Goal: Task Accomplishment & Management: Complete application form

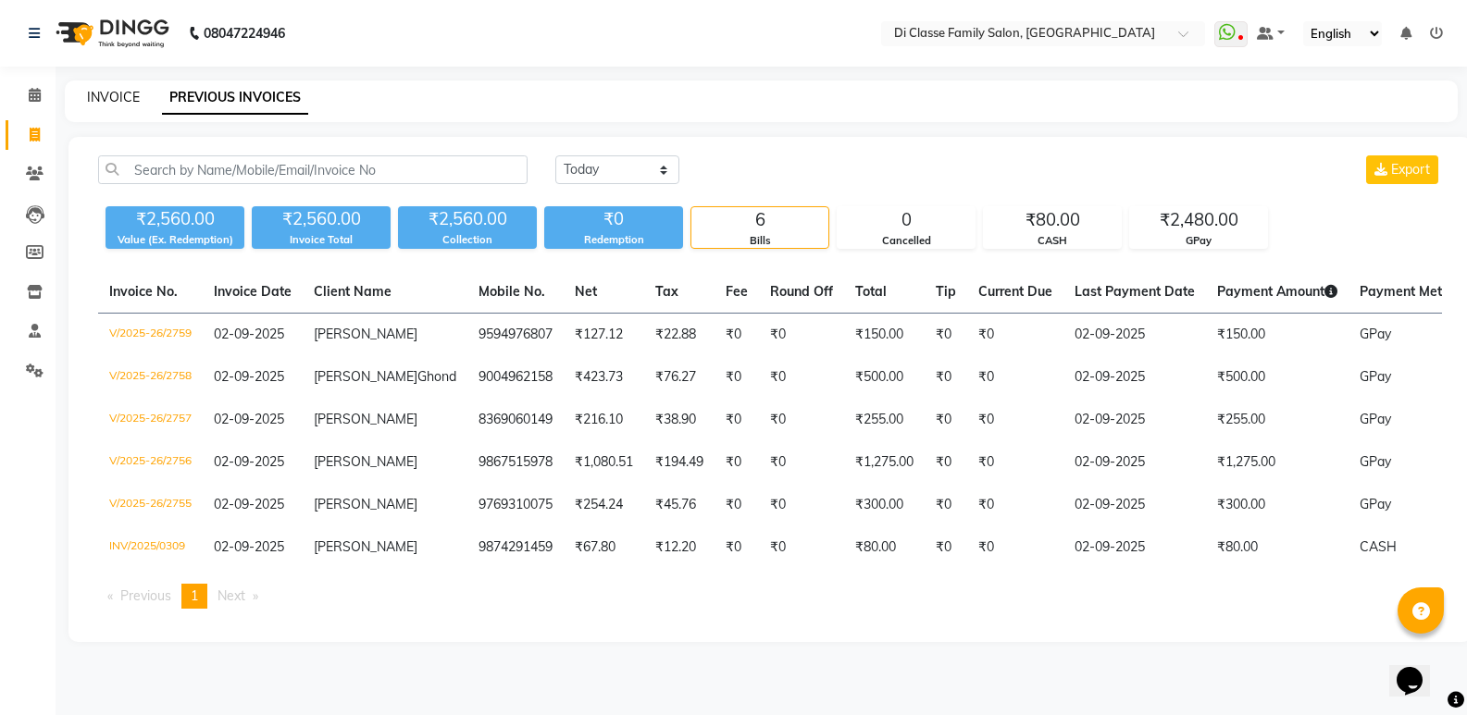
click at [132, 90] on link "INVOICE" at bounding box center [113, 97] width 53 height 17
select select "6346"
select select "service"
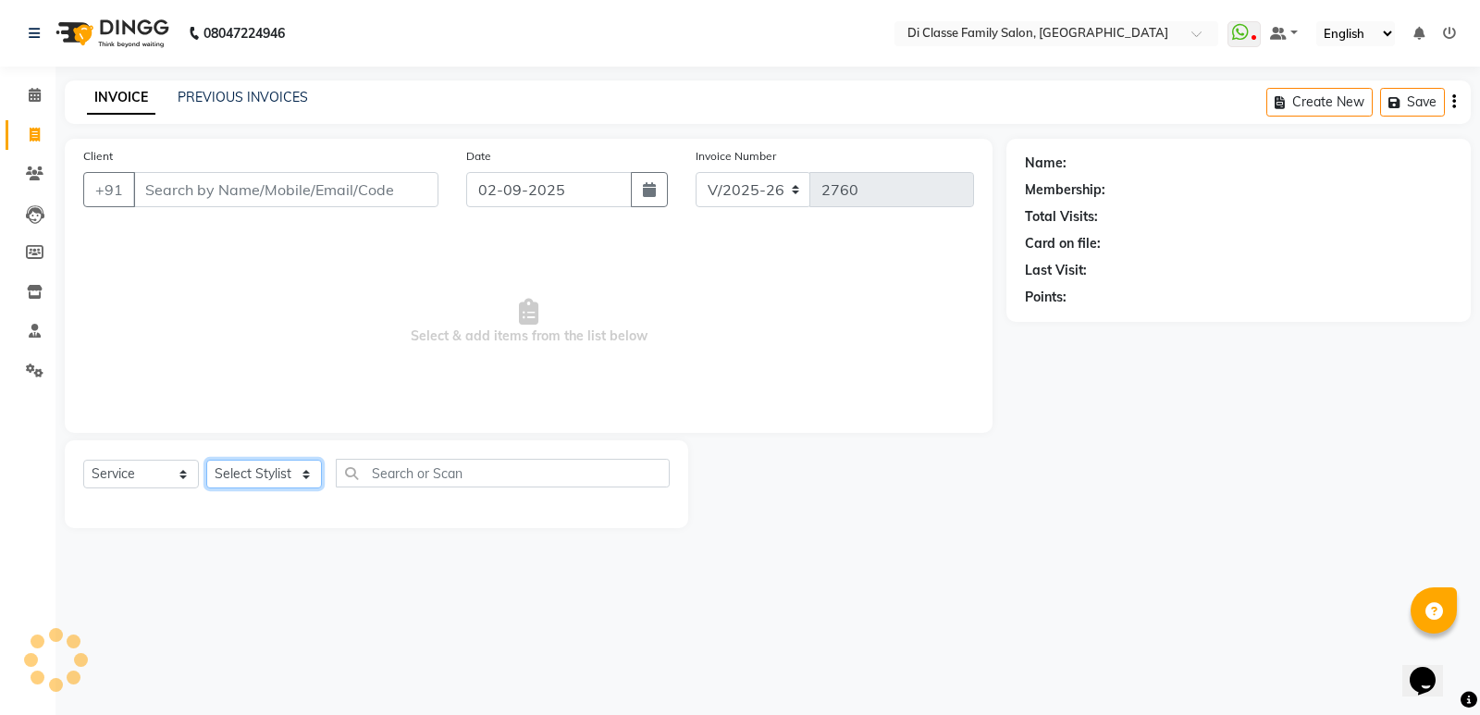
click at [264, 471] on select "Select Stylist" at bounding box center [264, 474] width 116 height 29
select select "47552"
click at [206, 460] on select "Select Stylist ADMIN [PERSON_NAME] [PERSON_NAME] [PERSON_NAME] KAPIL [PERSON_NA…" at bounding box center [264, 474] width 116 height 29
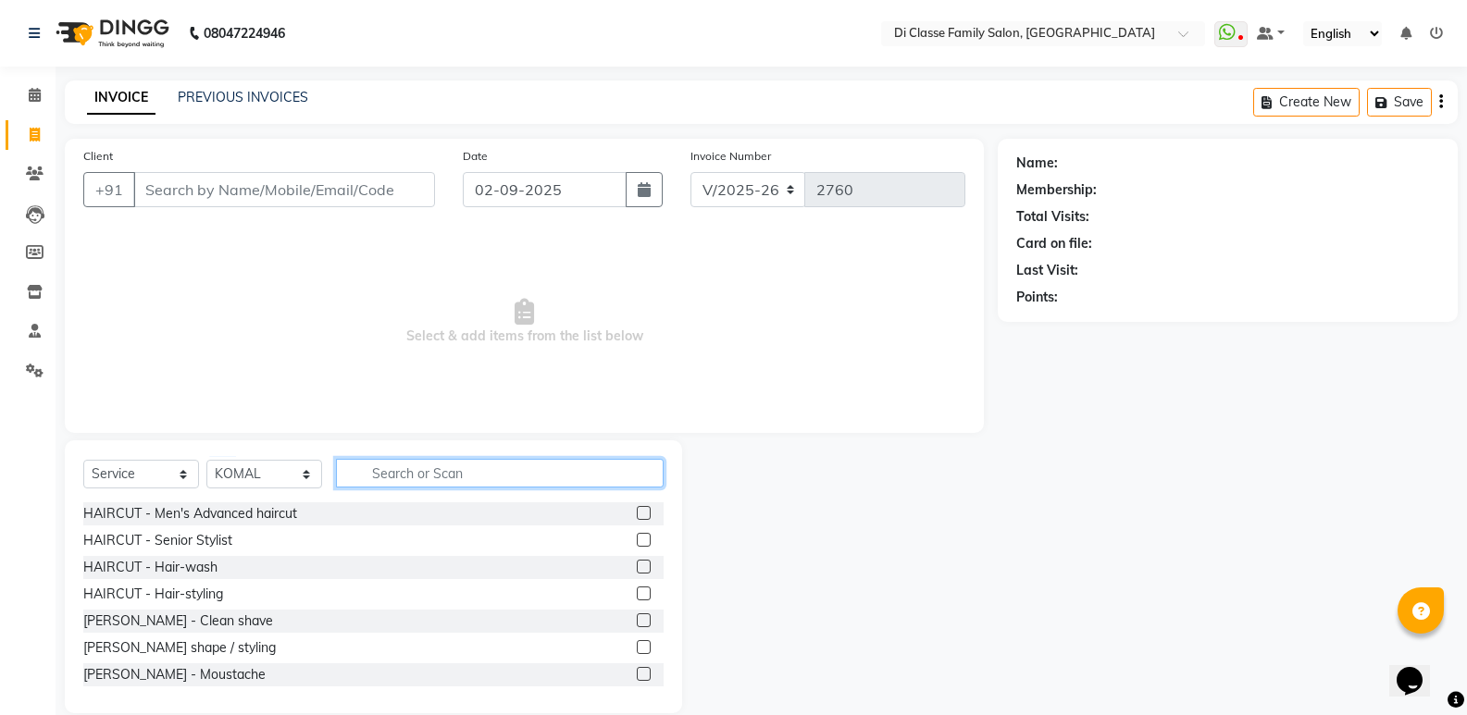
click at [407, 462] on input "text" at bounding box center [500, 473] width 328 height 29
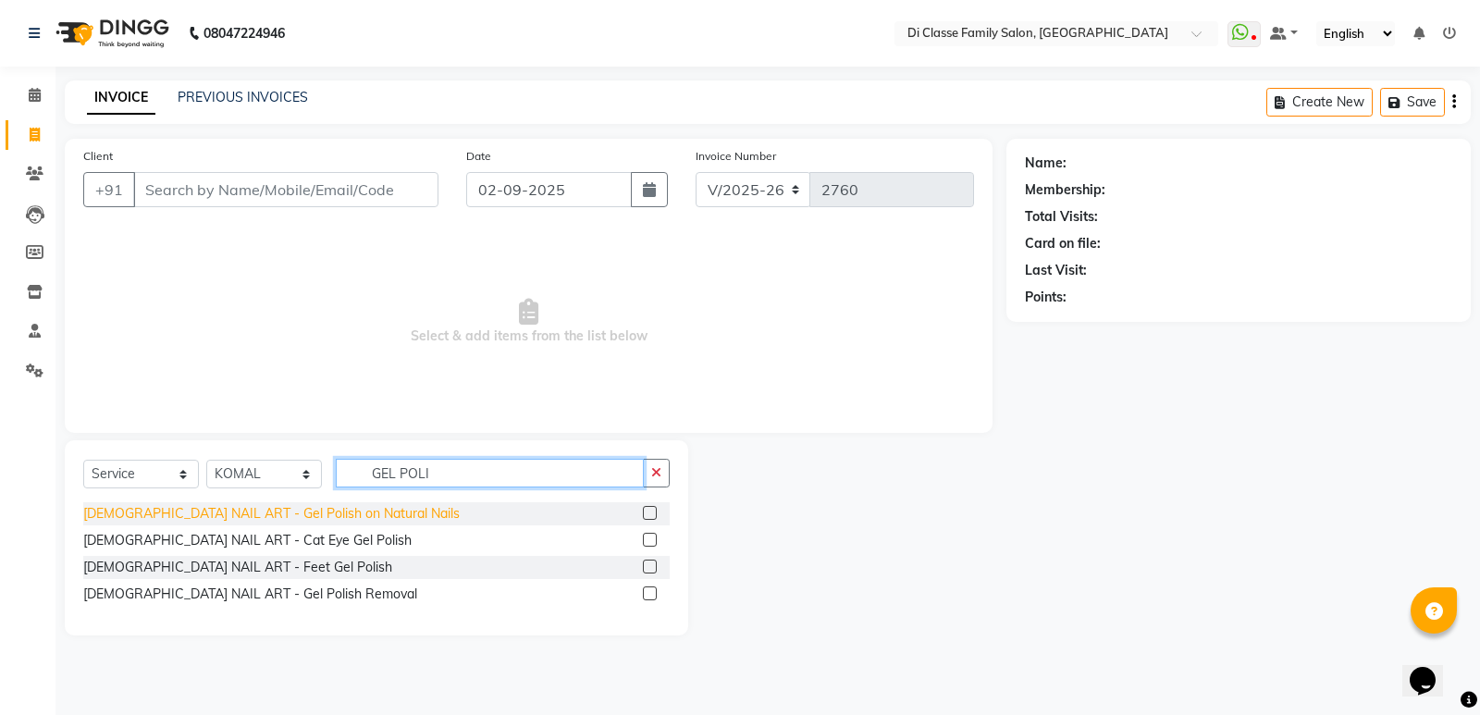
type input "GEL POLI"
click at [328, 520] on div "[DEMOGRAPHIC_DATA] NAIL ART - Gel Polish on Natural Nails" at bounding box center [271, 513] width 377 height 19
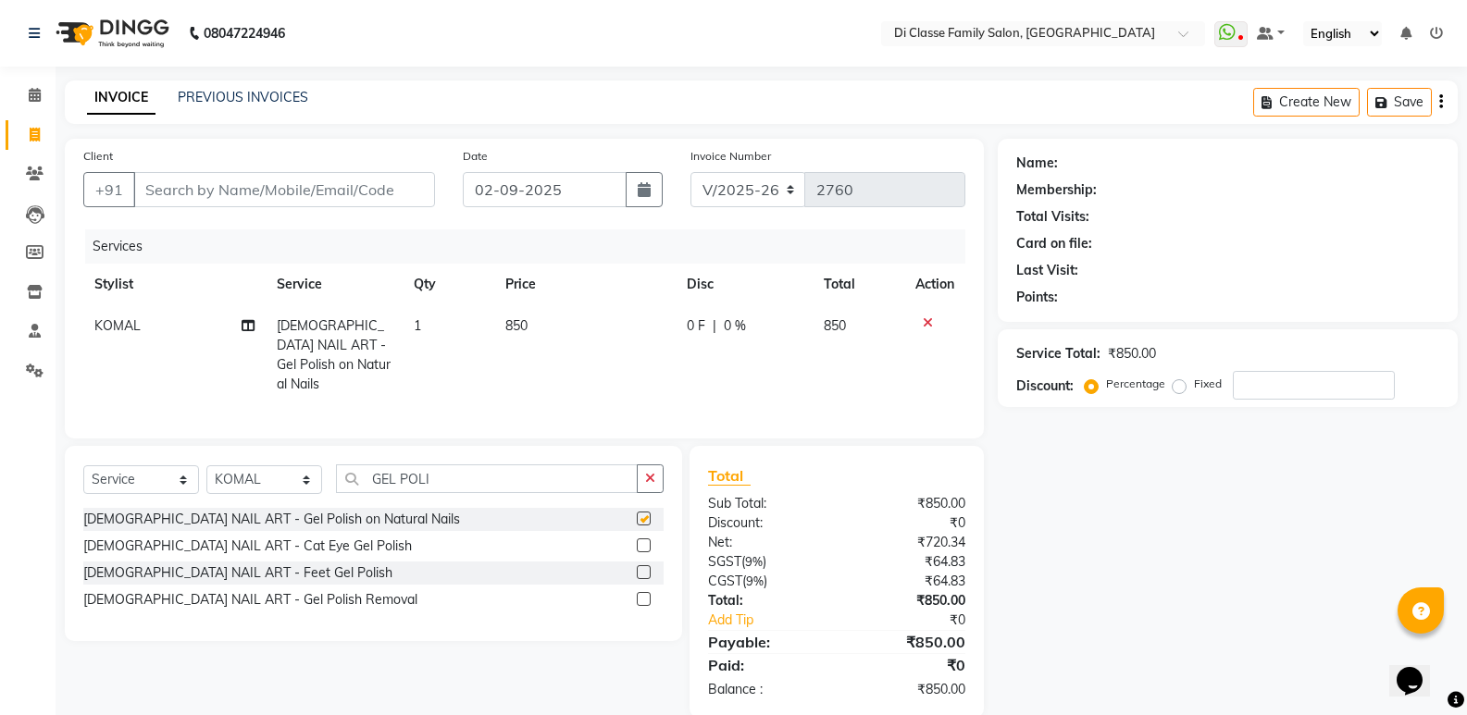
checkbox input "false"
click at [701, 388] on div "Services Stylist Service Qty Price Disc Total Action KOMAL FEMALE NAIL ART - Ge…" at bounding box center [524, 324] width 882 height 191
click at [723, 350] on td "0 F | 0 %" at bounding box center [743, 355] width 137 height 100
select select "47552"
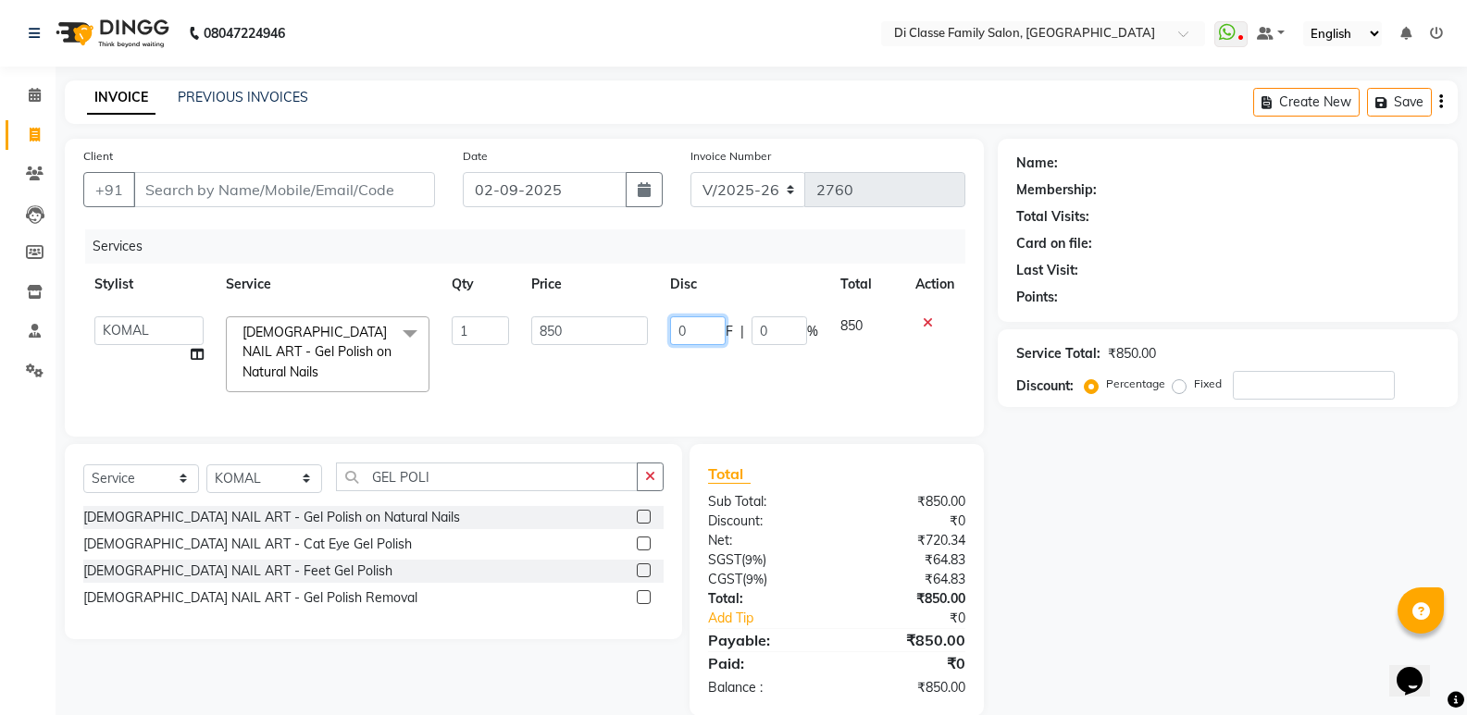
click at [724, 329] on input "0" at bounding box center [698, 330] width 56 height 29
type input "350"
click at [786, 374] on td "350 F | 0 %" at bounding box center [744, 354] width 170 height 98
select select "47552"
click at [655, 472] on icon "button" at bounding box center [650, 476] width 10 height 13
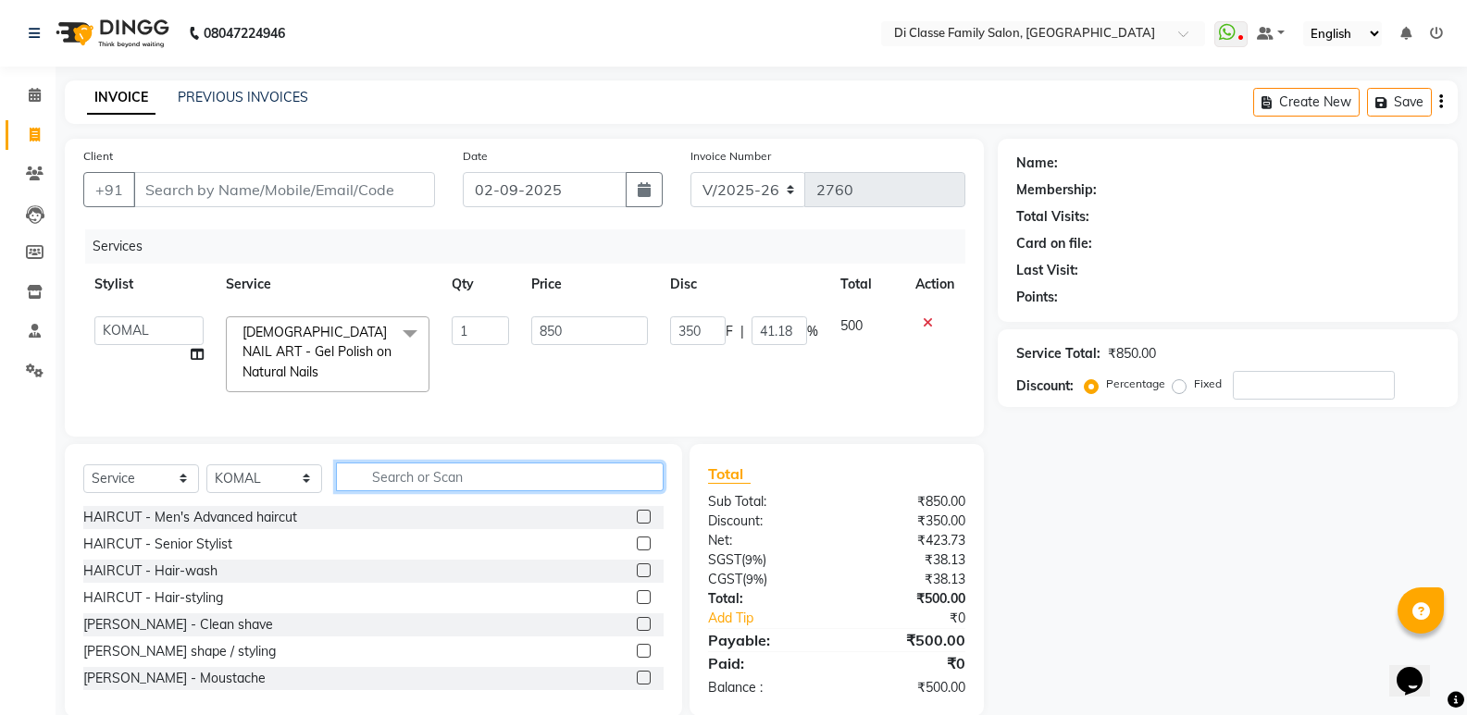
click at [627, 478] on input "text" at bounding box center [500, 477] width 328 height 29
click at [495, 481] on input "text" at bounding box center [500, 477] width 328 height 29
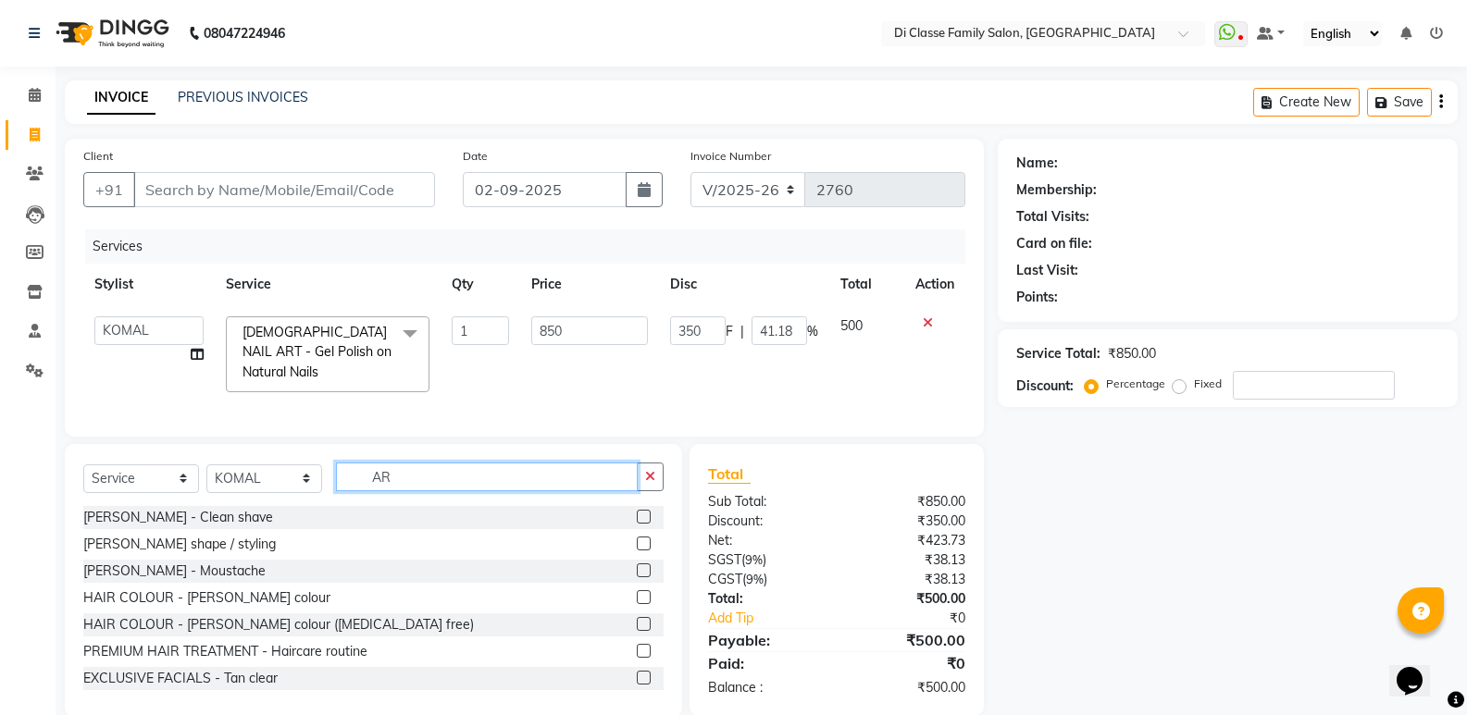
type input "A"
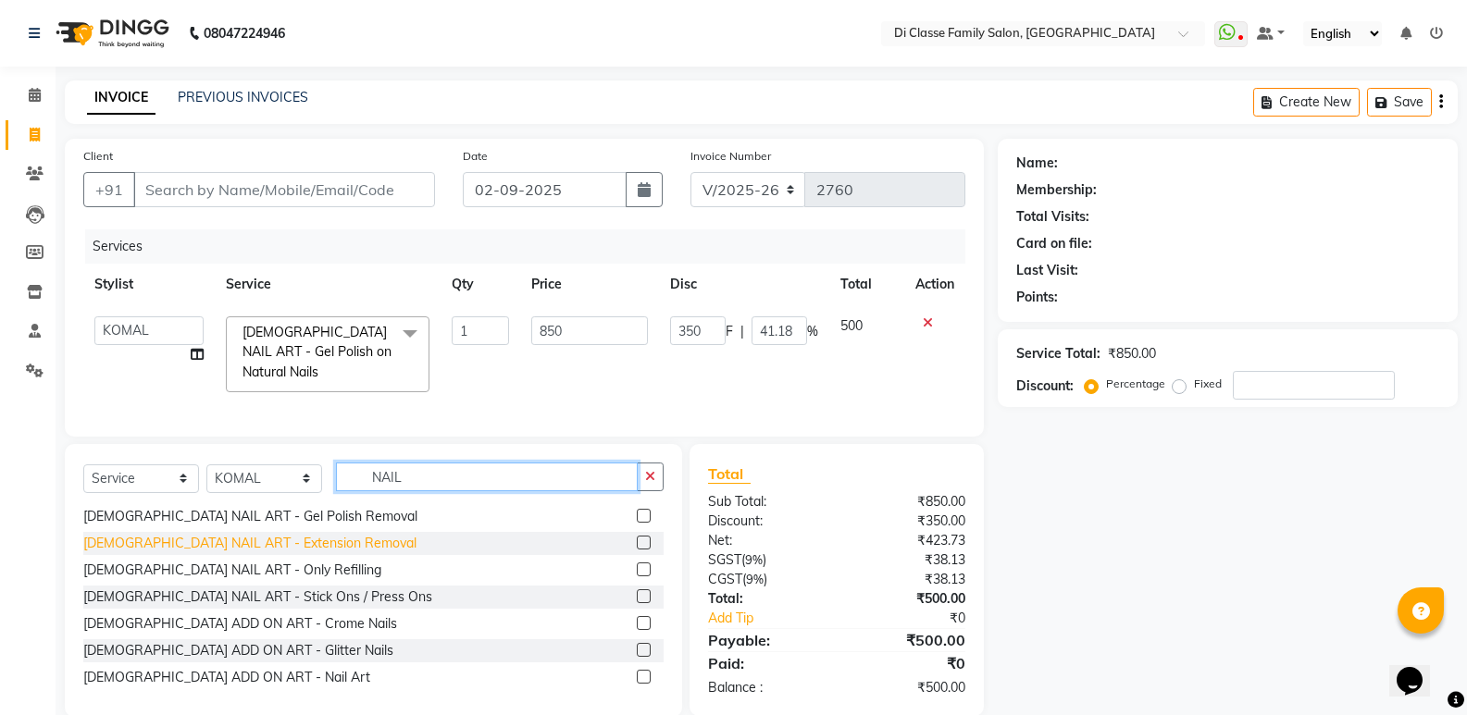
scroll to position [217, 0]
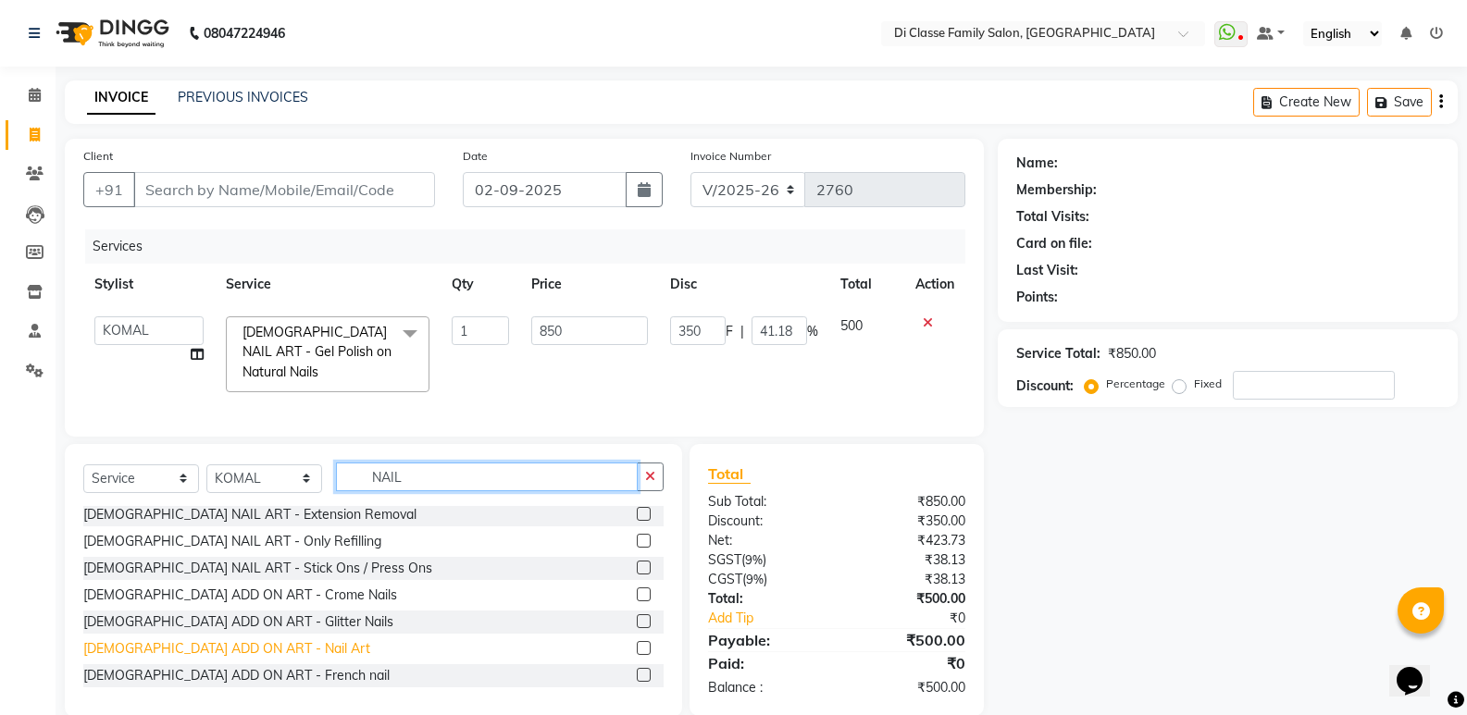
type input "NAIL"
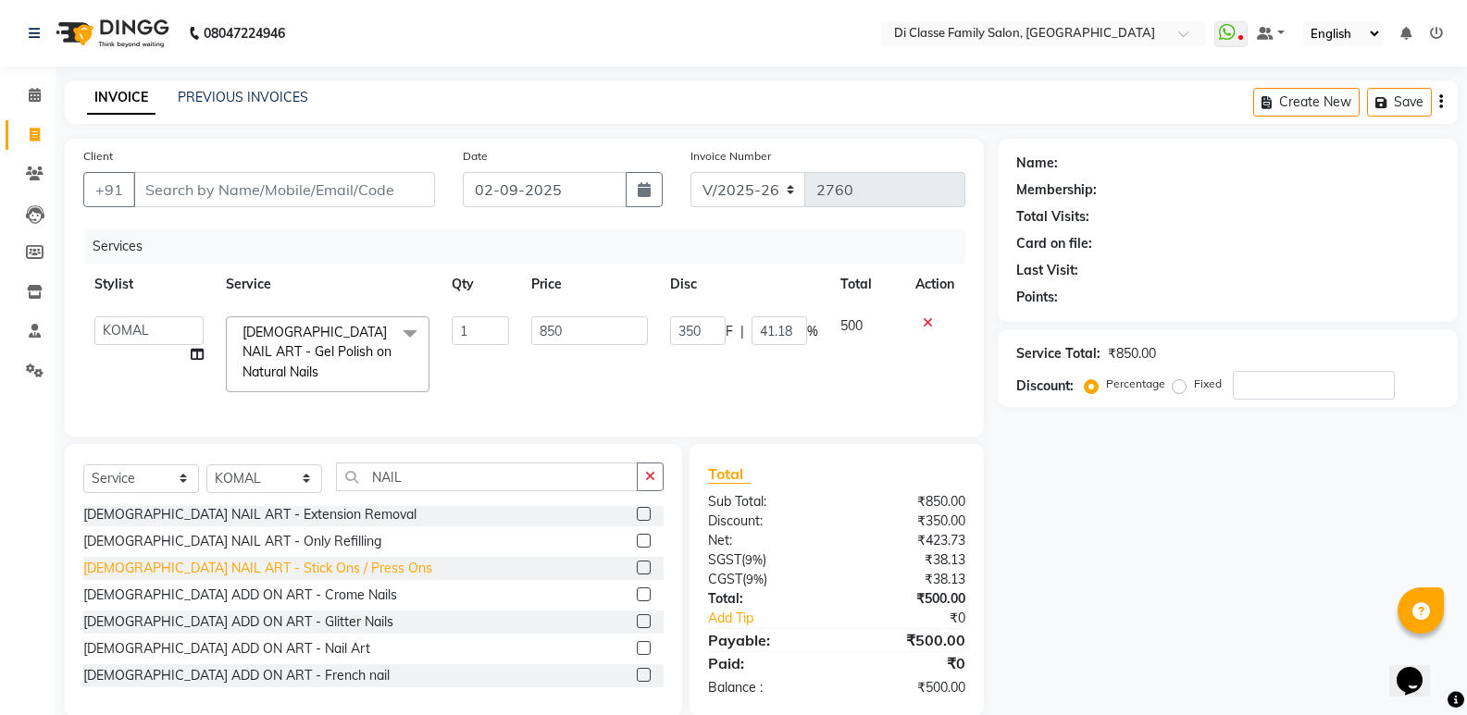
drag, startPoint x: 264, startPoint y: 642, endPoint x: 328, endPoint y: 600, distance: 76.7
click at [271, 640] on div "[DEMOGRAPHIC_DATA] ADD ON ART - Nail Art" at bounding box center [226, 648] width 287 height 19
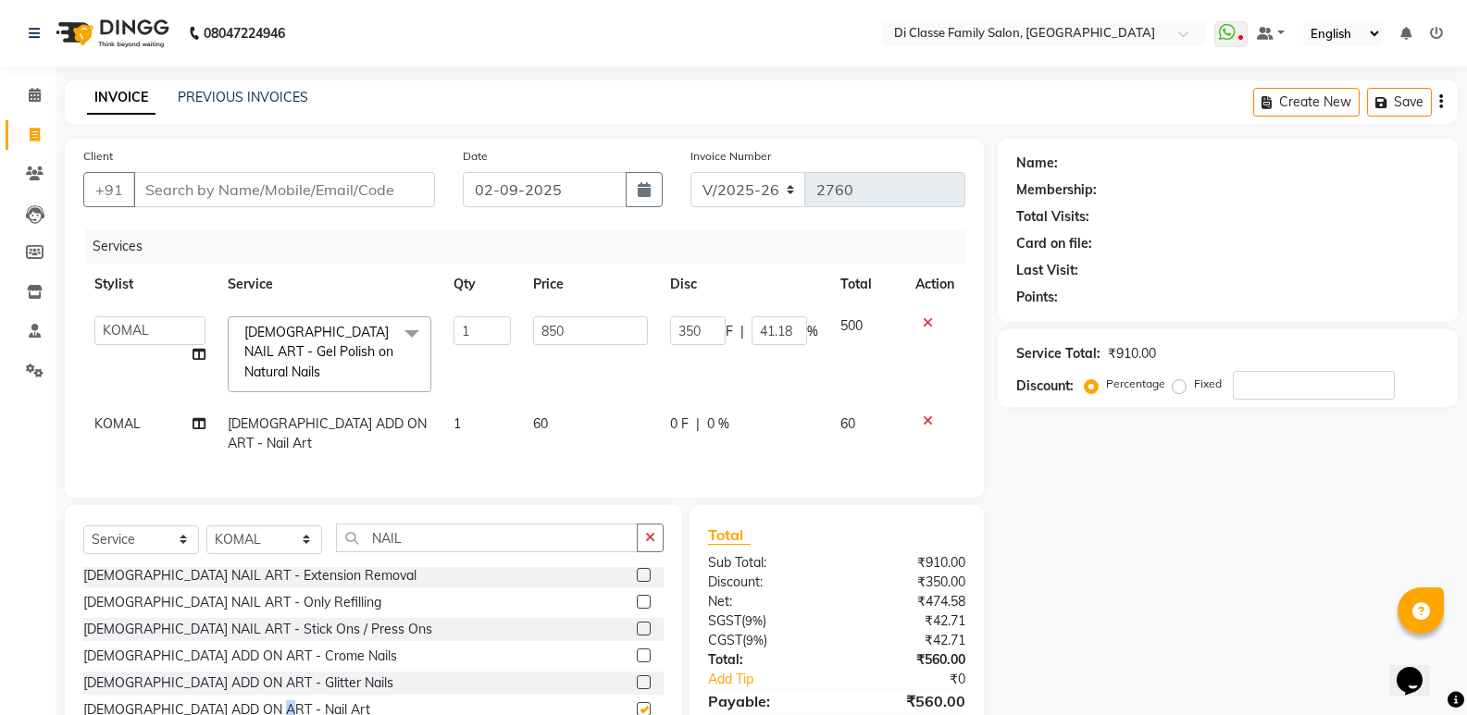
checkbox input "false"
click at [549, 403] on td "60" at bounding box center [589, 433] width 137 height 61
select select "47552"
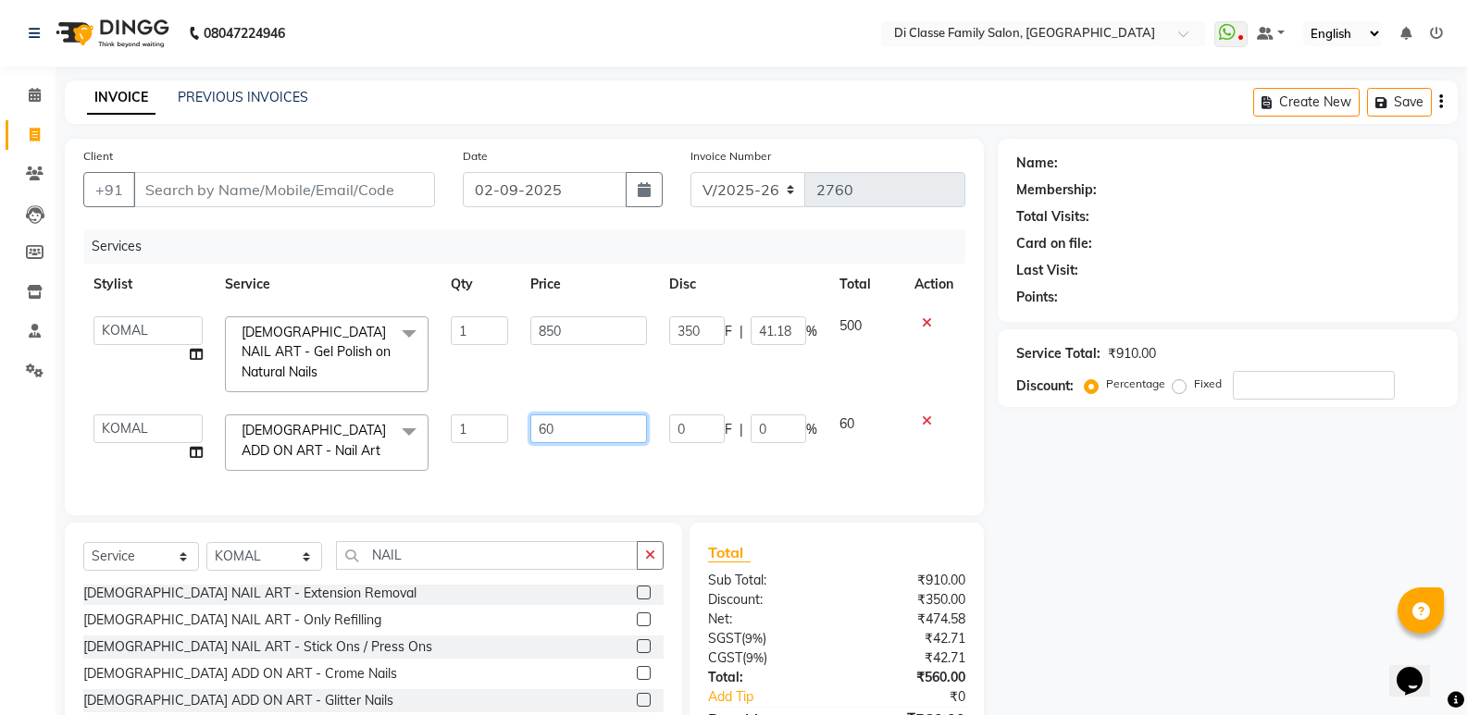
drag, startPoint x: 557, startPoint y: 399, endPoint x: 575, endPoint y: 402, distance: 17.8
click at [558, 415] on input "60" at bounding box center [588, 429] width 116 height 29
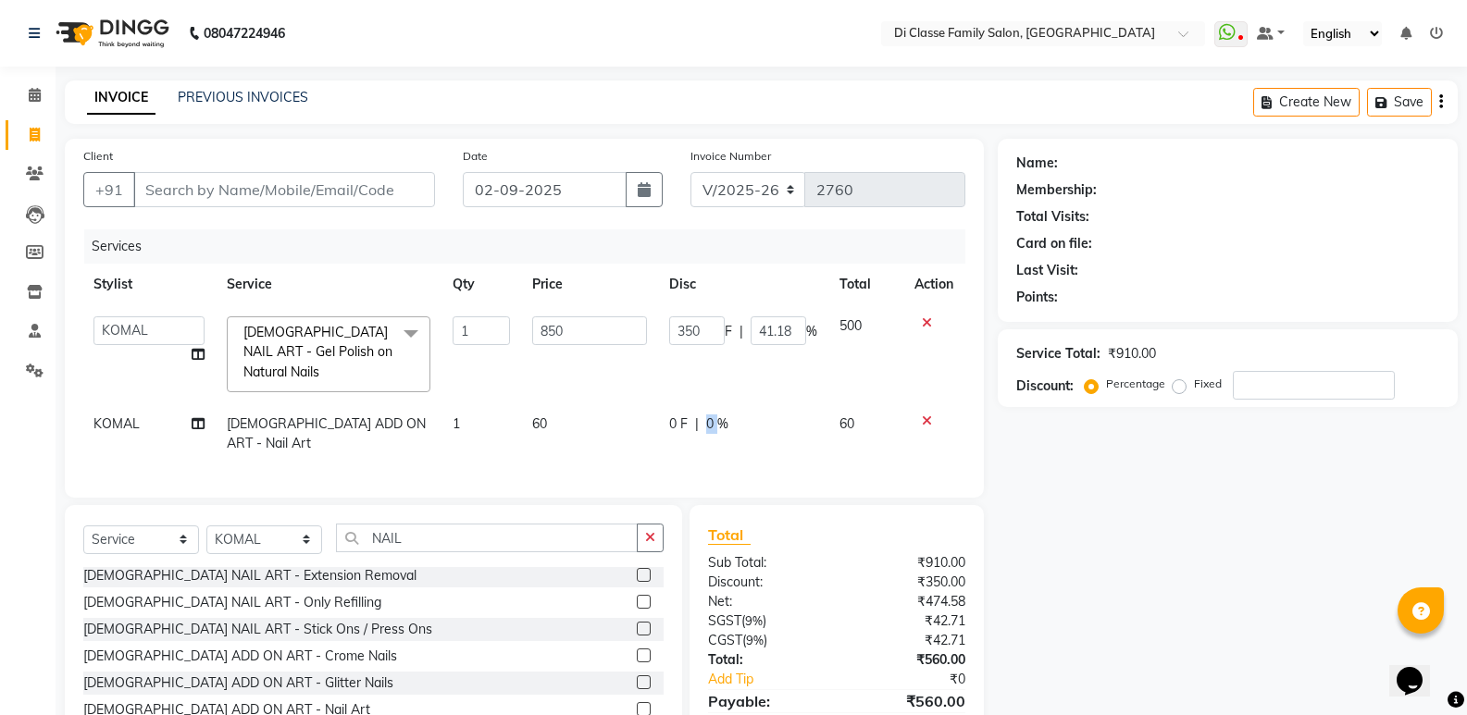
click at [701, 415] on div "0 F | 0 %" at bounding box center [743, 424] width 148 height 19
select select "47552"
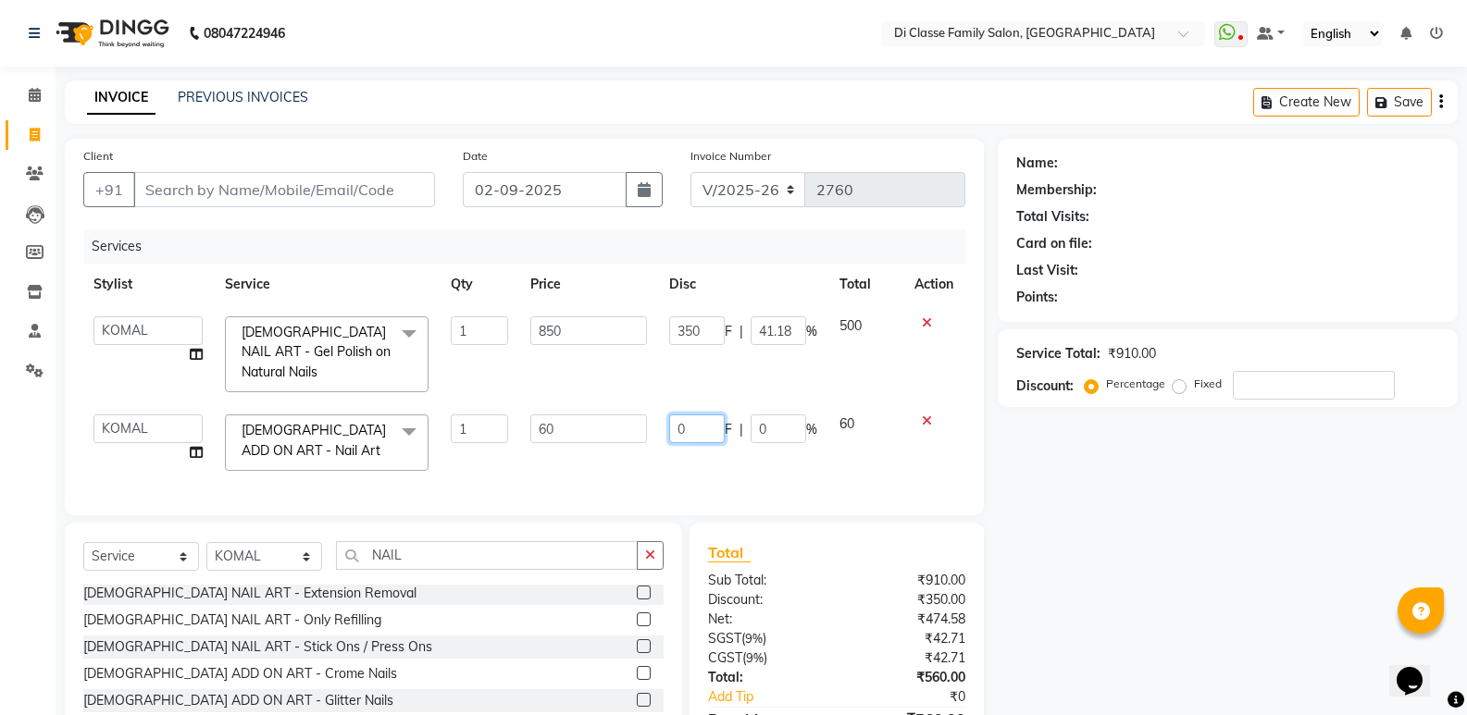
click at [701, 415] on input "0" at bounding box center [697, 429] width 56 height 29
click at [684, 425] on td "0 F | 0 %" at bounding box center [743, 442] width 170 height 79
select select "47552"
click at [687, 415] on input "0" at bounding box center [697, 429] width 56 height 29
drag, startPoint x: 635, startPoint y: 450, endPoint x: 613, endPoint y: 413, distance: 43.2
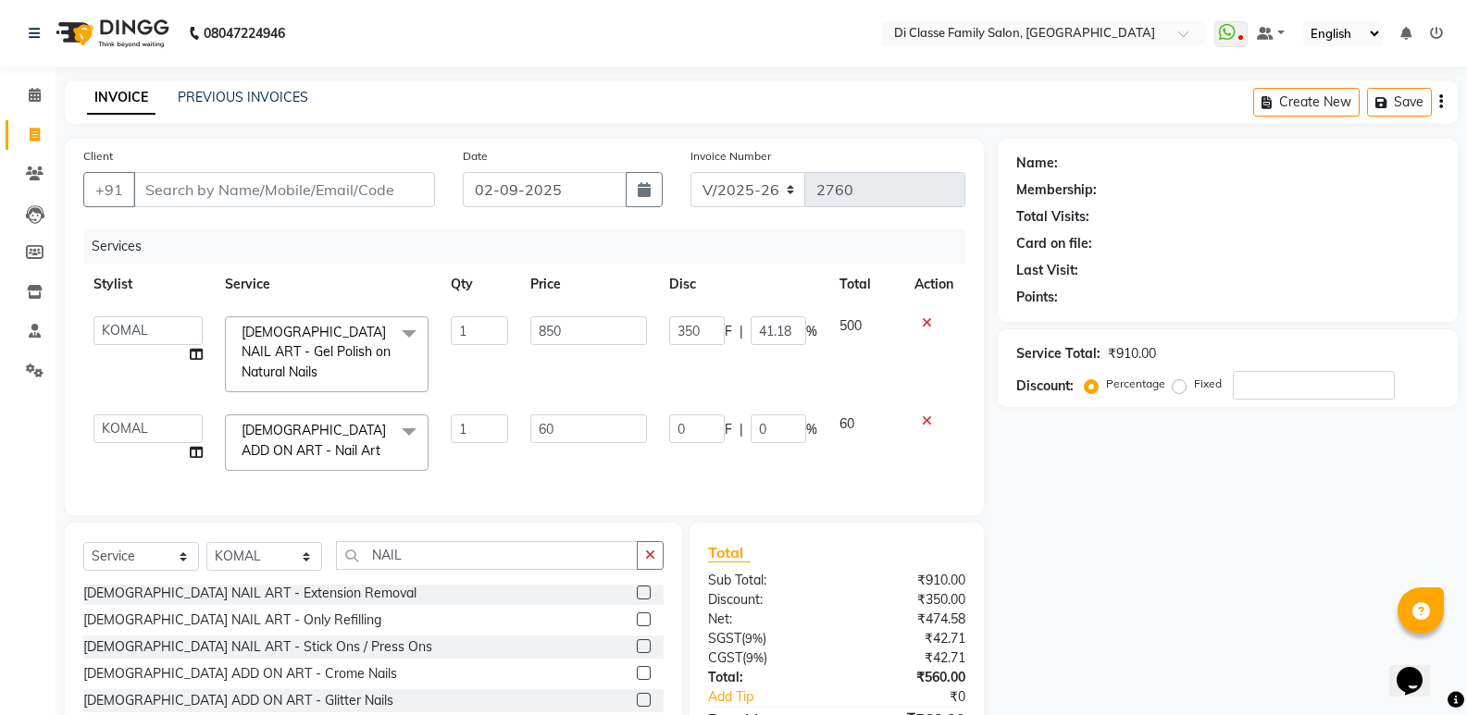
click at [632, 437] on div "Services Stylist Service Qty Price Disc Total Action ADMIN ANIKET Anu Ayaz Kadr…" at bounding box center [524, 362] width 882 height 267
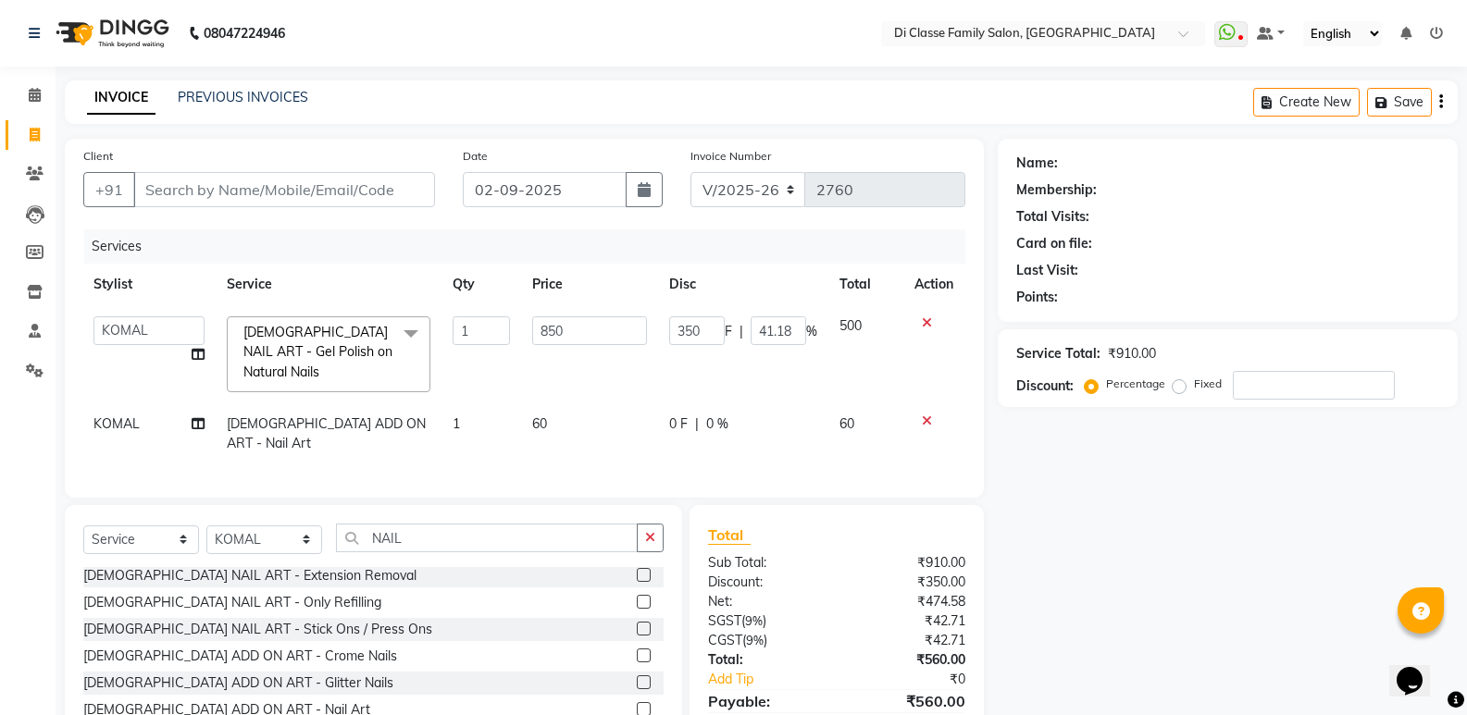
click at [613, 411] on td "60" at bounding box center [589, 433] width 137 height 61
select select "47552"
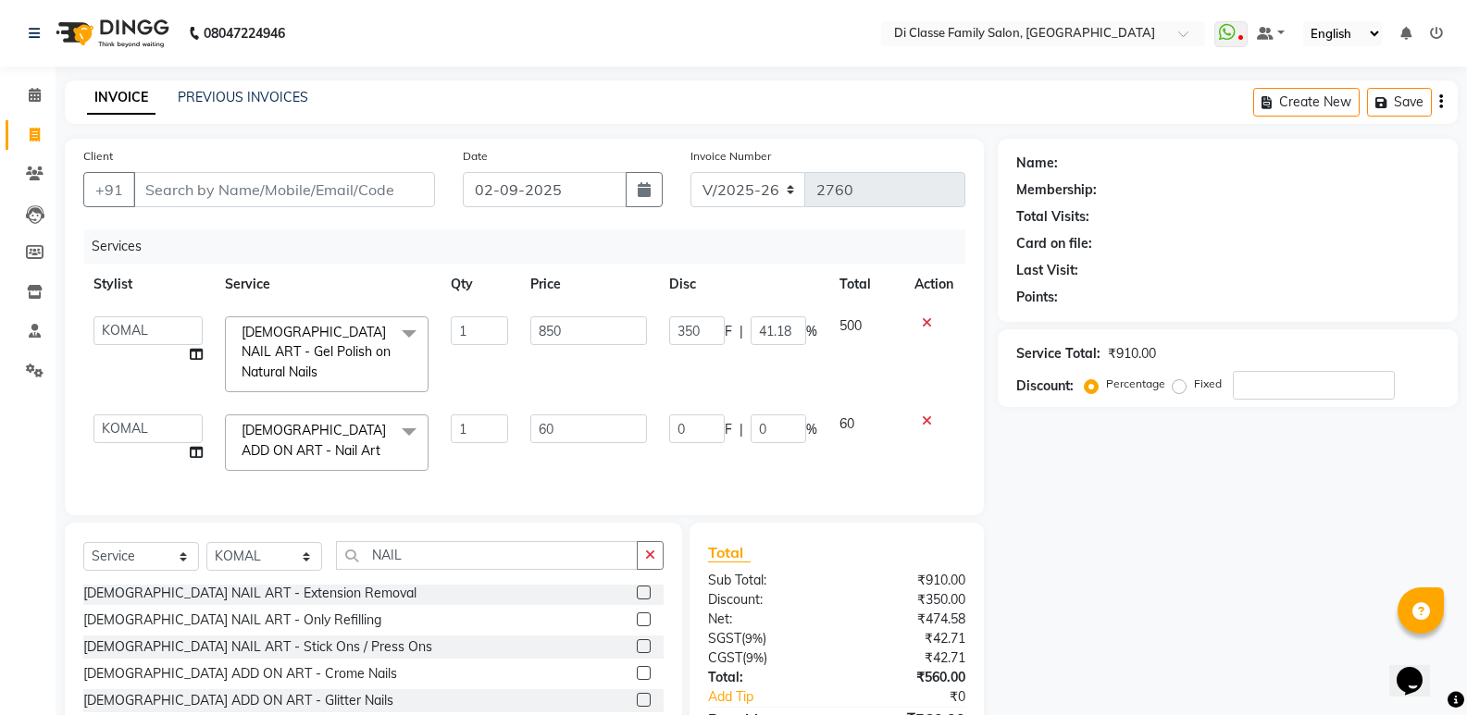
click at [613, 415] on input "60" at bounding box center [588, 429] width 116 height 29
type input "49"
click at [857, 460] on div "Client +91 Date 02-09-2025 Invoice Number INV/2025 V/2025-26 2760 Services Styl…" at bounding box center [524, 327] width 919 height 377
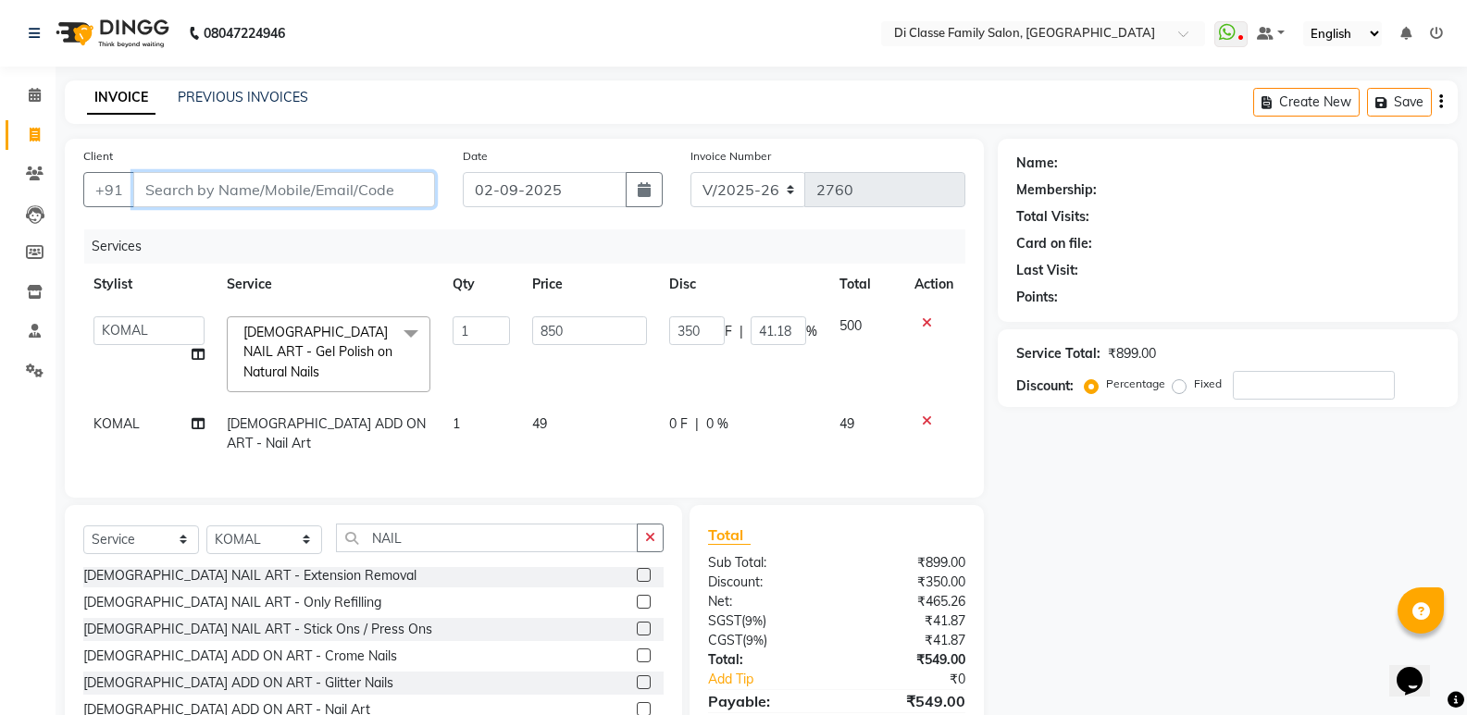
click at [279, 190] on input "Client" at bounding box center [284, 189] width 302 height 35
type input "7"
type input "0"
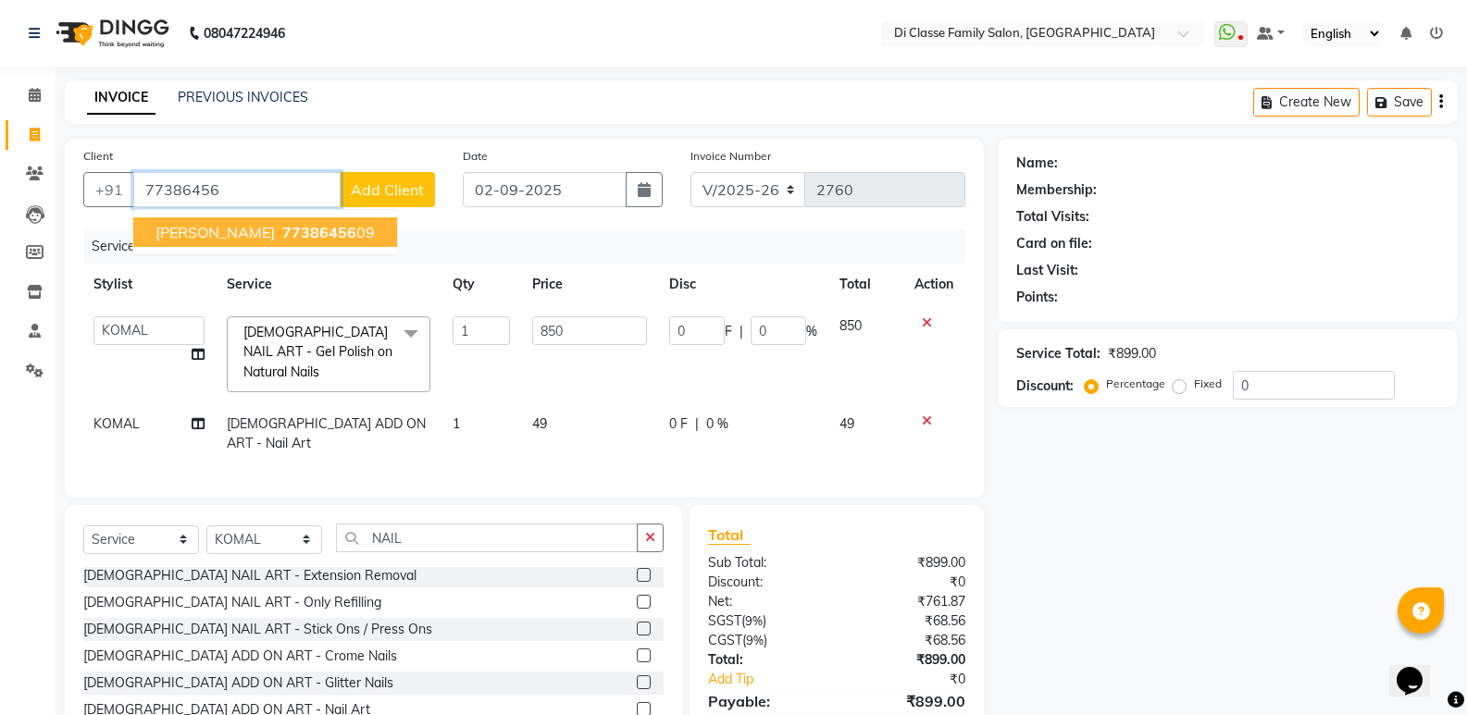
click at [282, 233] on span "77386456" at bounding box center [319, 232] width 74 height 19
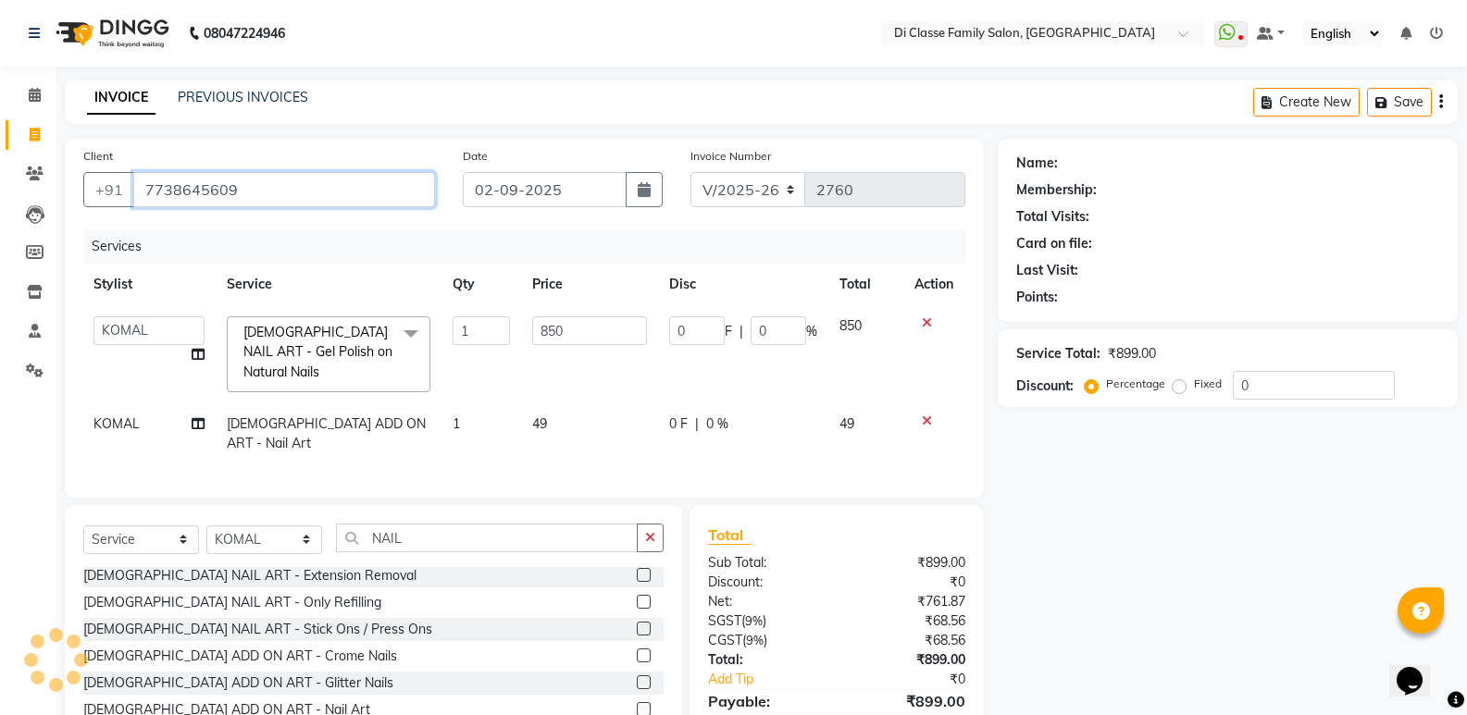
type input "7738645609"
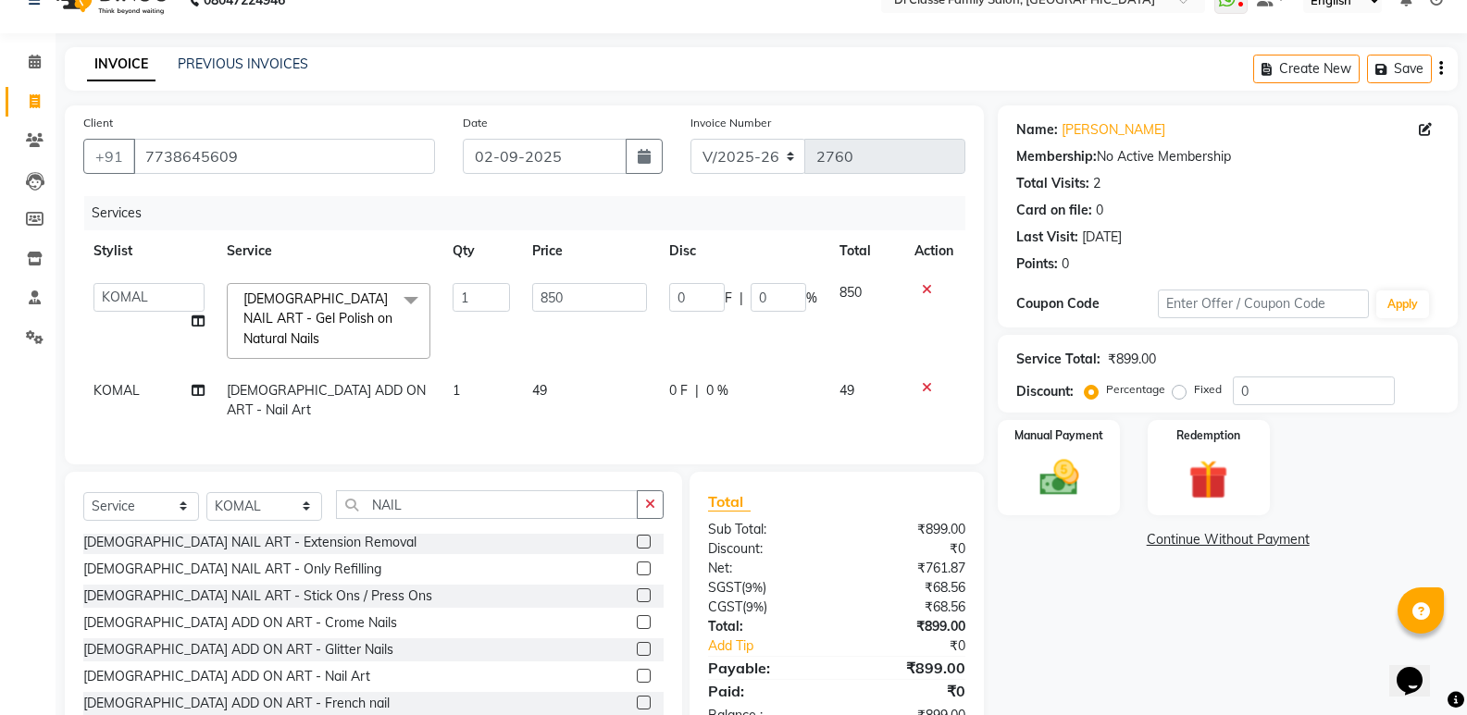
scroll to position [66, 0]
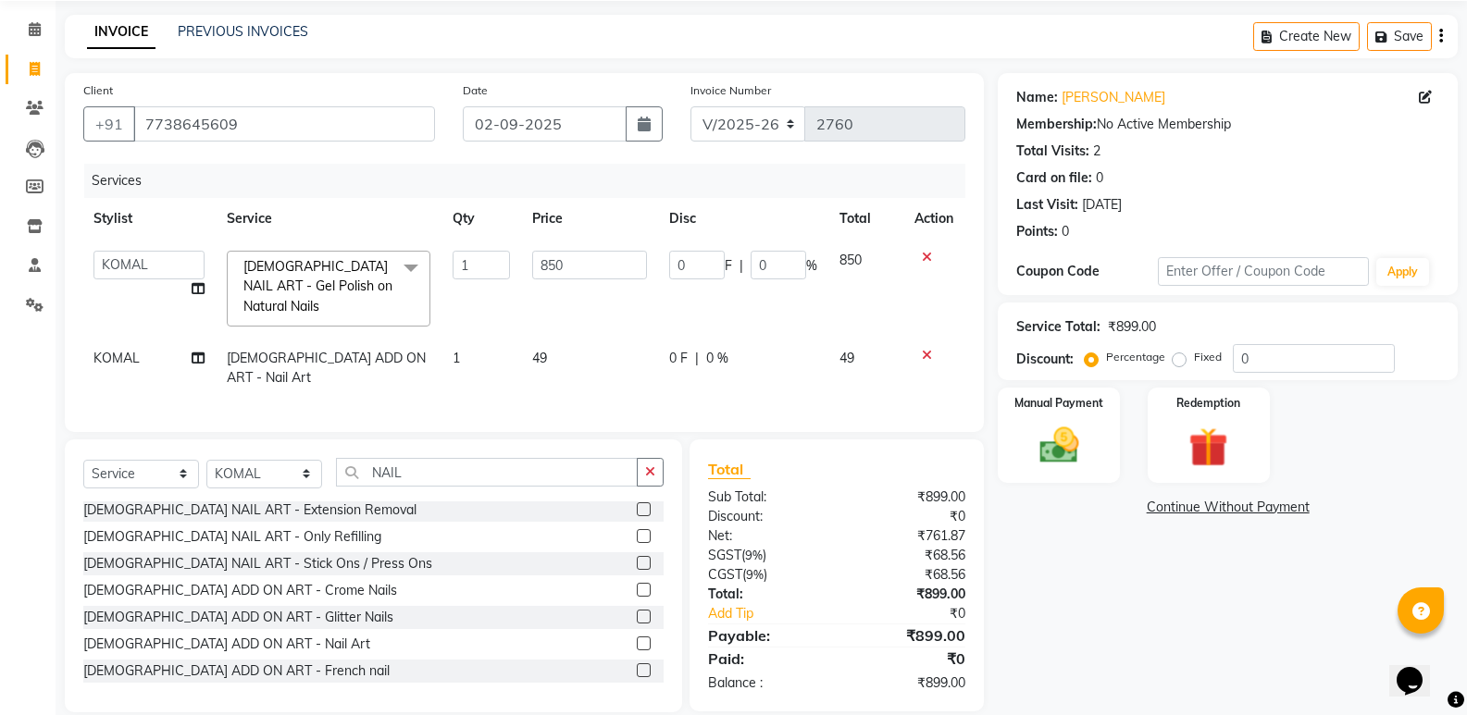
click at [855, 565] on div "₹68.56" at bounding box center [907, 574] width 142 height 19
click at [737, 349] on div "0 F | 0 %" at bounding box center [743, 358] width 148 height 19
select select "47552"
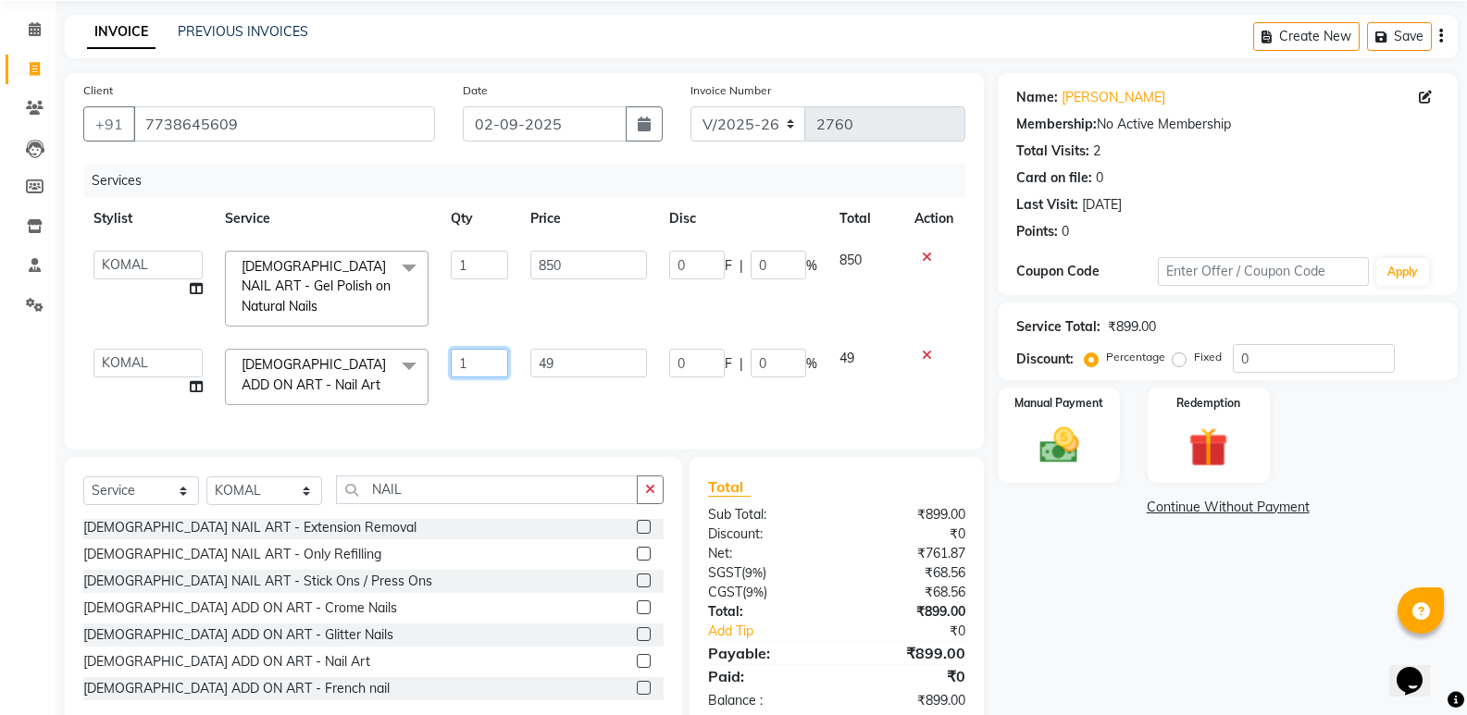
click at [495, 349] on input "1" at bounding box center [479, 363] width 57 height 29
type input "10"
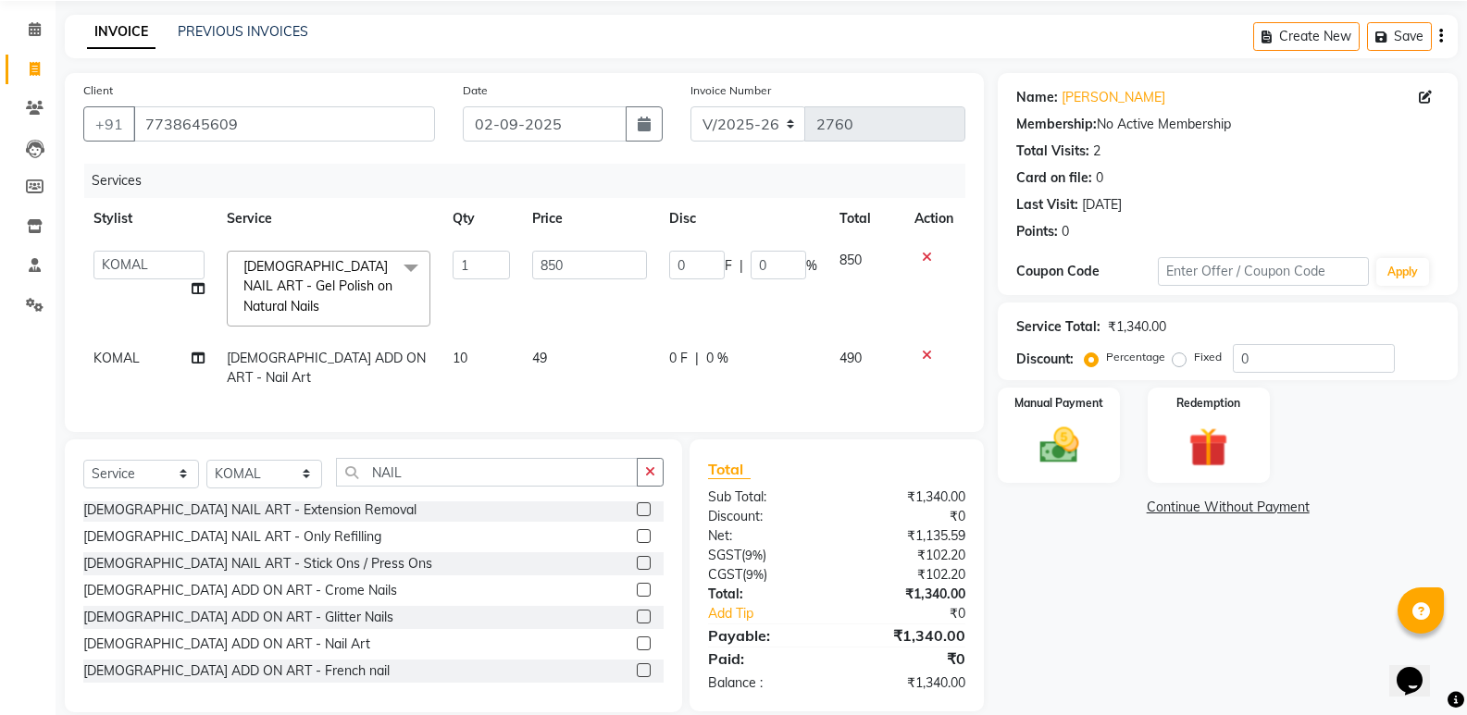
drag, startPoint x: 534, startPoint y: 363, endPoint x: 542, endPoint y: 376, distance: 15.4
click at [537, 365] on div "Services Stylist Service Qty Price Disc Total Action ADMIN ANIKET Anu Ayaz Kadr…" at bounding box center [524, 289] width 882 height 250
click at [1178, 648] on div "Name: Harsha Ballal Membership: No Active Membership Total Visits: 2 Card on fi…" at bounding box center [1234, 392] width 474 height 639
click at [719, 266] on input "0" at bounding box center [697, 265] width 56 height 29
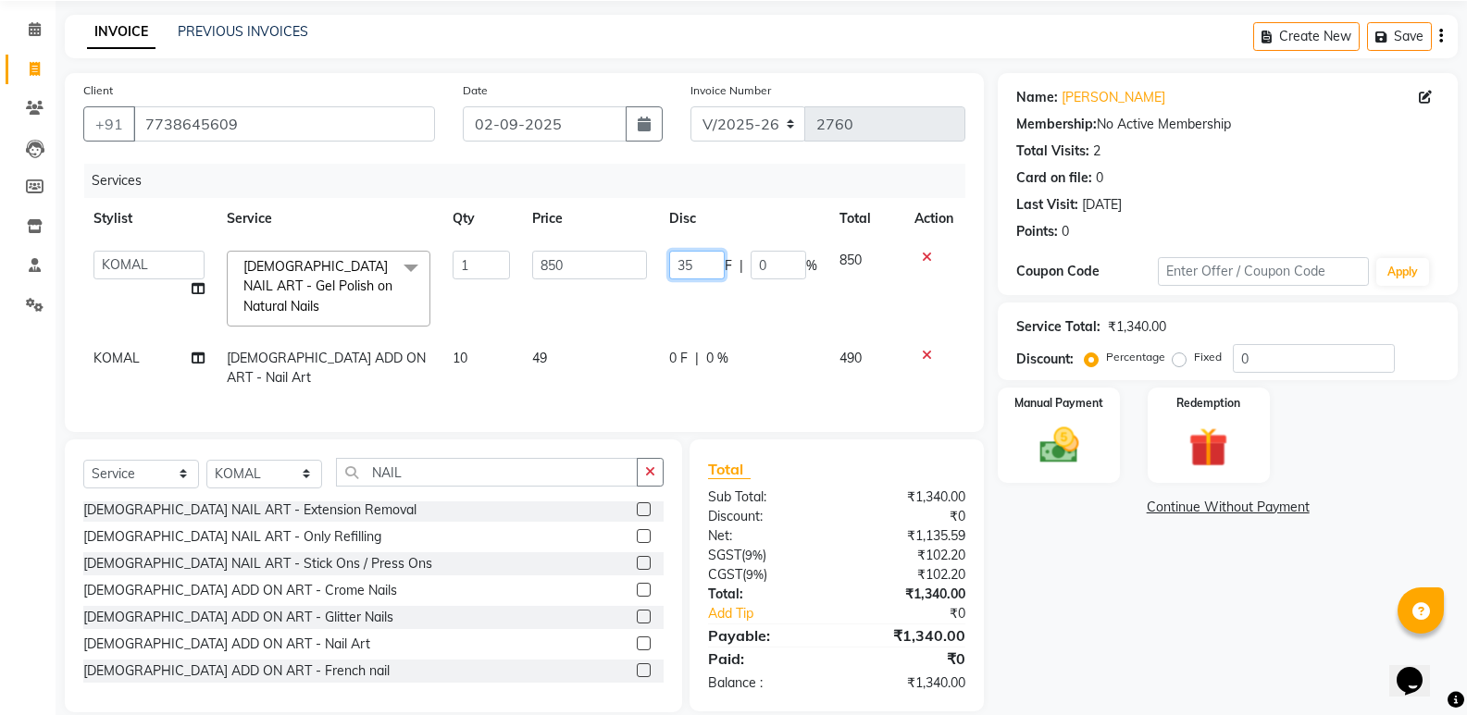
type input "350"
click at [1071, 674] on div "Name: Harsha Ballal Membership: No Active Membership Total Visits: 2 Card on fi…" at bounding box center [1234, 392] width 474 height 639
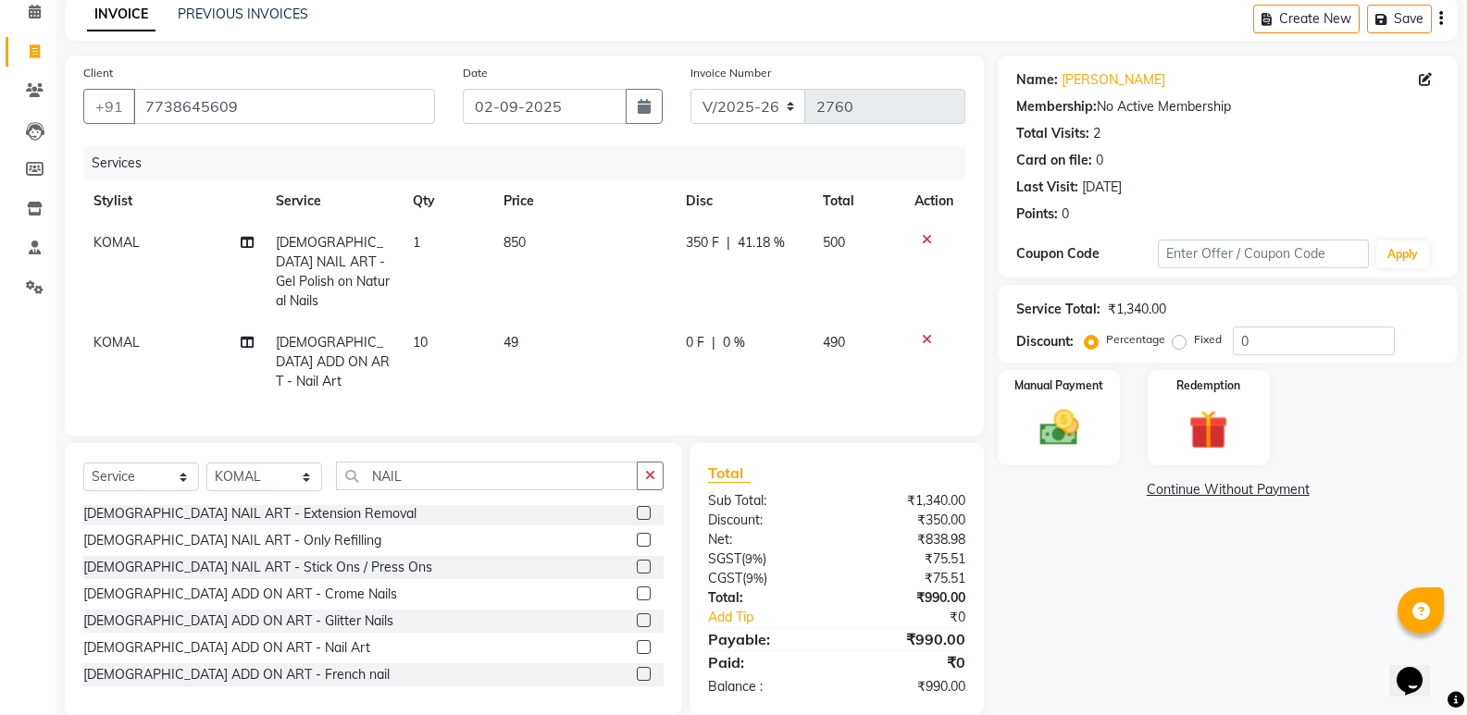
scroll to position [87, 0]
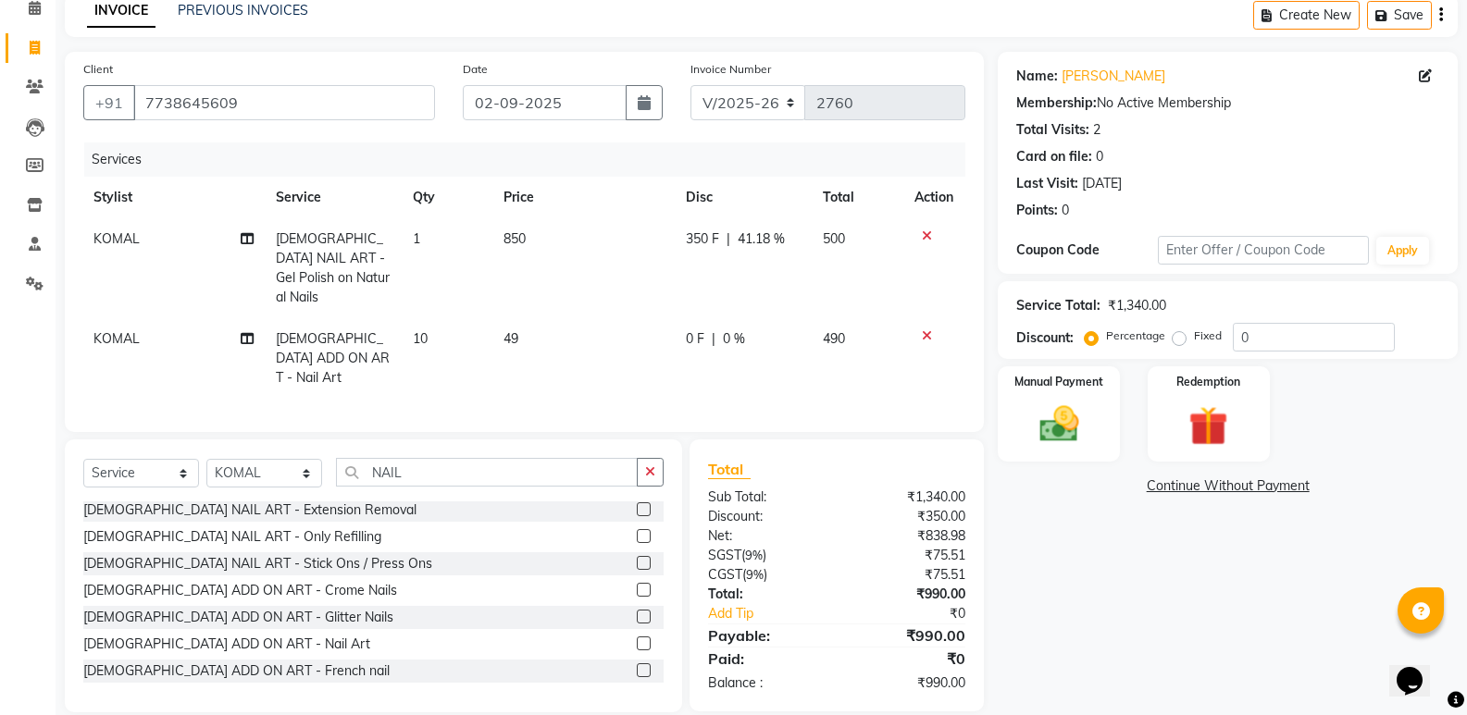
click at [1056, 653] on div "Name: Harsha Ballal Membership: No Active Membership Total Visits: 2 Card on fi…" at bounding box center [1234, 382] width 474 height 661
click at [1063, 460] on div "Manual Payment" at bounding box center [1059, 414] width 127 height 99
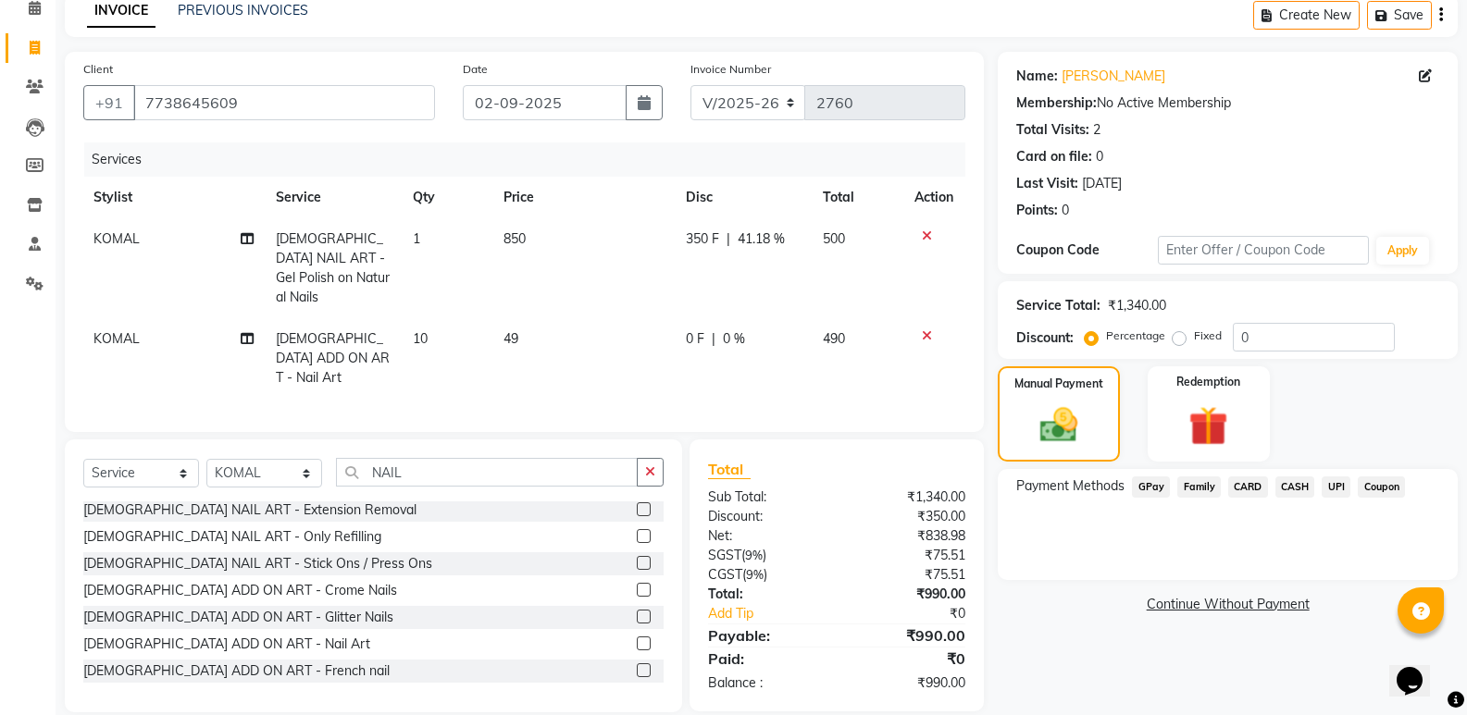
click at [1145, 481] on span "GPay" at bounding box center [1151, 487] width 38 height 21
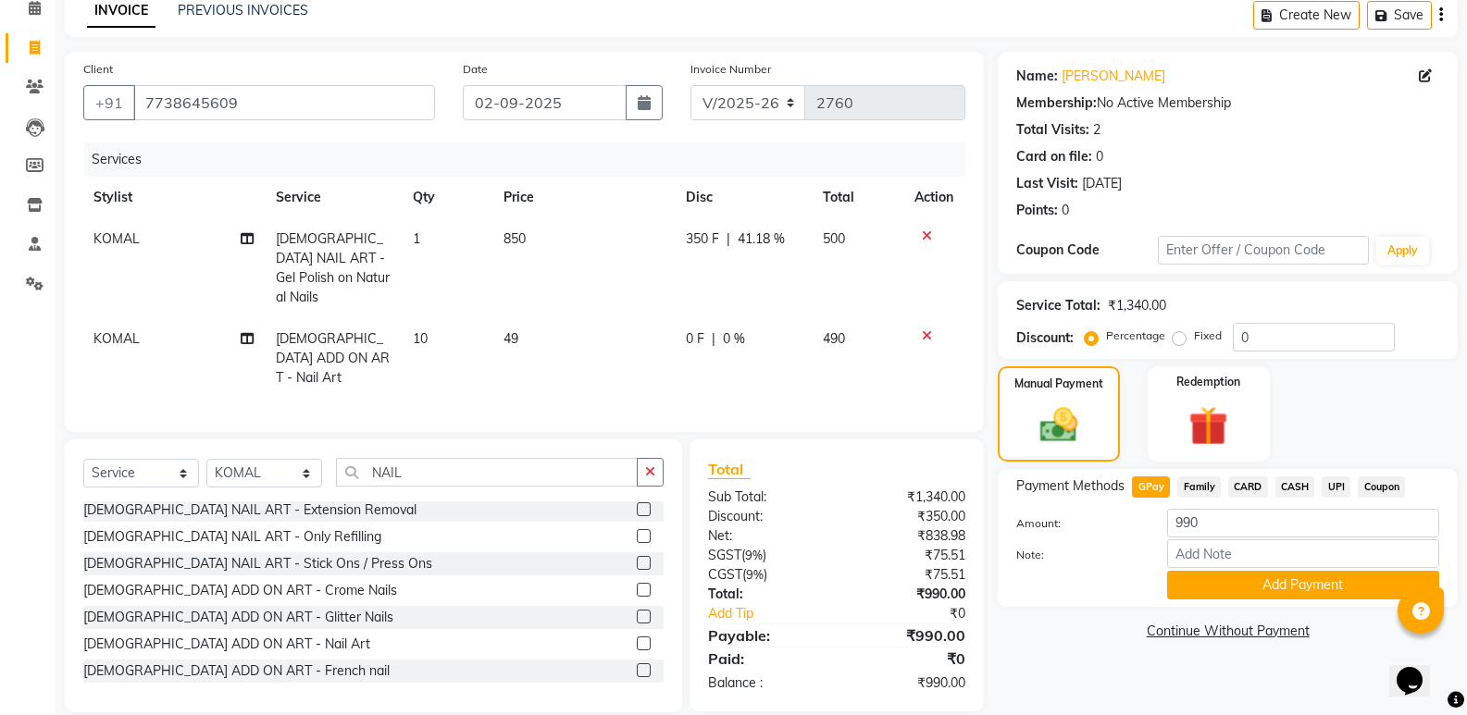
click at [1197, 575] on button "Add Payment" at bounding box center [1303, 585] width 272 height 29
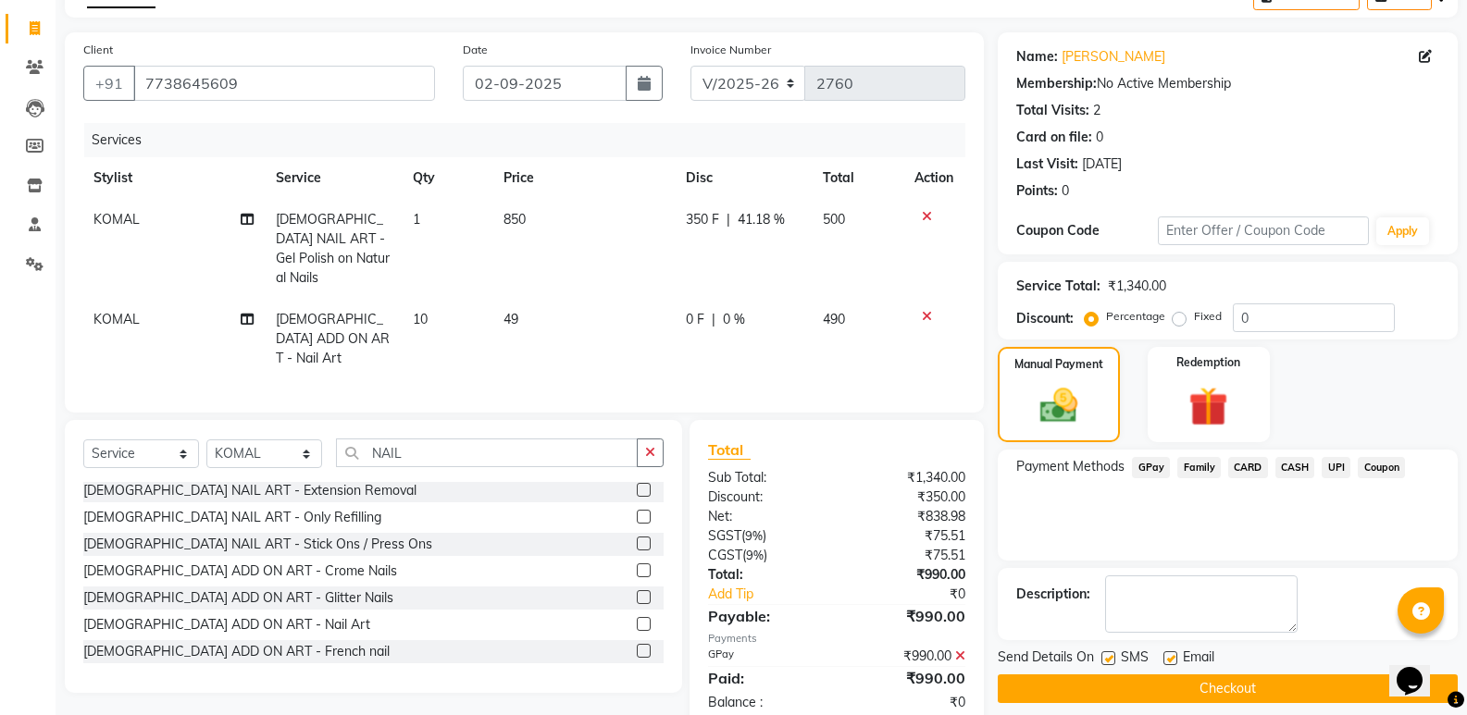
scroll to position [125, 0]
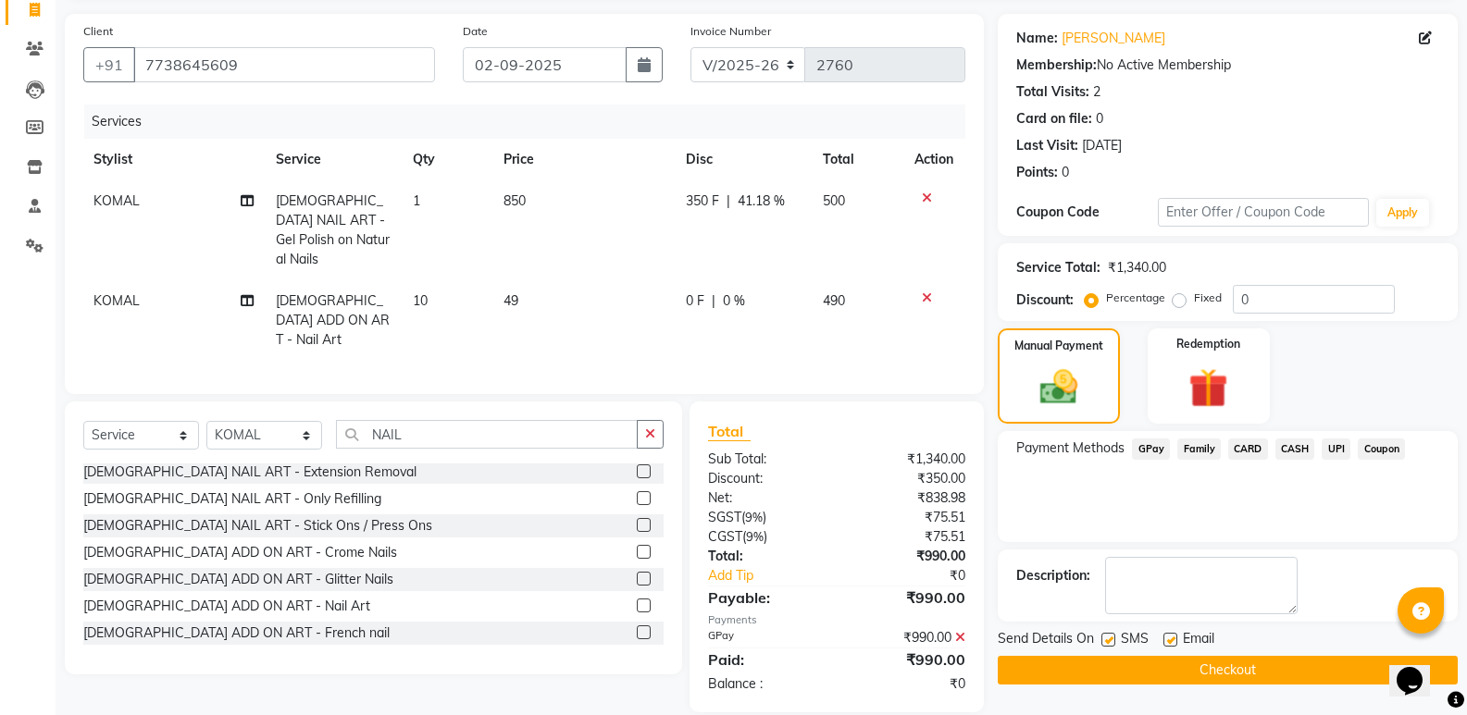
click at [1185, 676] on button "Checkout" at bounding box center [1227, 670] width 460 height 29
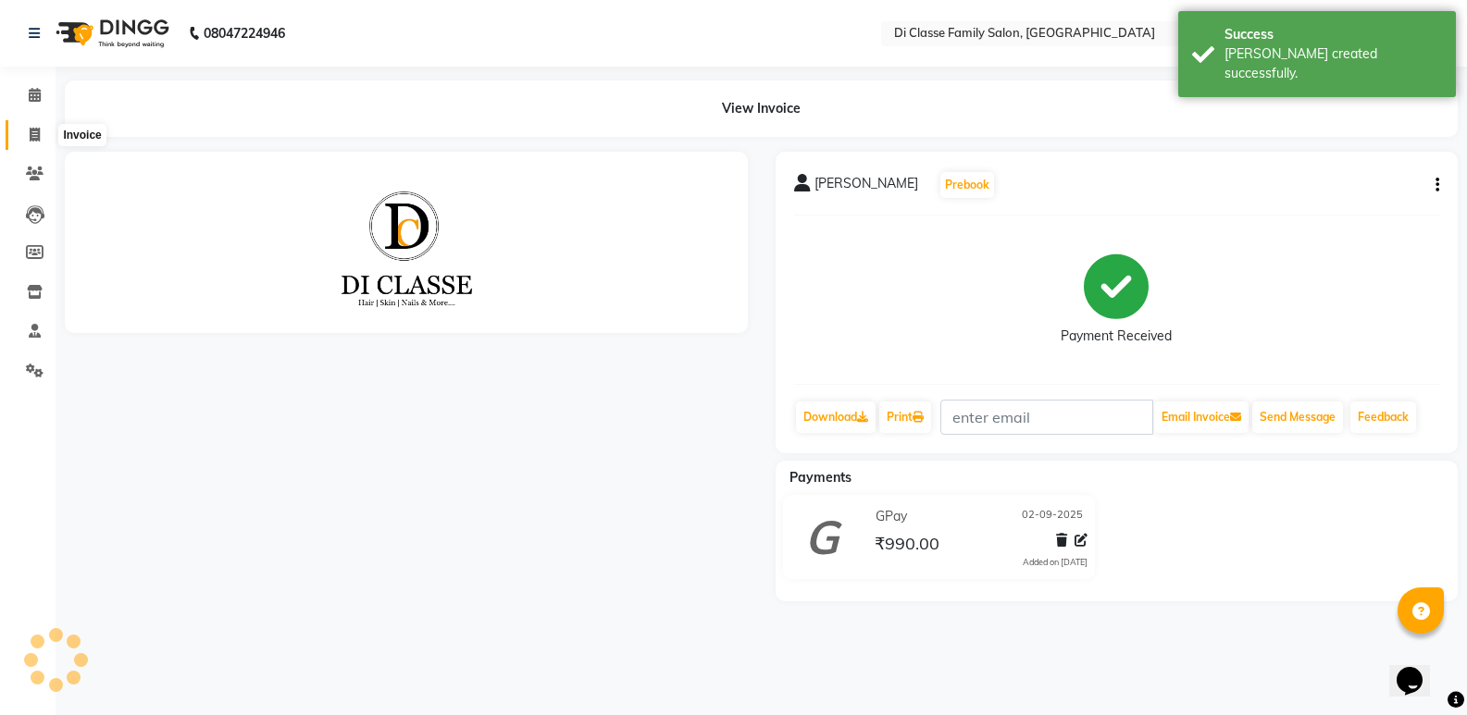
click at [30, 141] on icon at bounding box center [35, 135] width 10 height 14
select select "6346"
select select "service"
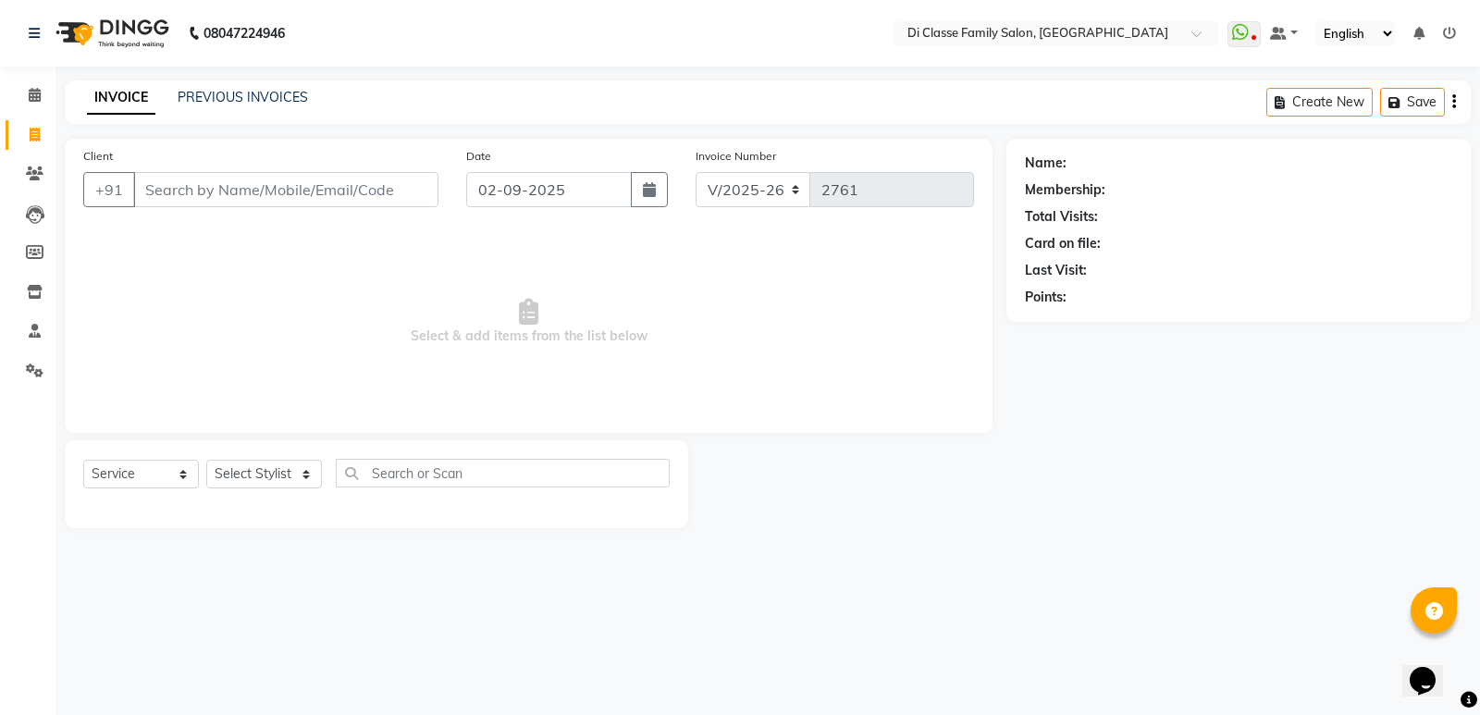
click at [346, 305] on span "Select & add items from the list below" at bounding box center [528, 321] width 891 height 185
click at [251, 264] on span "Select & add items from the list below" at bounding box center [528, 321] width 891 height 185
click at [271, 105] on div "PREVIOUS INVOICES" at bounding box center [243, 97] width 130 height 19
click at [279, 94] on link "PREVIOUS INVOICES" at bounding box center [243, 97] width 130 height 17
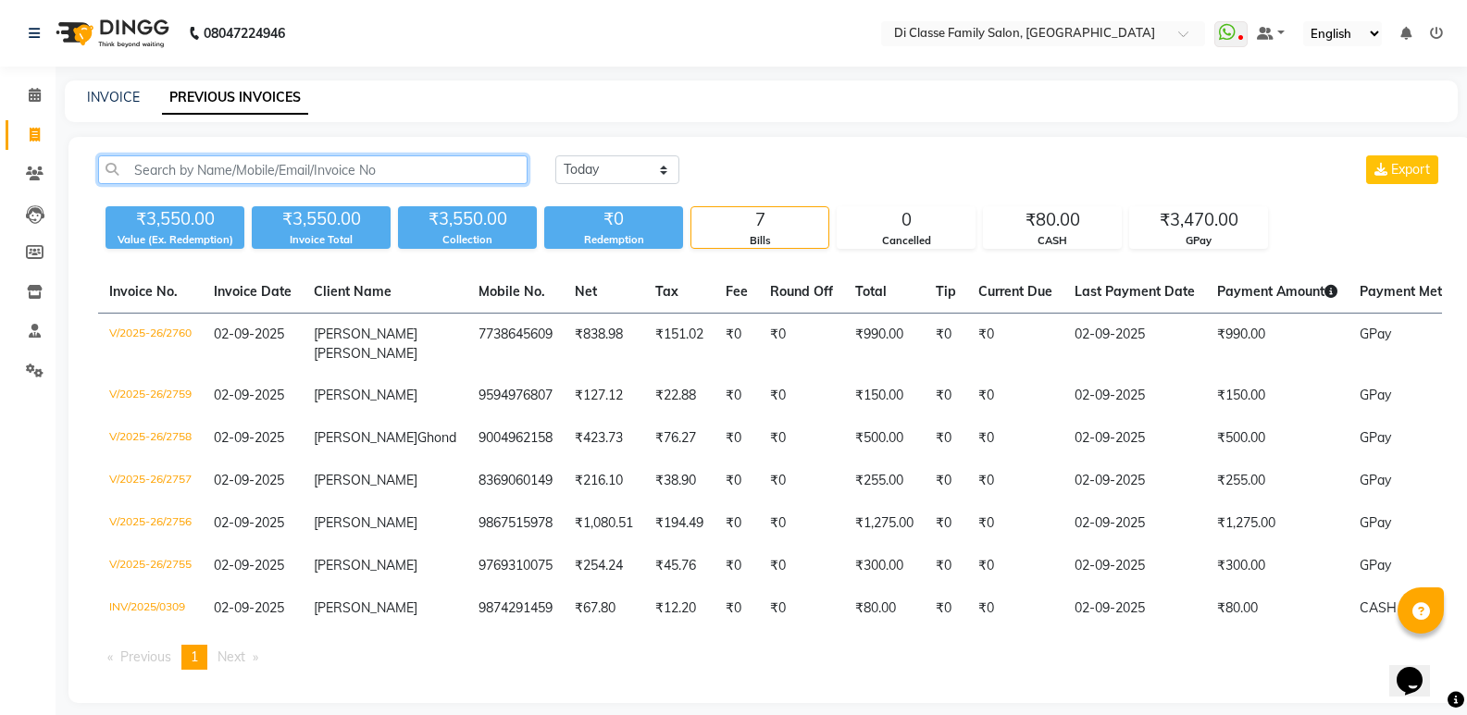
click at [345, 167] on input "text" at bounding box center [312, 169] width 429 height 29
click at [355, 177] on input "text" at bounding box center [312, 169] width 429 height 29
click at [113, 101] on link "INVOICE" at bounding box center [113, 97] width 53 height 17
select select "6346"
select select "service"
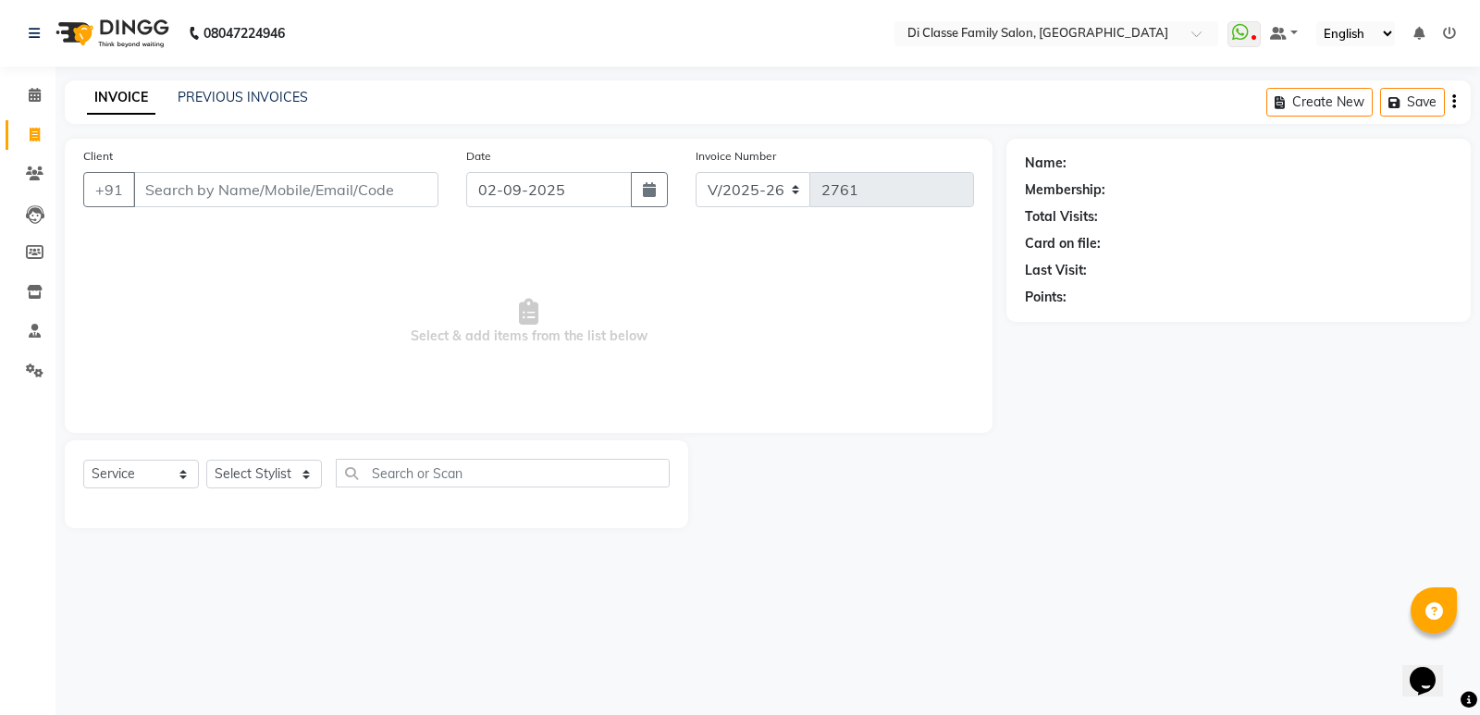
click at [167, 185] on input "Client" at bounding box center [285, 189] width 305 height 35
click at [212, 87] on div "INVOICE PREVIOUS INVOICES Create New Save" at bounding box center [768, 102] width 1406 height 43
click at [214, 91] on link "PREVIOUS INVOICES" at bounding box center [243, 97] width 130 height 17
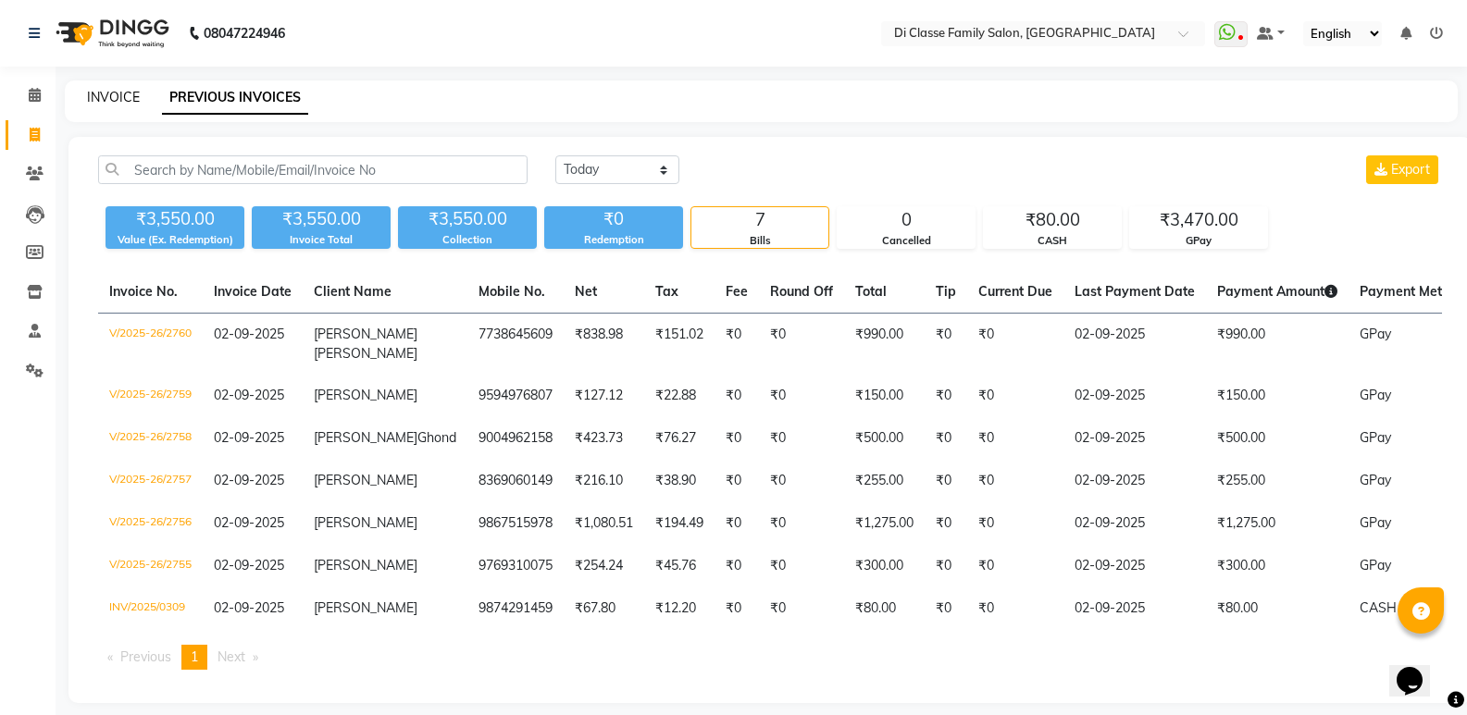
click at [119, 93] on link "INVOICE" at bounding box center [113, 97] width 53 height 17
select select "6346"
select select "service"
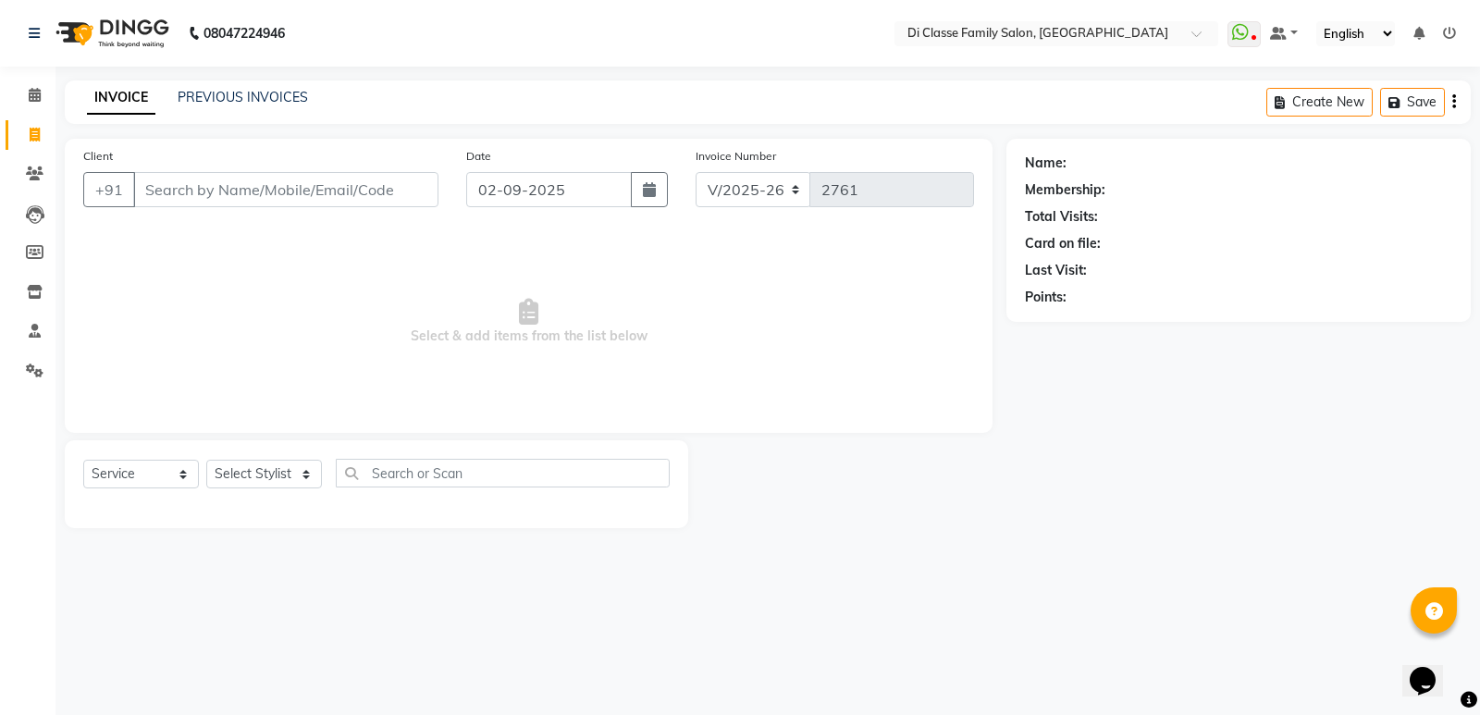
click at [175, 205] on input "Client" at bounding box center [285, 189] width 305 height 35
click at [261, 197] on input "Client" at bounding box center [285, 189] width 305 height 35
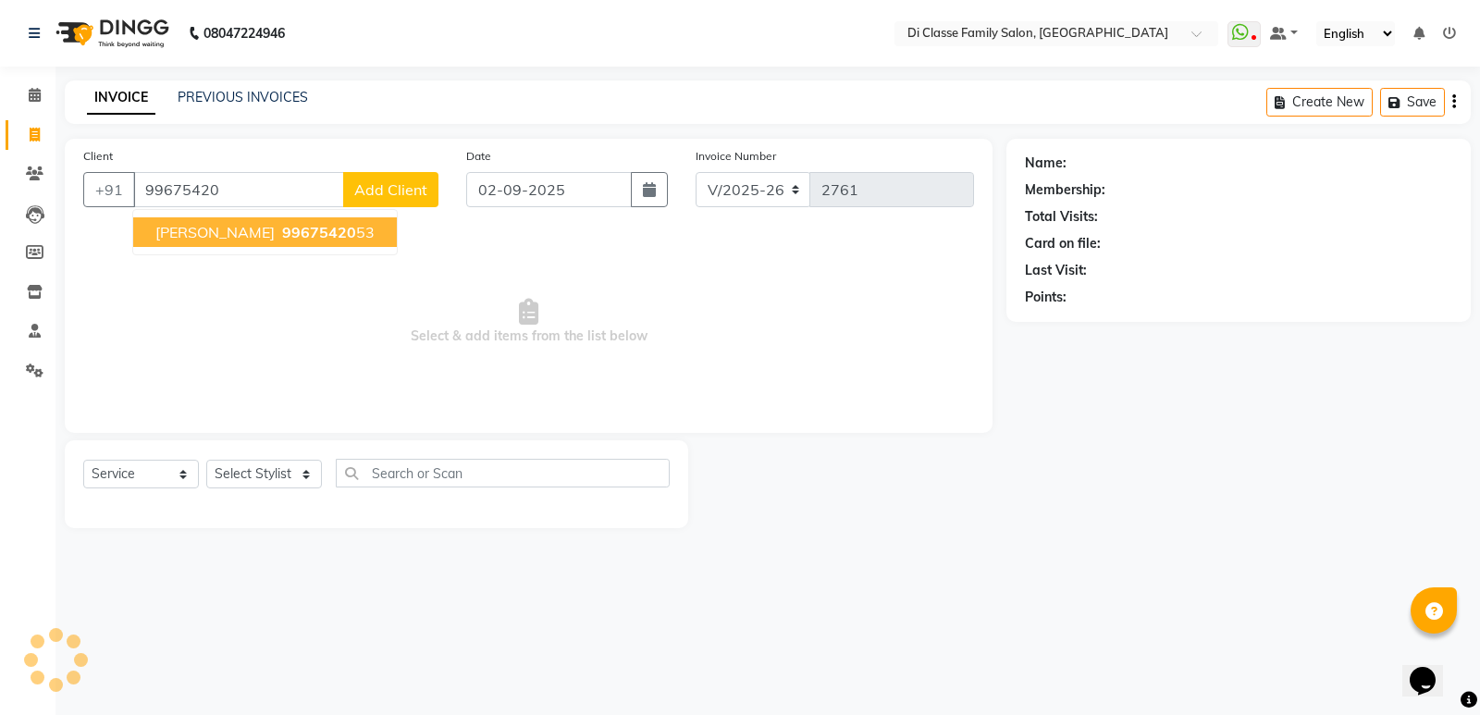
click at [282, 223] on span "99675420" at bounding box center [319, 232] width 74 height 19
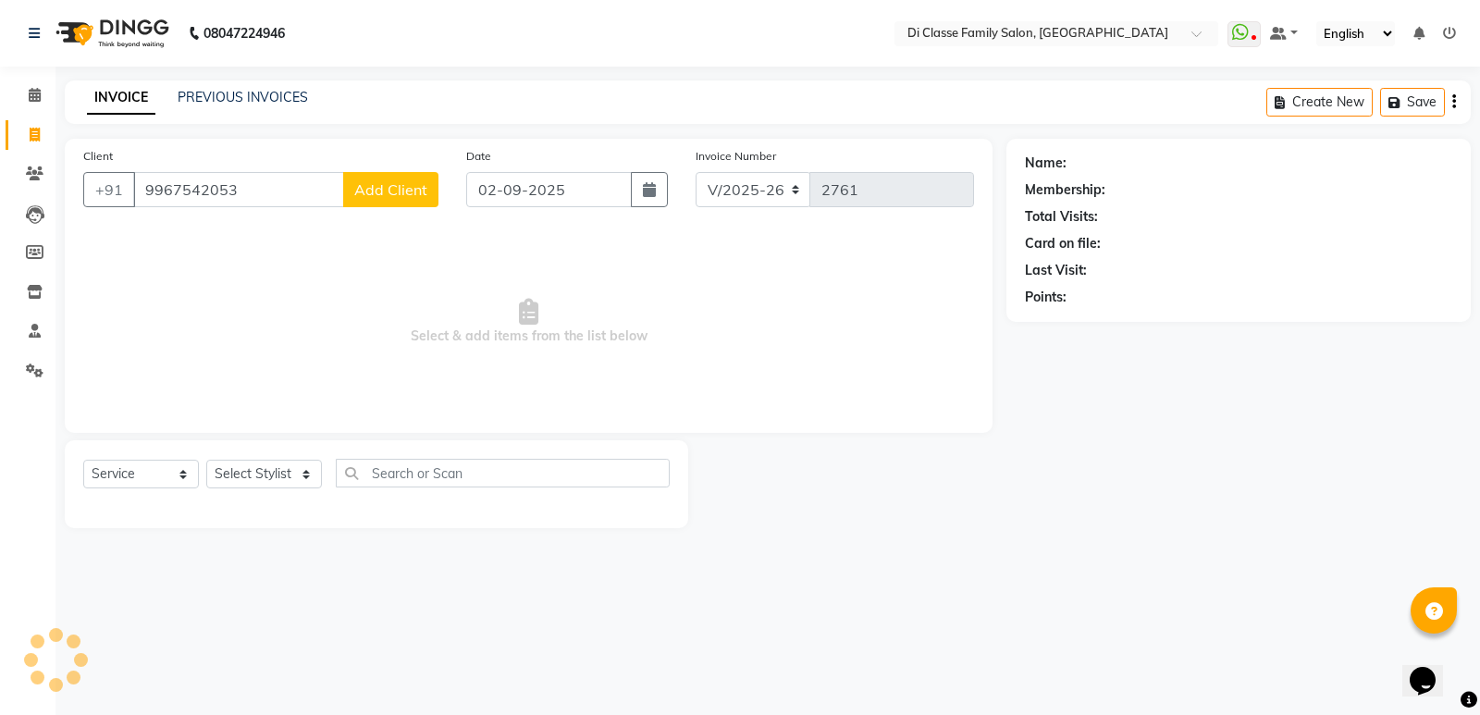
type input "9967542053"
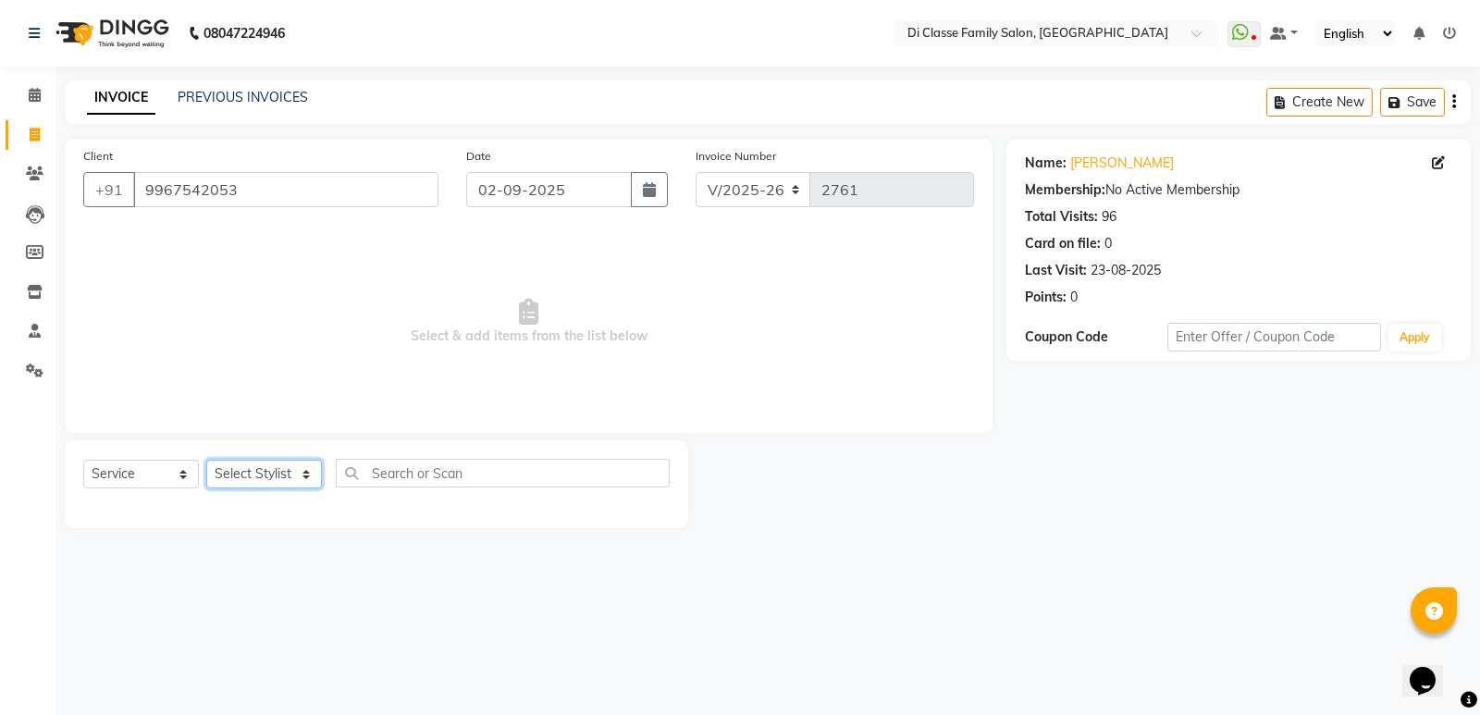
click at [275, 468] on select "Select Stylist ADMIN [PERSON_NAME] [PERSON_NAME] [PERSON_NAME] KAPIL [PERSON_NA…" at bounding box center [264, 474] width 116 height 29
drag, startPoint x: 426, startPoint y: 258, endPoint x: 407, endPoint y: 242, distance: 24.9
click at [419, 252] on span "Select & add items from the list below" at bounding box center [528, 321] width 891 height 185
drag, startPoint x: 368, startPoint y: 201, endPoint x: 148, endPoint y: 199, distance: 220.2
click at [148, 199] on input "9967542053" at bounding box center [285, 189] width 305 height 35
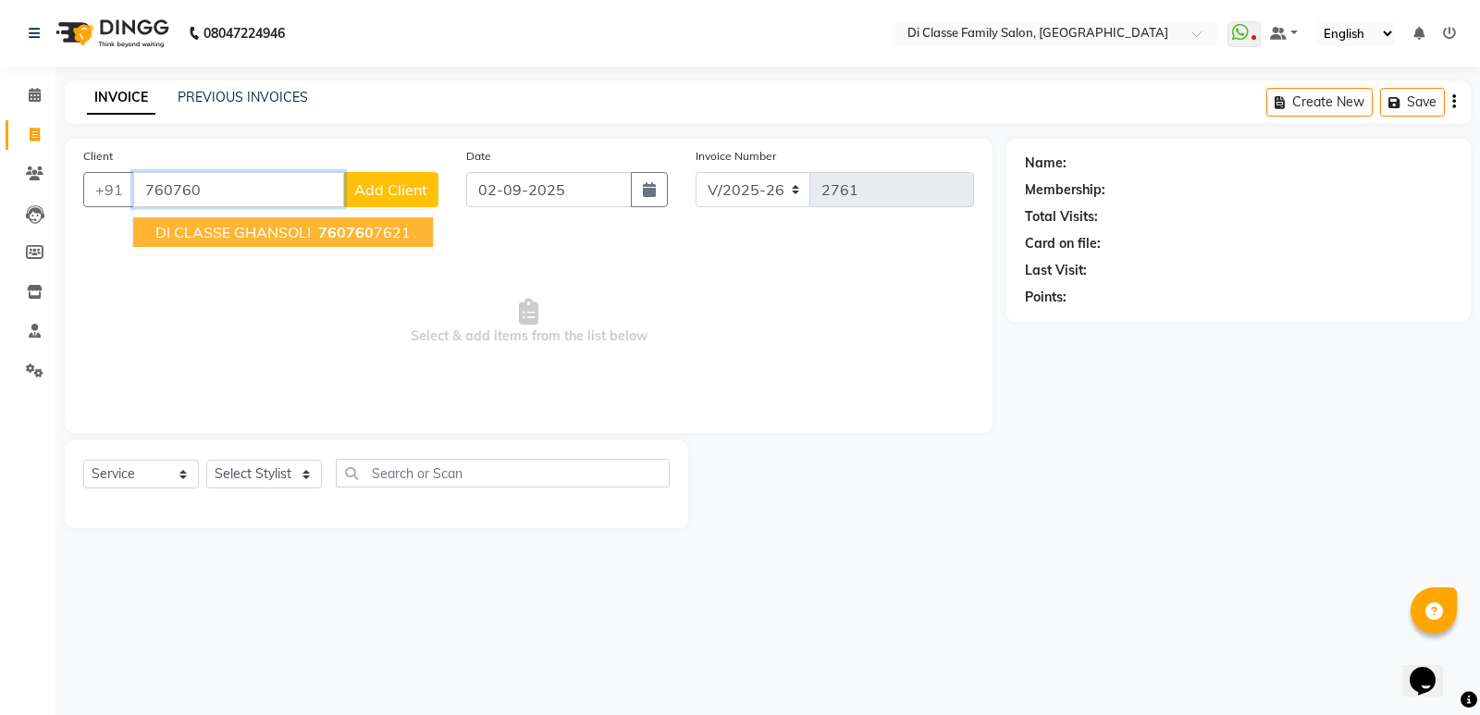
click at [289, 233] on span "DI CLASSE GHANSOLI" at bounding box center [232, 232] width 155 height 19
type input "7607607621"
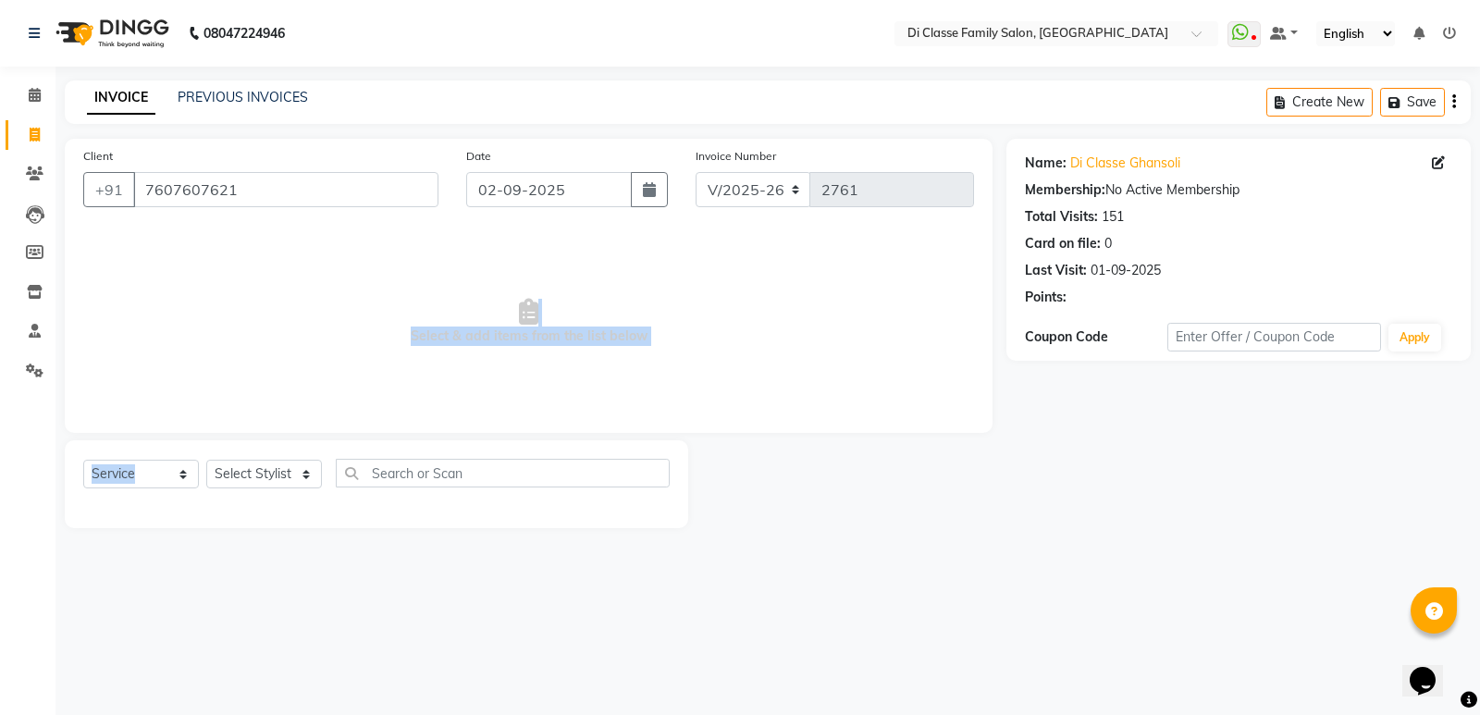
click at [244, 583] on div "08047224946 Select Location × Di Classe Family Salon, Ghansoli WhatsApp Status …" at bounding box center [740, 357] width 1480 height 715
click at [281, 468] on select "Select Stylist ADMIN [PERSON_NAME] [PERSON_NAME] [PERSON_NAME] KAPIL [PERSON_NA…" at bounding box center [264, 474] width 116 height 29
select select "77033"
click at [206, 460] on select "Select Stylist ADMIN [PERSON_NAME] [PERSON_NAME] [PERSON_NAME] KAPIL [PERSON_NA…" at bounding box center [264, 474] width 116 height 29
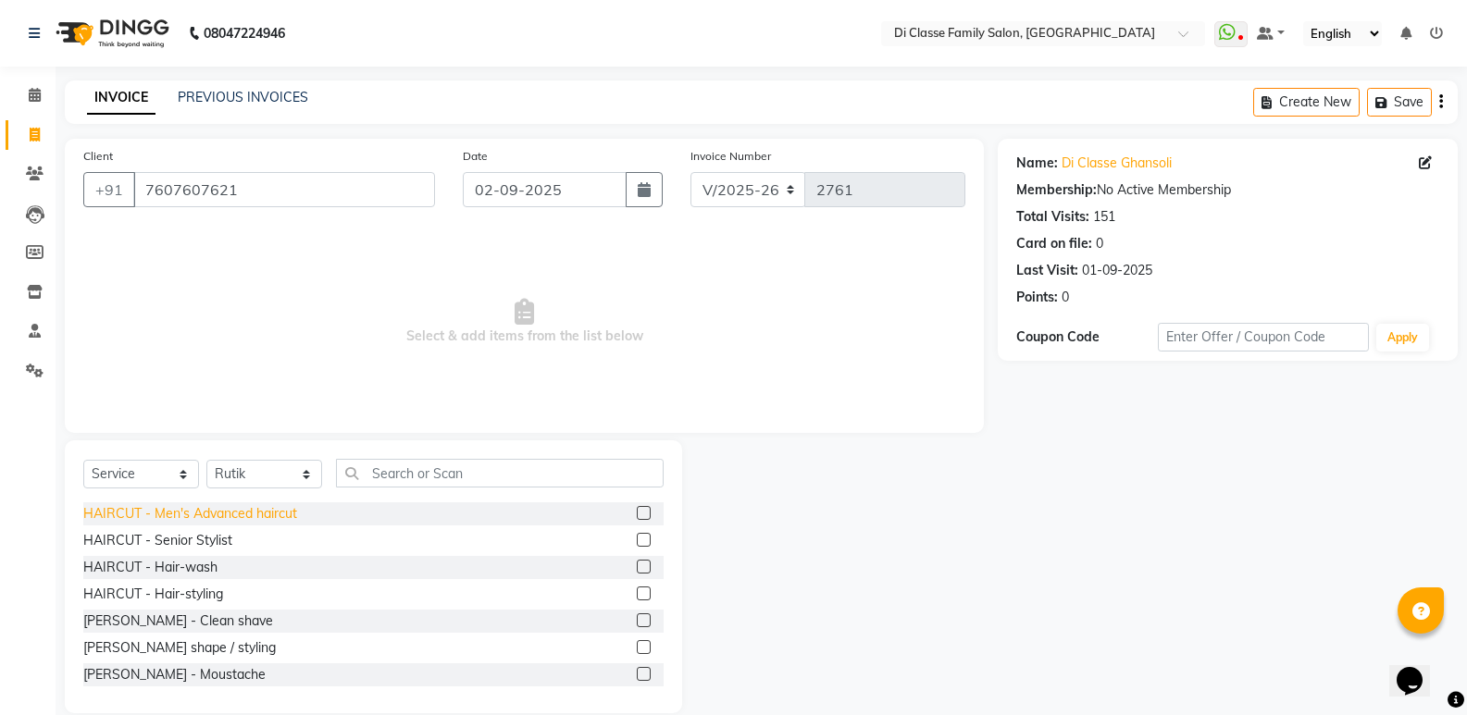
click at [173, 505] on div "HAIRCUT - Men's Advanced haircut" at bounding box center [373, 513] width 580 height 23
click at [179, 515] on div "HAIRCUT - Men's Advanced haircut" at bounding box center [190, 513] width 214 height 19
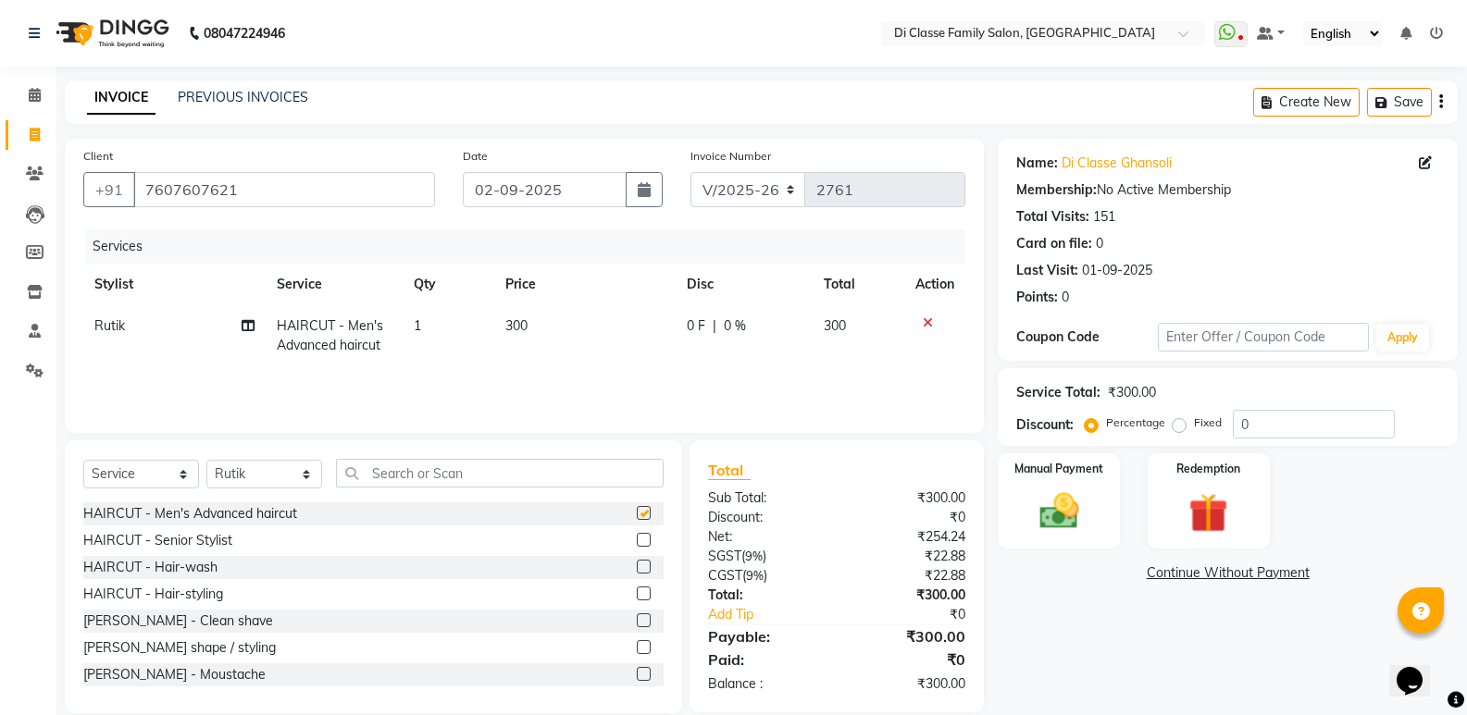
checkbox input "false"
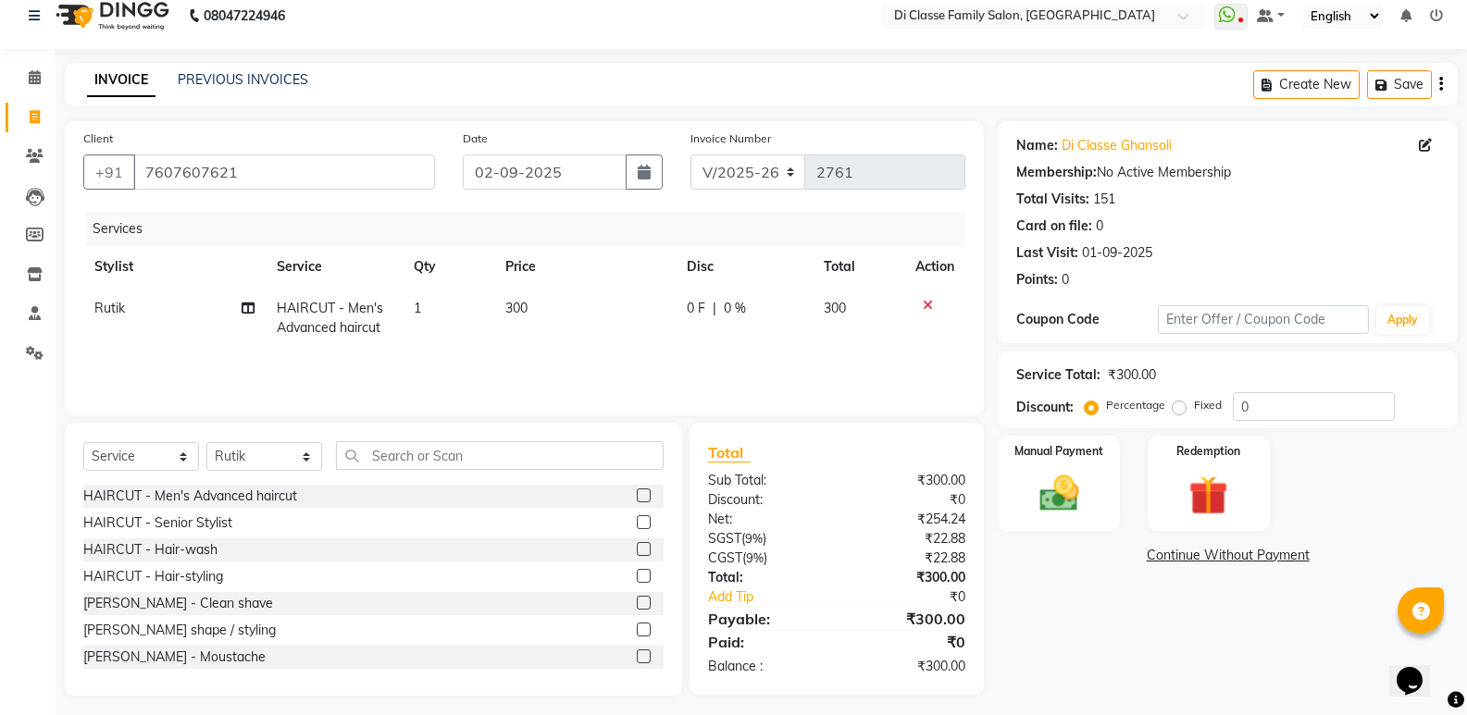
scroll to position [26, 0]
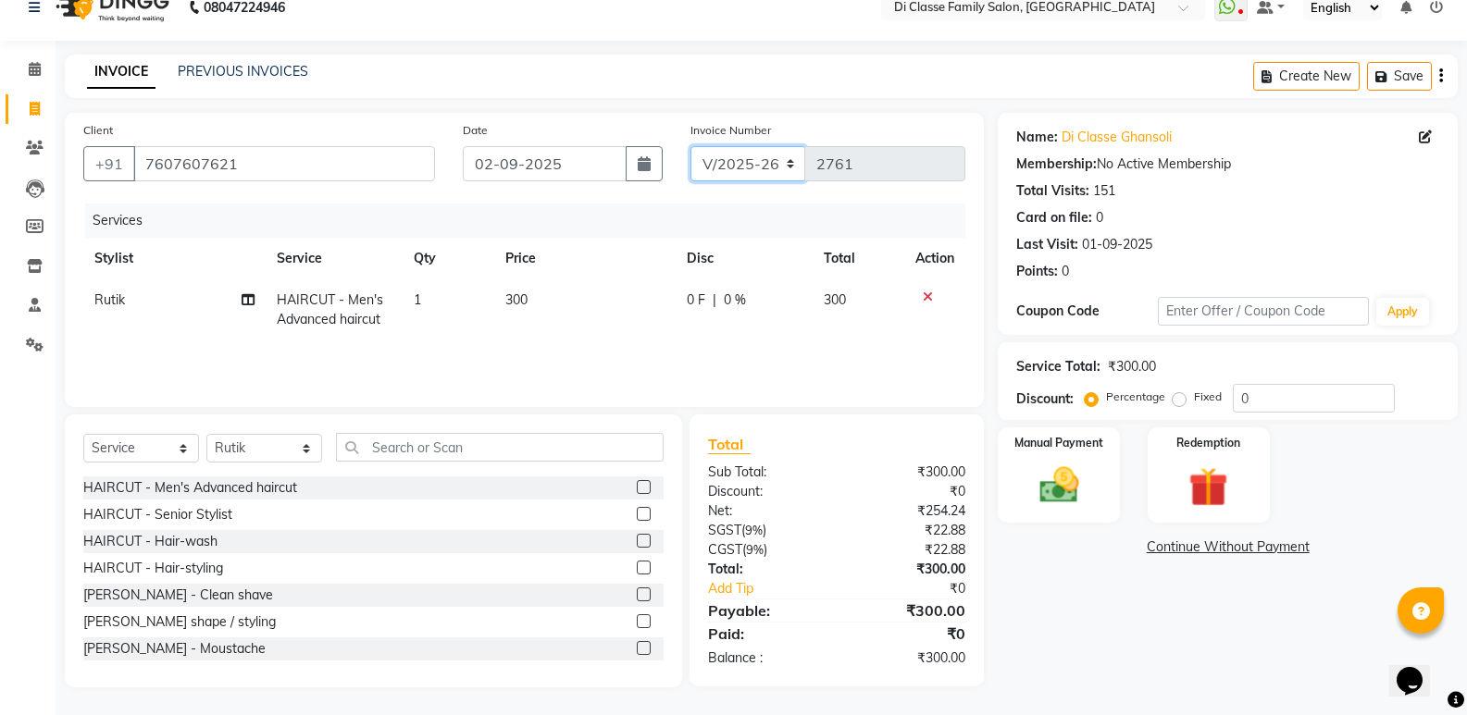
click at [737, 151] on select "INV/2025 V/2025-26" at bounding box center [748, 163] width 116 height 35
select select "8538"
click at [690, 146] on select "INV/2025 V/2025-26" at bounding box center [748, 163] width 116 height 35
type input "0310"
click at [1084, 492] on img at bounding box center [1058, 485] width 66 height 47
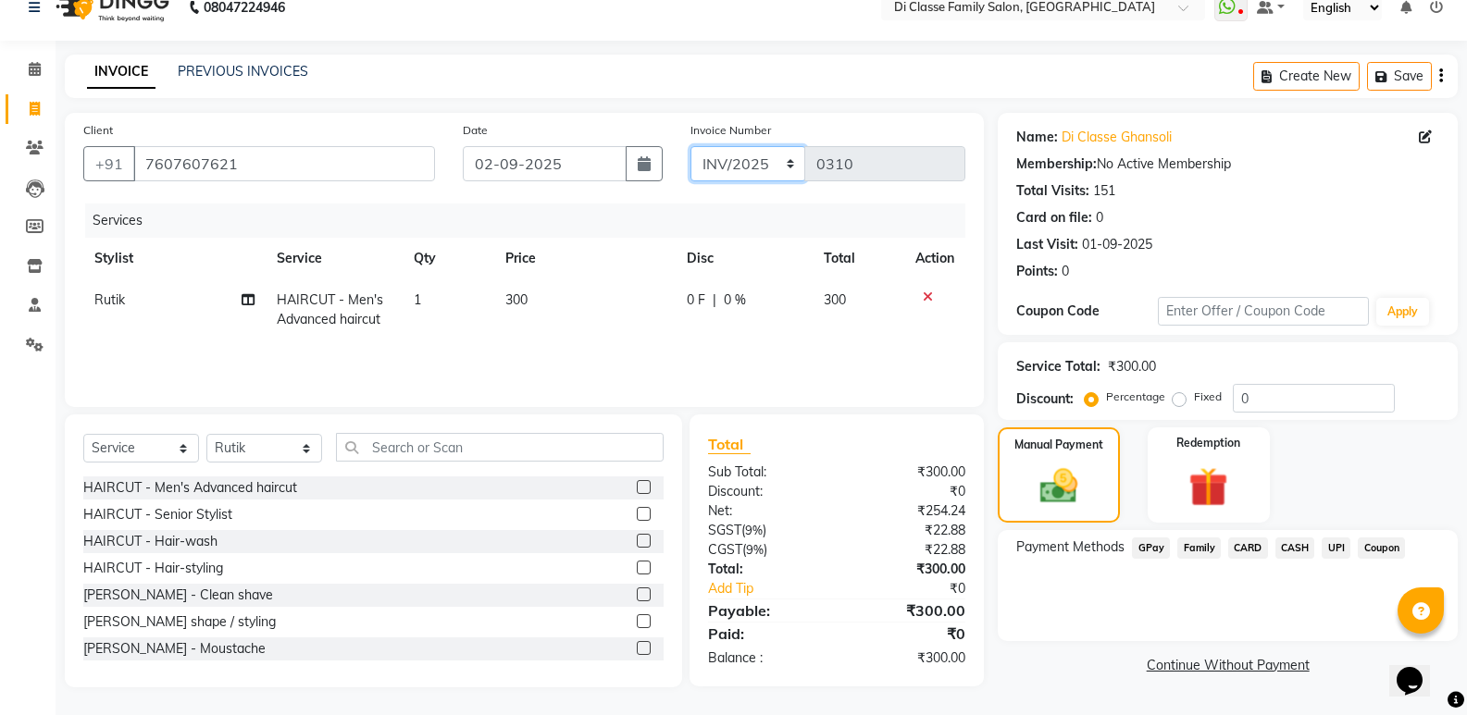
click at [712, 157] on select "INV/2025 V/2025-26" at bounding box center [748, 163] width 116 height 35
click at [690, 146] on select "INV/2025 V/2025-26" at bounding box center [748, 163] width 116 height 35
click at [1281, 549] on span "CASH" at bounding box center [1295, 548] width 40 height 21
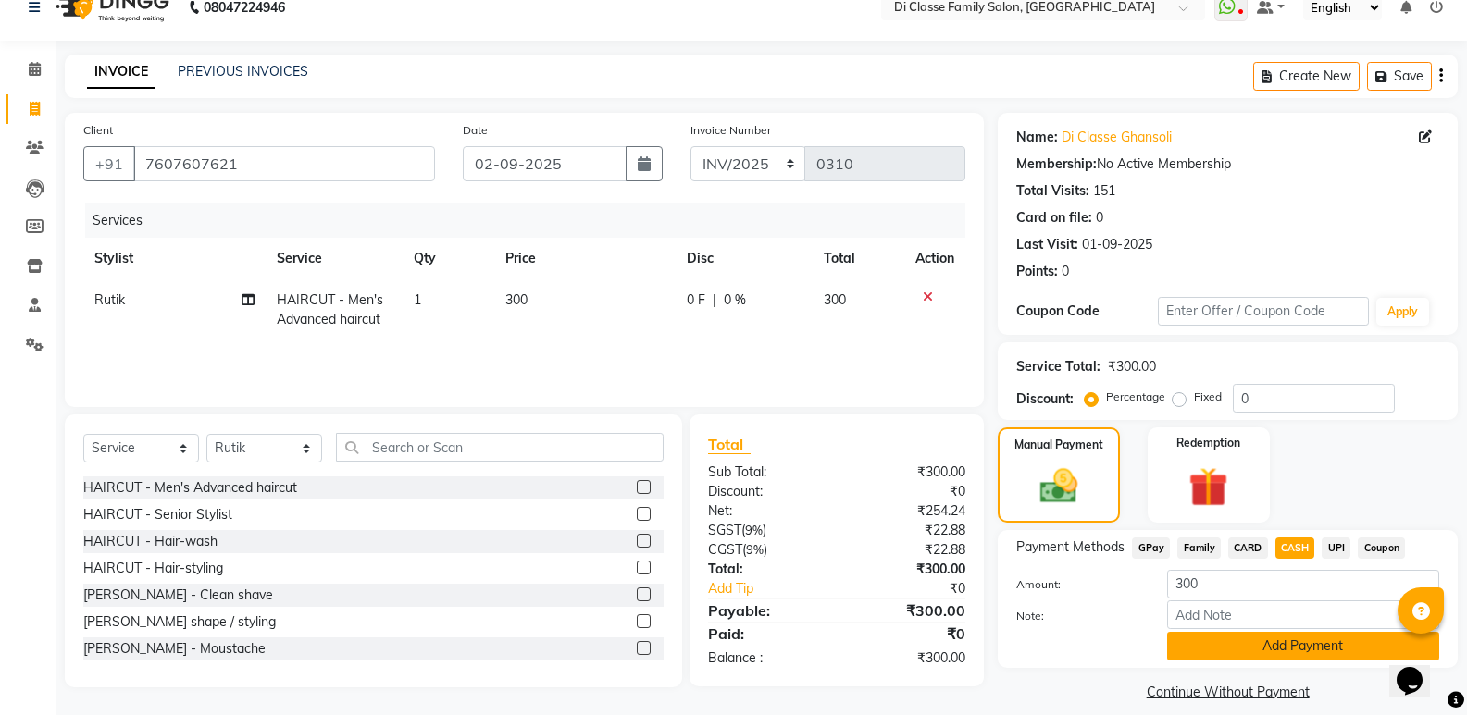
click at [1298, 651] on button "Add Payment" at bounding box center [1303, 646] width 272 height 29
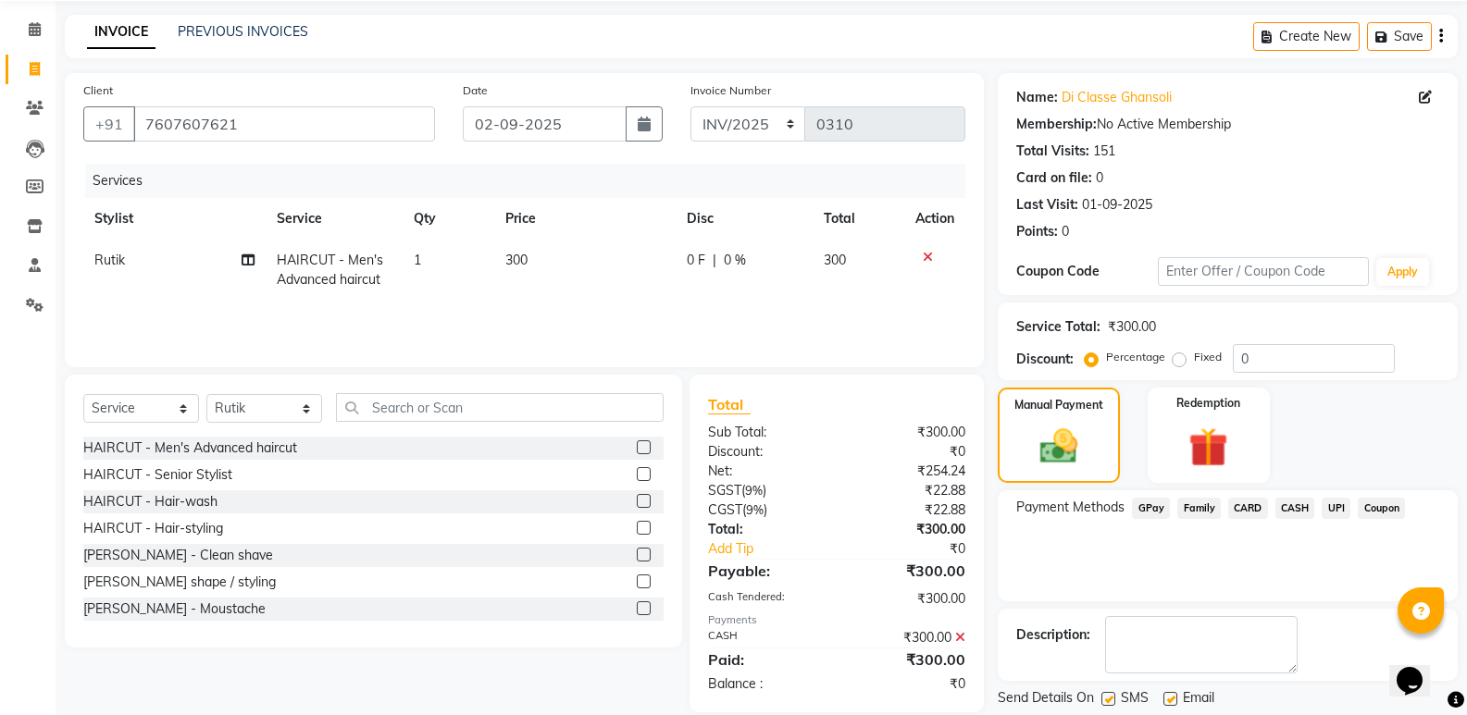
scroll to position [122, 0]
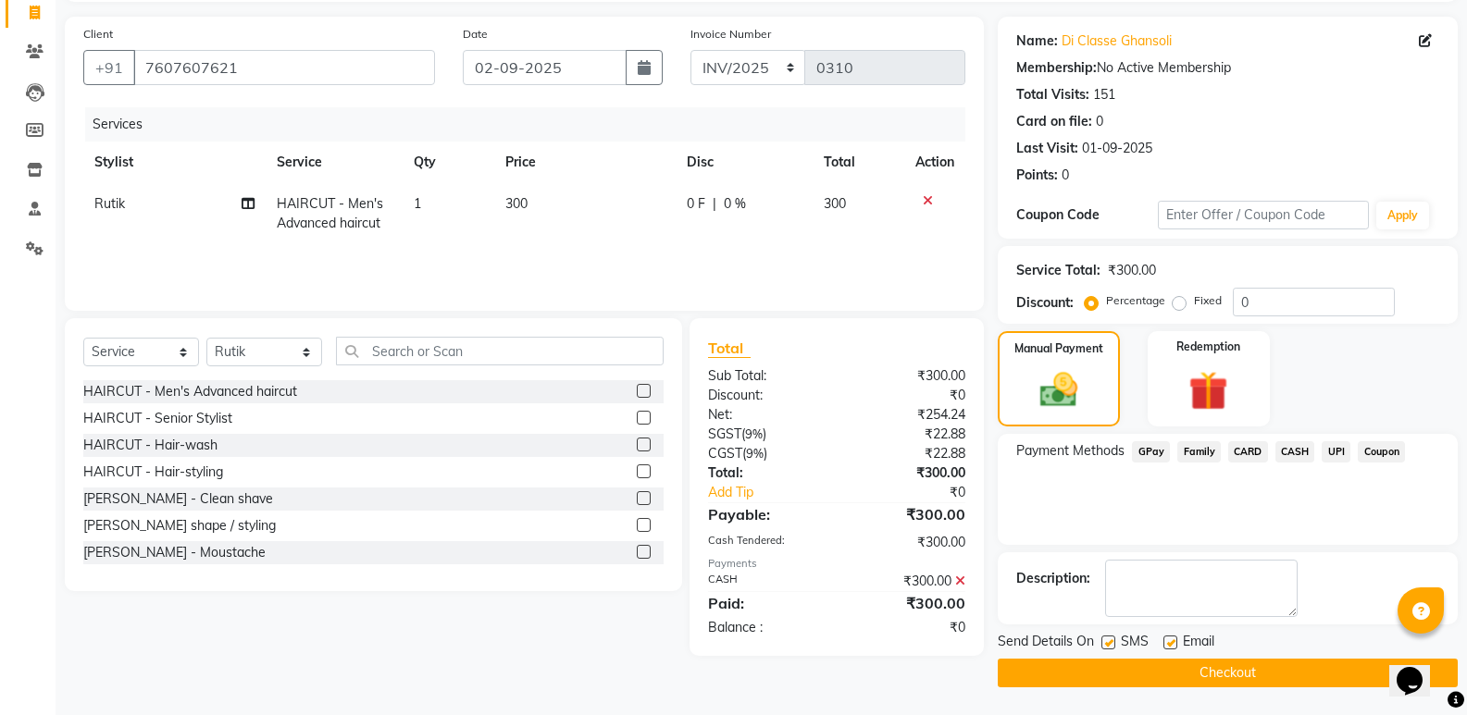
click at [1280, 677] on button "Checkout" at bounding box center [1227, 673] width 460 height 29
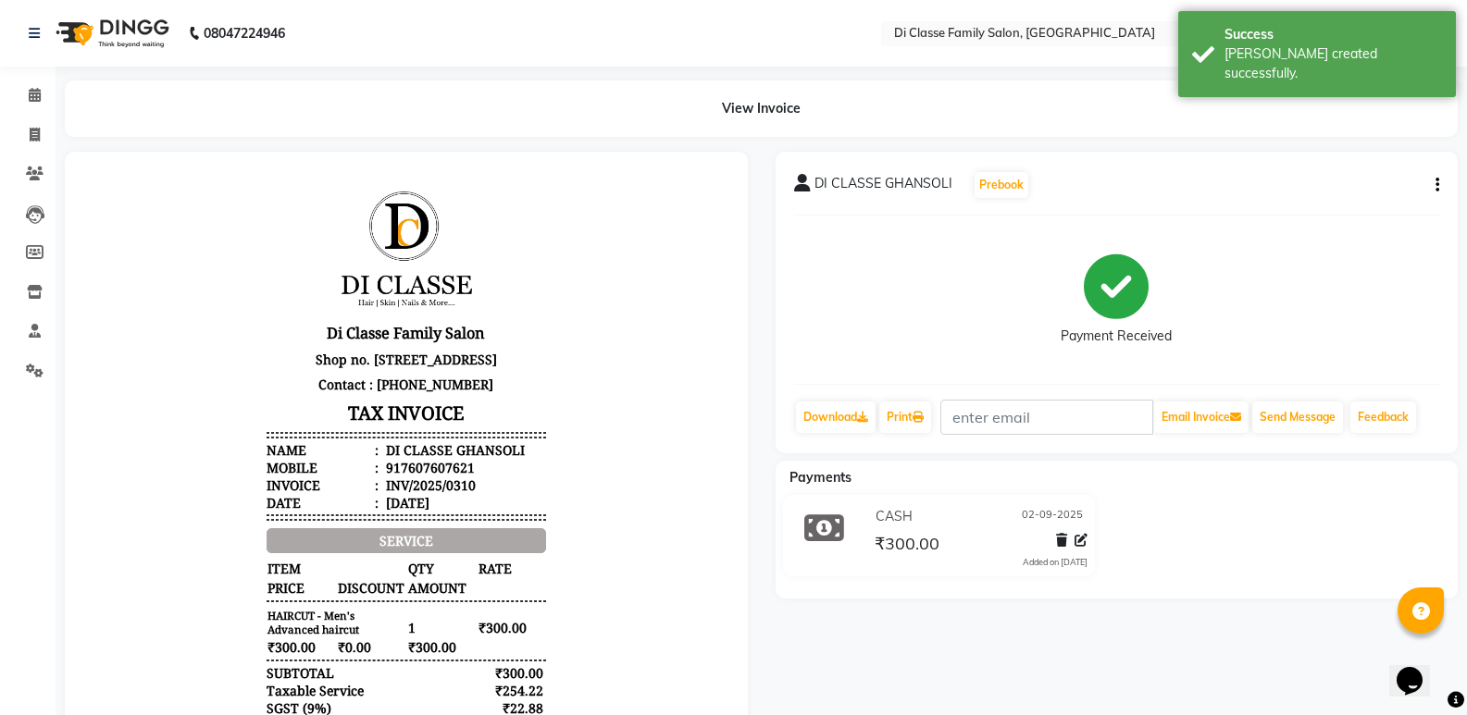
click at [53, 130] on div "View Invoice" at bounding box center [761, 109] width 1420 height 56
click at [43, 133] on span at bounding box center [35, 135] width 32 height 21
select select "6346"
select select "service"
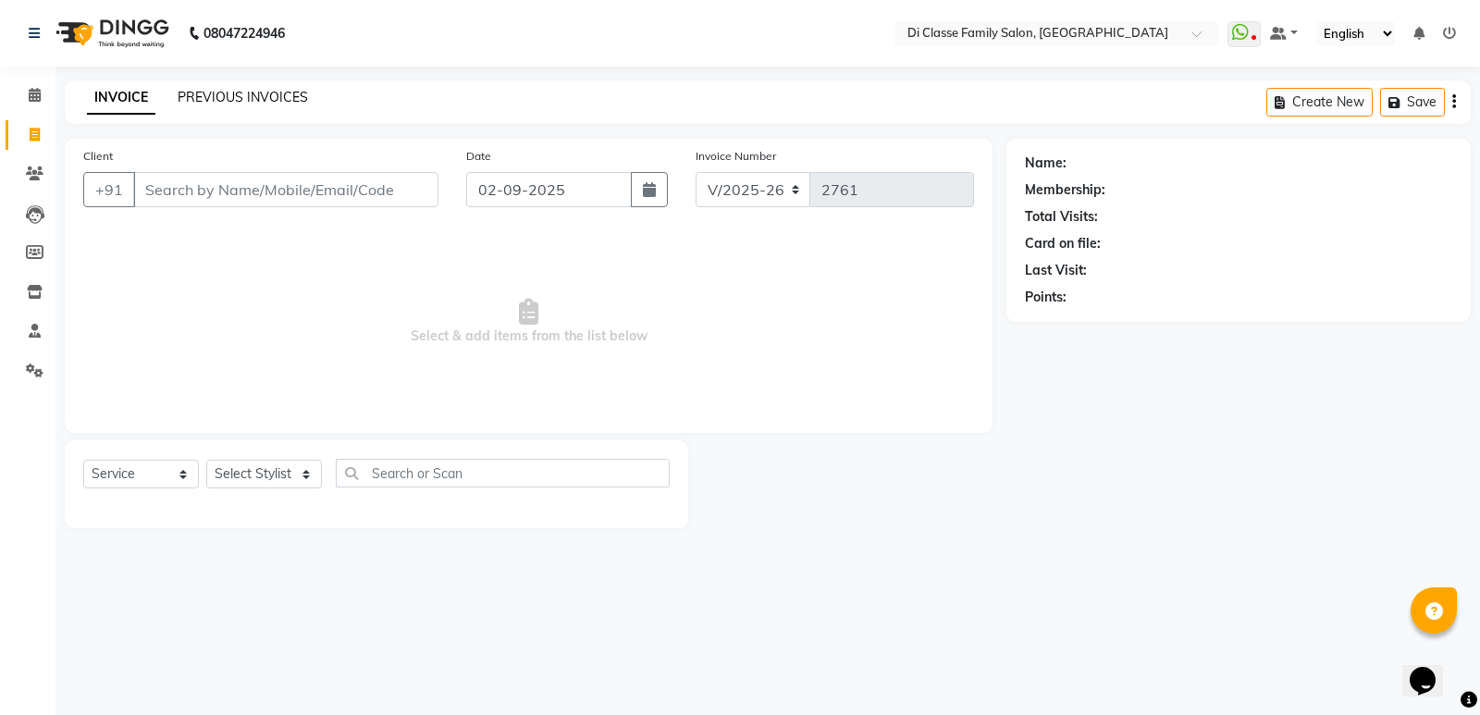
click at [276, 99] on link "PREVIOUS INVOICES" at bounding box center [243, 97] width 130 height 17
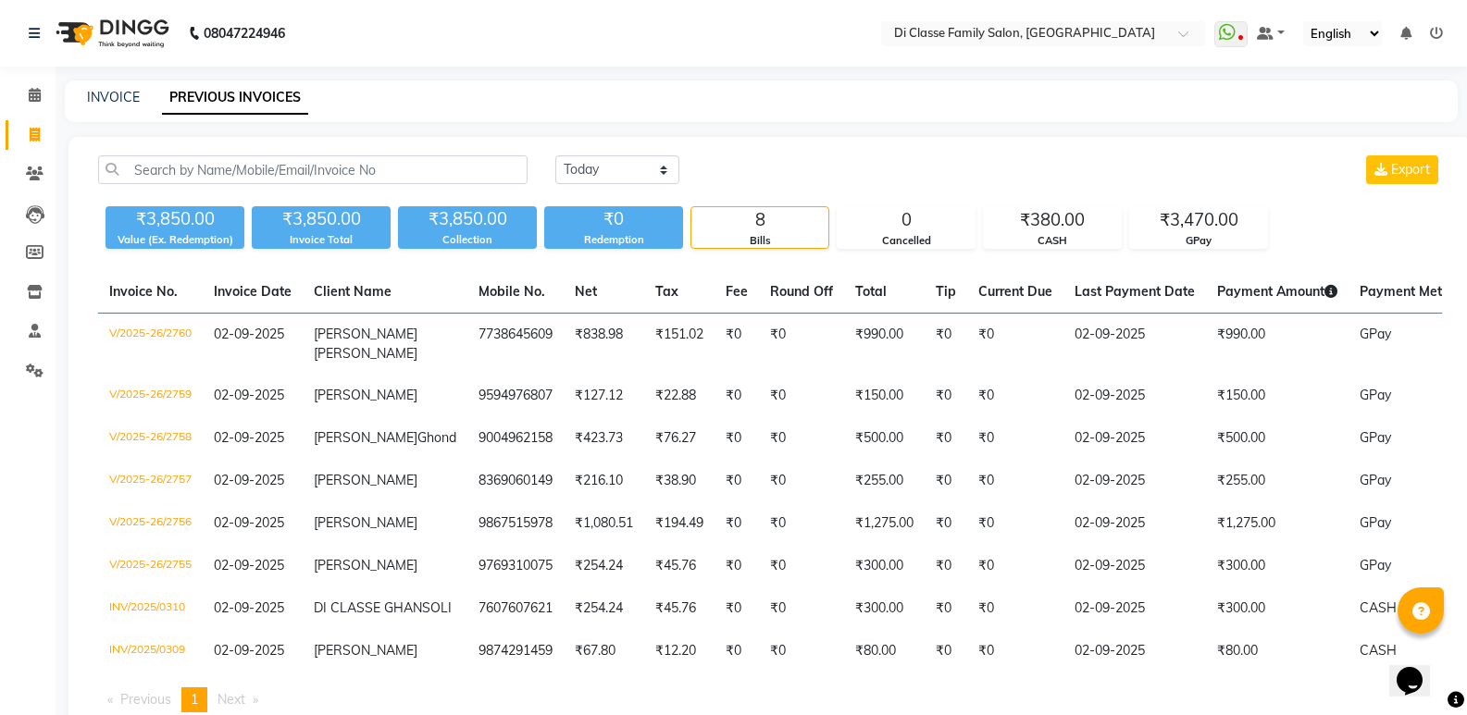
drag, startPoint x: 456, startPoint y: 112, endPoint x: 466, endPoint y: 246, distance: 134.6
click at [459, 113] on div "INVOICE PREVIOUS INVOICES" at bounding box center [761, 102] width 1393 height 42
click at [342, 171] on input "text" at bounding box center [312, 169] width 429 height 29
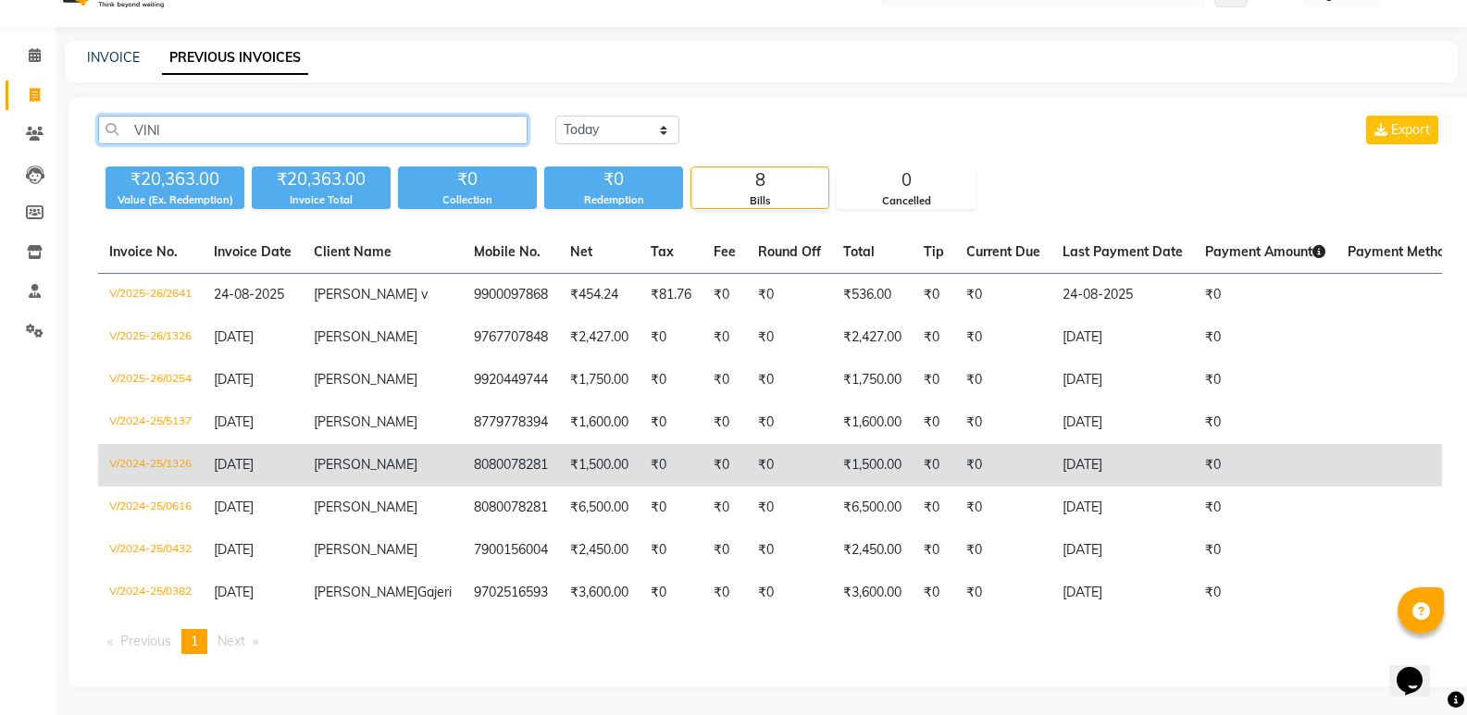
scroll to position [93, 0]
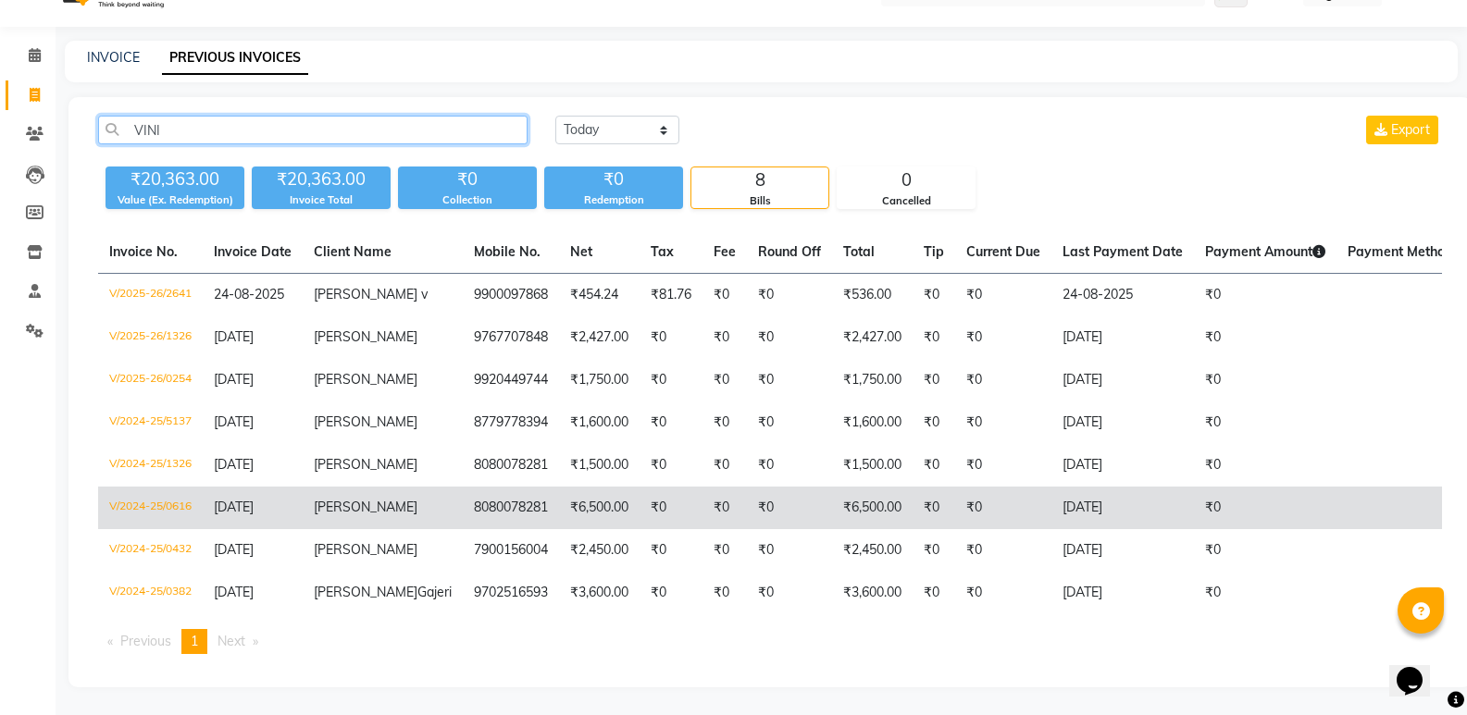
type input "VINI"
click at [559, 509] on td "₹6,500.00" at bounding box center [599, 508] width 81 height 43
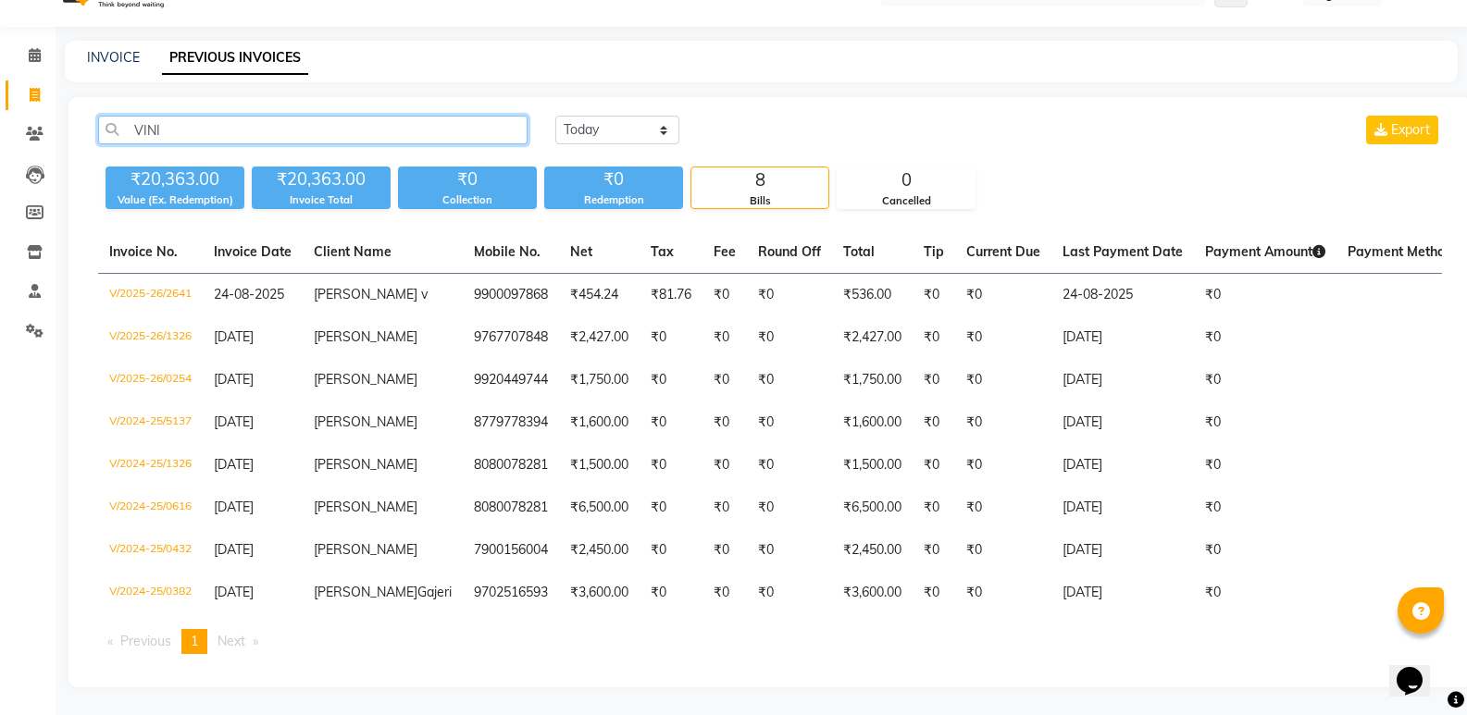
drag, startPoint x: 256, startPoint y: 79, endPoint x: 134, endPoint y: 80, distance: 122.1
click at [134, 116] on input "VINI" at bounding box center [312, 130] width 429 height 29
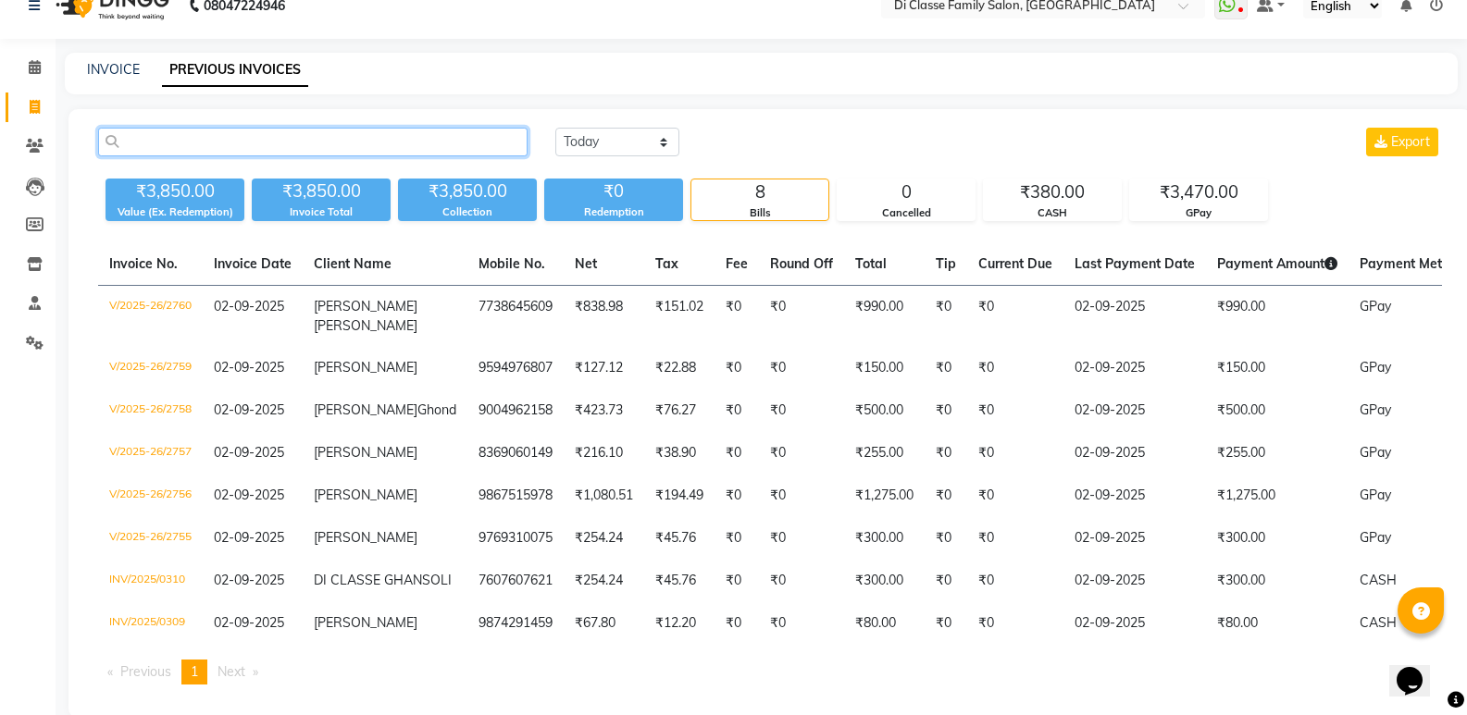
scroll to position [0, 0]
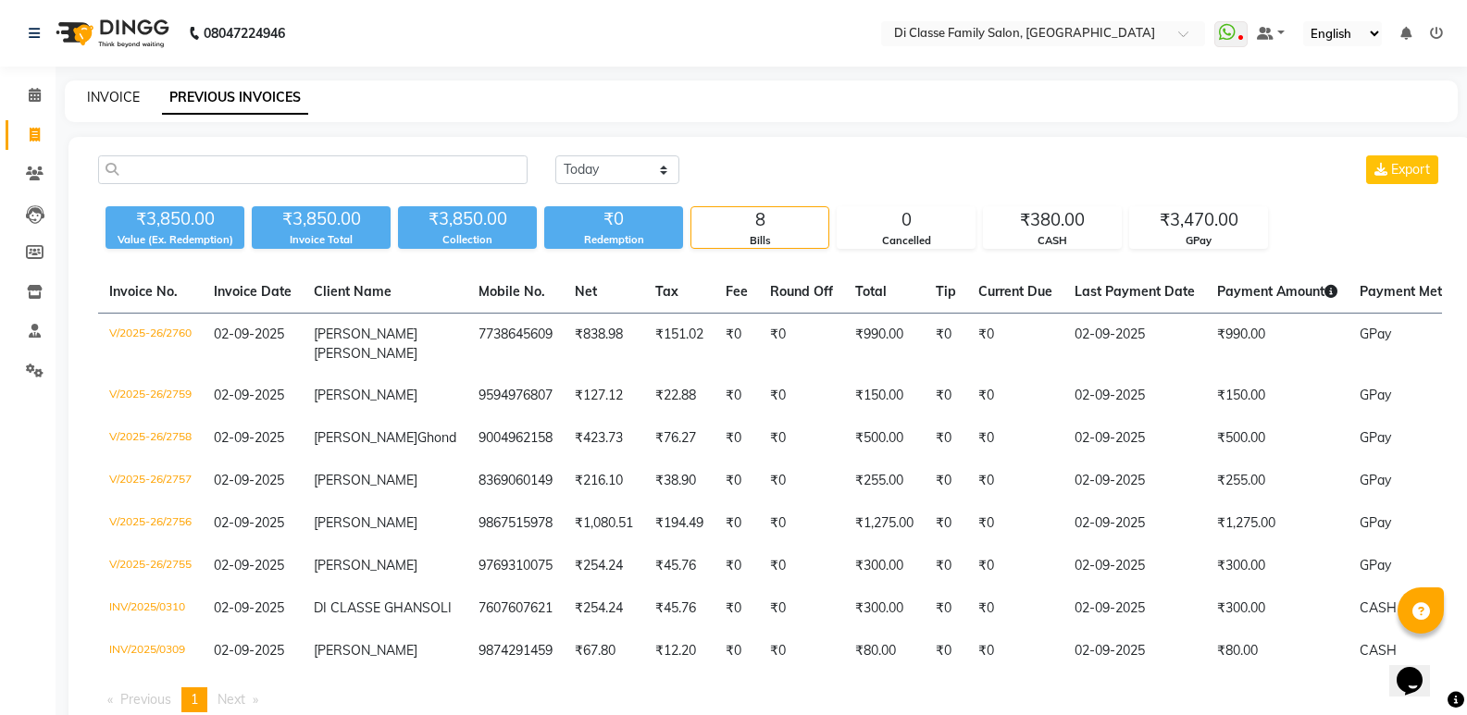
click at [106, 95] on link "INVOICE" at bounding box center [113, 97] width 53 height 17
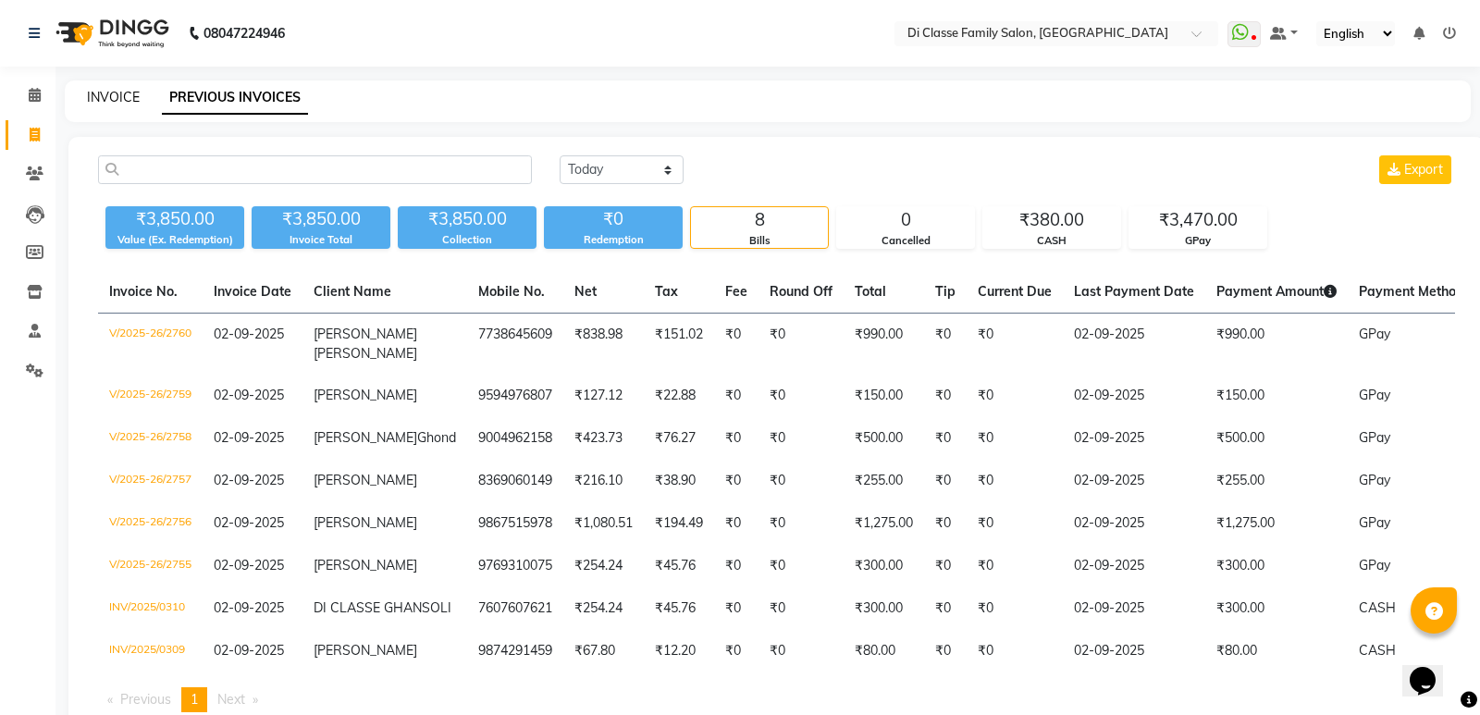
select select "6346"
select select "service"
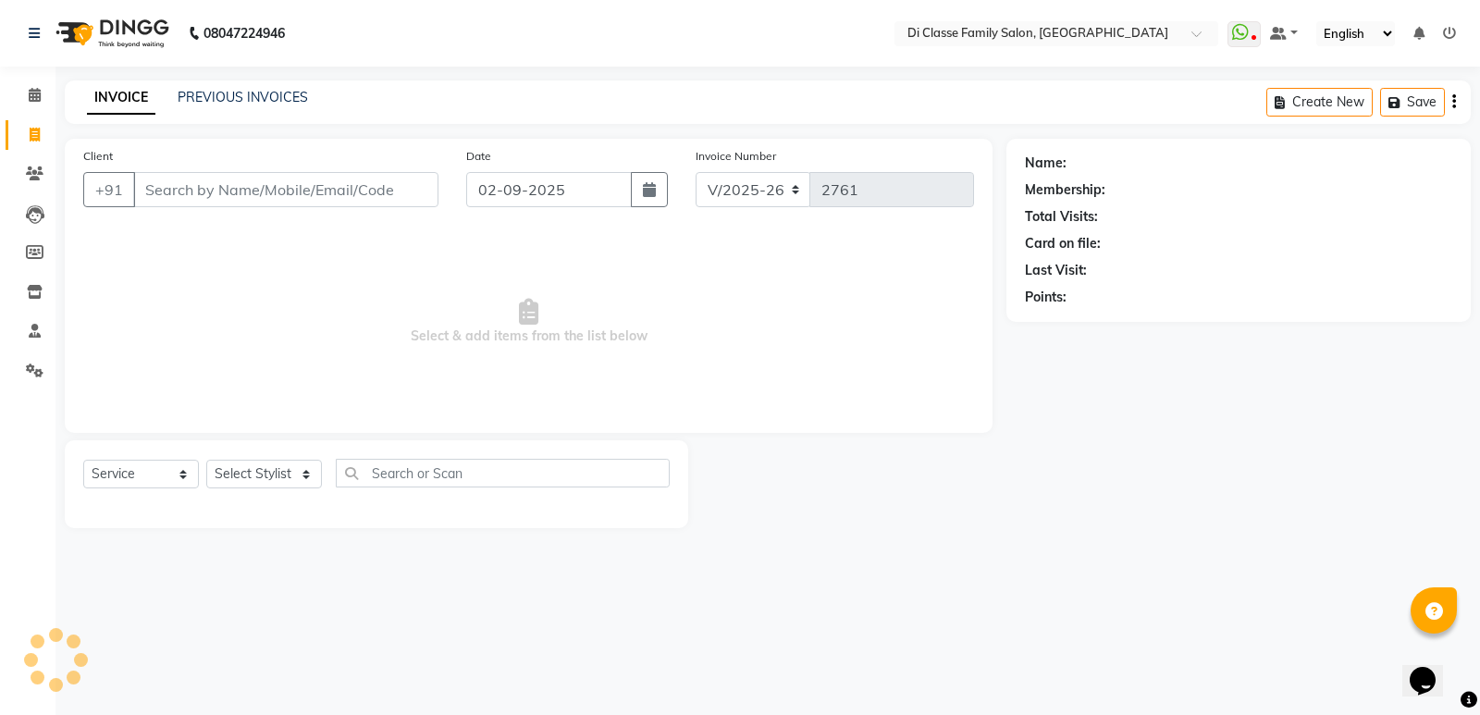
click at [226, 188] on input "Client" at bounding box center [285, 189] width 305 height 35
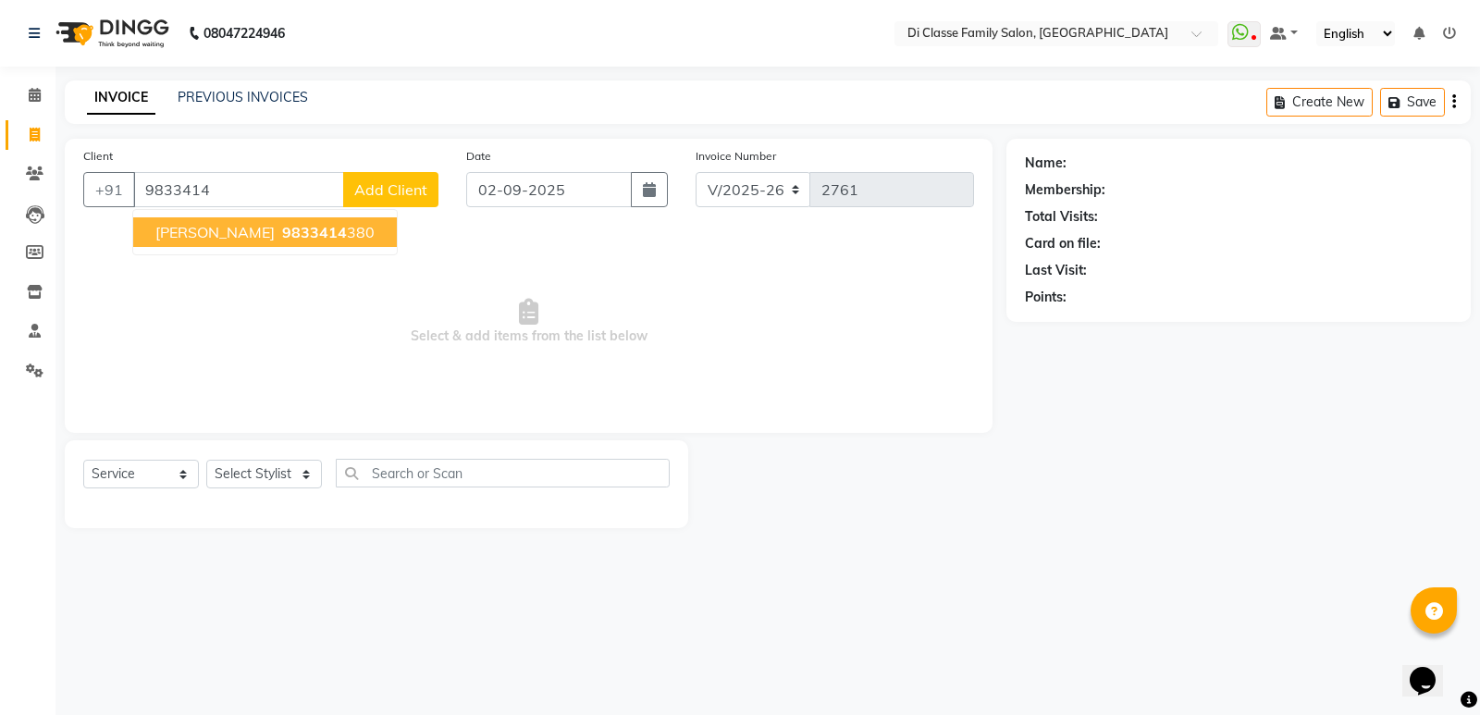
click at [322, 231] on ngb-highlight "9833414 380" at bounding box center [327, 232] width 96 height 19
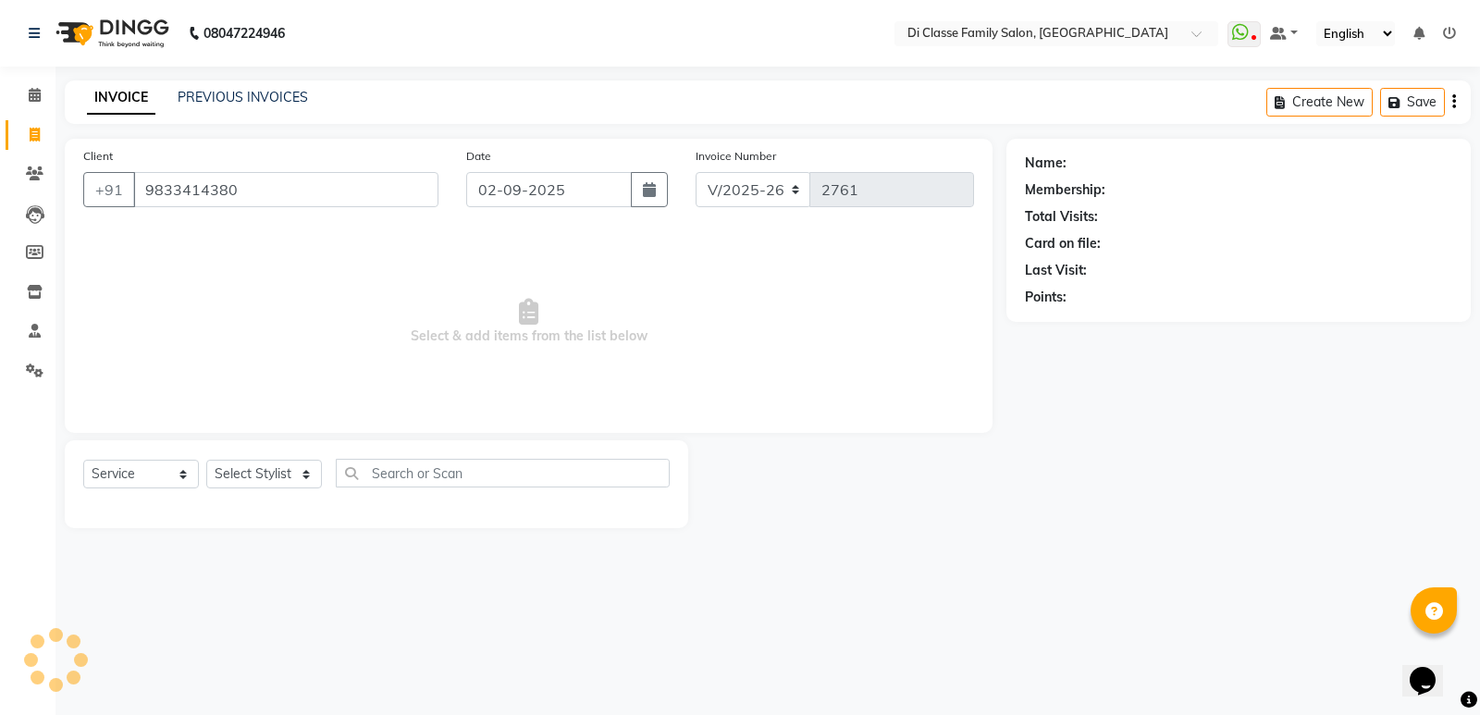
type input "9833414380"
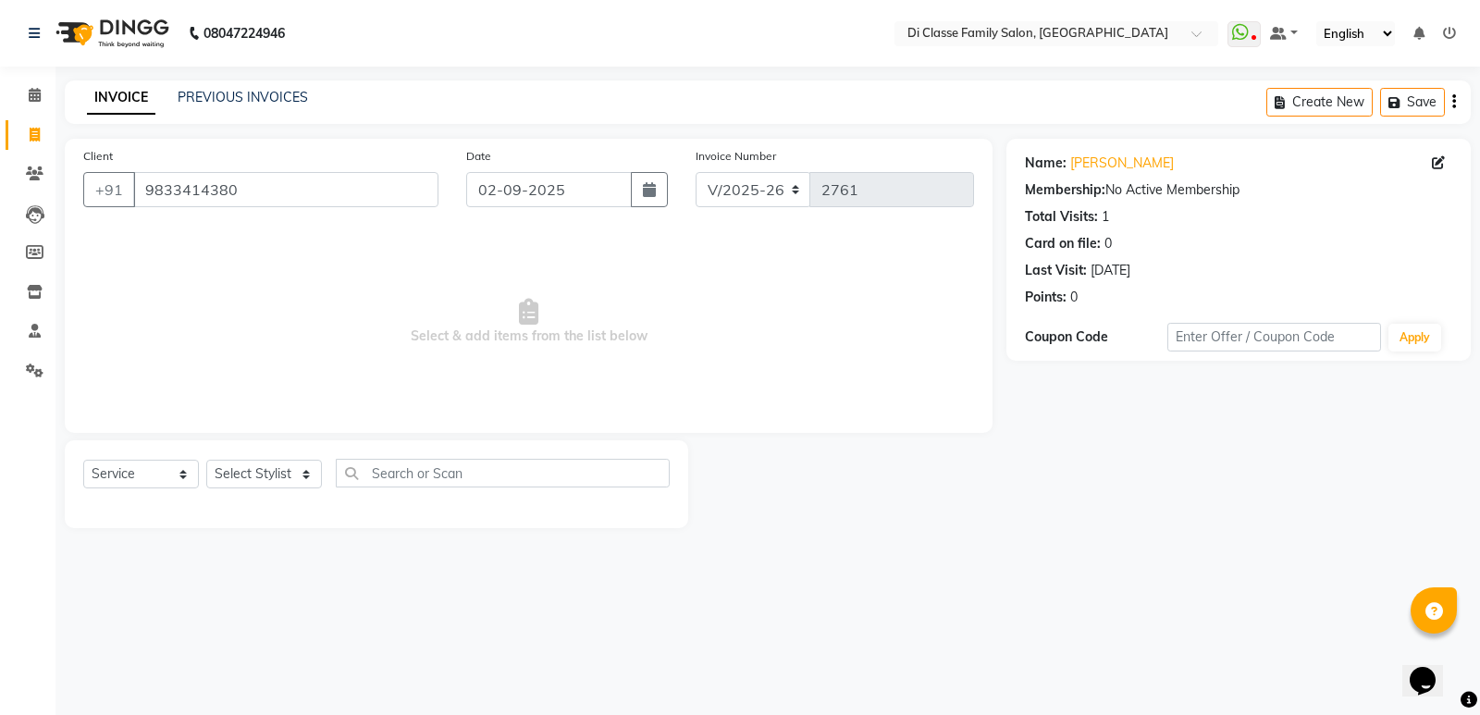
click at [175, 337] on span "Select & add items from the list below" at bounding box center [528, 321] width 891 height 185
click at [272, 477] on select "Select Stylist ADMIN [PERSON_NAME] [PERSON_NAME] [PERSON_NAME] KAPIL [PERSON_NA…" at bounding box center [264, 474] width 116 height 29
click at [691, 439] on div "Client +91 9833414380 Date 02-09-2025 Invoice Number INV/2025 V/2025-26 2761 Se…" at bounding box center [529, 334] width 956 height 390
click at [619, 415] on div "Client +91 9833414380 Date 02-09-2025 Invoice Number INV/2025 V/2025-26 2761 Se…" at bounding box center [529, 286] width 928 height 294
click at [290, 470] on select "Select Stylist ADMIN [PERSON_NAME] [PERSON_NAME] [PERSON_NAME] KAPIL [PERSON_NA…" at bounding box center [264, 474] width 116 height 29
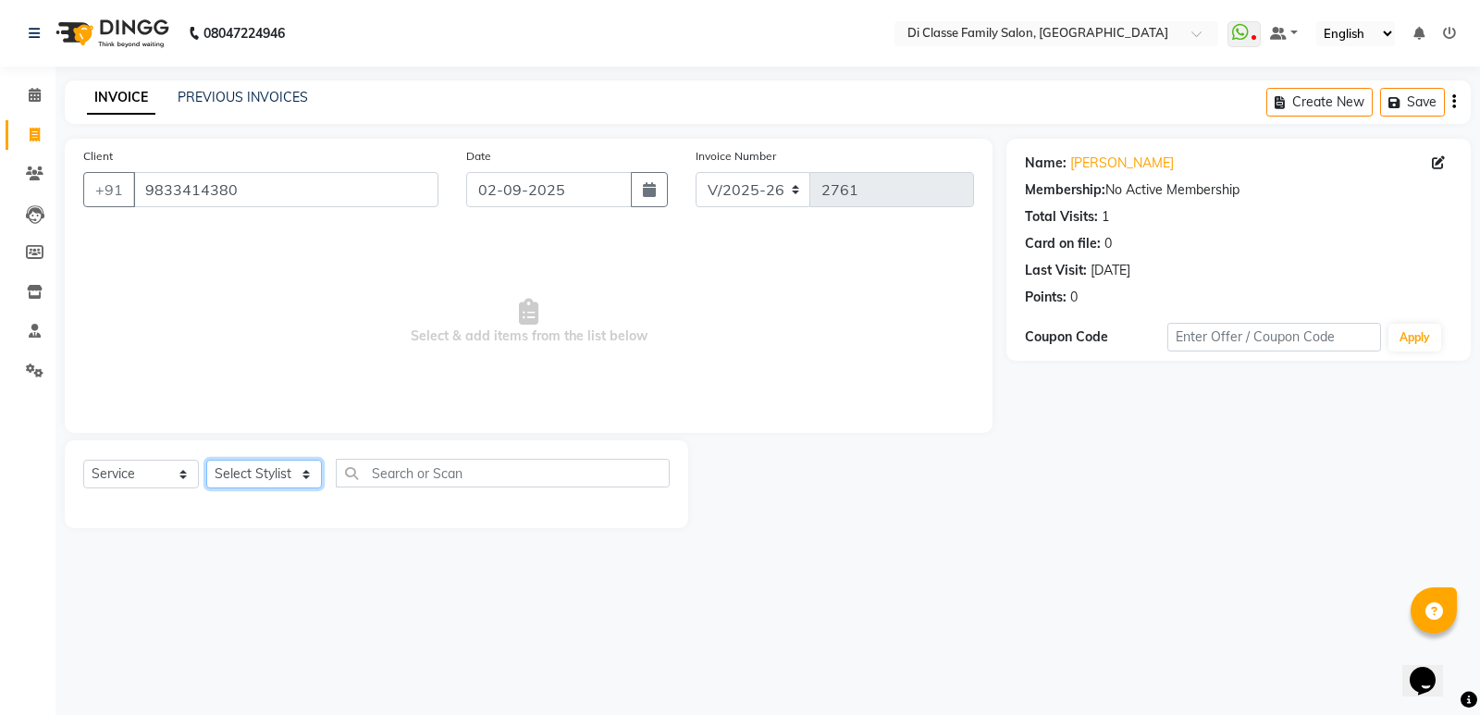
select select "61321"
click at [206, 460] on select "Select Stylist ADMIN [PERSON_NAME] [PERSON_NAME] [PERSON_NAME] KAPIL [PERSON_NA…" at bounding box center [264, 474] width 116 height 29
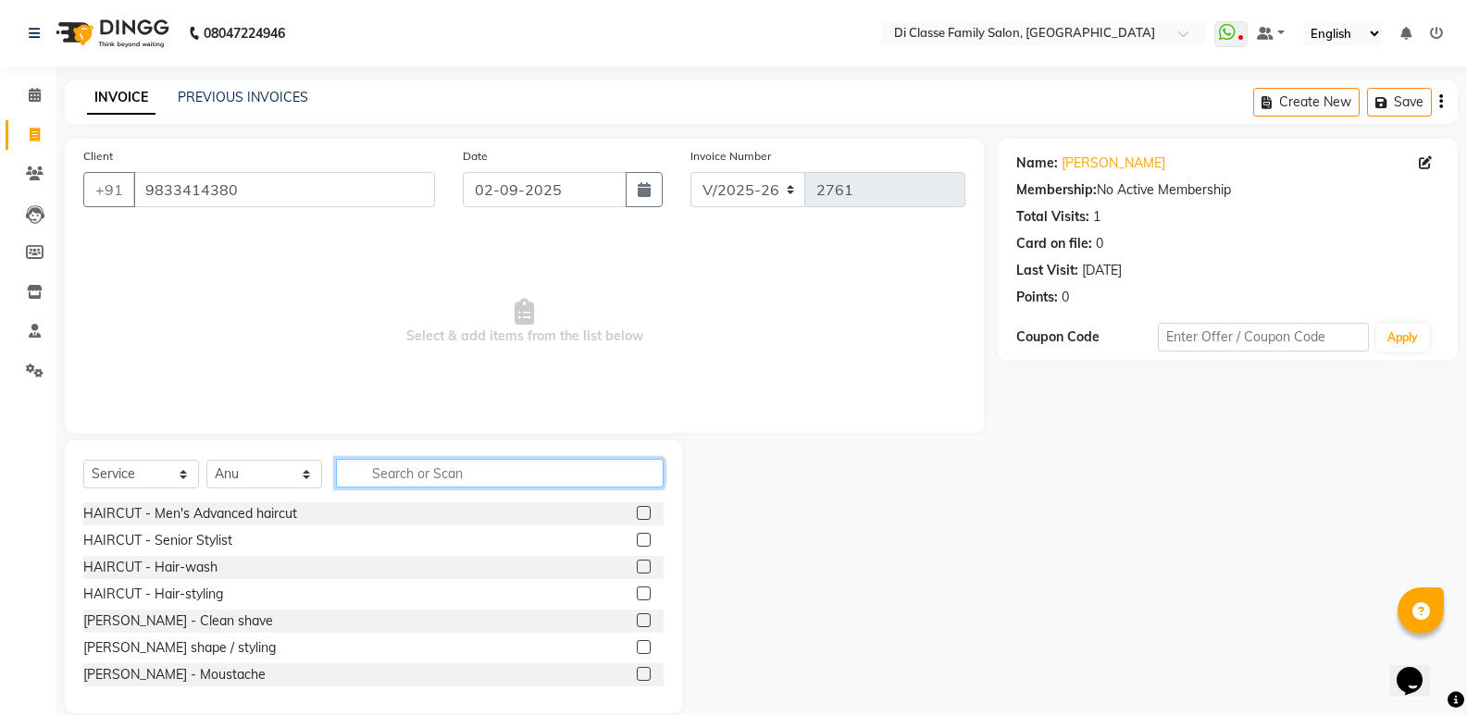
drag, startPoint x: 436, startPoint y: 472, endPoint x: 424, endPoint y: 421, distance: 52.3
click at [436, 470] on input "text" at bounding box center [500, 473] width 328 height 29
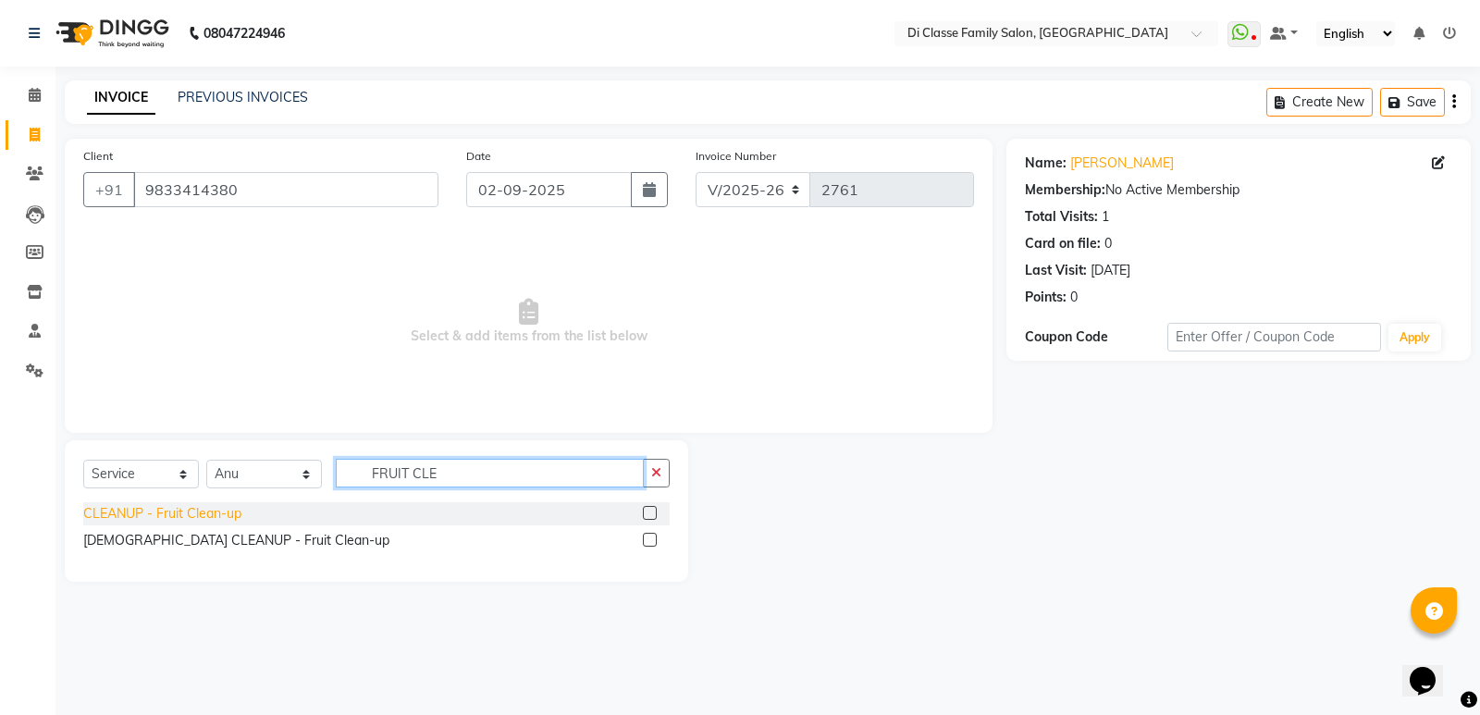
type input "FRUIT CLE"
click at [207, 511] on div "CLEANUP - Fruit Clean-up" at bounding box center [162, 513] width 158 height 19
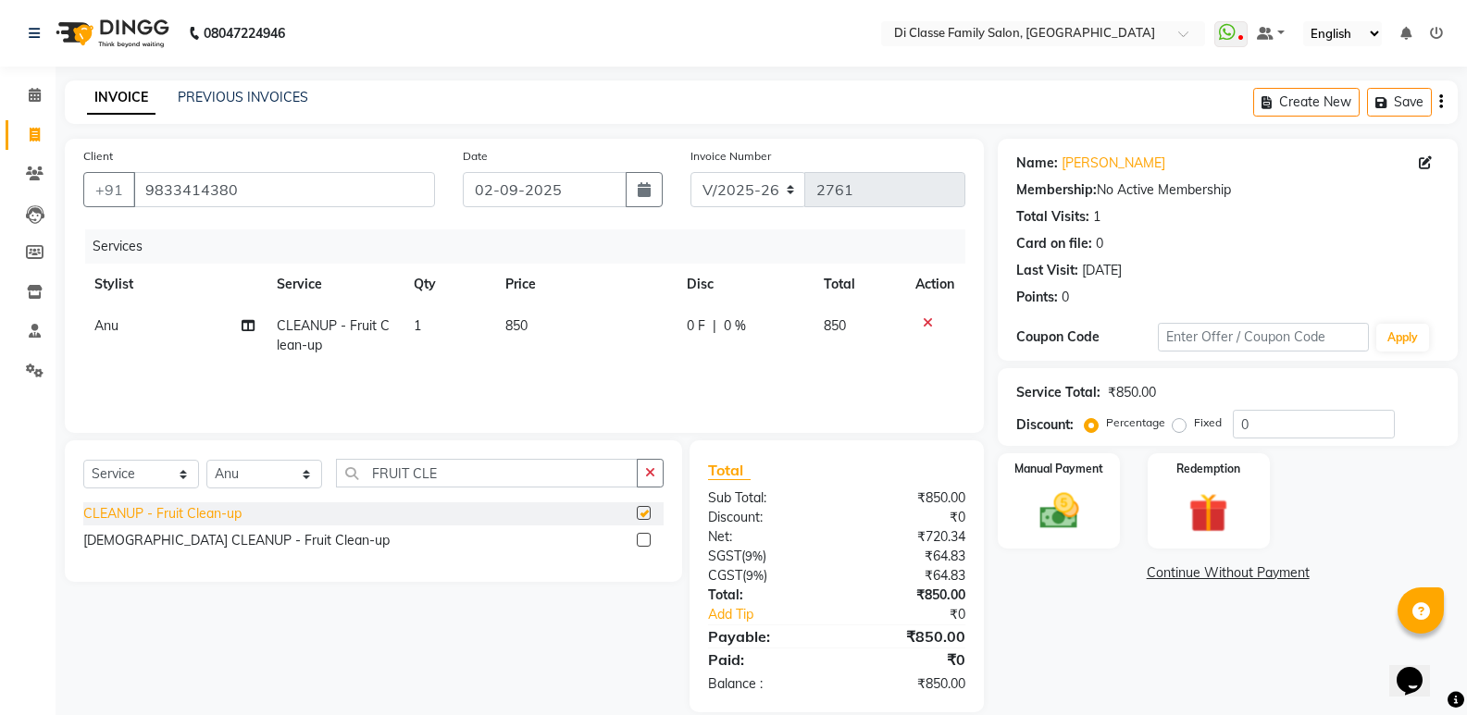
checkbox input "false"
click at [267, 463] on select "Select Stylist ADMIN [PERSON_NAME] [PERSON_NAME] [PERSON_NAME] KAPIL [PERSON_NA…" at bounding box center [264, 474] width 116 height 29
select select "50058"
click at [206, 460] on select "Select Stylist ADMIN [PERSON_NAME] [PERSON_NAME] [PERSON_NAME] KAPIL [PERSON_NA…" at bounding box center [264, 474] width 116 height 29
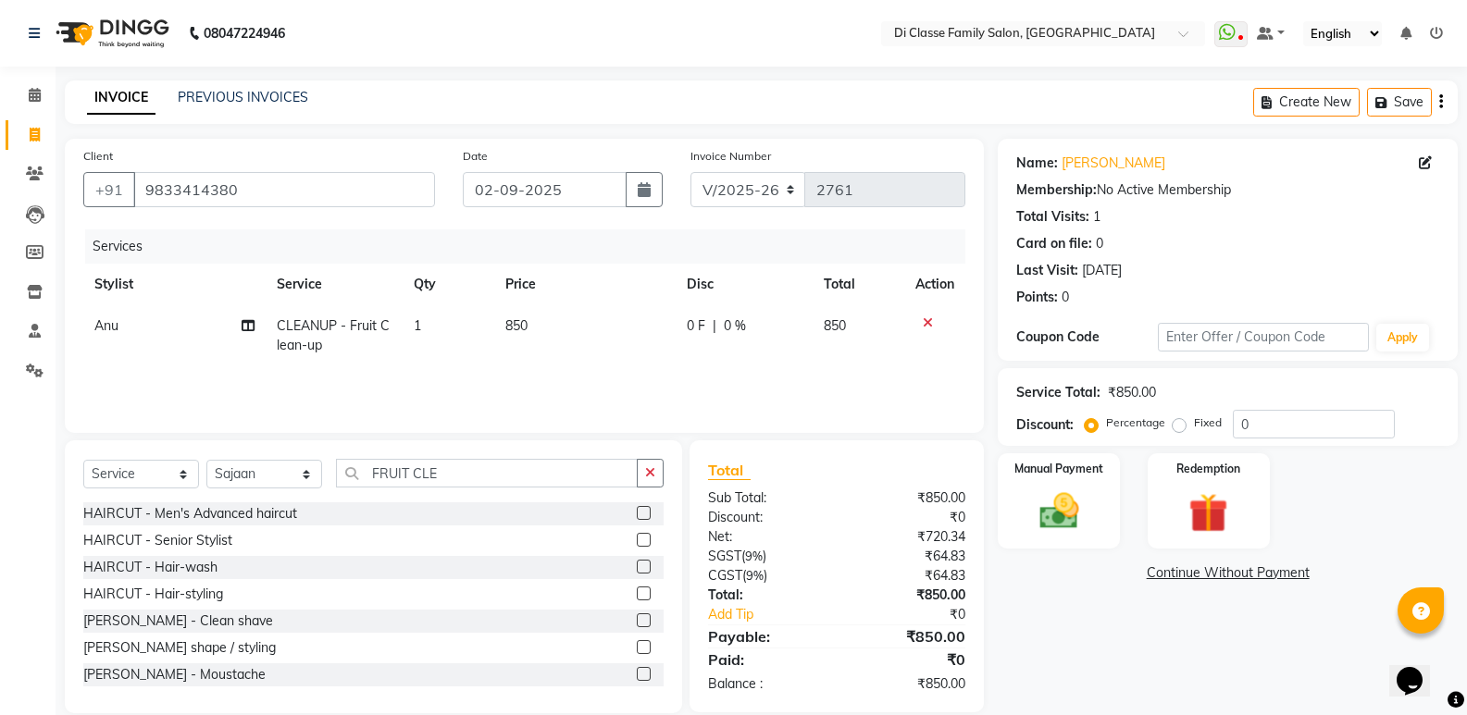
drag, startPoint x: 226, startPoint y: 514, endPoint x: 227, endPoint y: 527, distance: 13.9
click at [229, 514] on div "HAIRCUT - Men's Advanced haircut" at bounding box center [190, 513] width 214 height 19
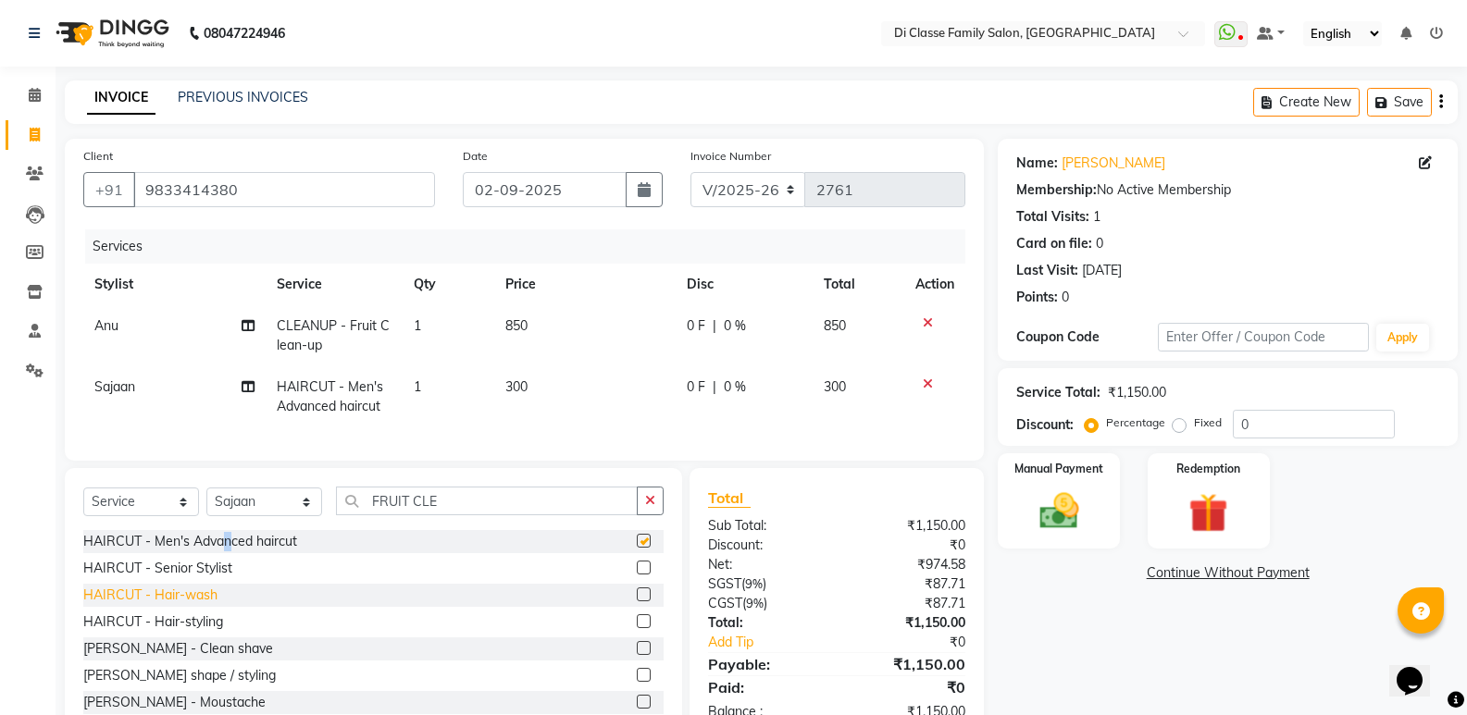
checkbox input "false"
click at [189, 686] on div "[PERSON_NAME] shape / styling" at bounding box center [179, 675] width 192 height 19
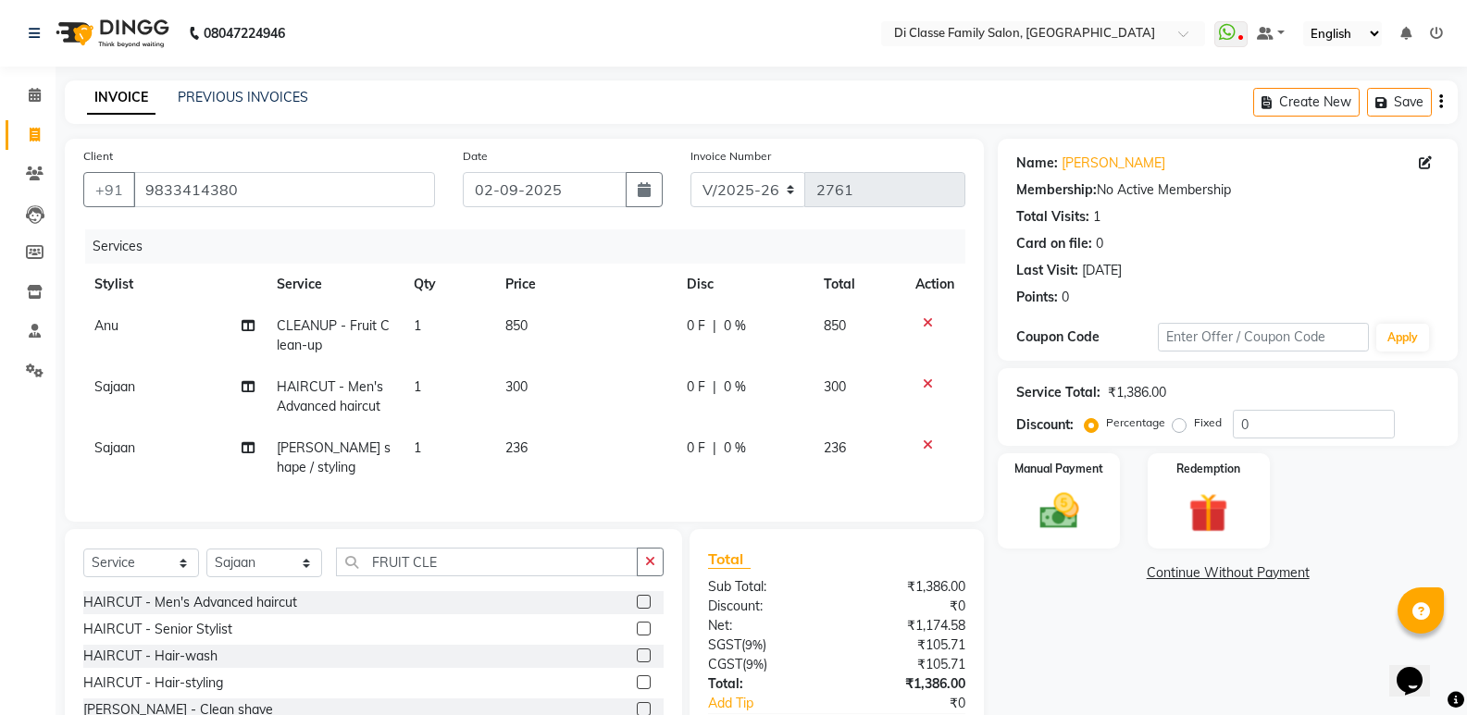
checkbox input "false"
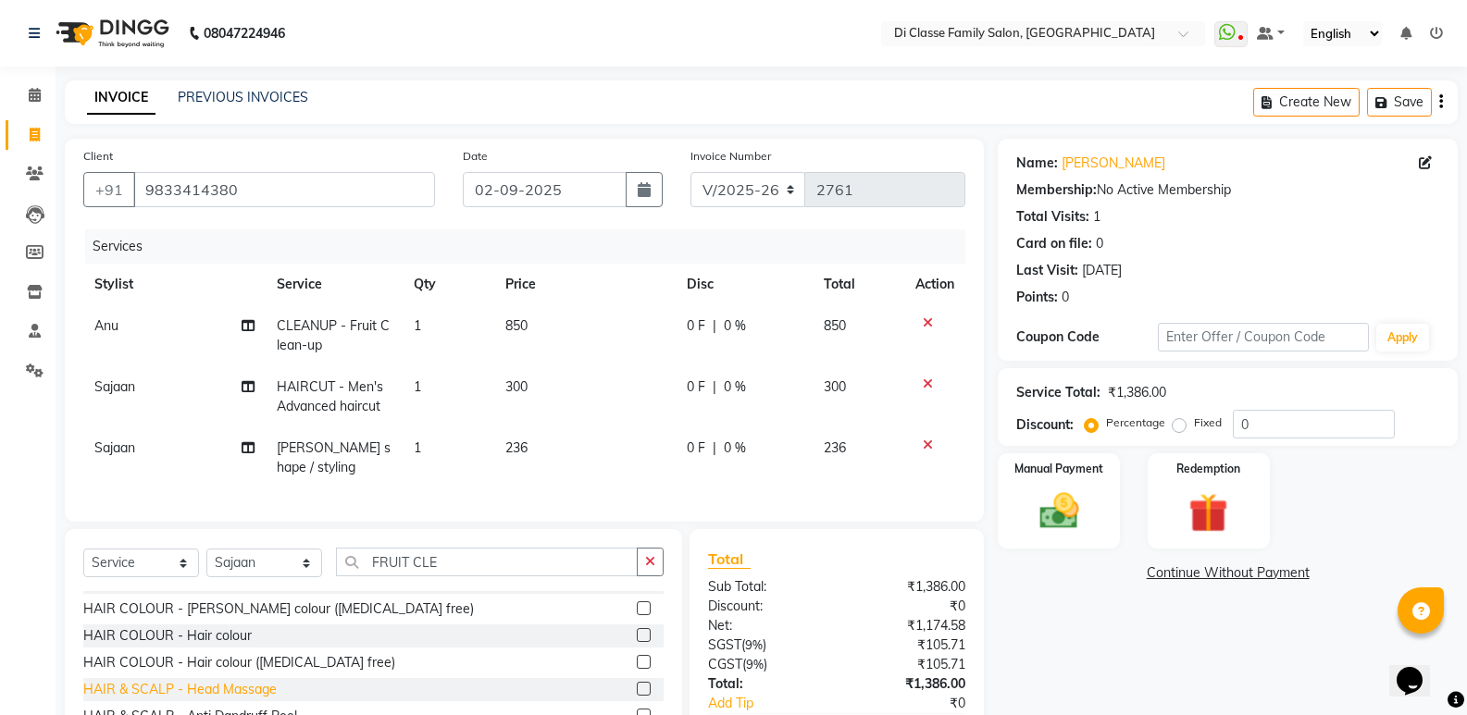
scroll to position [278, 0]
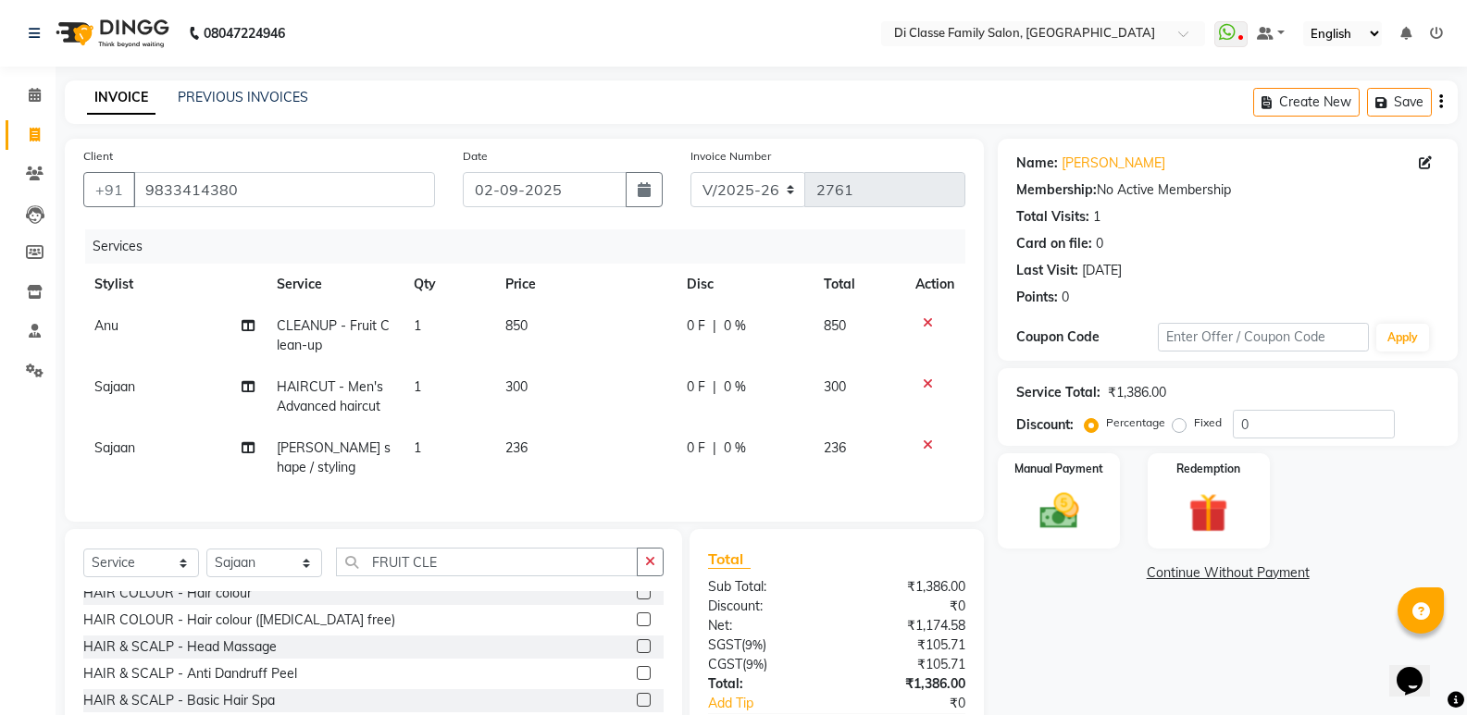
click at [265, 659] on div "HAIR & SCALP - Head Massage" at bounding box center [373, 647] width 580 height 23
click at [229, 657] on div "HAIR & SCALP - Head Massage" at bounding box center [179, 647] width 193 height 19
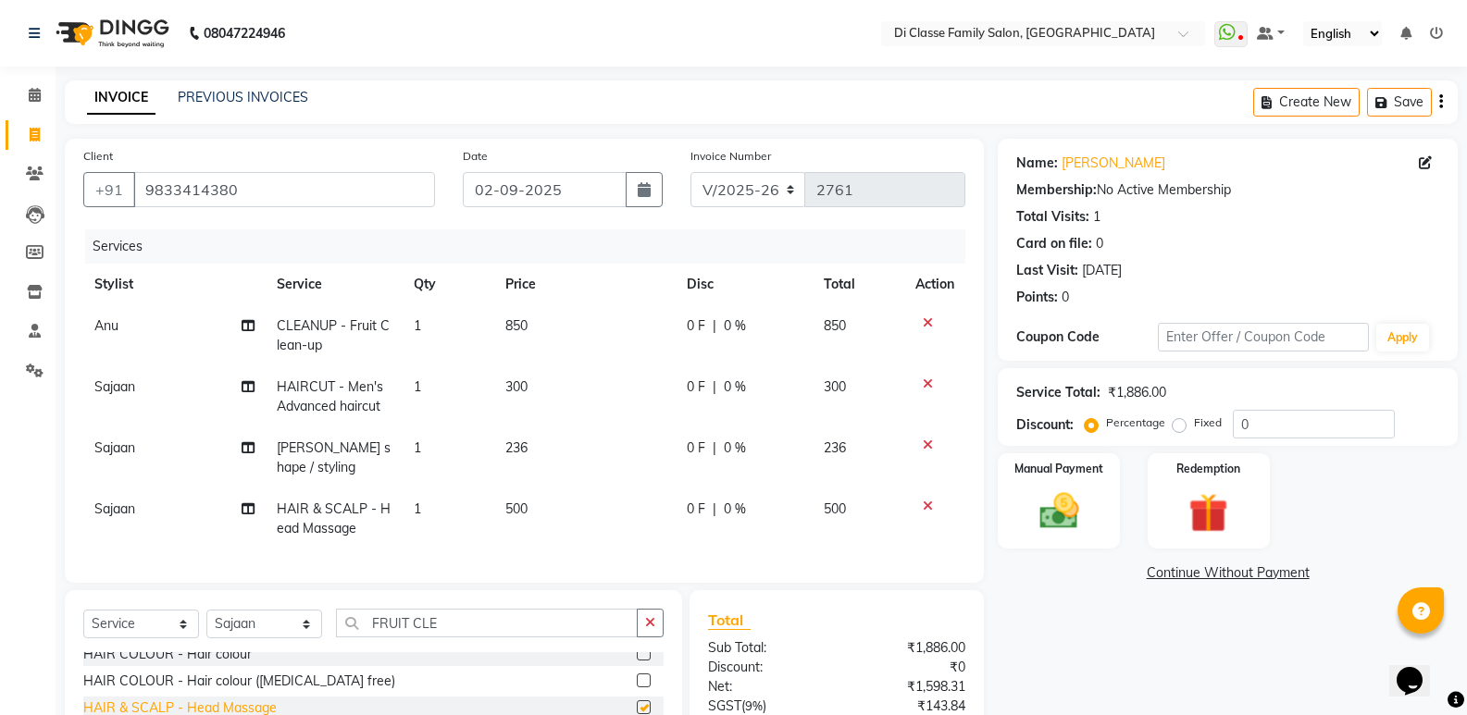
checkbox input "false"
click at [739, 432] on td "0 F | 0 %" at bounding box center [743, 457] width 137 height 61
select select "50058"
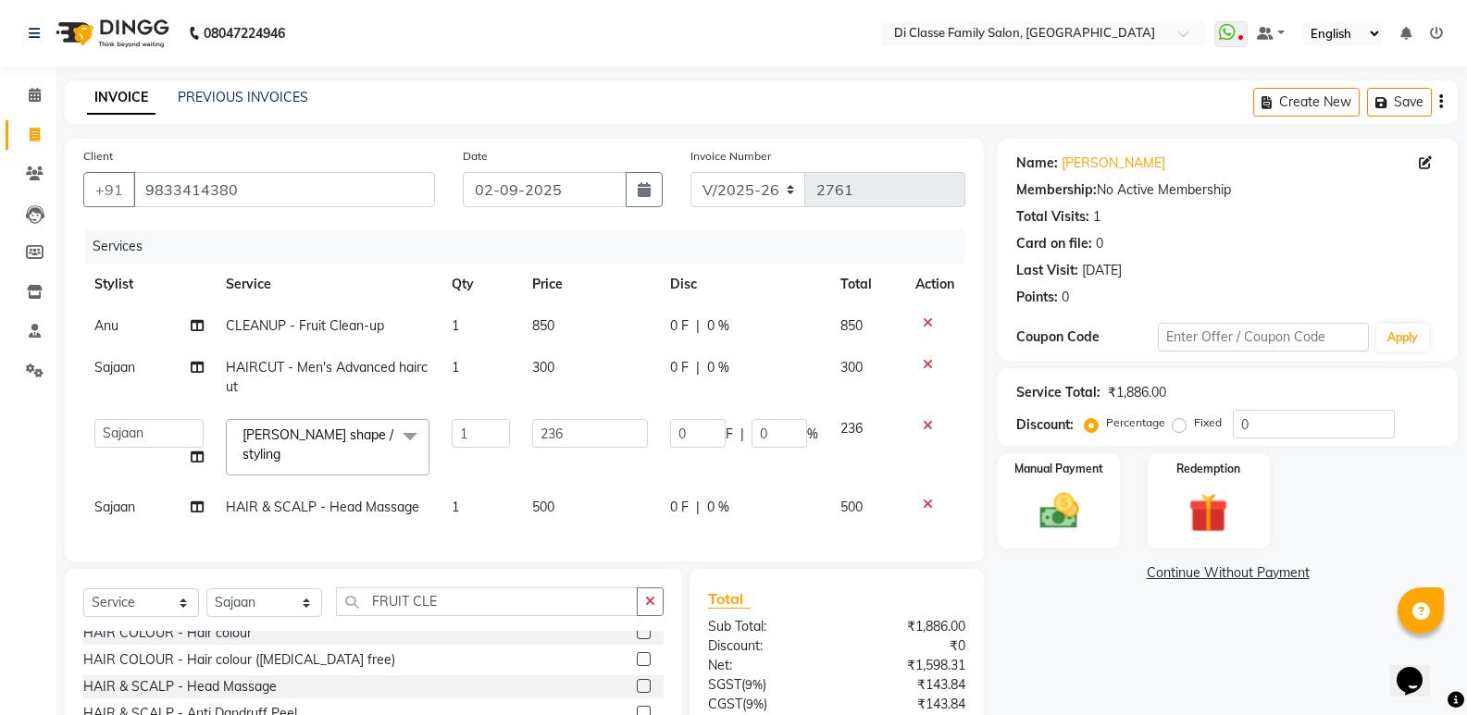
click at [718, 351] on td "0 F | 0 %" at bounding box center [744, 377] width 170 height 61
select select "50058"
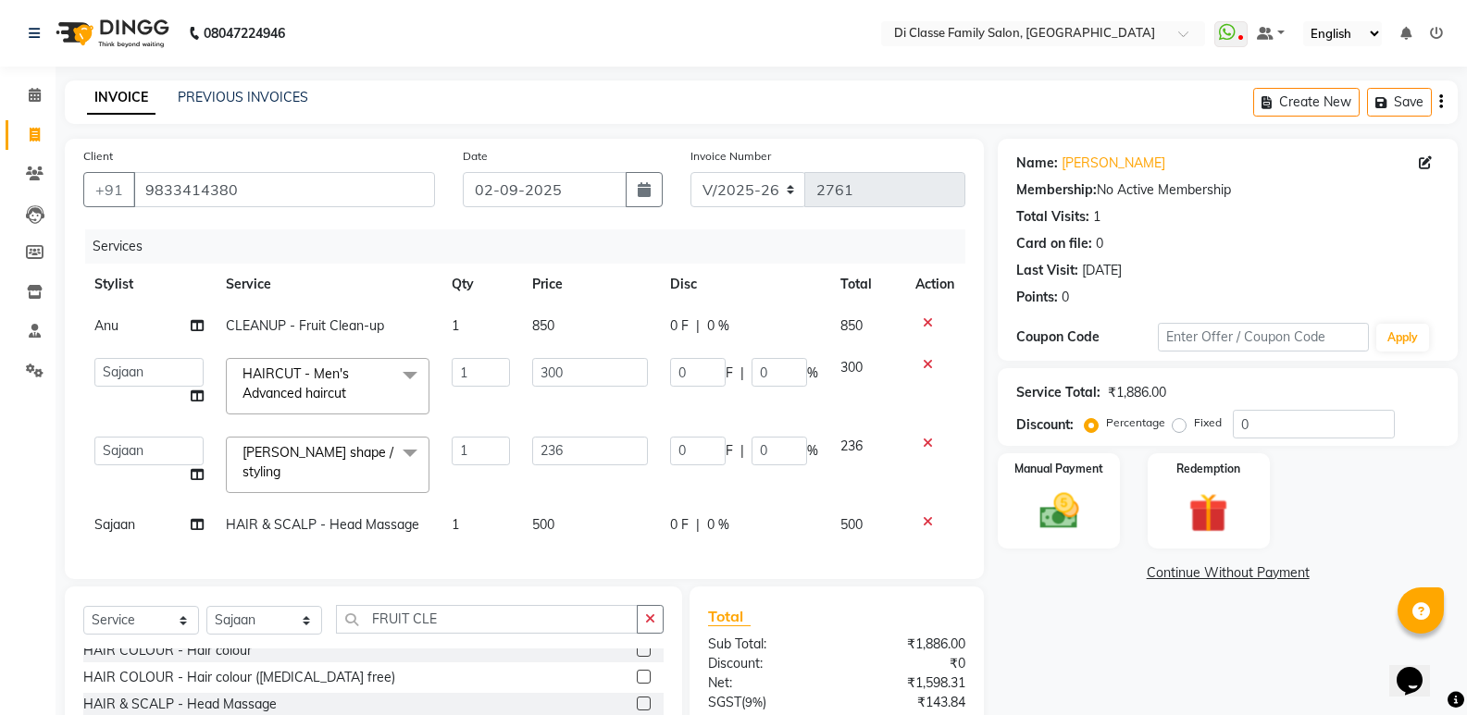
click at [703, 340] on td "0 F | 0 %" at bounding box center [744, 326] width 170 height 42
select select "61321"
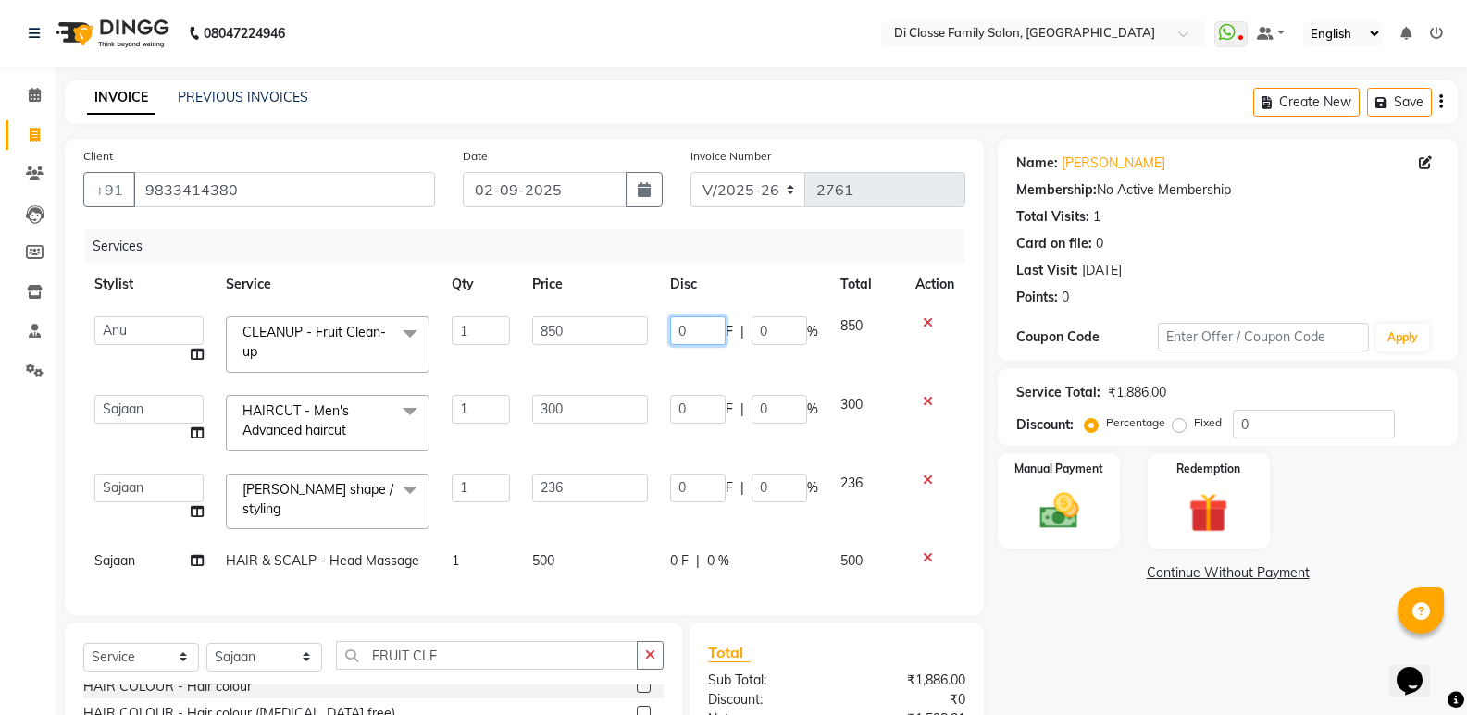
click at [701, 334] on input "0" at bounding box center [698, 330] width 56 height 29
type input "350"
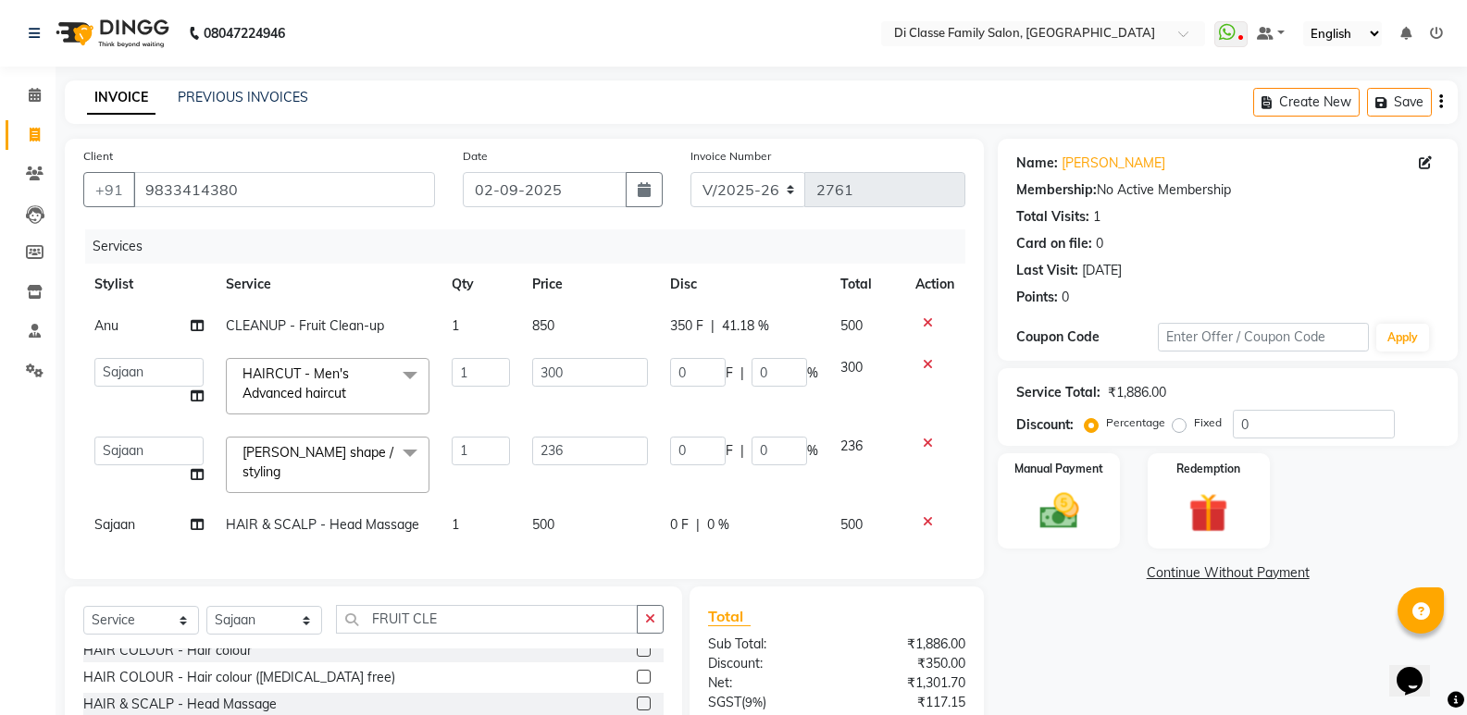
click at [878, 399] on td "300" at bounding box center [867, 386] width 76 height 79
click at [705, 378] on input "0" at bounding box center [698, 372] width 56 height 29
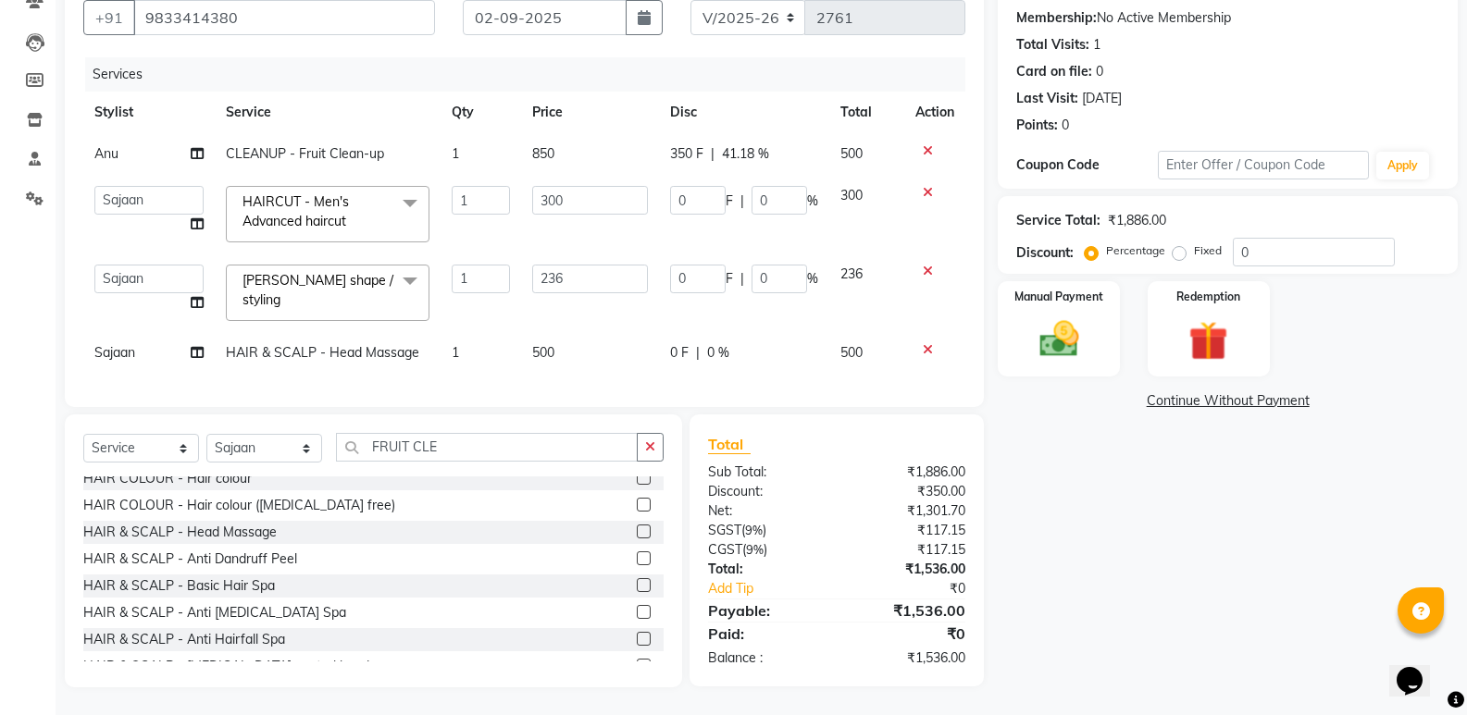
scroll to position [168, 0]
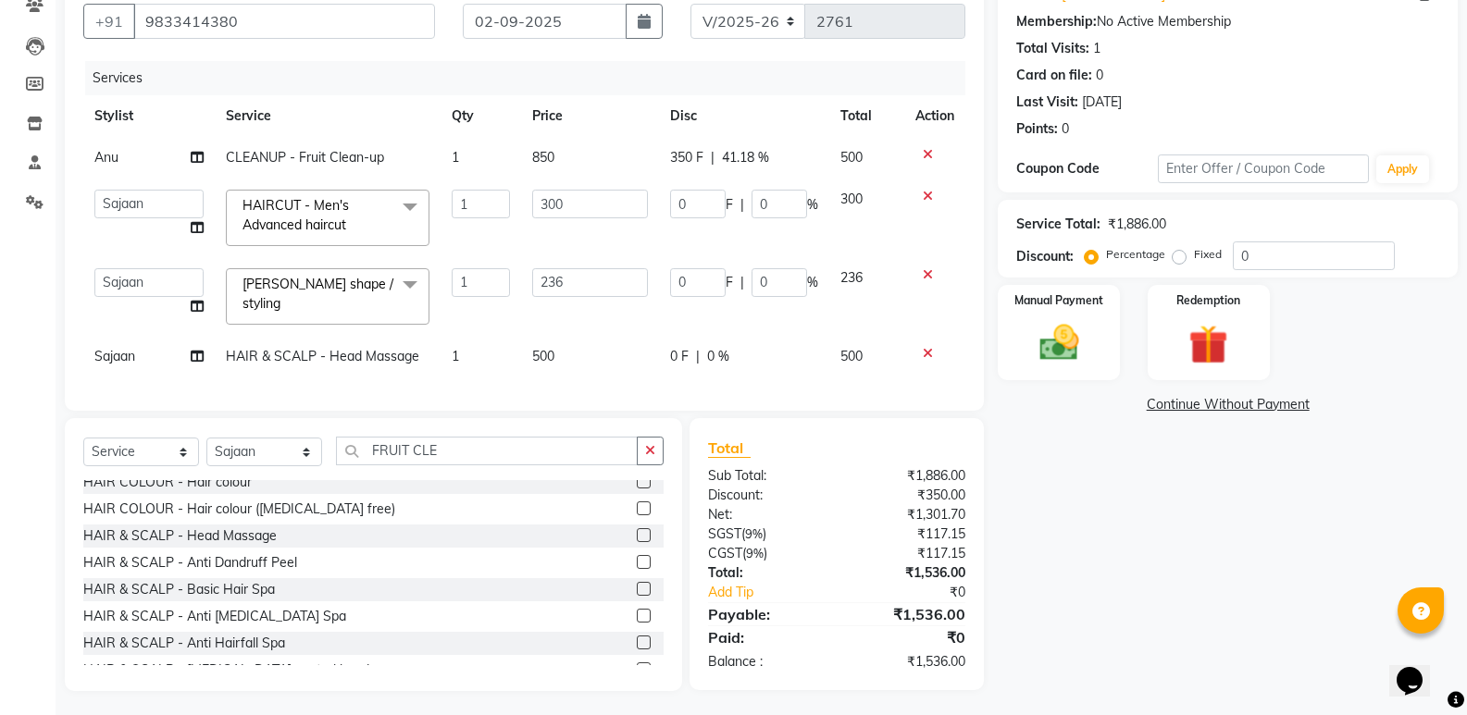
click at [1055, 514] on div "Name: Vikram Jena Membership: No Active Membership Total Visits: 1 Card on file…" at bounding box center [1234, 330] width 474 height 721
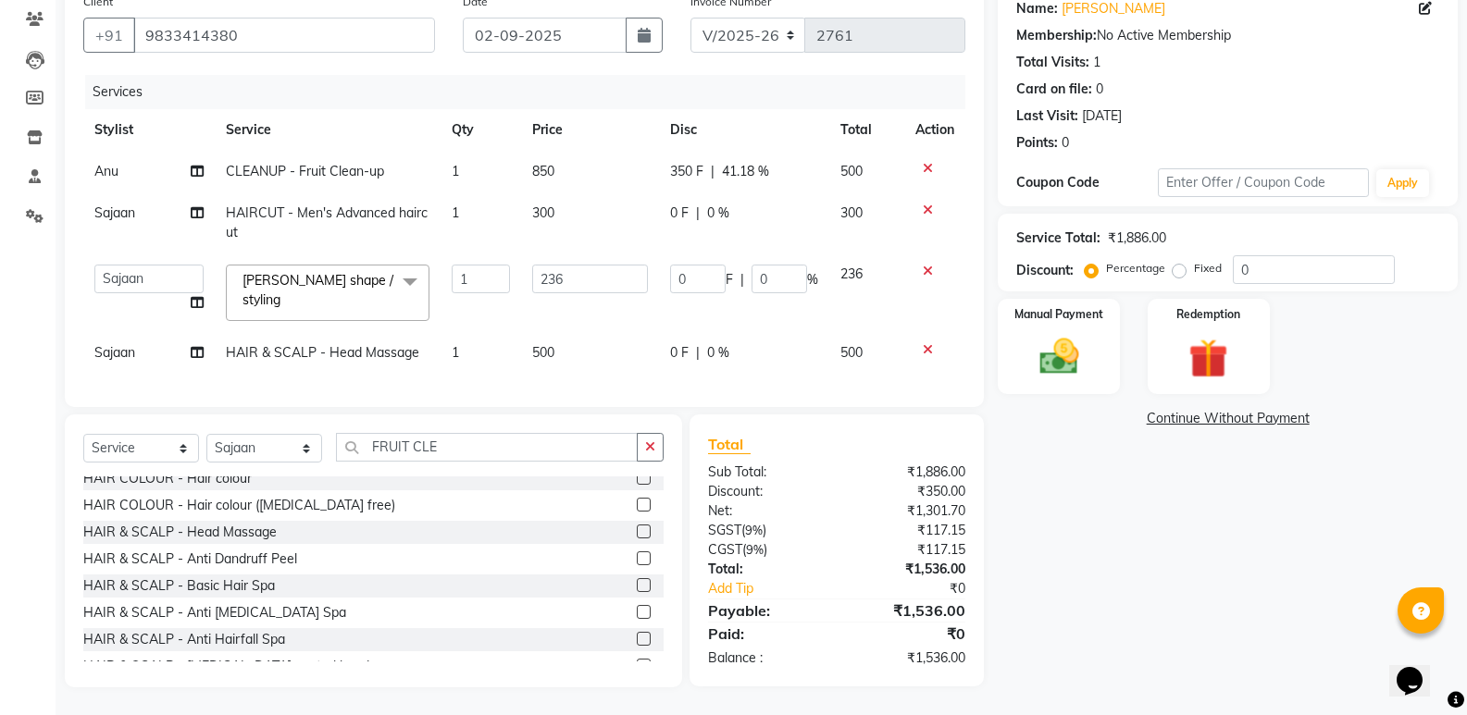
click at [680, 344] on span "0 F" at bounding box center [679, 352] width 19 height 19
select select "50058"
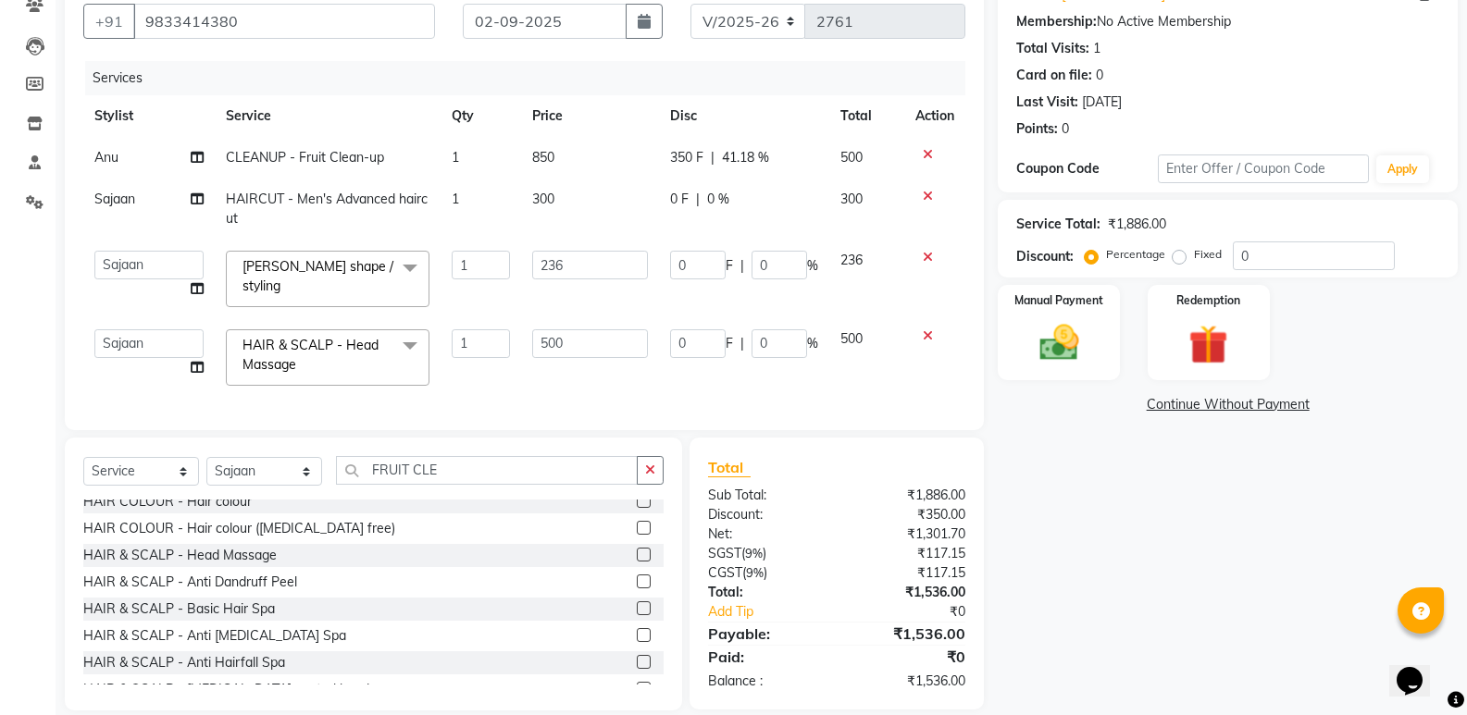
scroll to position [186, 0]
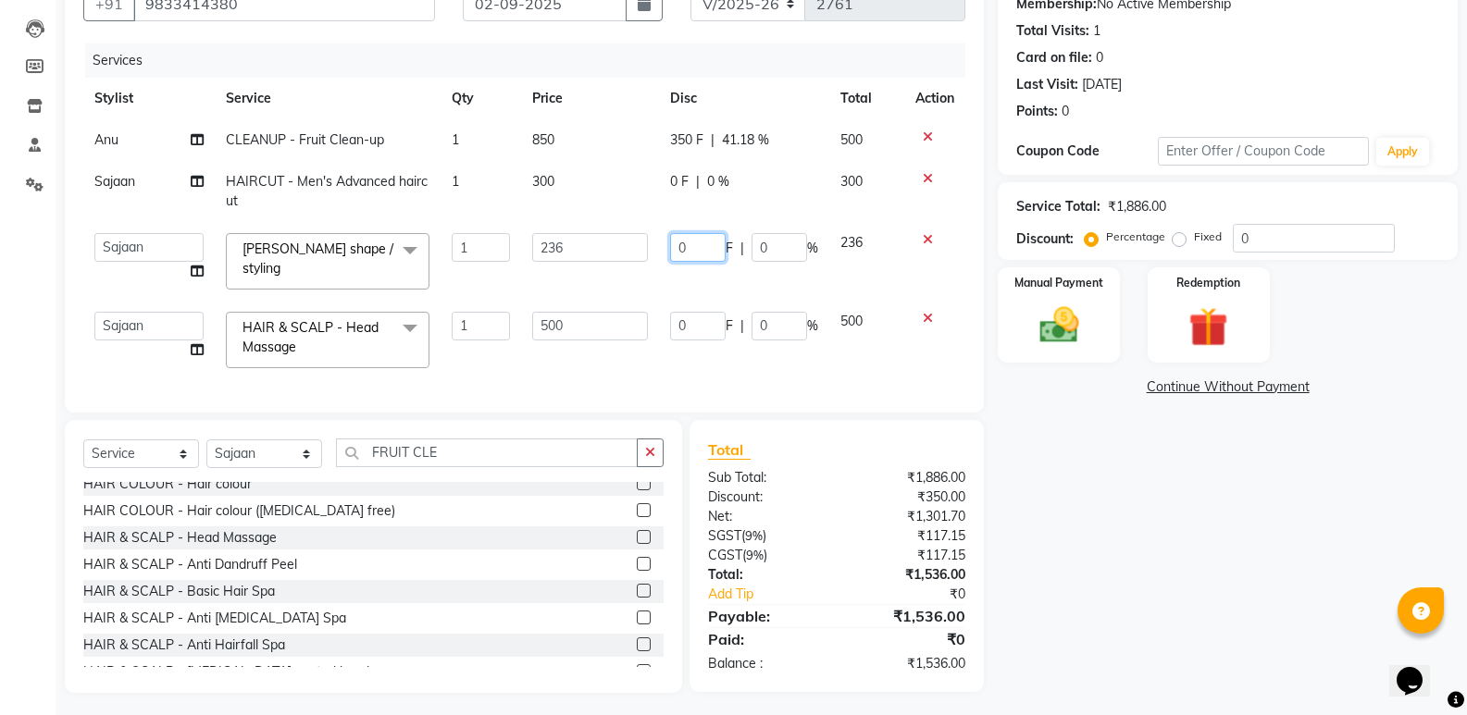
click at [704, 247] on input "0" at bounding box center [698, 247] width 56 height 29
type input "036"
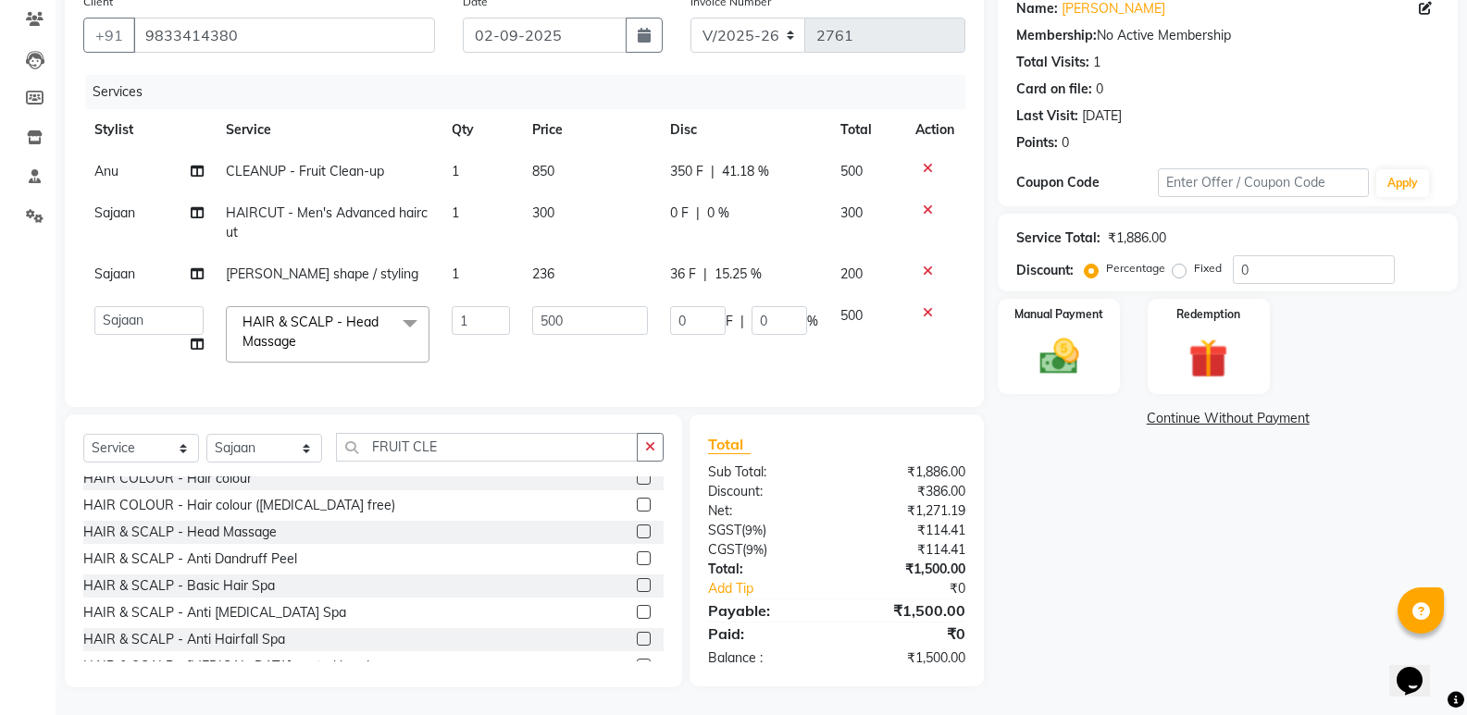
click at [1152, 505] on div "Name: Vikram Jena Membership: No Active Membership Total Visits: 1 Card on file…" at bounding box center [1234, 335] width 474 height 703
click at [1234, 557] on div "Name: Vikram Jena Membership: No Active Membership Total Visits: 1 Card on file…" at bounding box center [1234, 335] width 474 height 703
click at [1085, 309] on div "Manual Payment" at bounding box center [1059, 346] width 127 height 99
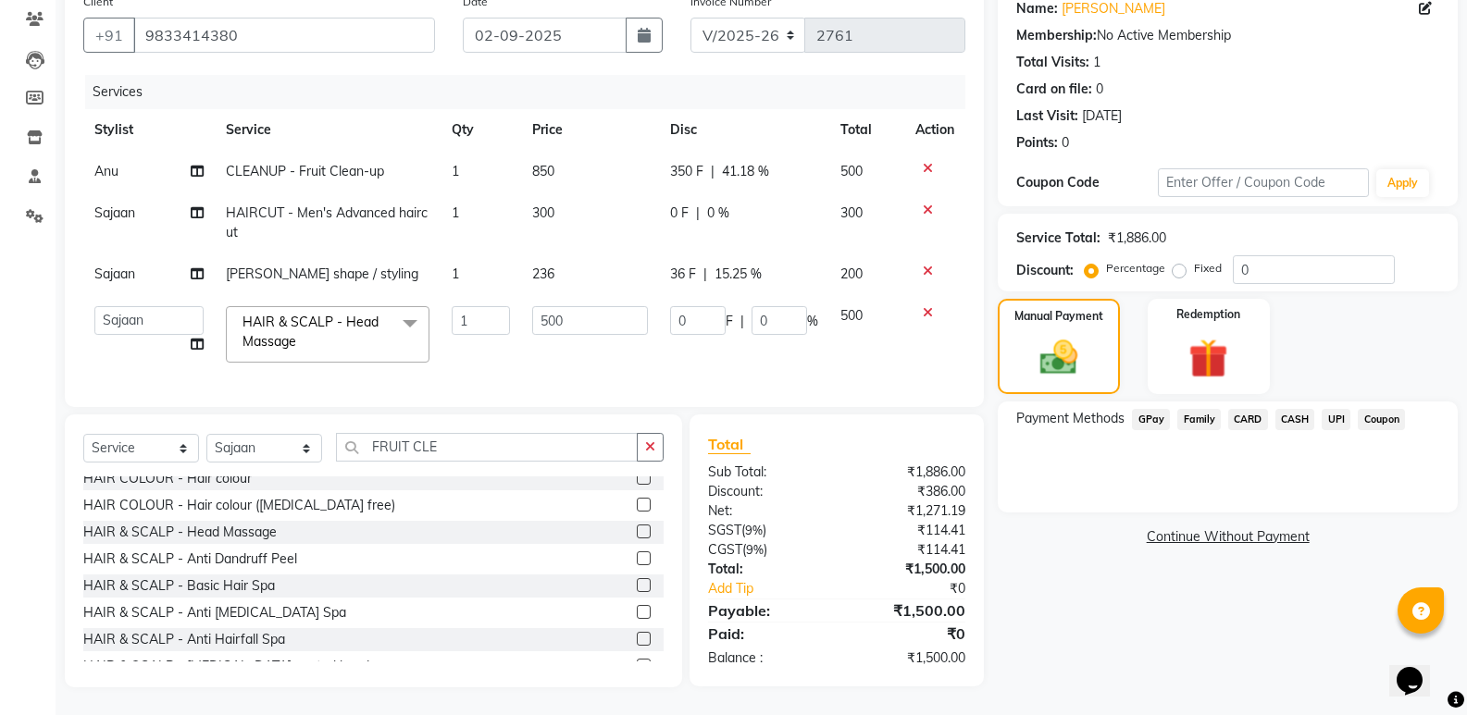
click at [1159, 409] on span "GPay" at bounding box center [1151, 419] width 38 height 21
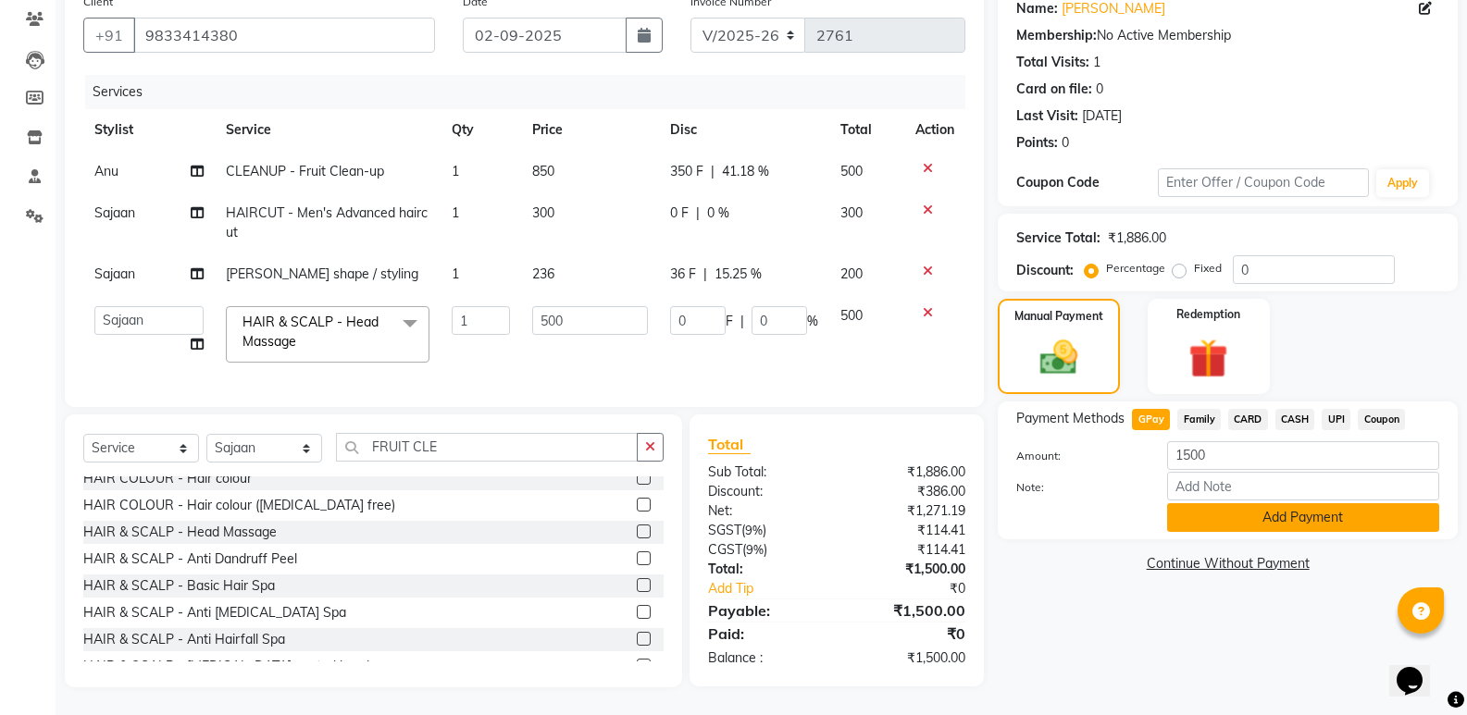
click at [1194, 507] on button "Add Payment" at bounding box center [1303, 517] width 272 height 29
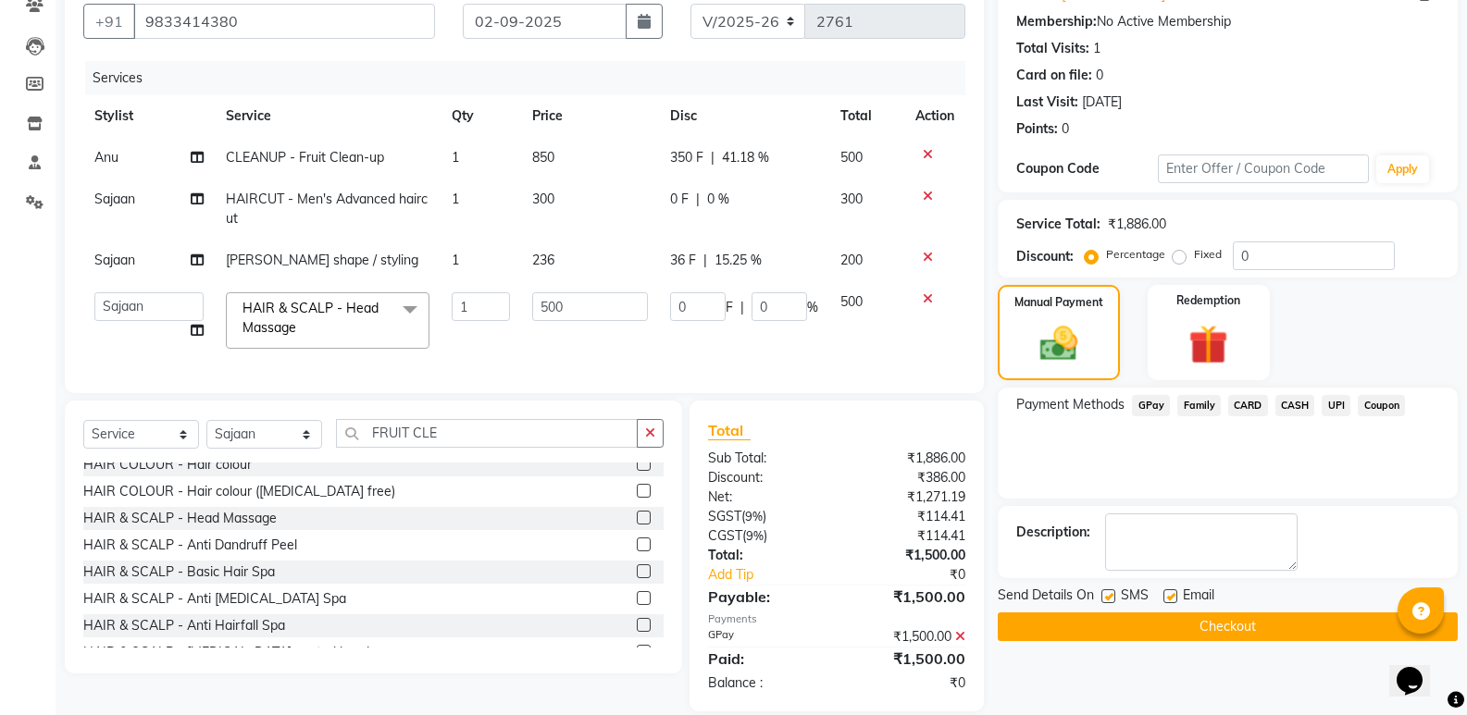
click at [1188, 627] on button "Checkout" at bounding box center [1227, 627] width 460 height 29
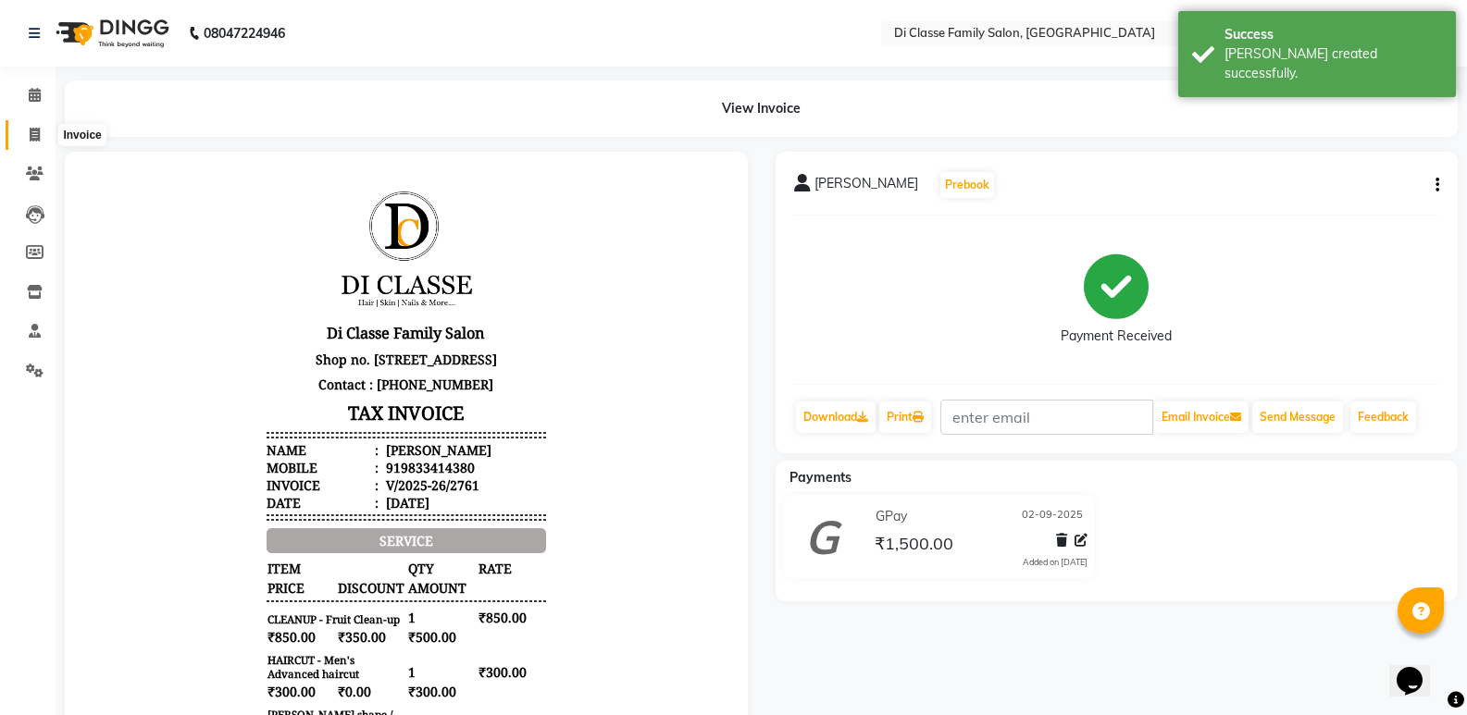
click at [25, 137] on span at bounding box center [35, 135] width 32 height 21
select select "service"
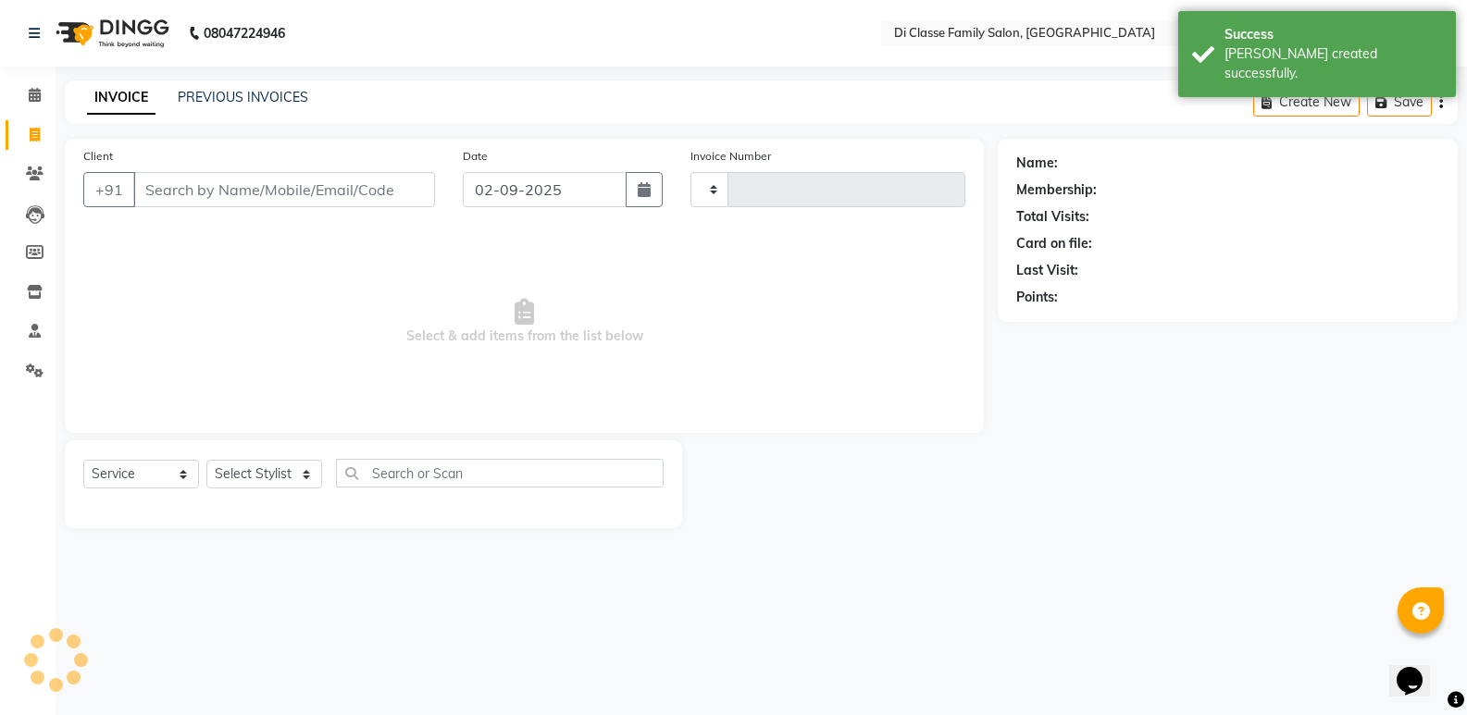
type input "2762"
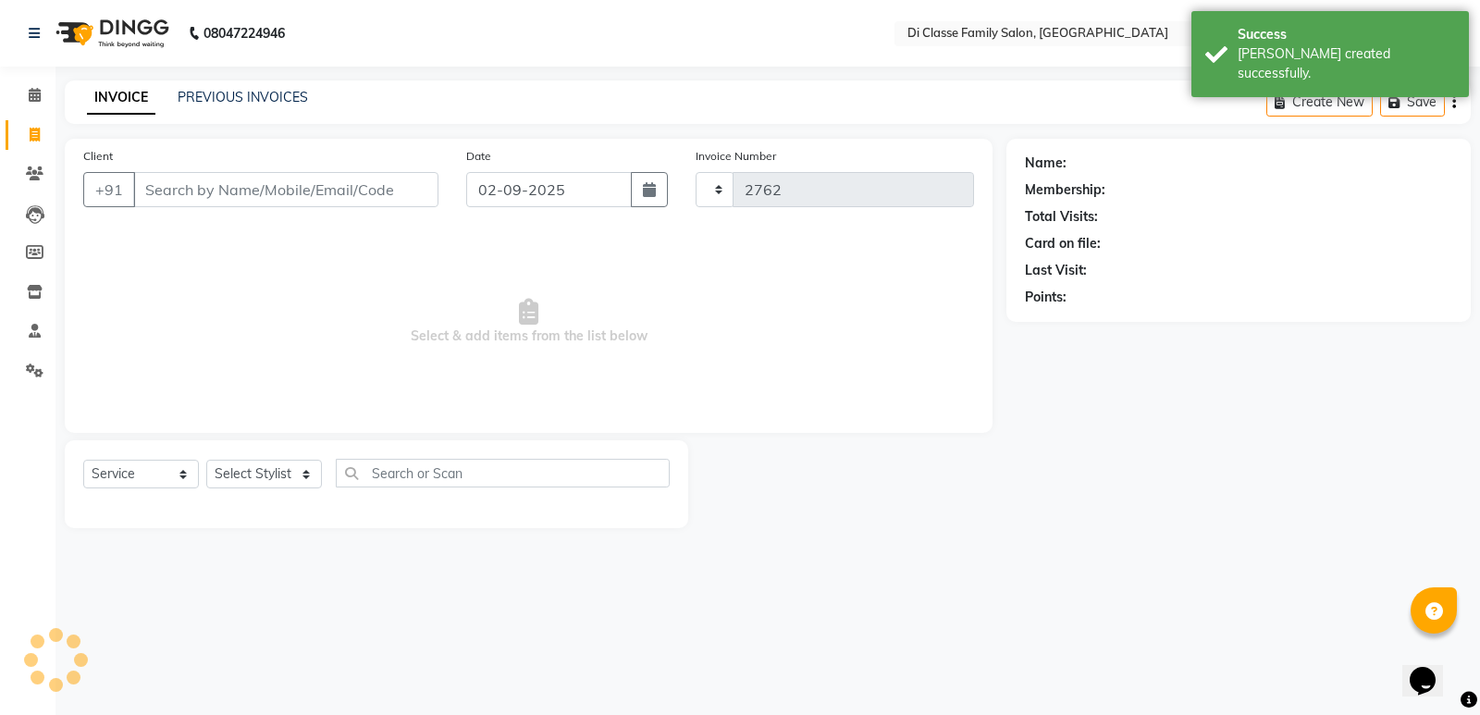
select select "6346"
click at [694, 714] on html "08047224946 Select Location × Di Classe Family Salon, Ghansoli WhatsApp Status …" at bounding box center [740, 357] width 1480 height 715
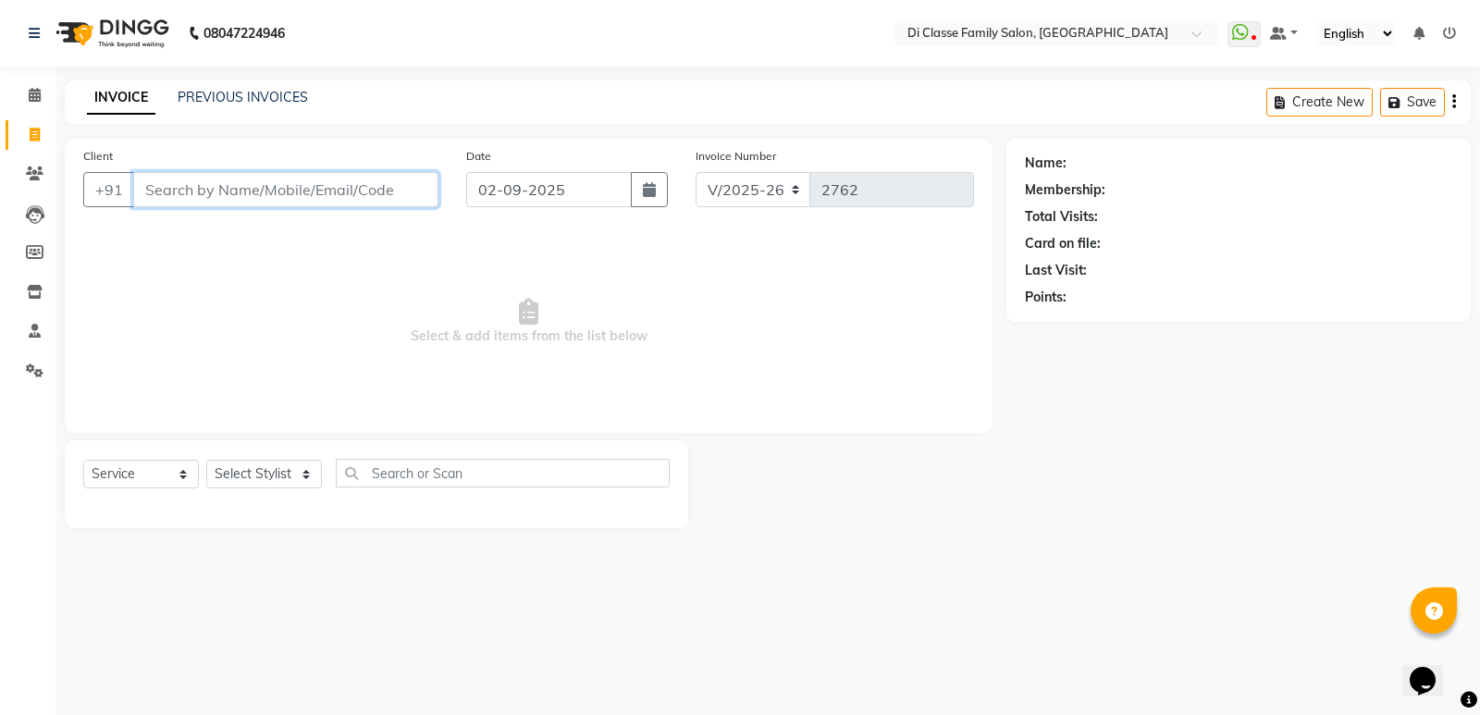
click at [342, 188] on input "Client" at bounding box center [285, 189] width 305 height 35
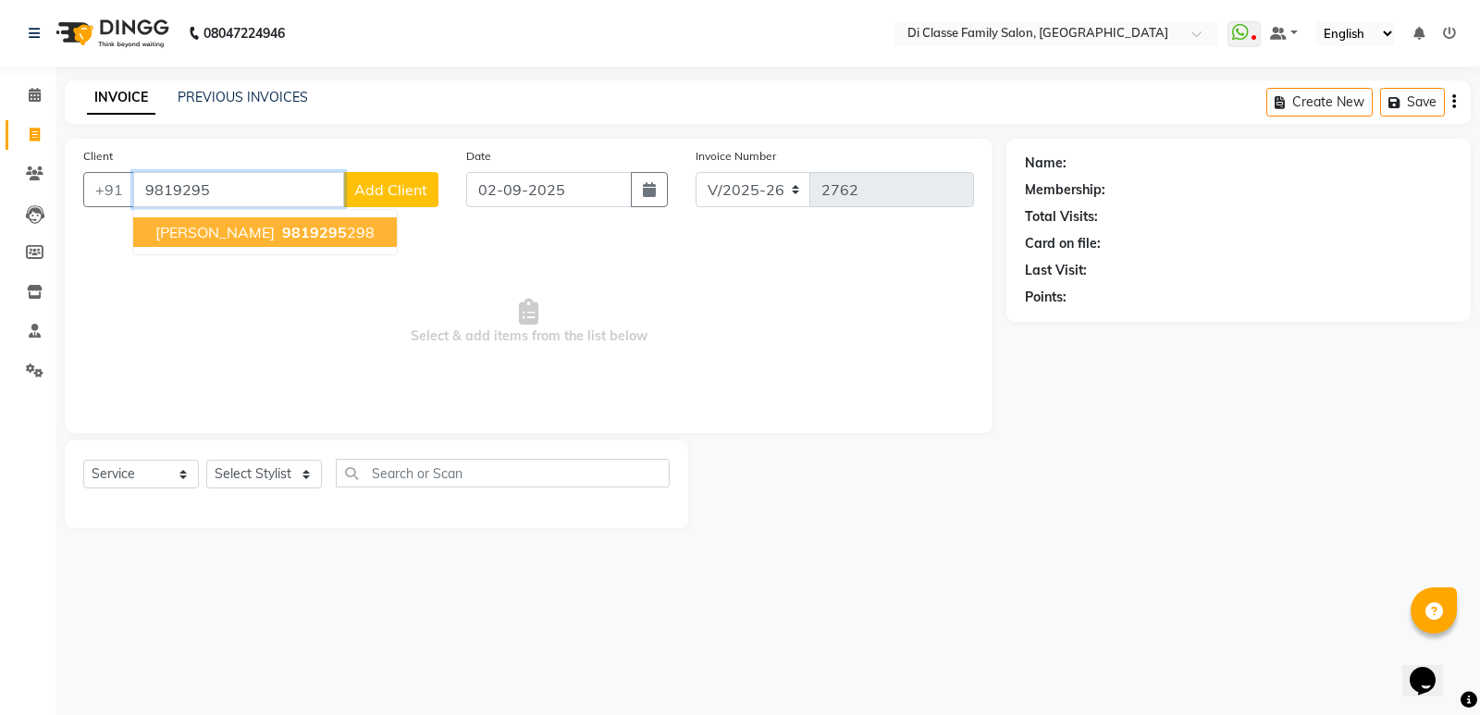
click at [380, 222] on button "Shrikant Chodhary 9819295 298" at bounding box center [265, 232] width 264 height 30
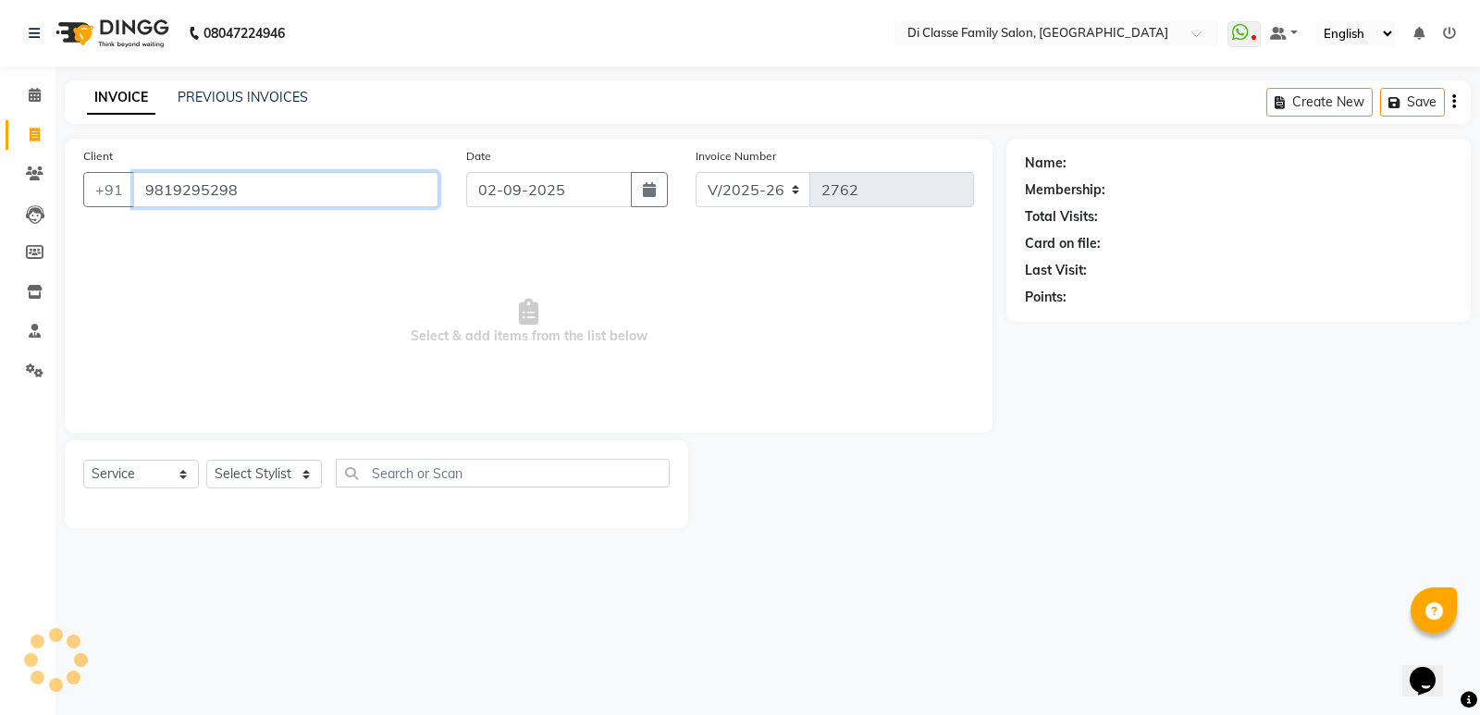
type input "9819295298"
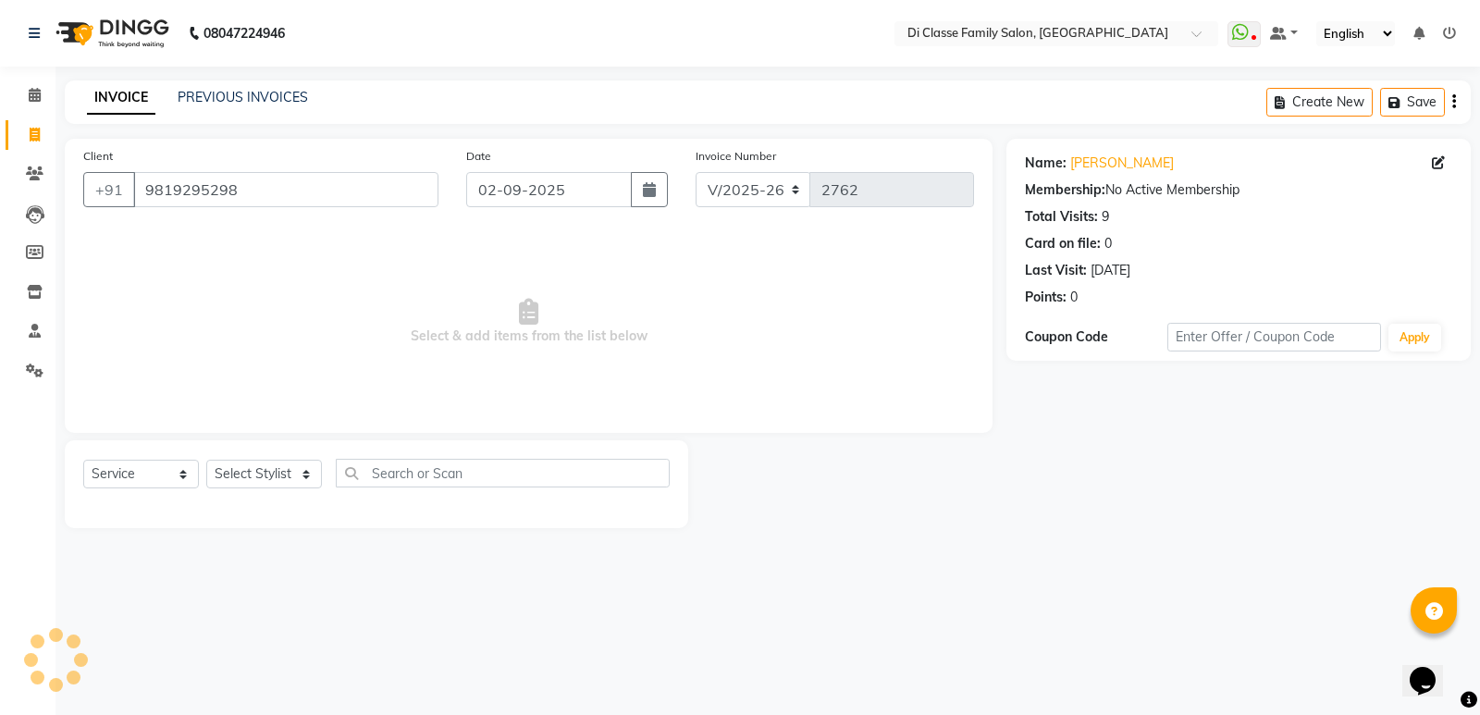
click at [542, 286] on span "Select & add items from the list below" at bounding box center [528, 321] width 891 height 185
drag, startPoint x: 322, startPoint y: 480, endPoint x: 310, endPoint y: 474, distance: 13.7
click at [320, 480] on div "Select Service Product Membership Package Voucher Prepaid Gift Card Select Styl…" at bounding box center [376, 480] width 587 height 43
click at [308, 473] on select "Select Stylist ADMIN [PERSON_NAME] [PERSON_NAME] [PERSON_NAME] KAPIL [PERSON_NA…" at bounding box center [264, 474] width 116 height 29
select select "77033"
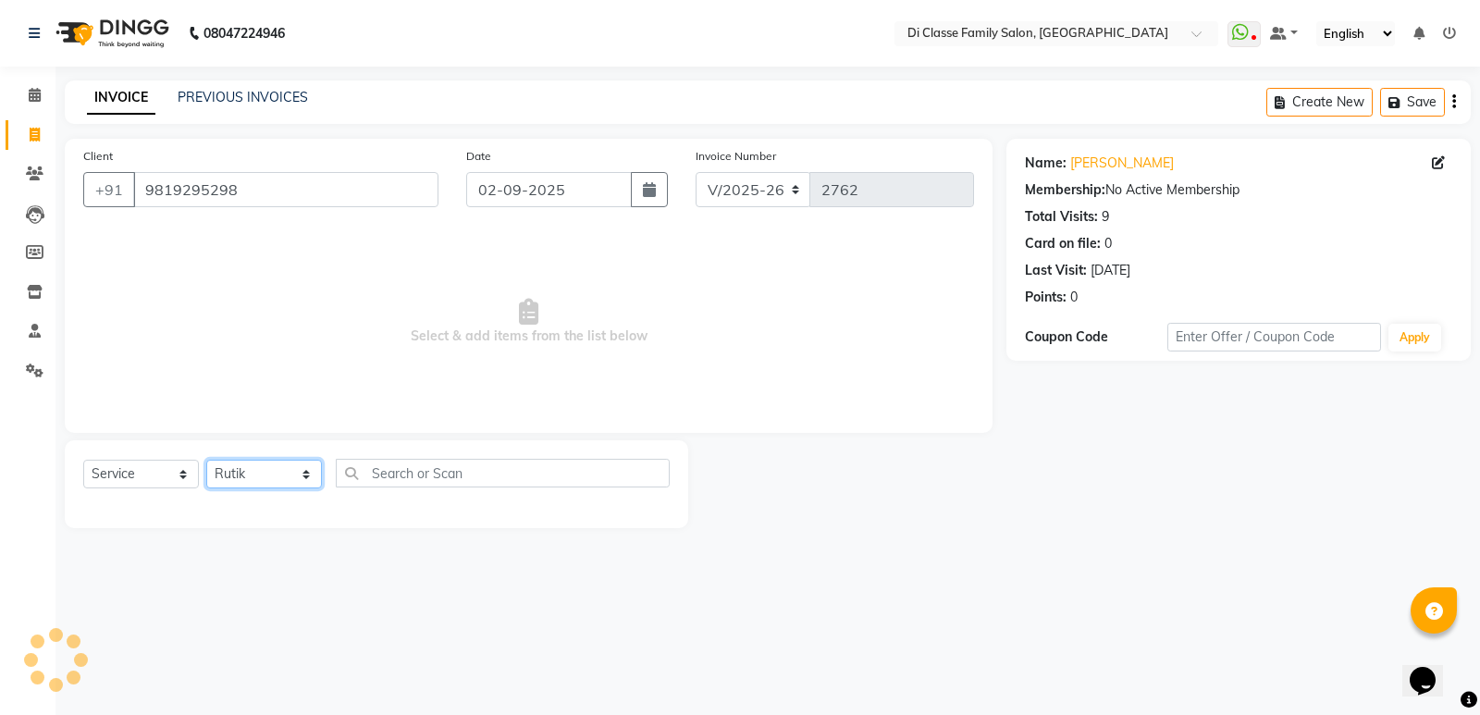
click at [206, 460] on select "Select Stylist ADMIN [PERSON_NAME] [PERSON_NAME] [PERSON_NAME] KAPIL [PERSON_NA…" at bounding box center [264, 474] width 116 height 29
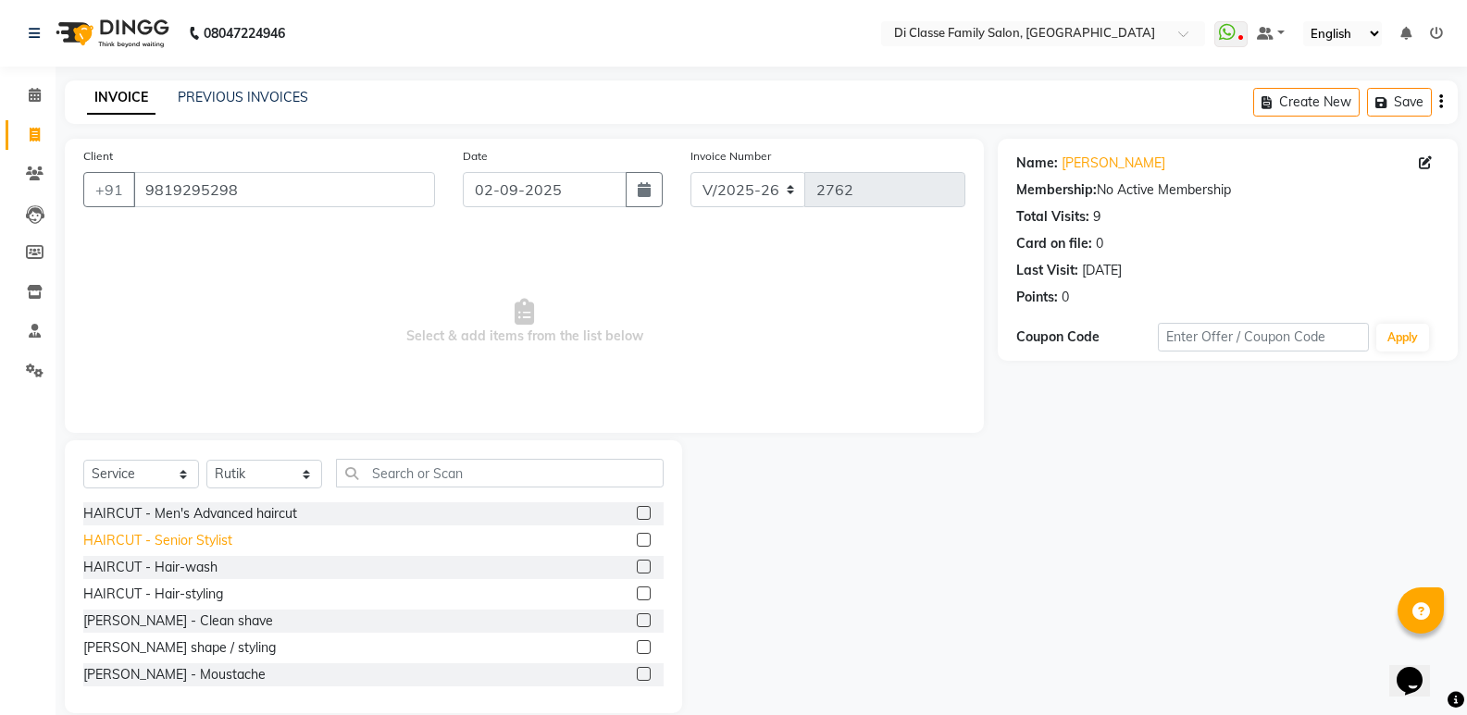
drag, startPoint x: 175, startPoint y: 515, endPoint x: 174, endPoint y: 534, distance: 18.5
click at [175, 516] on div "HAIRCUT - Men's Advanced haircut" at bounding box center [190, 513] width 214 height 19
checkbox input "false"
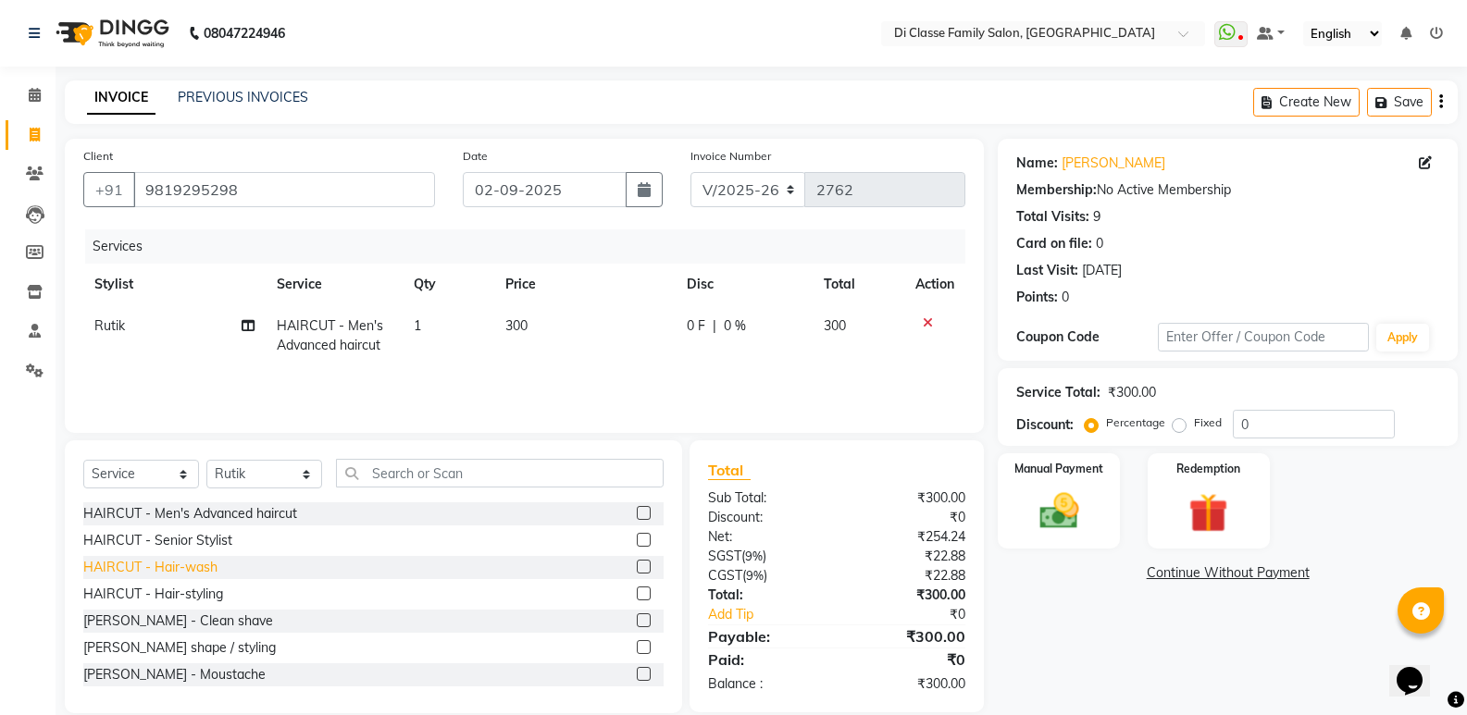
click at [192, 570] on div "HAIRCUT - Hair-wash" at bounding box center [150, 567] width 134 height 19
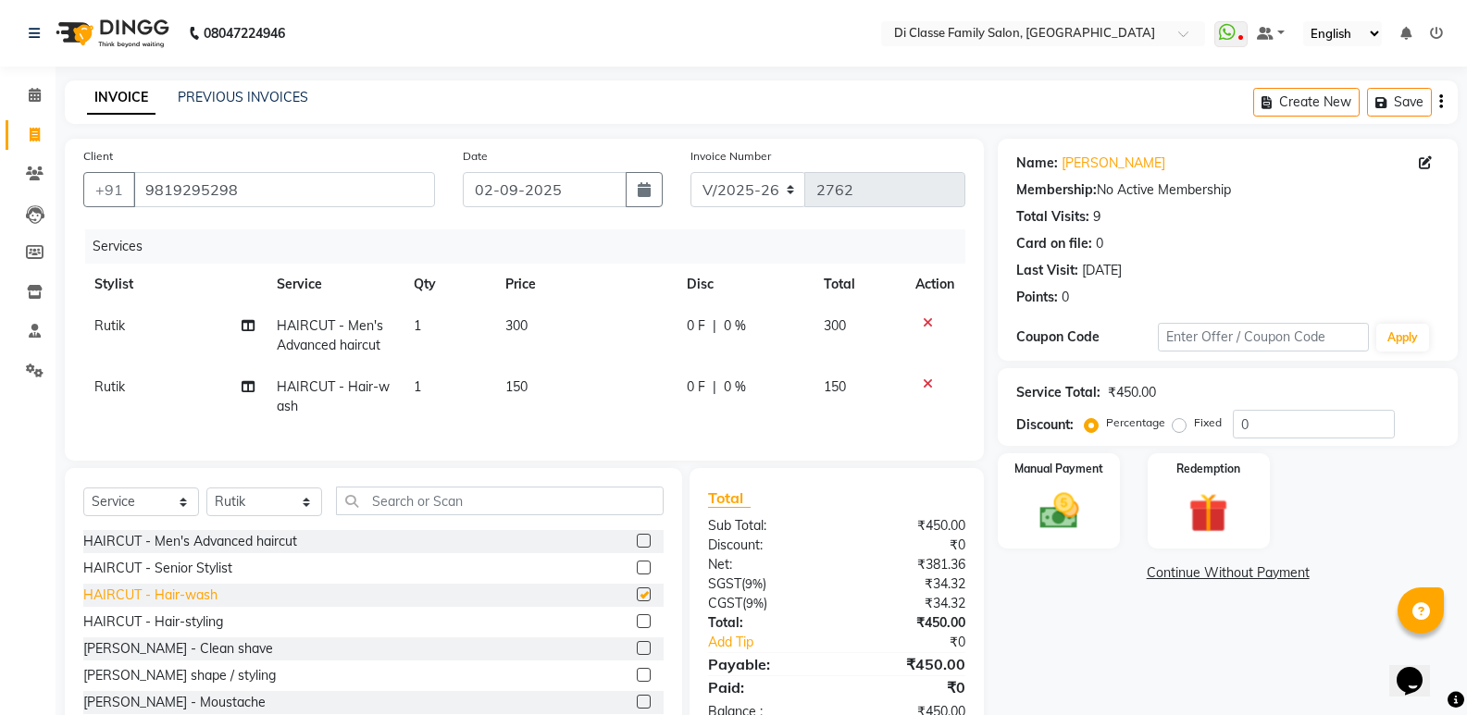
checkbox input "false"
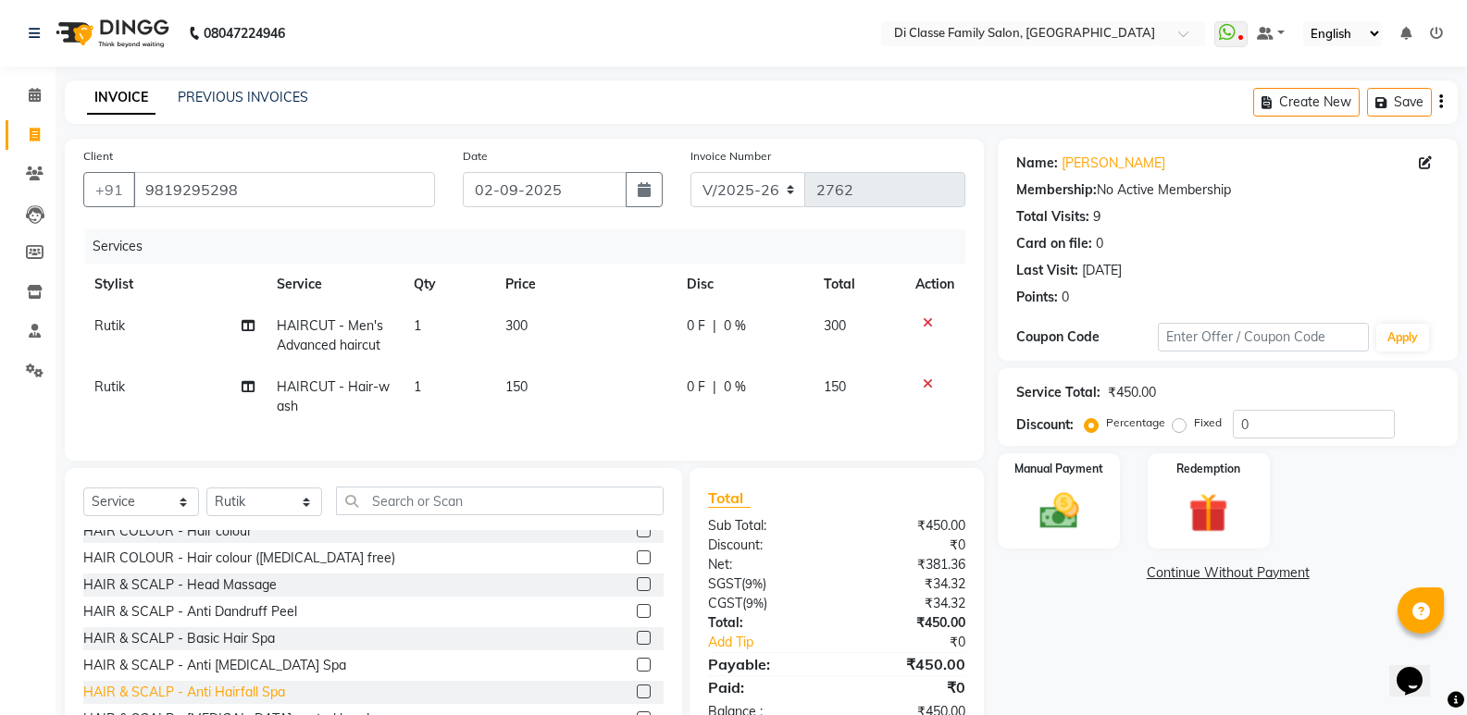
scroll to position [278, 0]
drag, startPoint x: 215, startPoint y: 602, endPoint x: 270, endPoint y: 576, distance: 61.3
click at [216, 596] on div "HAIR & SCALP - Head Massage" at bounding box center [179, 585] width 193 height 19
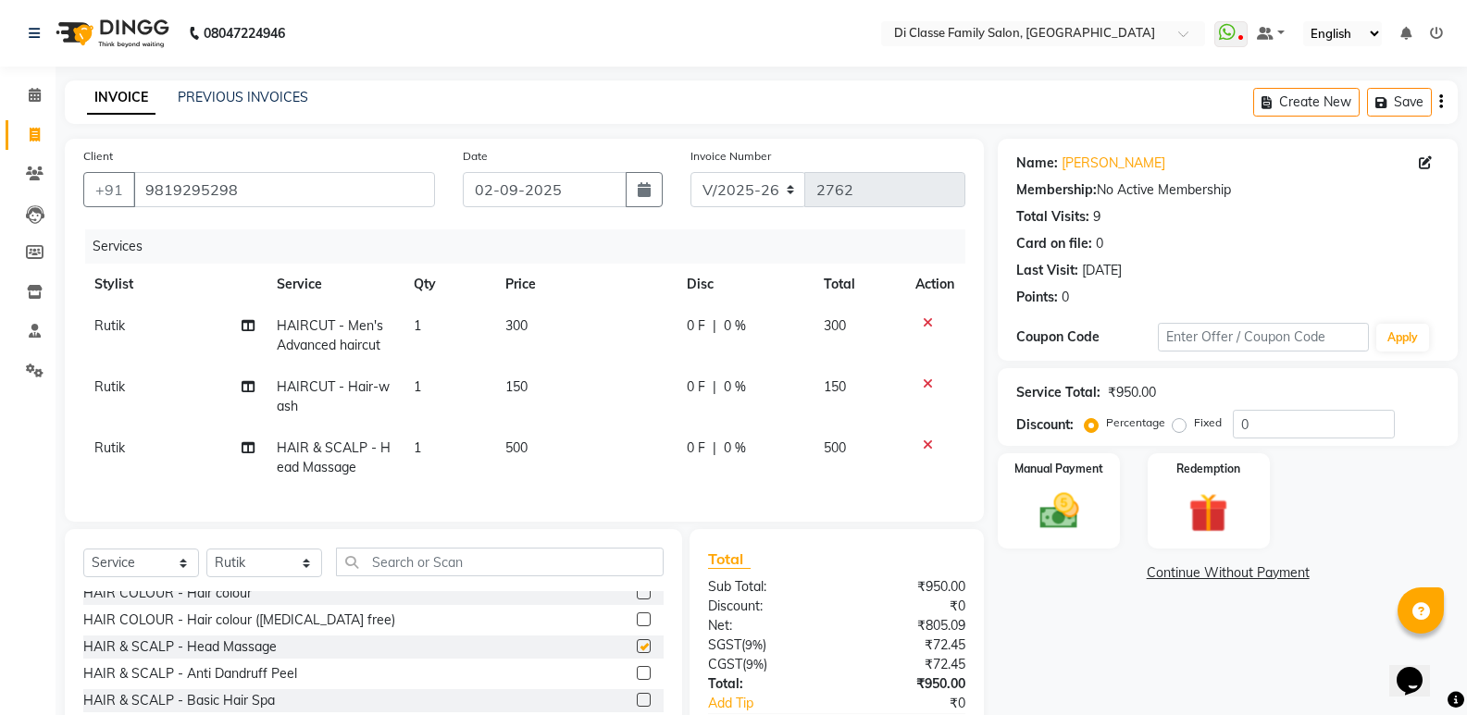
checkbox input "false"
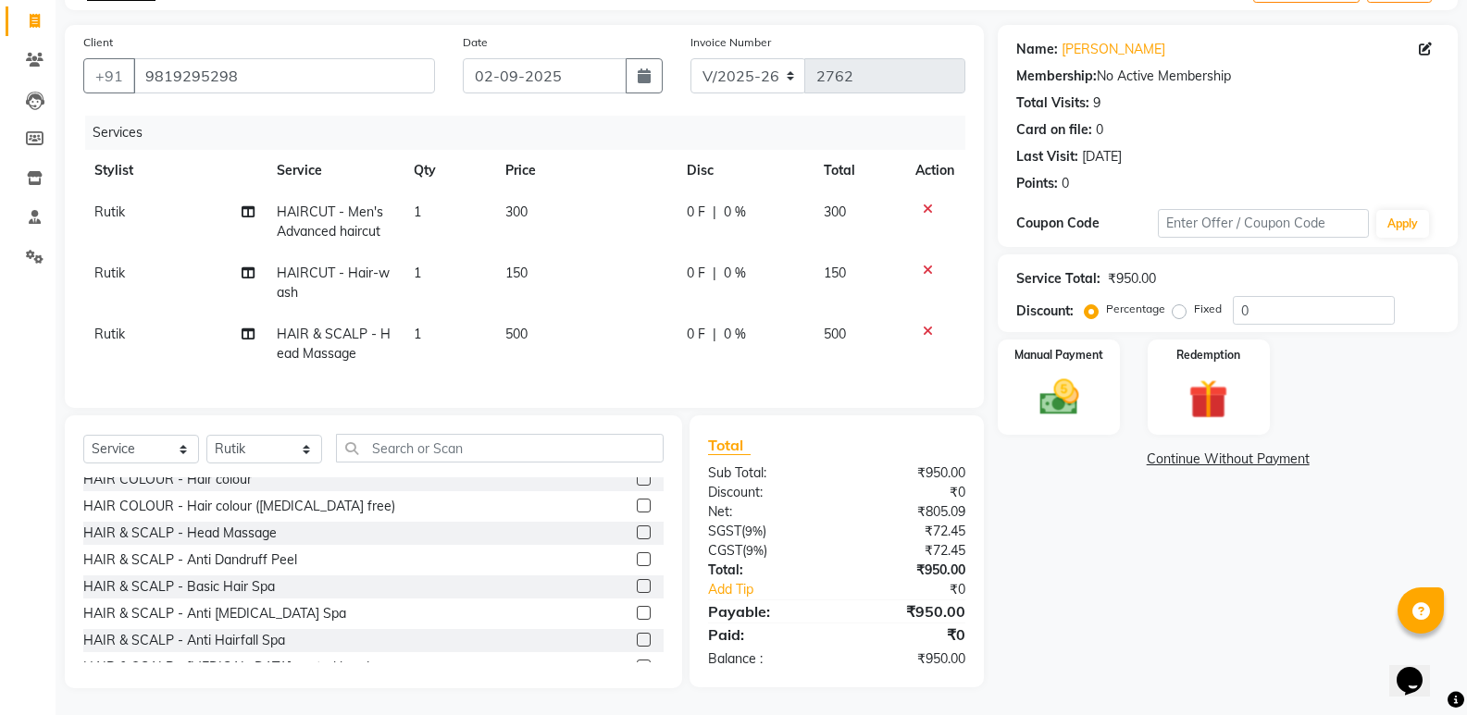
scroll to position [129, 0]
click at [1158, 522] on div "Name: Shrikant Chodhary Membership: No Active Membership Total Visits: 9 Card o…" at bounding box center [1234, 355] width 474 height 663
click at [764, 57] on select "INV/2025 V/2025-26" at bounding box center [748, 74] width 116 height 35
select select "8538"
click at [690, 57] on select "INV/2025 V/2025-26" at bounding box center [748, 74] width 116 height 35
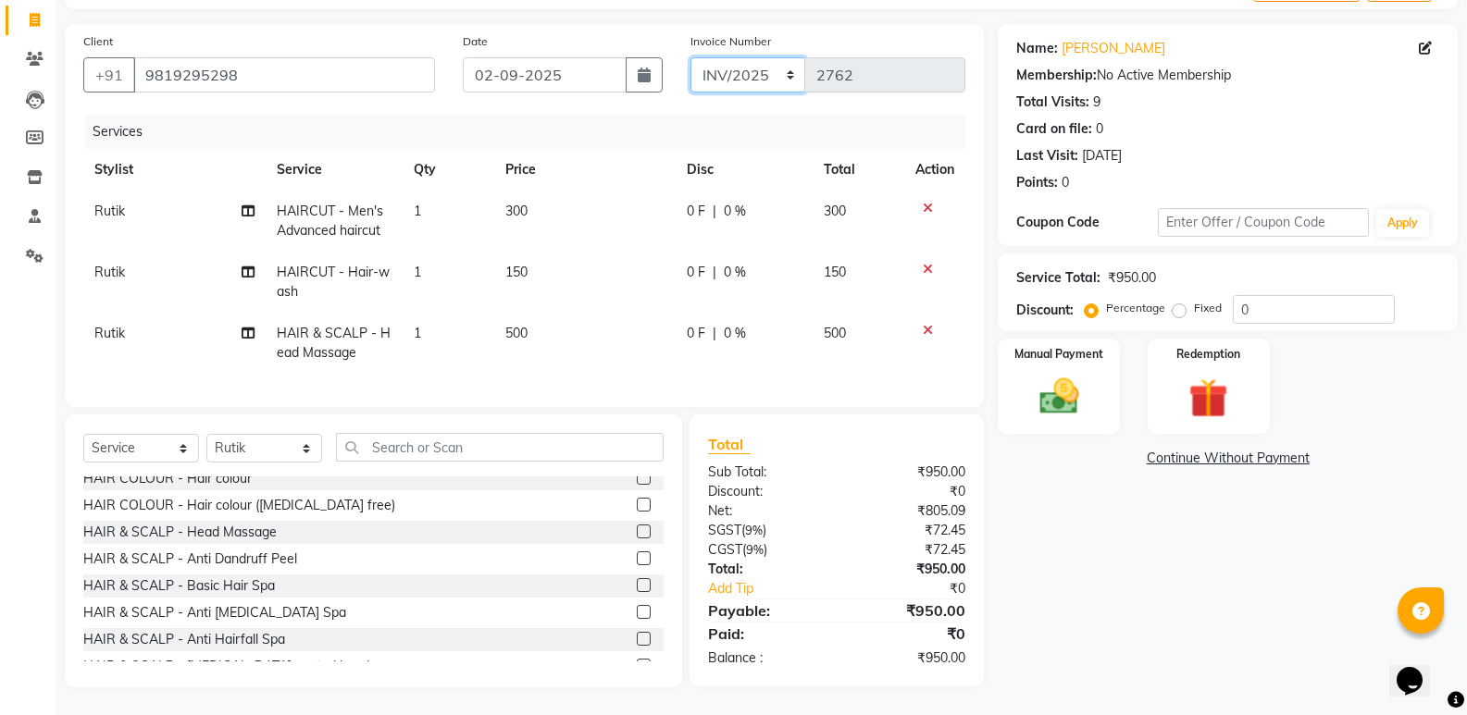
type input "0311"
click at [1041, 408] on div "Manual Payment" at bounding box center [1059, 386] width 127 height 99
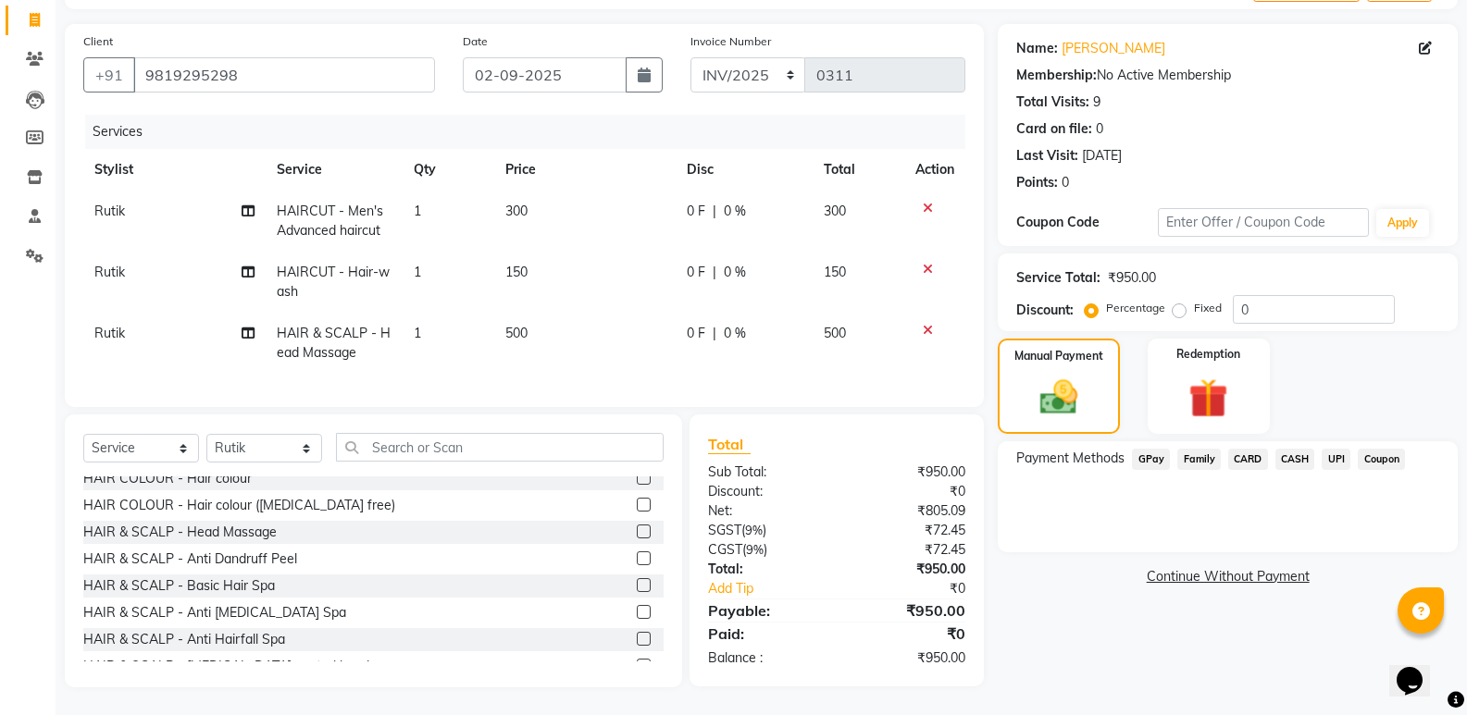
click at [1295, 449] on span "CASH" at bounding box center [1295, 459] width 40 height 21
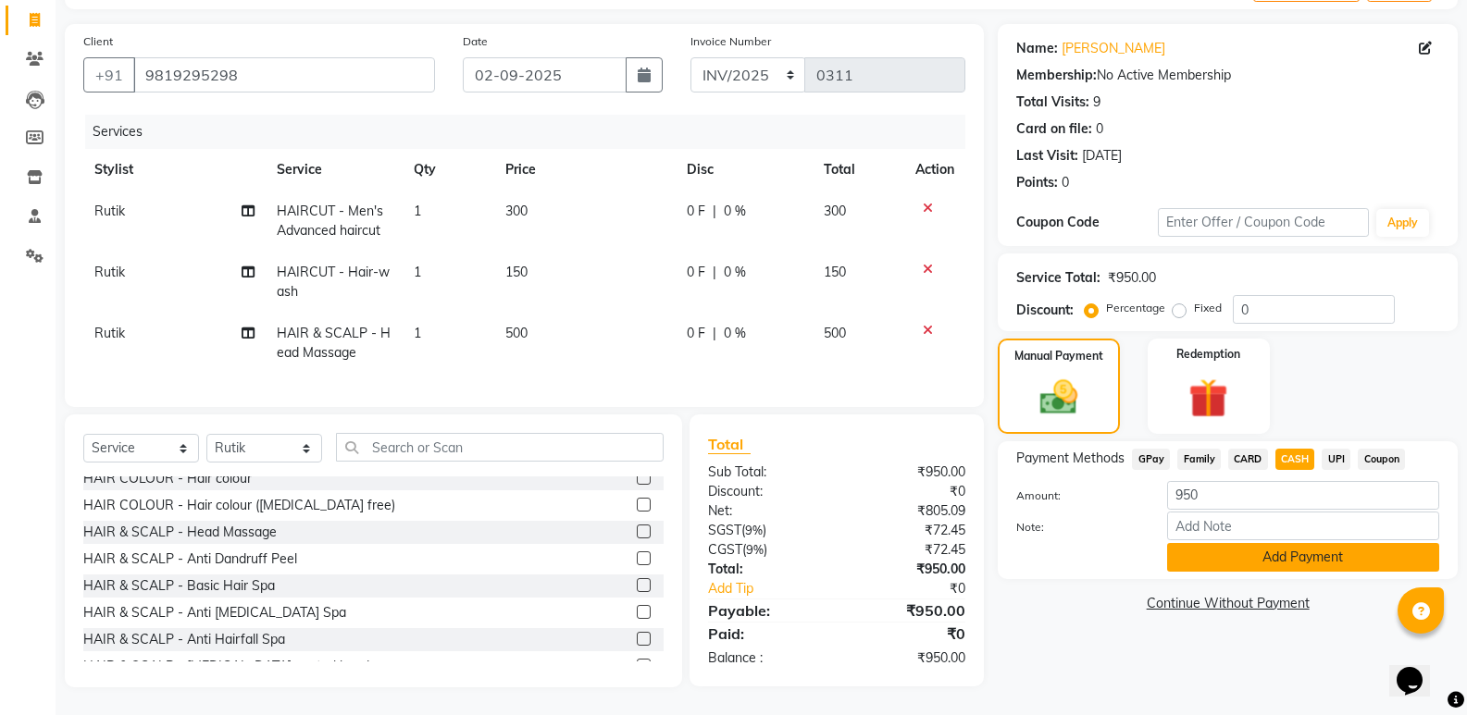
click at [1278, 548] on button "Add Payment" at bounding box center [1303, 557] width 272 height 29
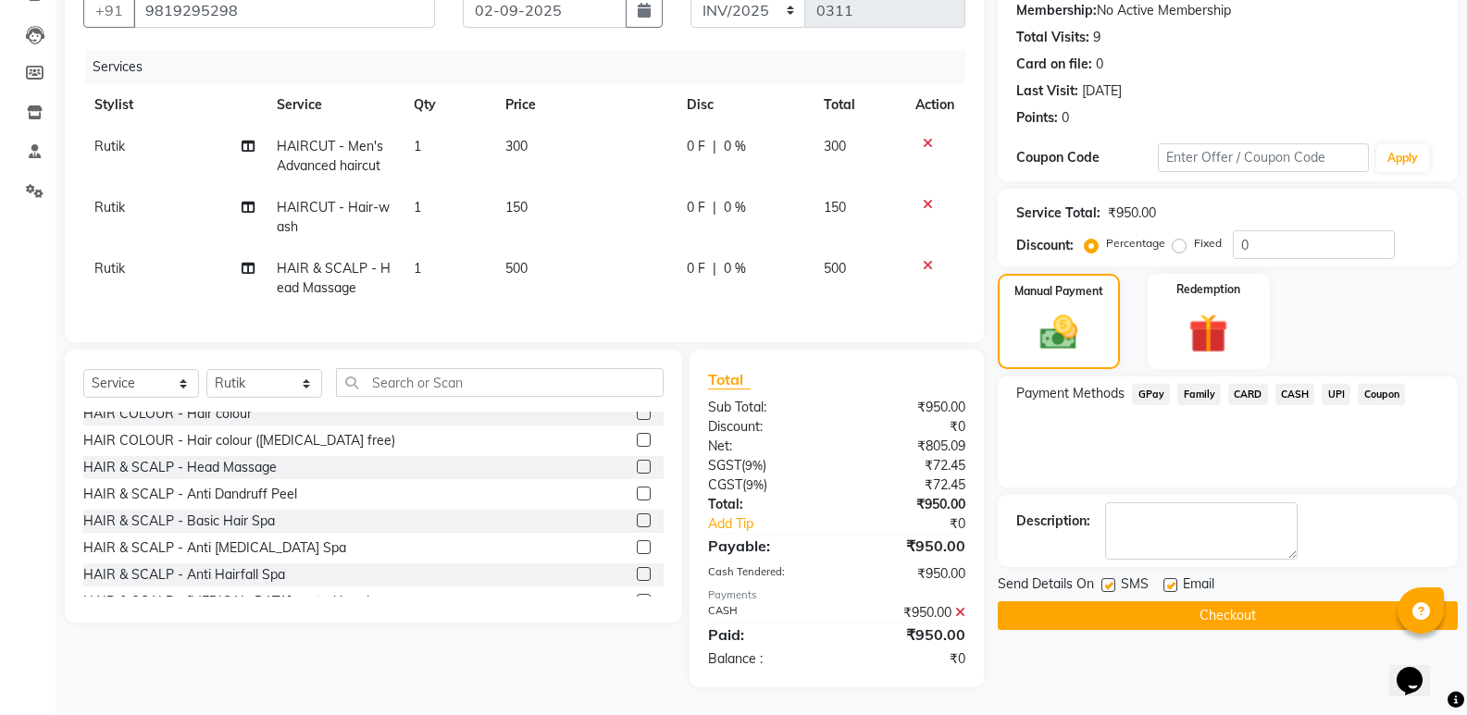
scroll to position [193, 0]
click at [1253, 601] on button "Checkout" at bounding box center [1227, 615] width 460 height 29
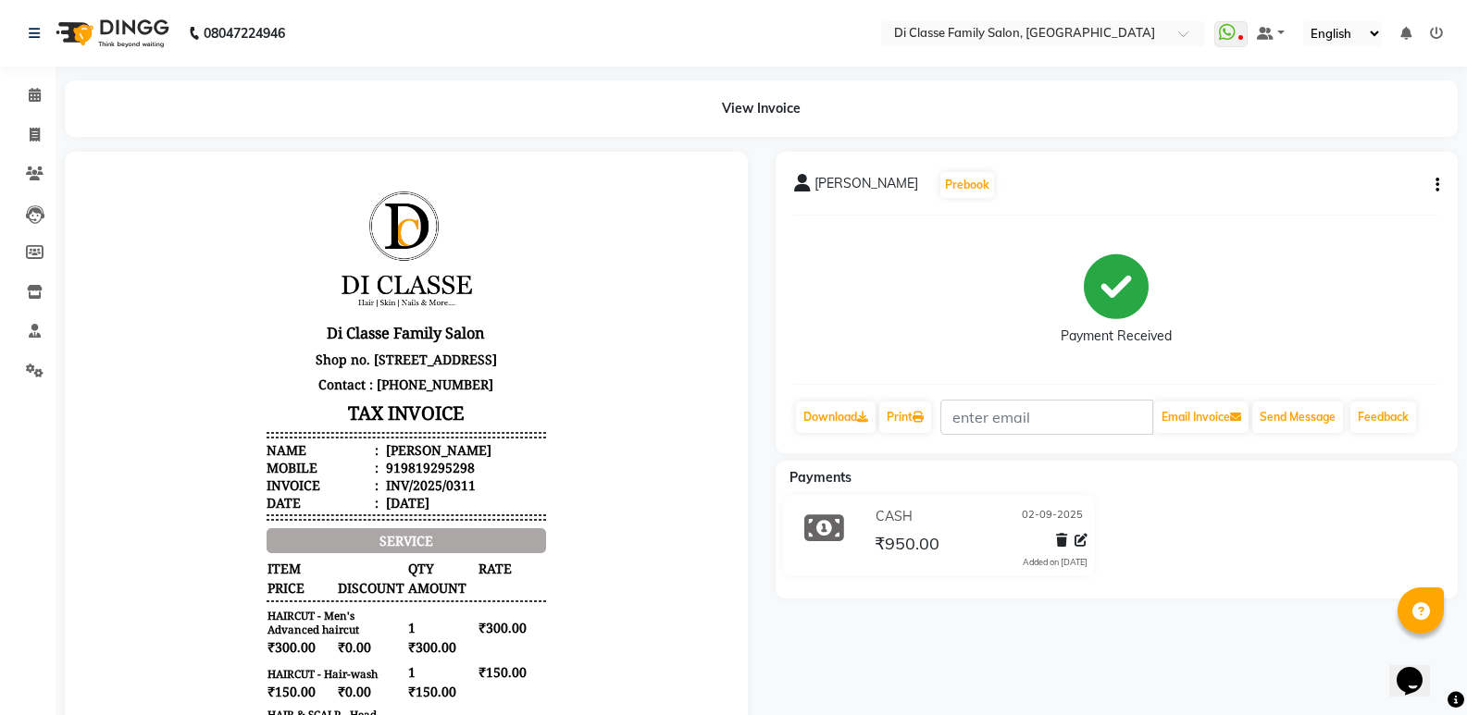
click at [516, 439] on hr at bounding box center [405, 438] width 279 height 2
click at [34, 138] on icon at bounding box center [35, 135] width 10 height 14
select select "6346"
select select "service"
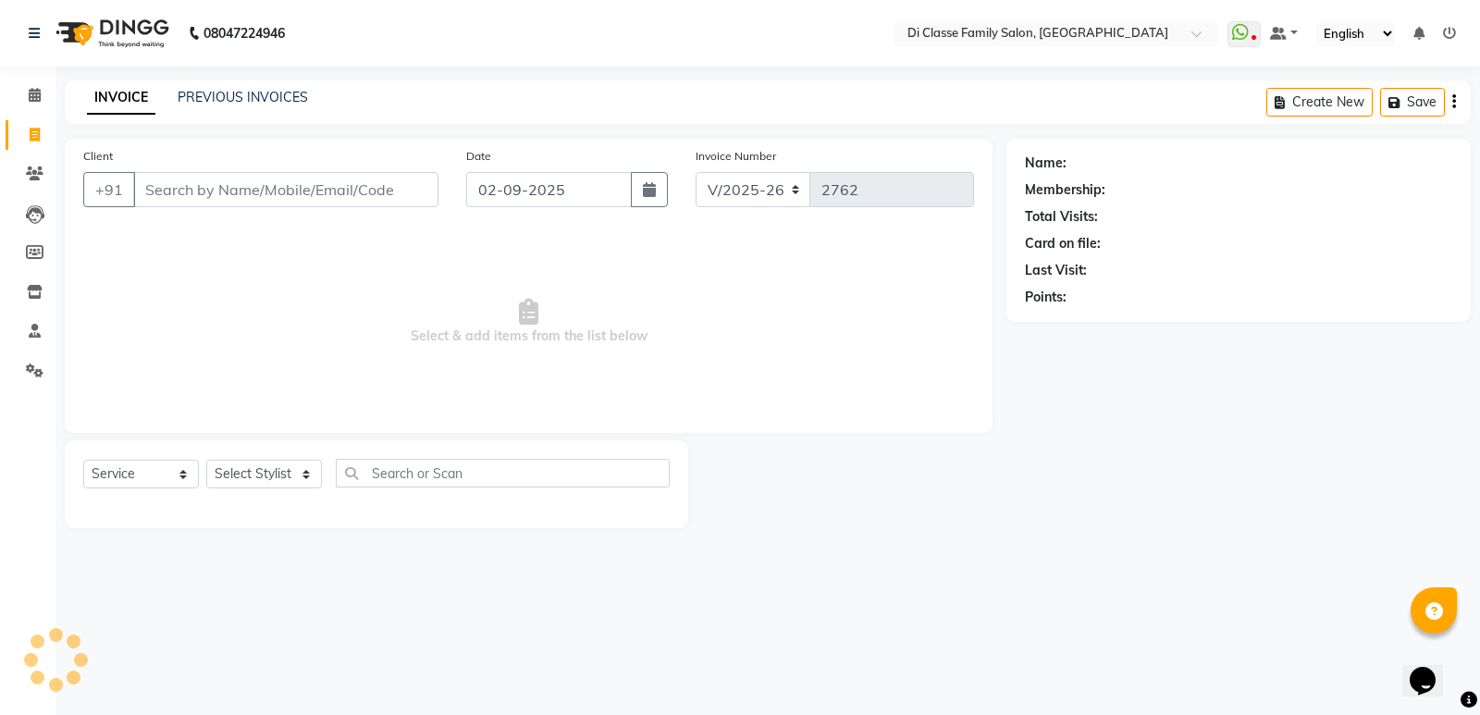
drag, startPoint x: 253, startPoint y: 187, endPoint x: 1043, endPoint y: 225, distance: 791.1
click at [254, 188] on input "Client" at bounding box center [285, 189] width 305 height 35
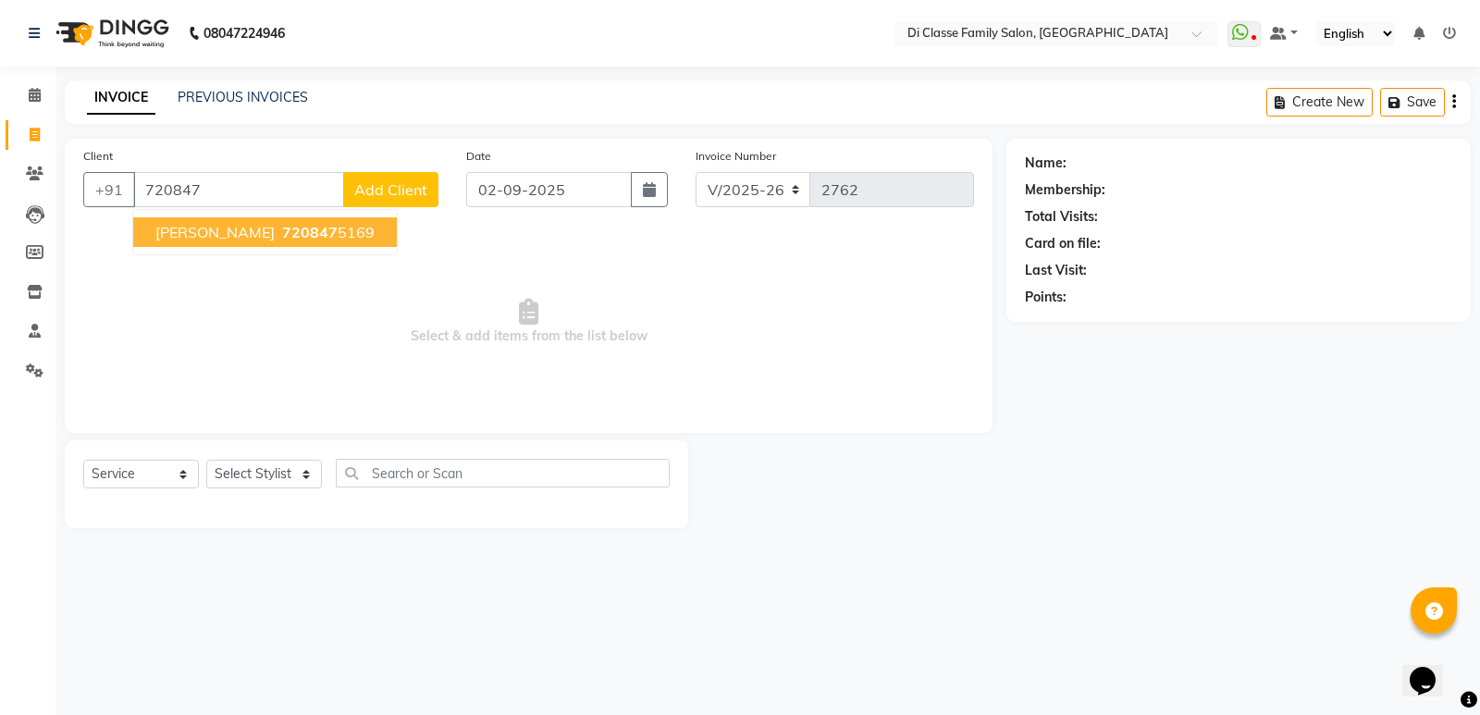
drag, startPoint x: 320, startPoint y: 222, endPoint x: 316, endPoint y: 254, distance: 31.7
click at [320, 224] on button "SINDHURI ARVA 720847 5169" at bounding box center [265, 232] width 264 height 30
type input "7208475169"
select select "1: Object"
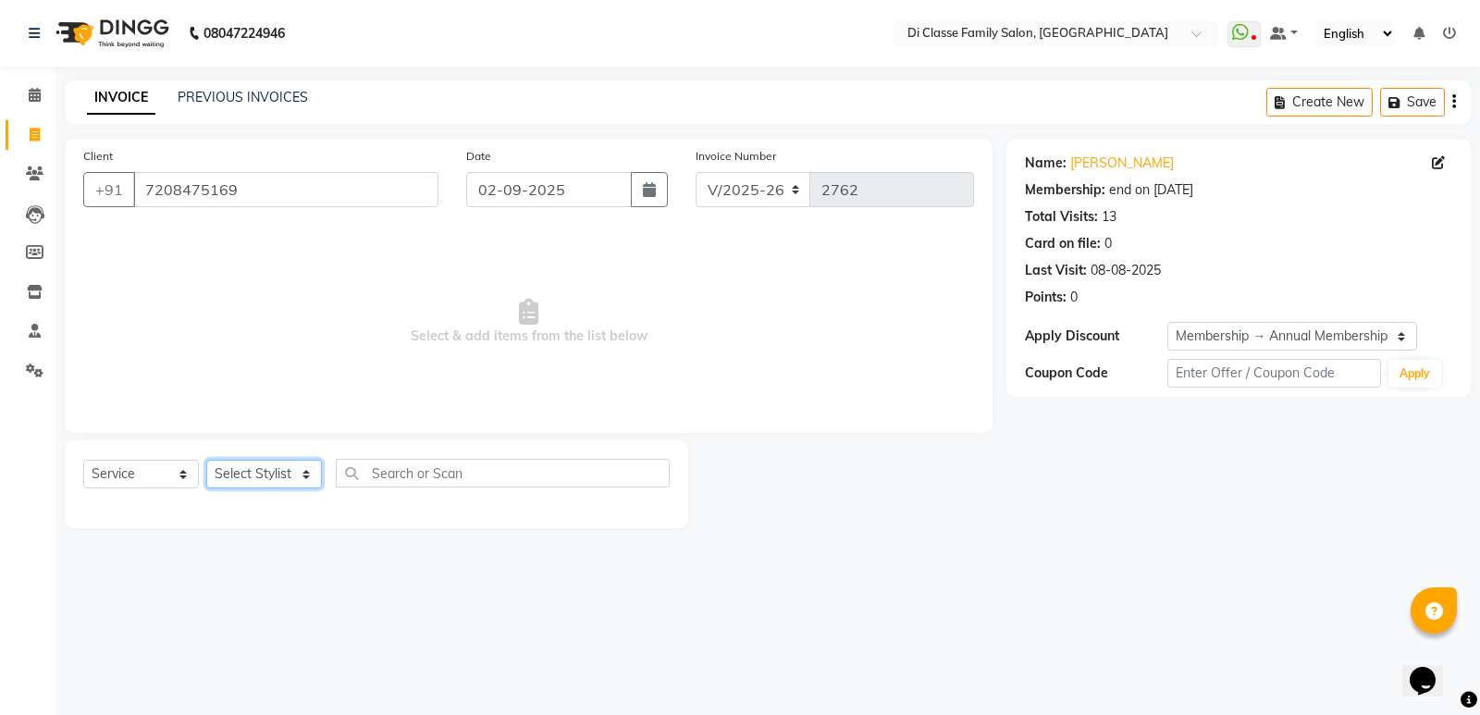
click at [242, 477] on select "Select Stylist ADMIN [PERSON_NAME] [PERSON_NAME] [PERSON_NAME] KAPIL [PERSON_NA…" at bounding box center [264, 474] width 116 height 29
select select "61321"
click at [206, 460] on select "Select Stylist ADMIN [PERSON_NAME] [PERSON_NAME] [PERSON_NAME] KAPIL [PERSON_NA…" at bounding box center [264, 474] width 116 height 29
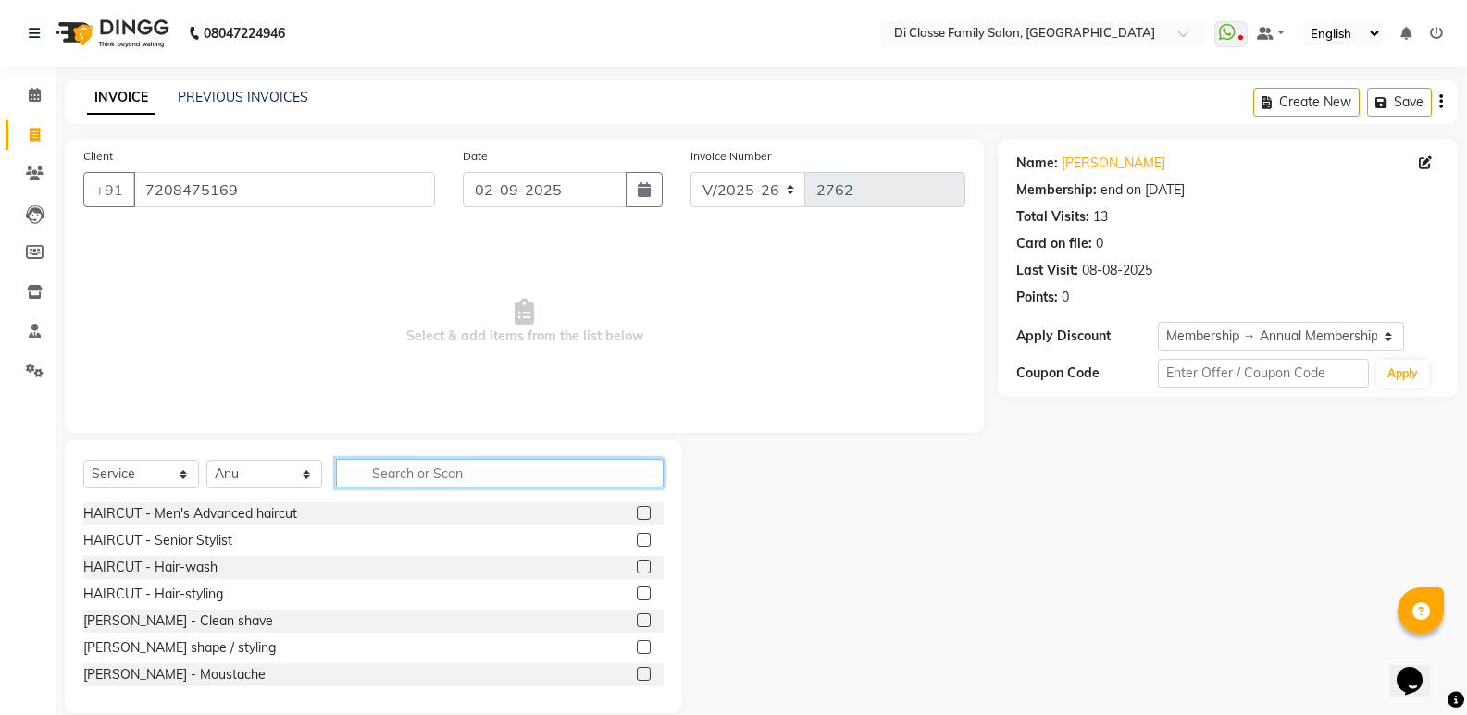
click at [419, 476] on input "text" at bounding box center [500, 473] width 328 height 29
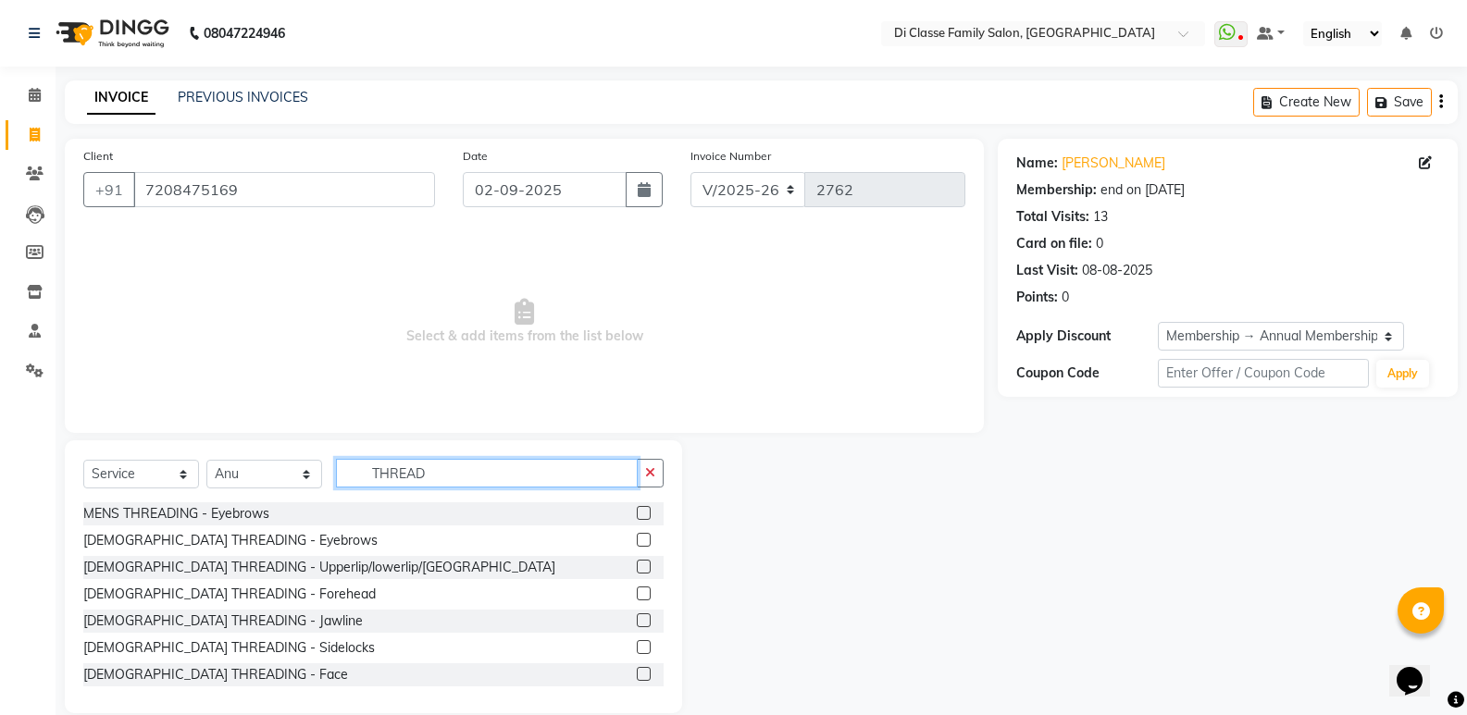
type input "THREAD"
click at [224, 528] on div "MENS THREADING - Eyebrows FEMALE THREADING - Eyebrows FEMALE THREADING - Upperl…" at bounding box center [373, 594] width 580 height 185
click at [229, 544] on div "[DEMOGRAPHIC_DATA] THREADING - Eyebrows" at bounding box center [230, 540] width 294 height 19
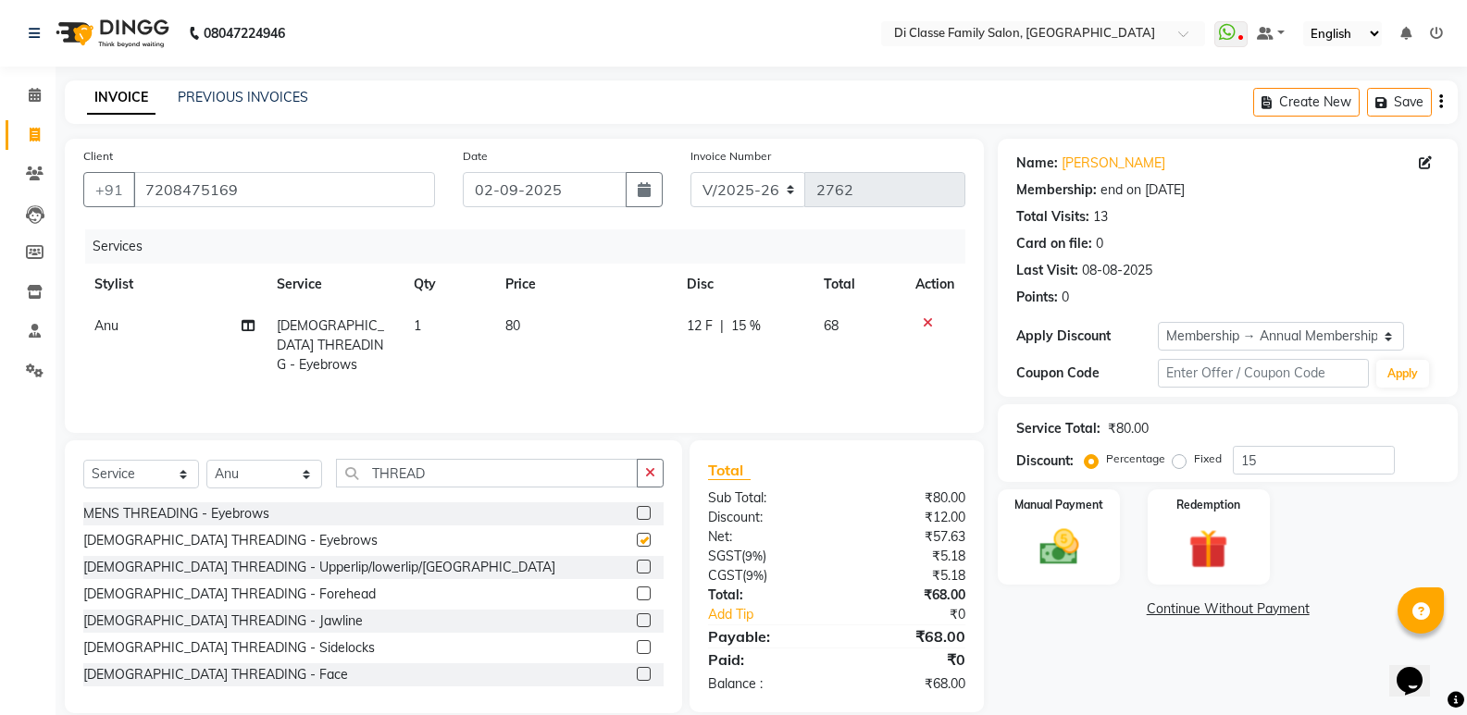
checkbox input "false"
click at [626, 474] on input "THREAD" at bounding box center [487, 473] width 302 height 29
click at [646, 473] on icon "button" at bounding box center [650, 472] width 10 height 13
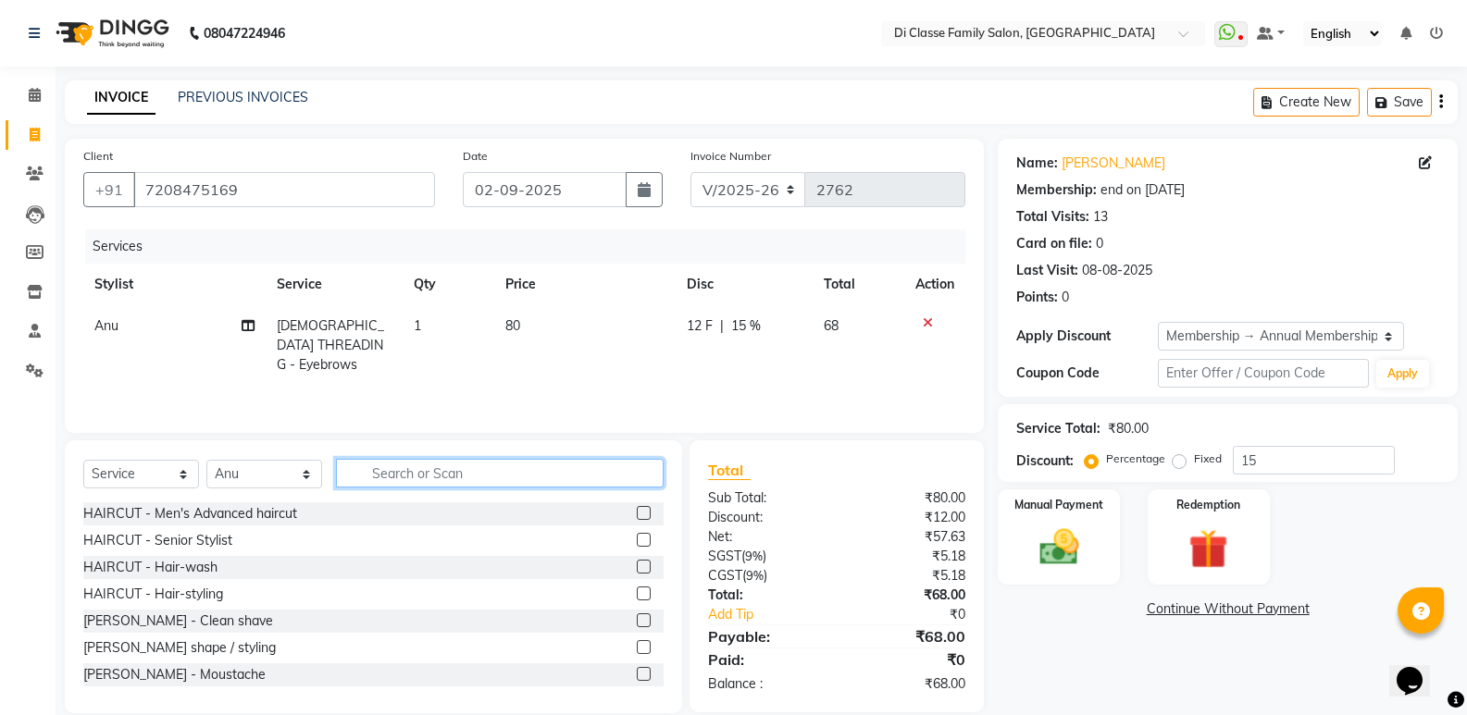
click at [639, 473] on input "text" at bounding box center [500, 473] width 328 height 29
type input "LIPO"
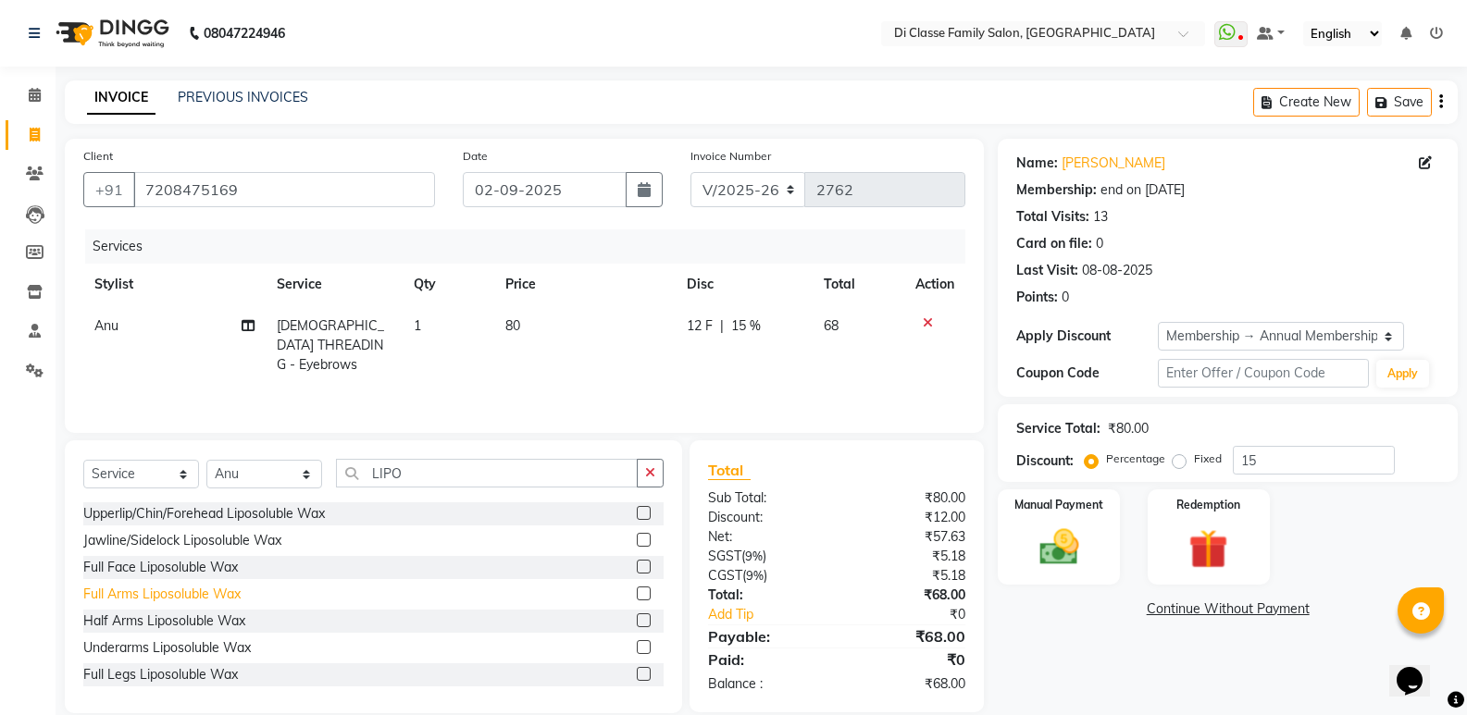
click at [144, 594] on div "Full Arms Liposoluble Wax" at bounding box center [161, 594] width 157 height 19
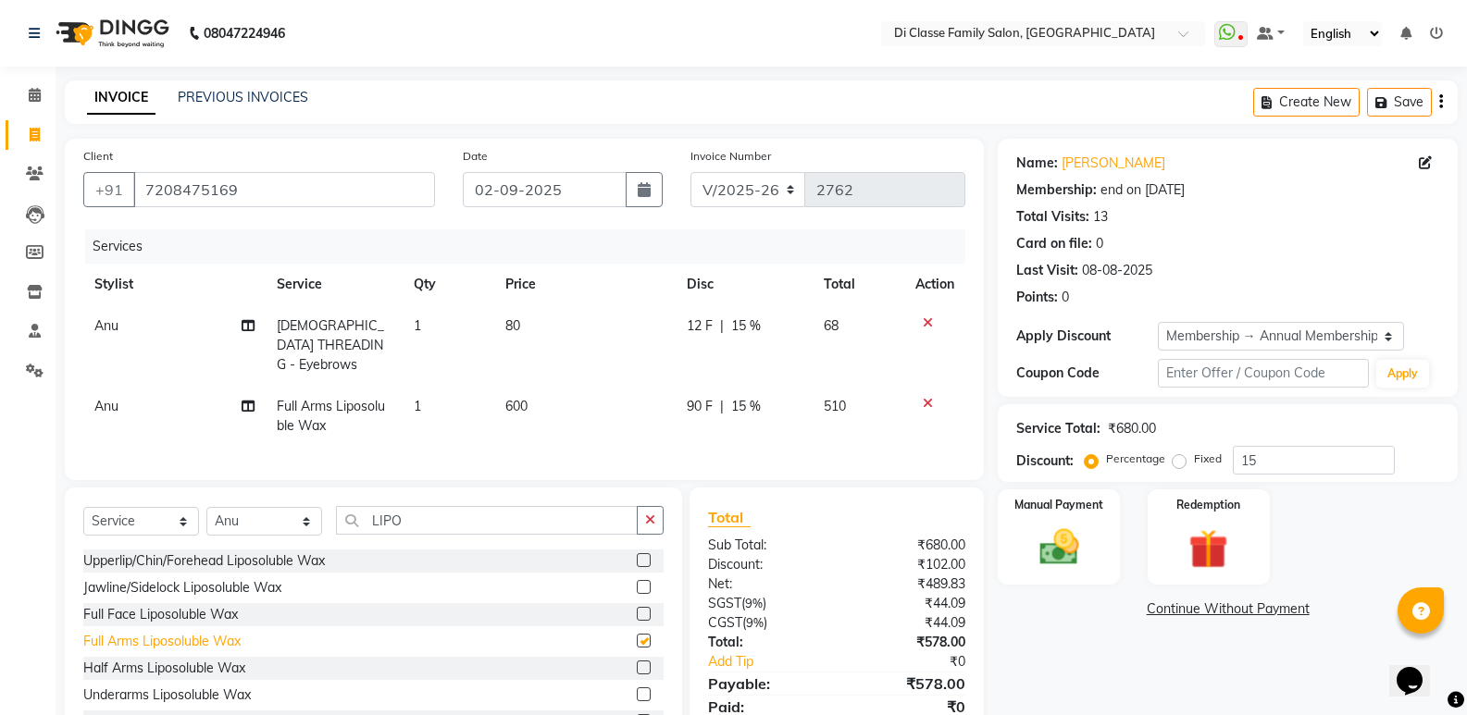
checkbox input "false"
click at [670, 523] on div "Select Service Product Membership Package Voucher Prepaid Gift Card Select Styl…" at bounding box center [373, 624] width 617 height 273
drag, startPoint x: 658, startPoint y: 509, endPoint x: 630, endPoint y: 513, distance: 28.0
click at [656, 509] on button "button" at bounding box center [650, 520] width 27 height 29
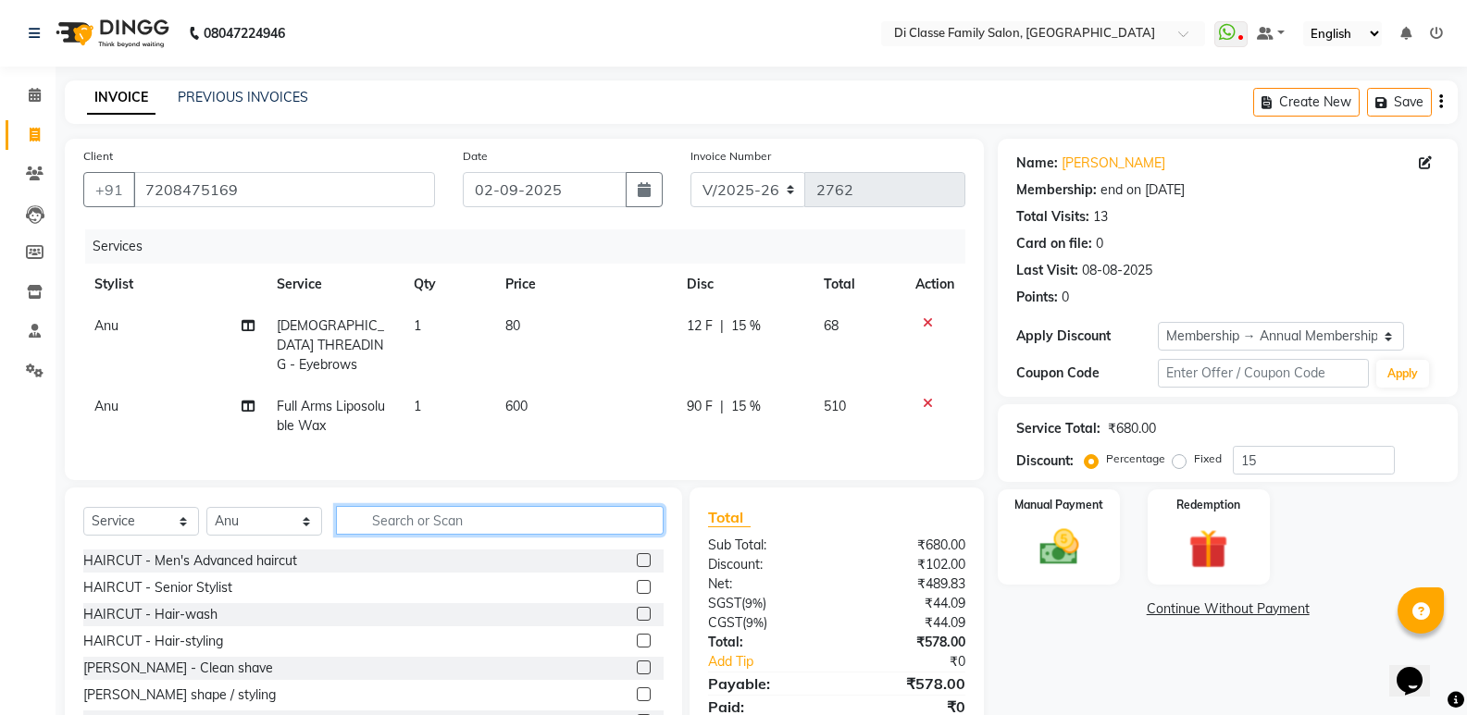
drag, startPoint x: 626, startPoint y: 513, endPoint x: 589, endPoint y: 515, distance: 36.2
click at [623, 513] on input "text" at bounding box center [500, 520] width 328 height 29
click at [457, 519] on input "text" at bounding box center [500, 520] width 328 height 29
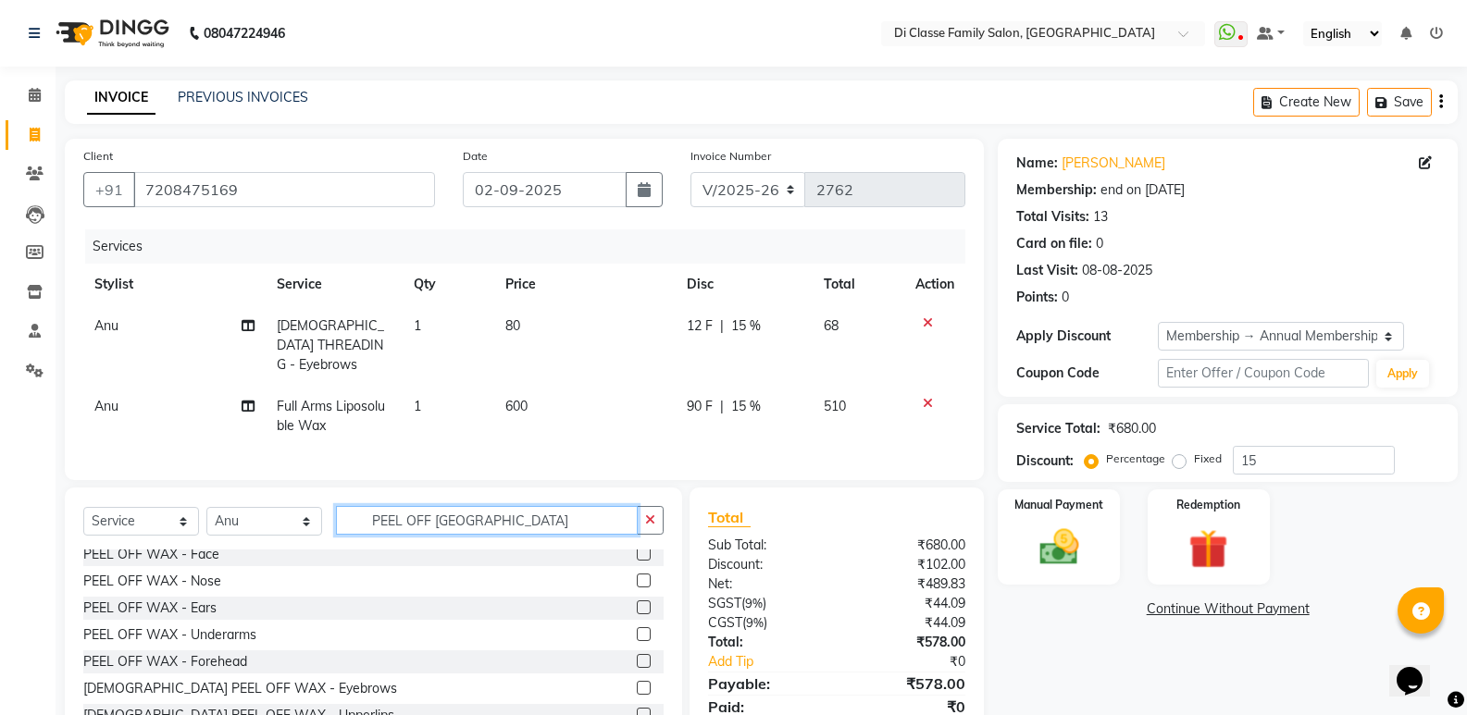
scroll to position [93, 0]
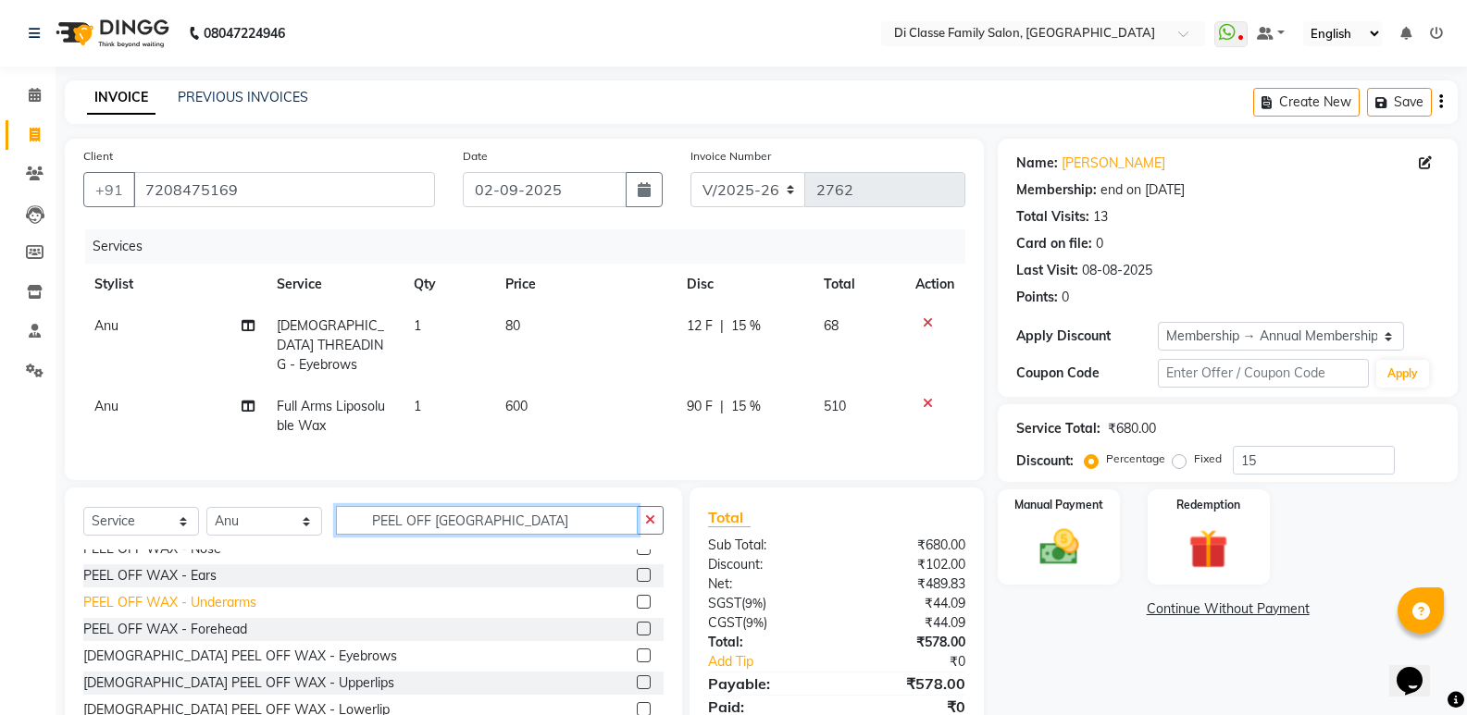
type input "PEEL OFF WA"
click at [204, 599] on div "PEEL OFF WAX - Underarms" at bounding box center [169, 602] width 173 height 19
checkbox input "false"
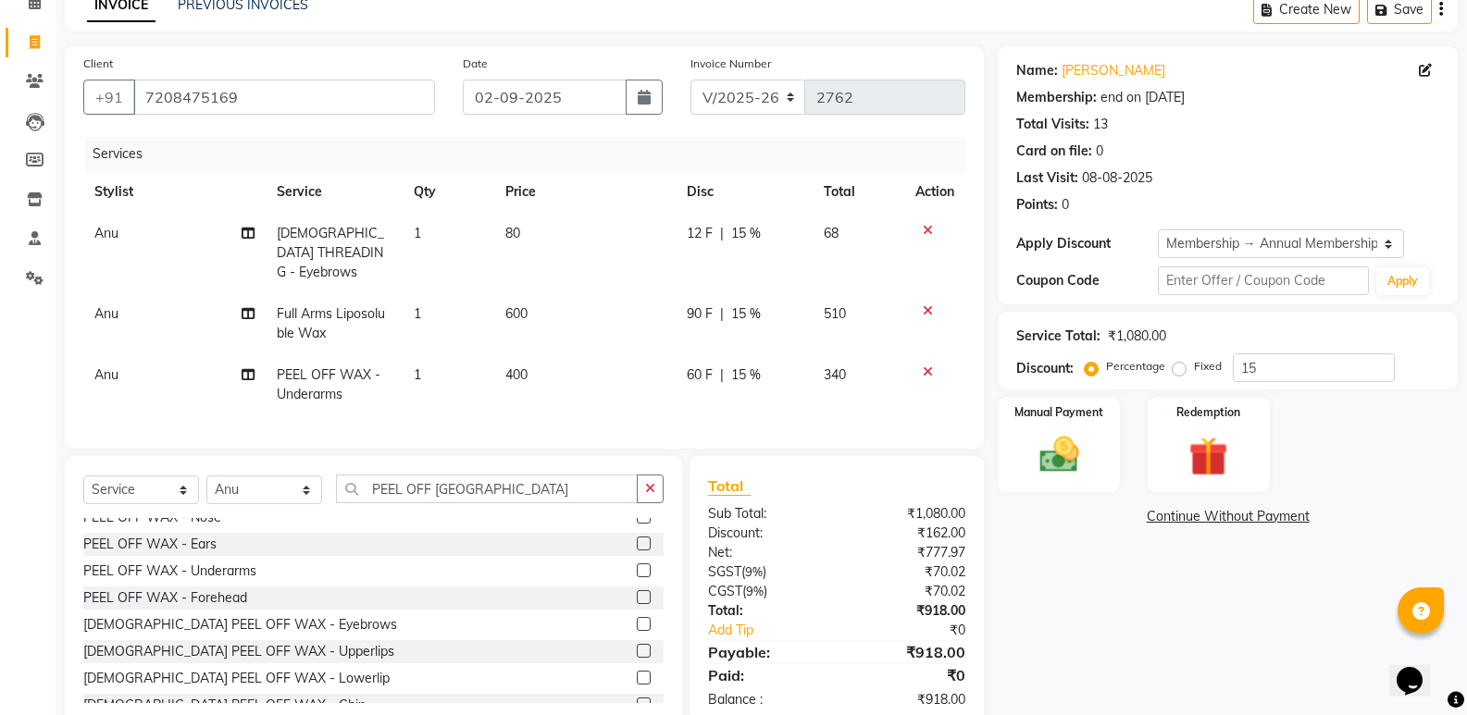
click at [926, 365] on icon at bounding box center [928, 371] width 10 height 13
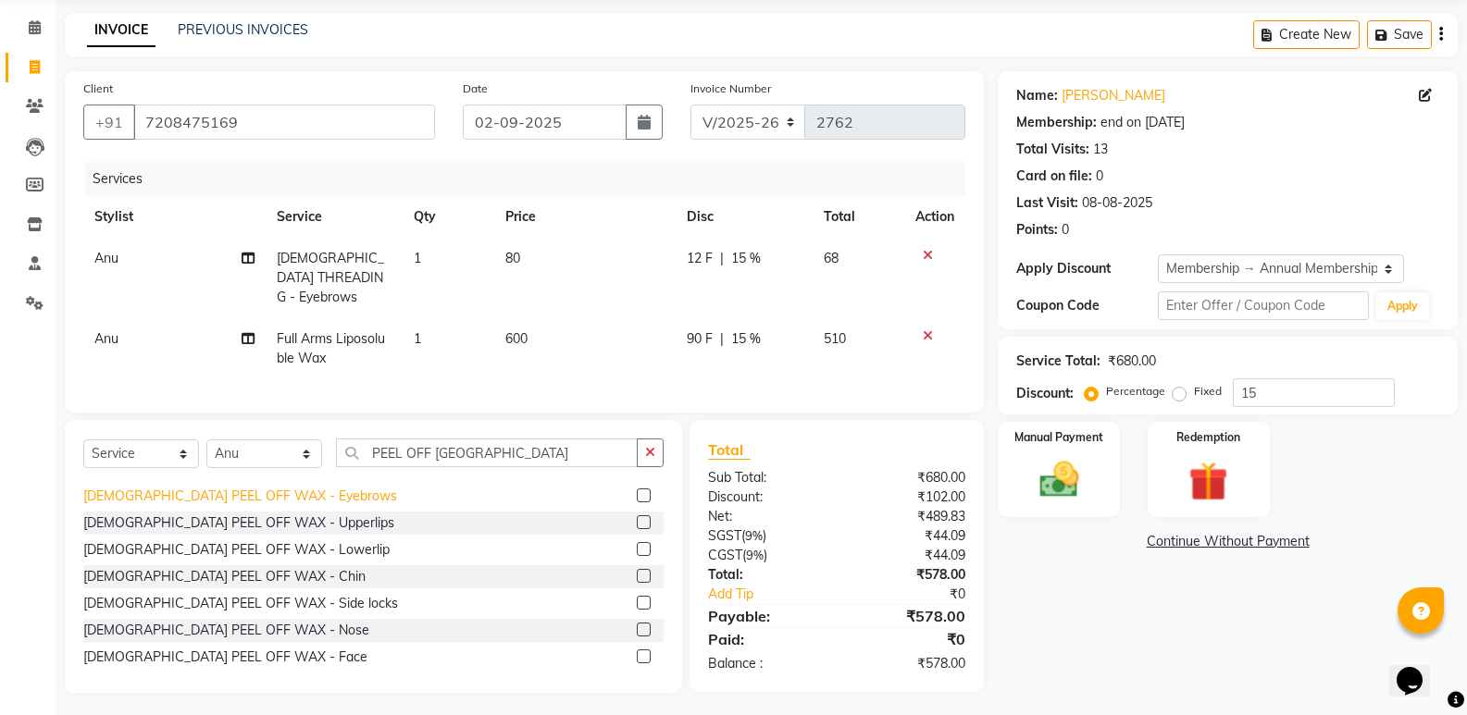
scroll to position [244, 0]
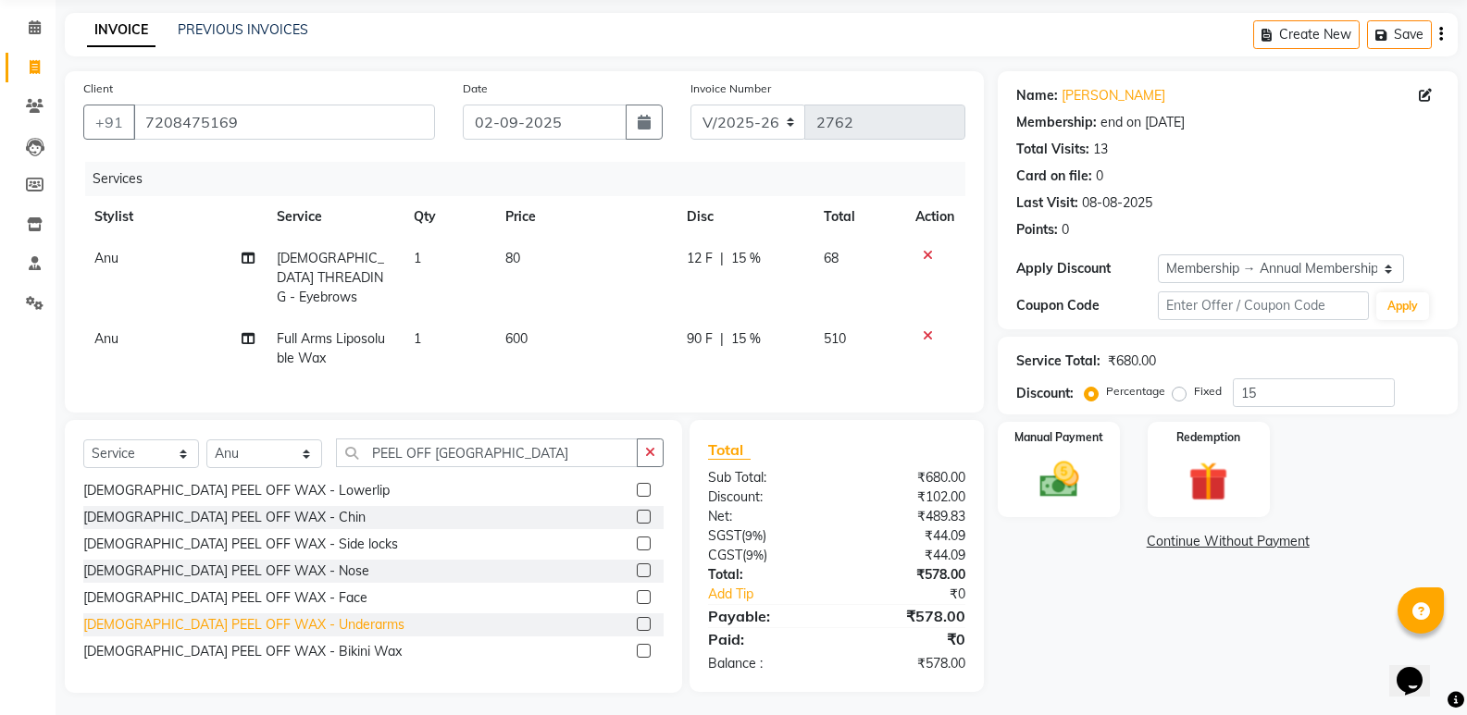
click at [194, 615] on div "[DEMOGRAPHIC_DATA] PEEL OFF WAX - Underarms" at bounding box center [243, 624] width 321 height 19
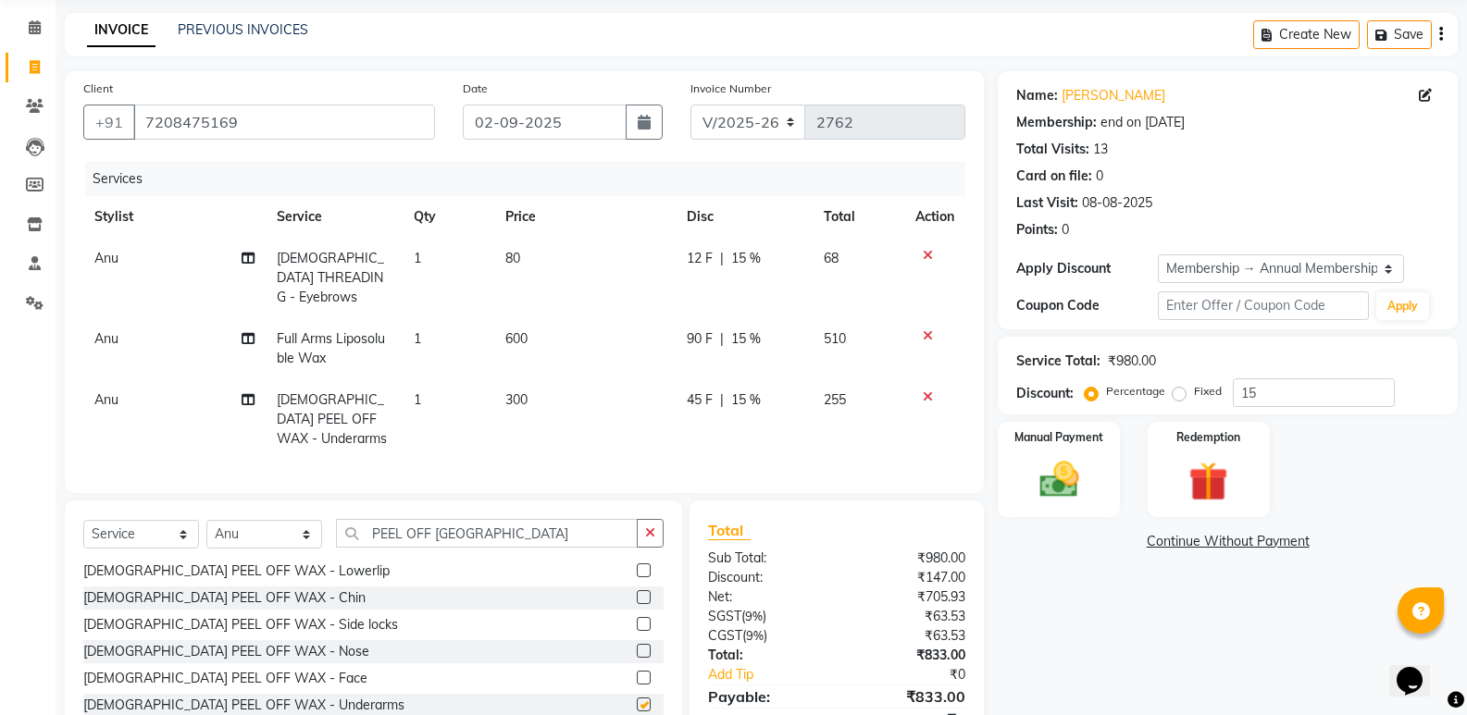
checkbox input "false"
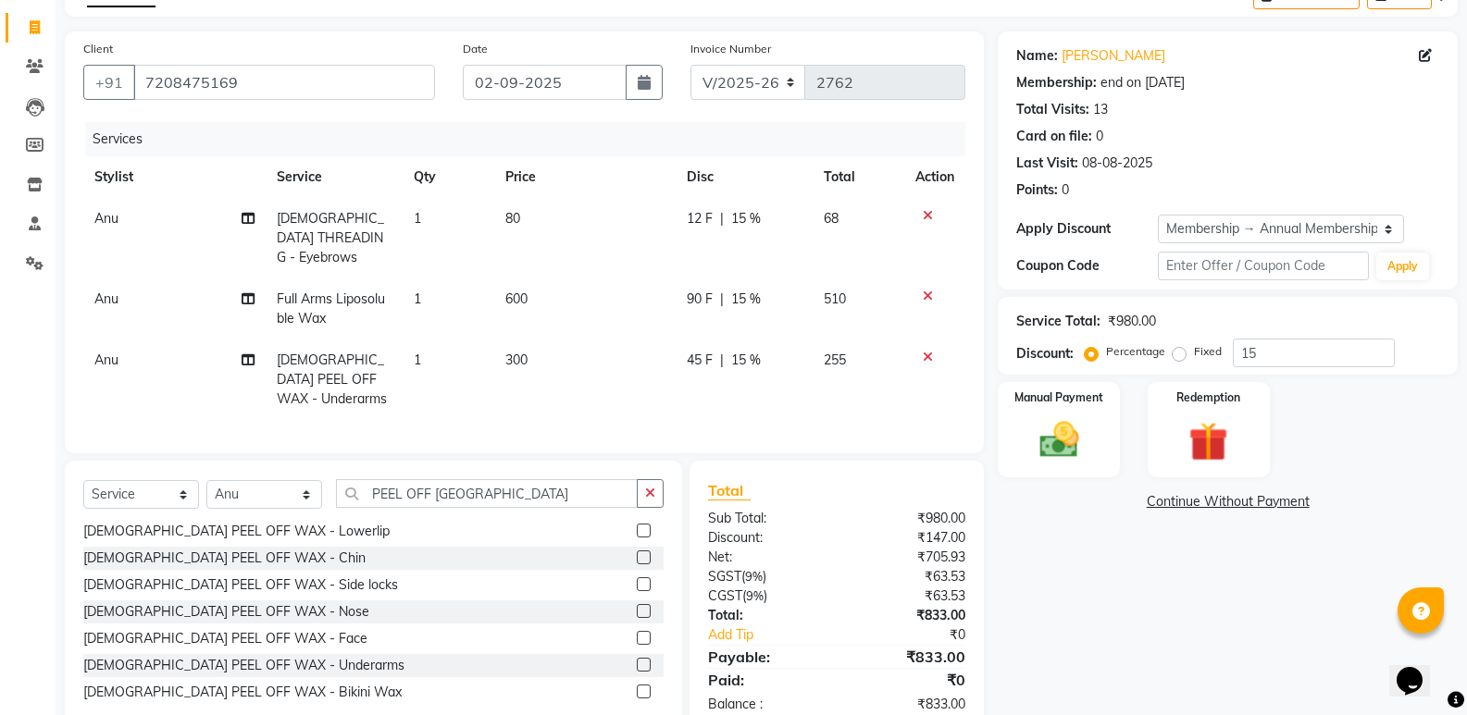
scroll to position [129, 0]
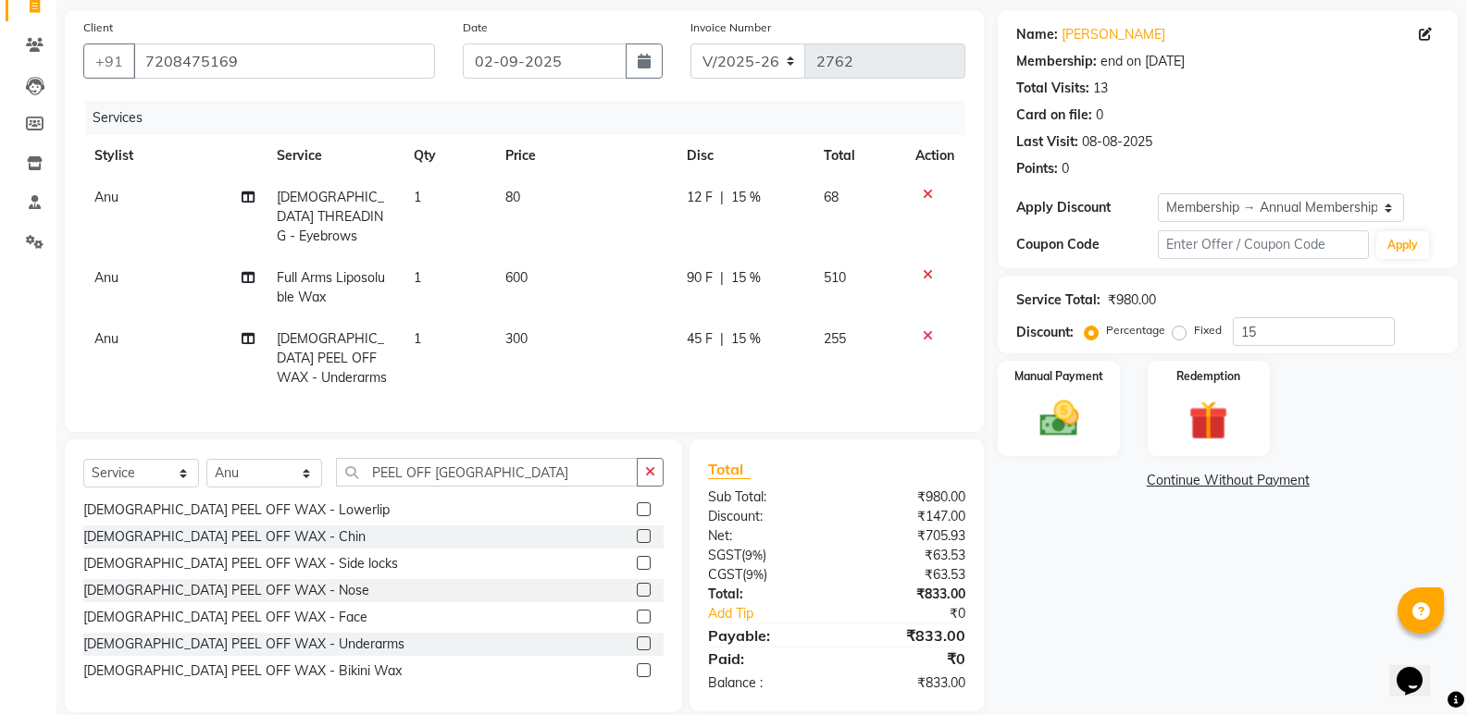
click at [1020, 510] on div "Name: Sindhuri Arva Membership: end on 13-04-2026 Total Visits: 13 Card on file…" at bounding box center [1234, 361] width 474 height 702
click at [1087, 417] on img at bounding box center [1058, 418] width 66 height 47
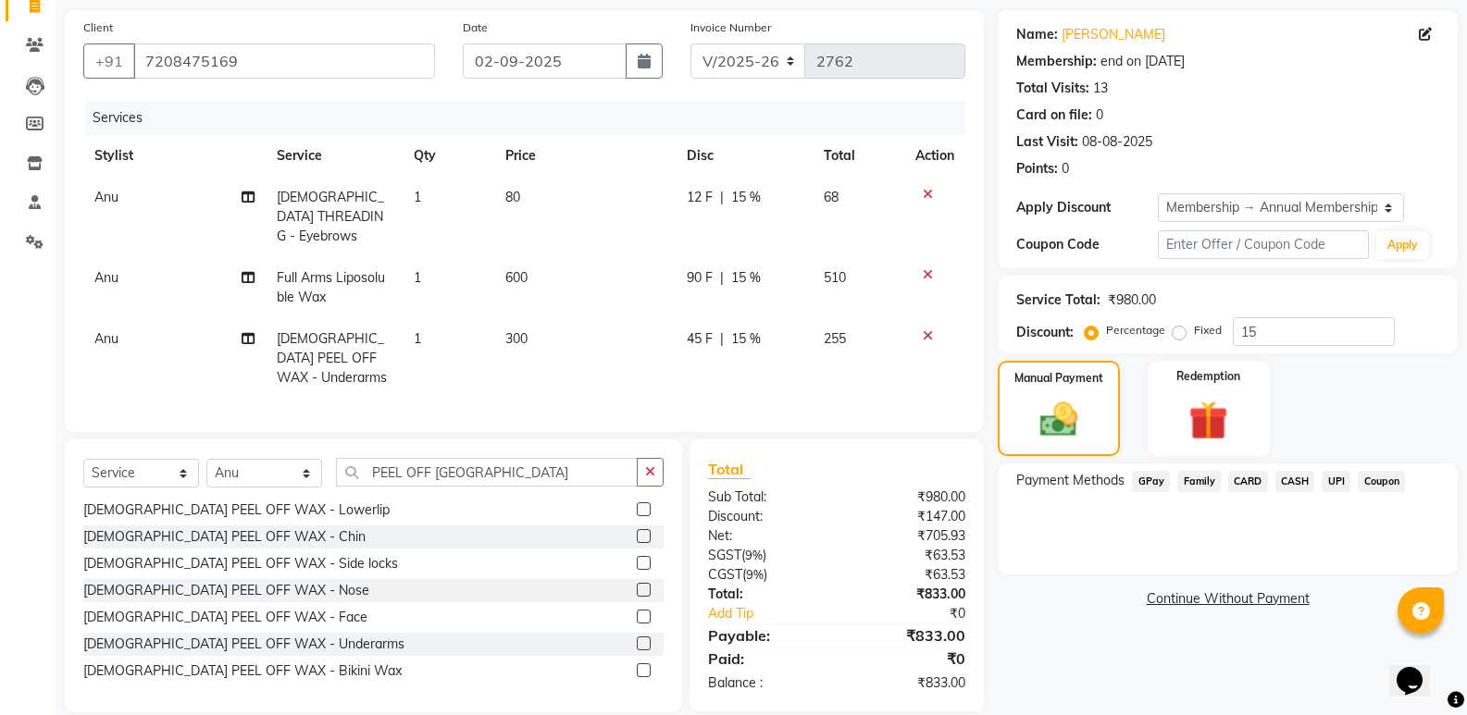
click at [1159, 480] on span "GPay" at bounding box center [1151, 481] width 38 height 21
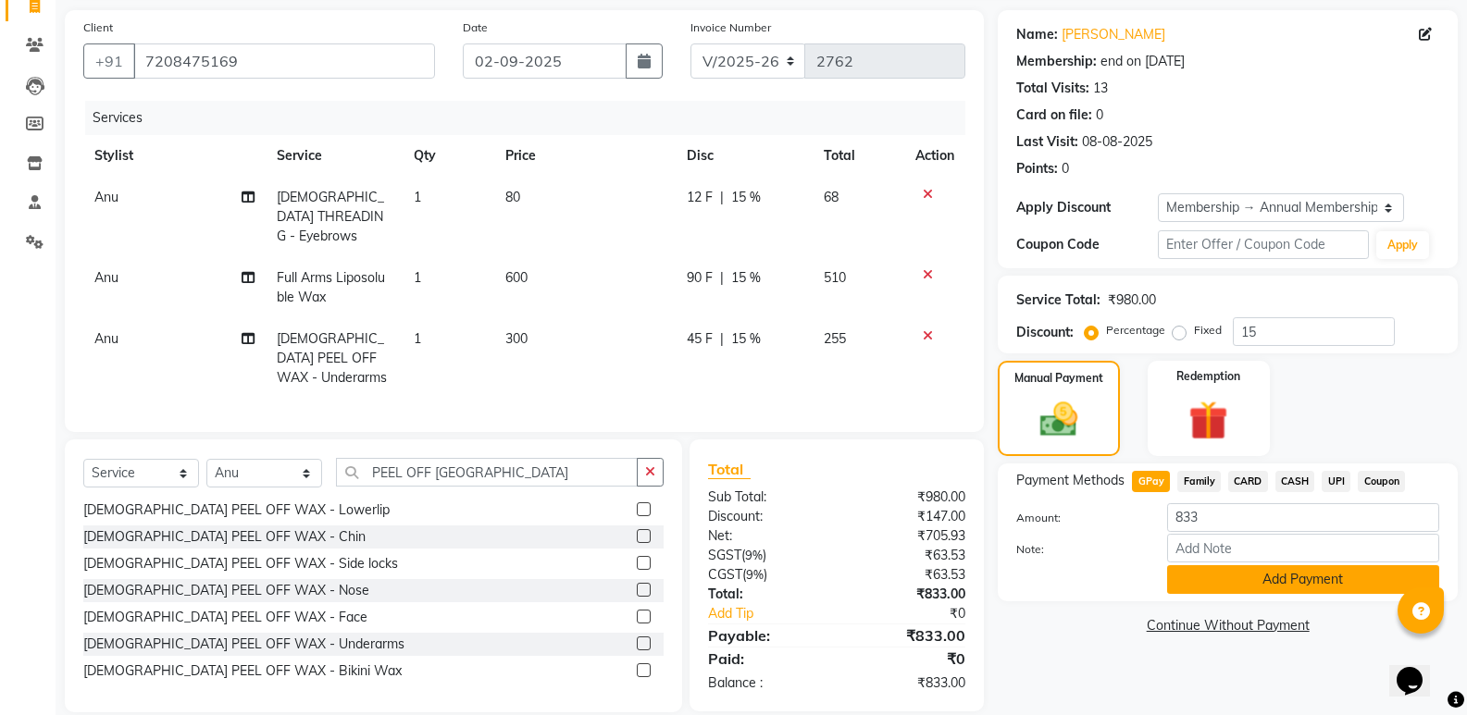
click at [1208, 568] on button "Add Payment" at bounding box center [1303, 579] width 272 height 29
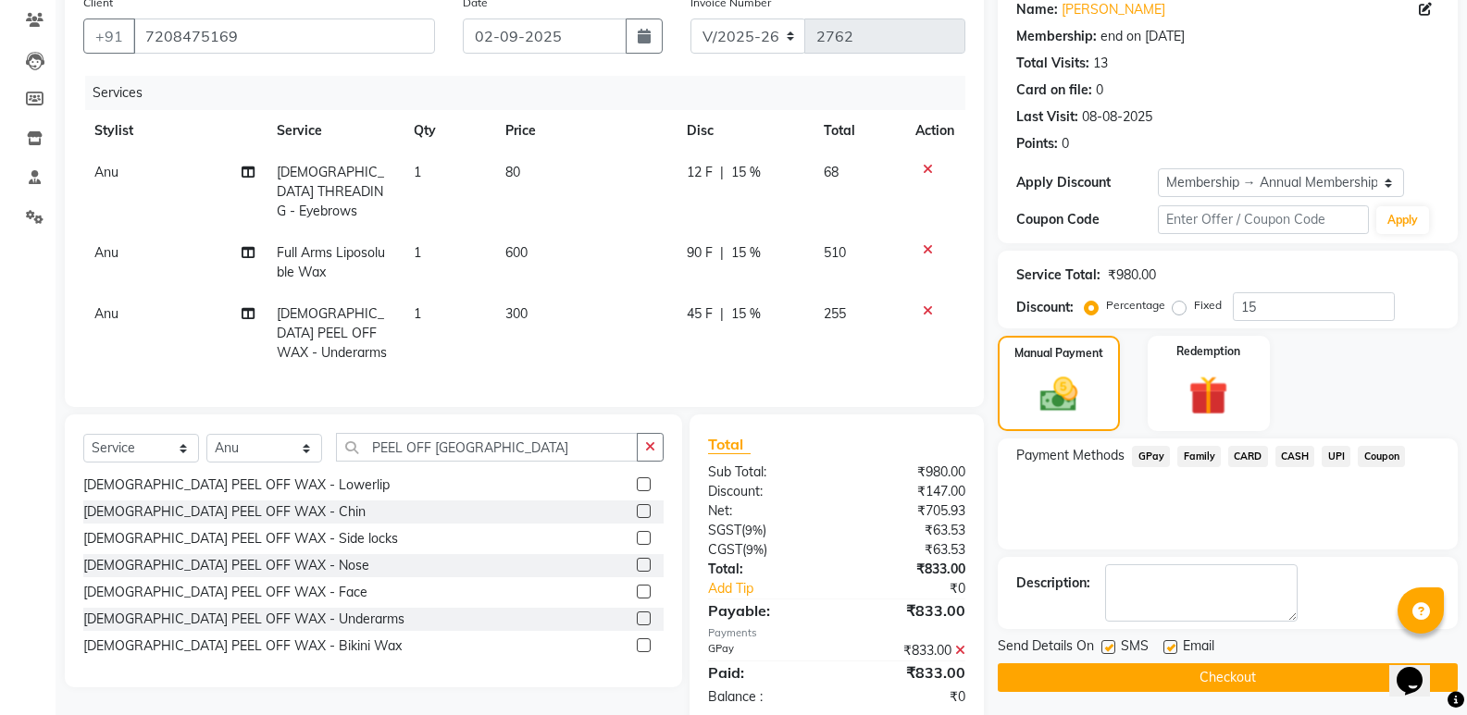
scroll to position [167, 0]
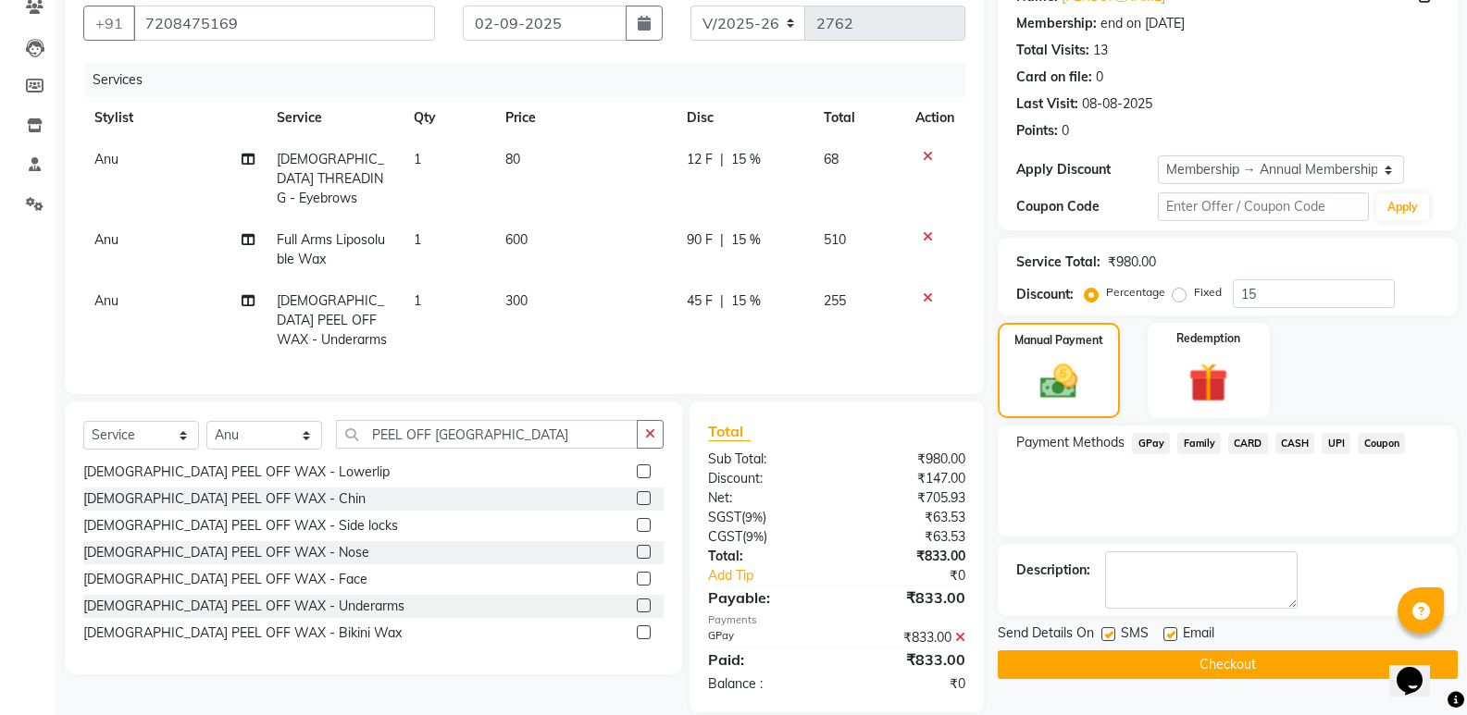
click at [1181, 672] on button "Checkout" at bounding box center [1227, 664] width 460 height 29
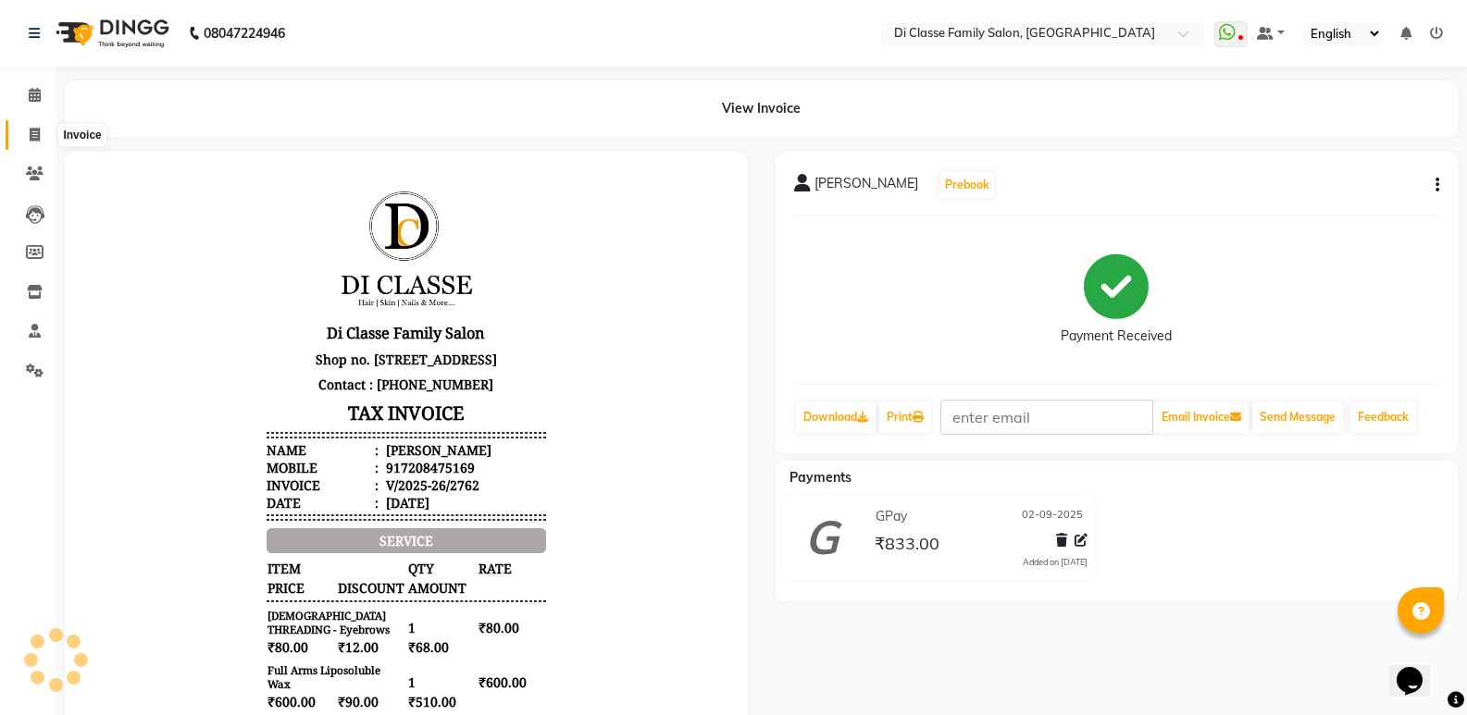
click at [48, 138] on span at bounding box center [35, 135] width 32 height 21
select select "6346"
select select "service"
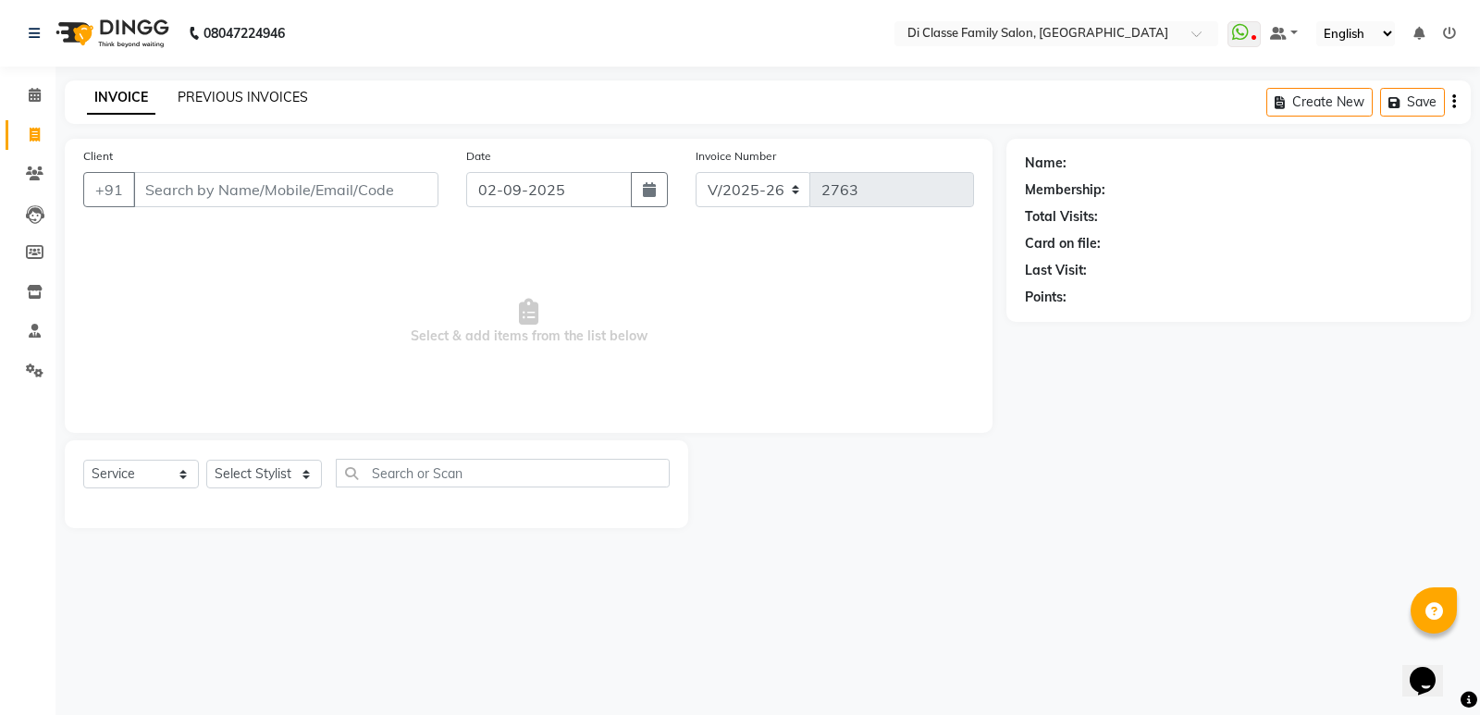
click at [229, 103] on link "PREVIOUS INVOICES" at bounding box center [243, 97] width 130 height 17
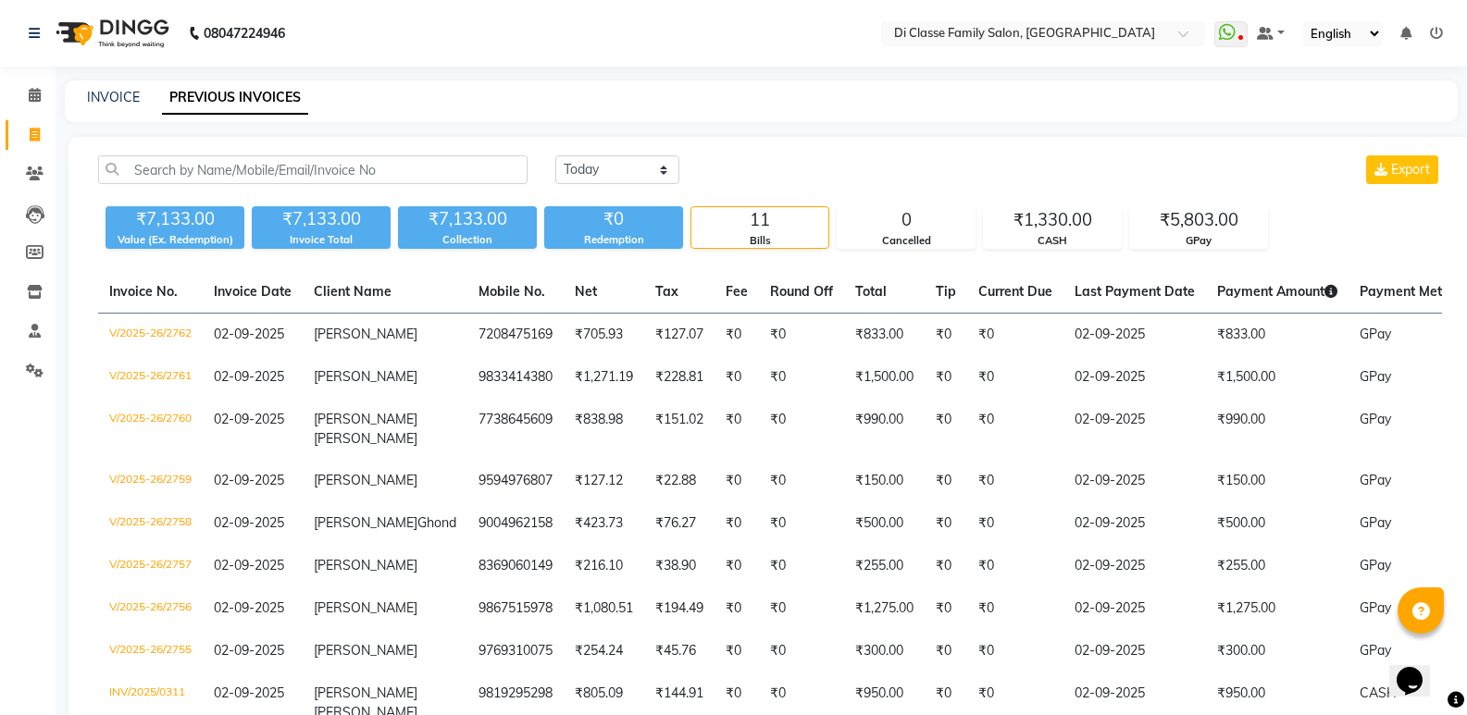
click at [446, 133] on main "INVOICE PREVIOUS INVOICES Today Yesterday Custom Range Export ₹7,133.00 Value (…" at bounding box center [761, 500] width 1411 height 839
click at [740, 155] on div "Today Yesterday Custom Range Export ₹7,133.00 Value (Ex. Redemption) ₹7,133.00 …" at bounding box center [769, 514] width 1403 height 755
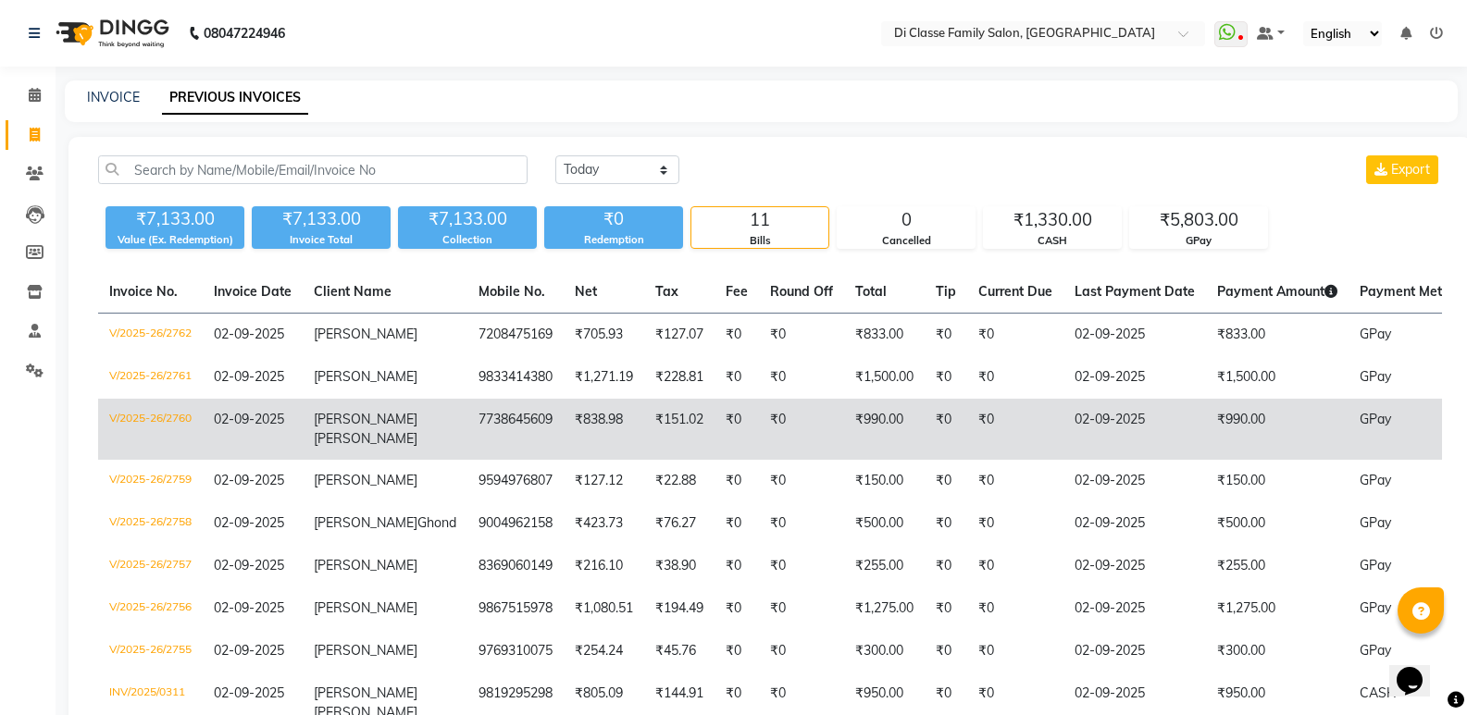
click at [467, 419] on td "7738645609" at bounding box center [515, 429] width 96 height 61
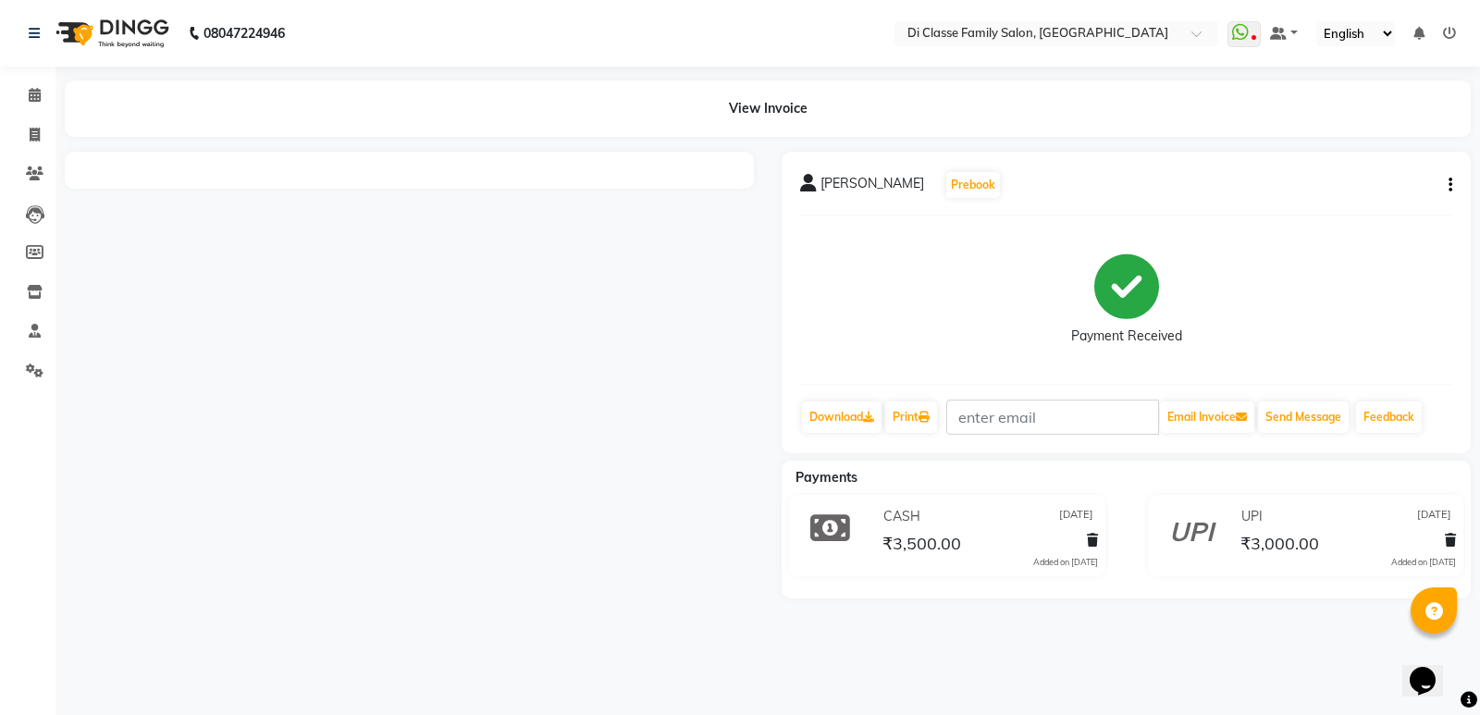
click at [1449, 185] on icon "button" at bounding box center [1451, 185] width 4 height 1
click at [1361, 180] on div "Edit Item Staff" at bounding box center [1358, 173] width 127 height 23
select select
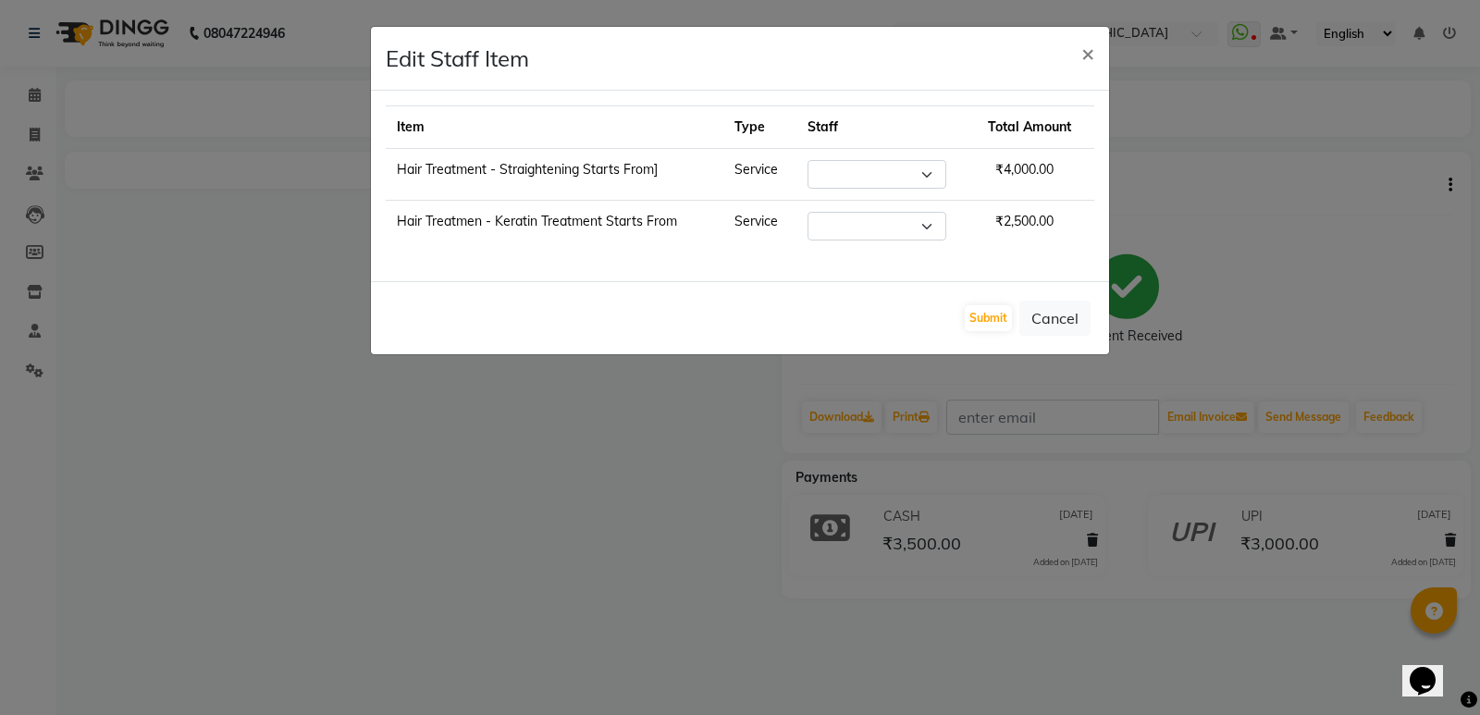
click at [1356, 197] on ngb-modal-window "Edit Staff Item × Item Type Staff Total Amount Hair Treatment - Straightening S…" at bounding box center [740, 357] width 1480 height 715
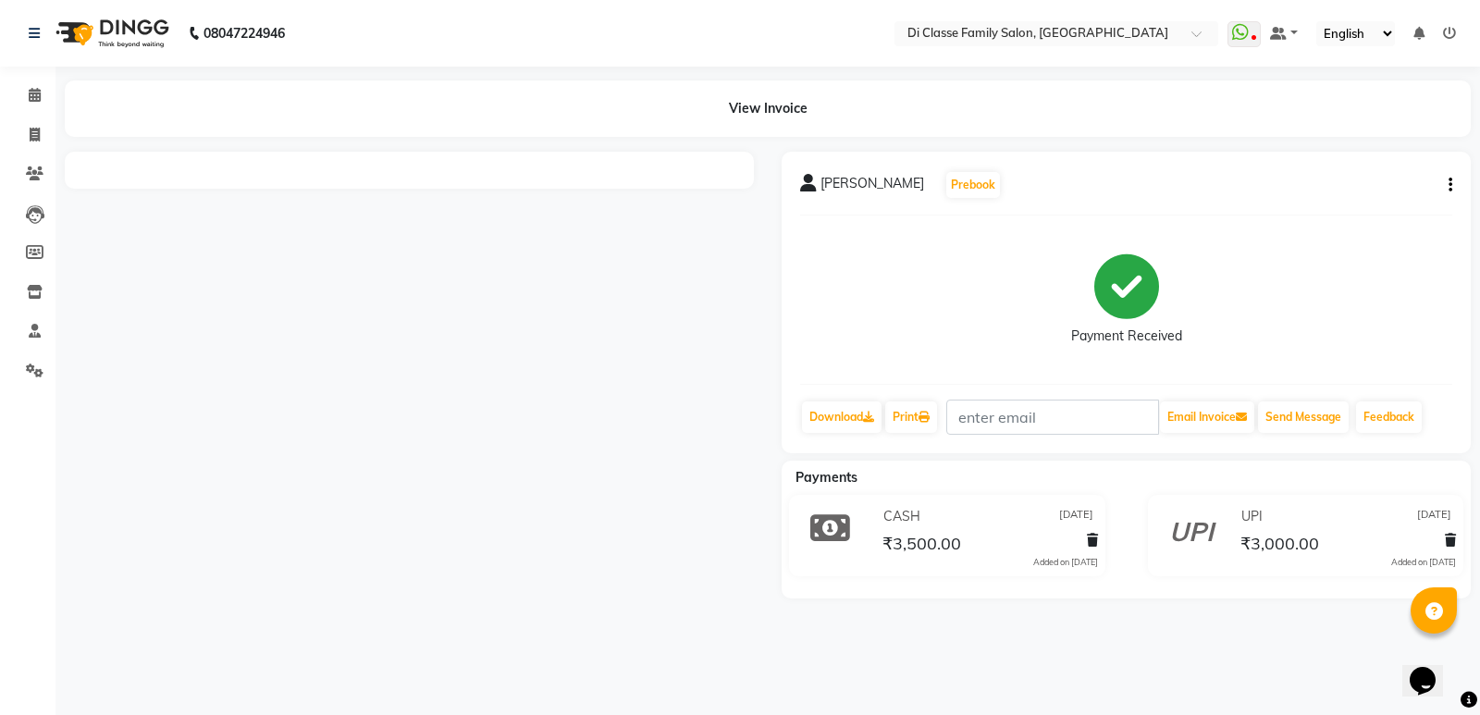
click at [1448, 183] on button "button" at bounding box center [1447, 185] width 11 height 19
click at [1384, 175] on div "Edit Item Staff" at bounding box center [1358, 173] width 127 height 23
select select
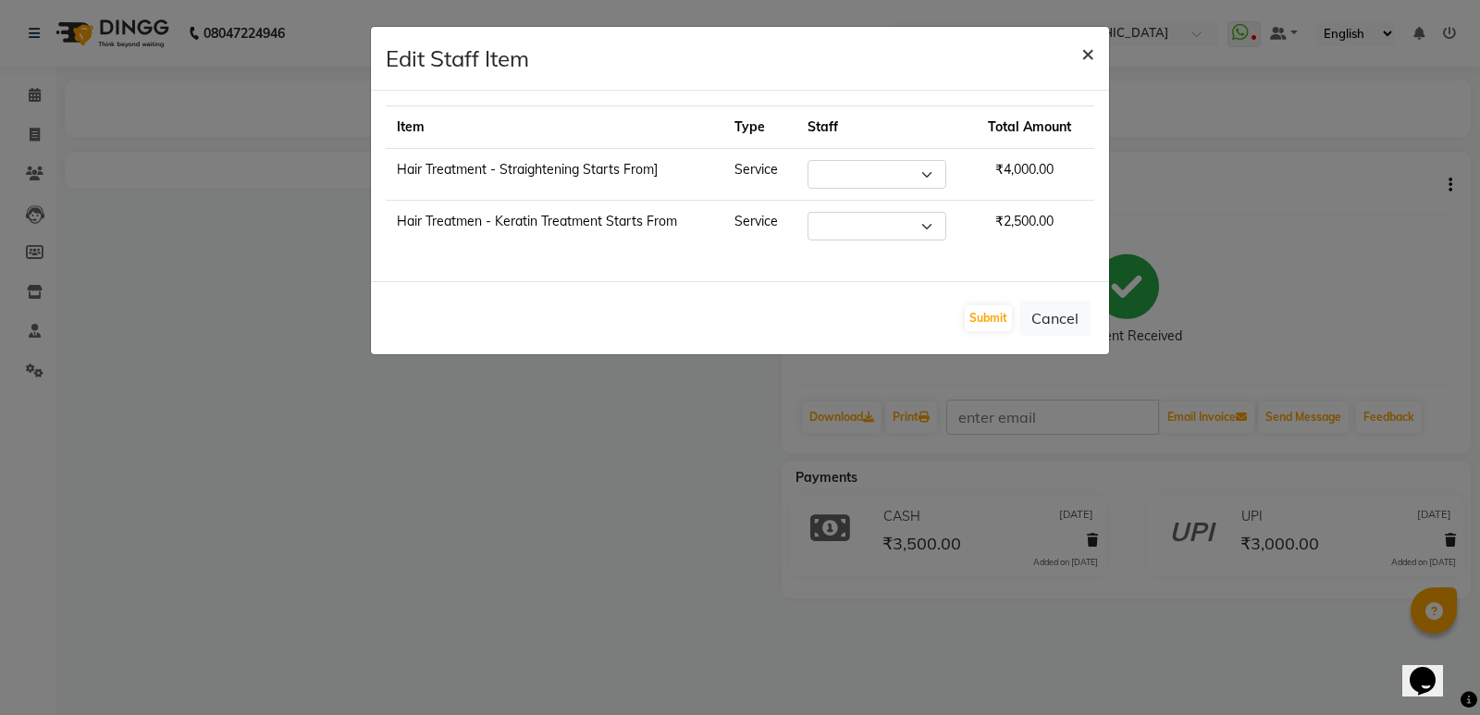
click at [1084, 49] on span "×" at bounding box center [1088, 53] width 13 height 28
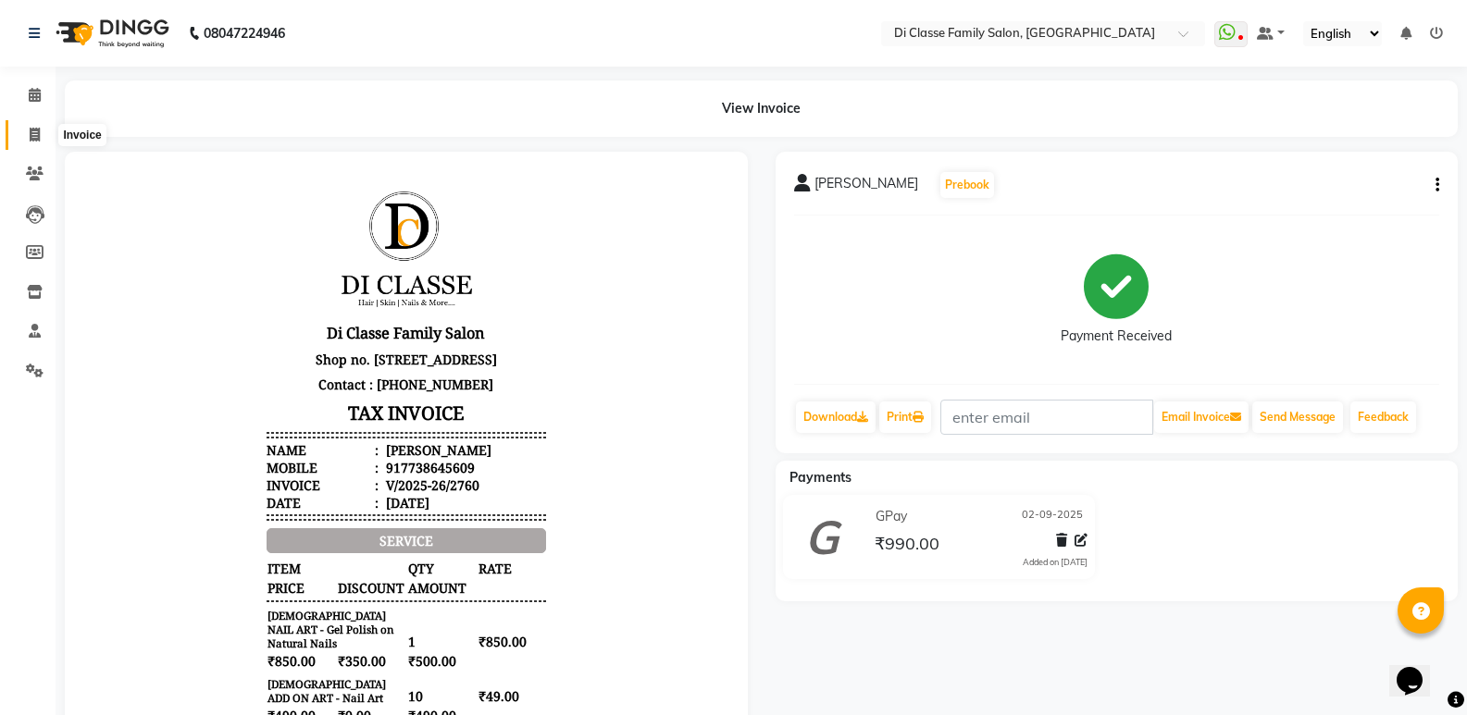
click at [33, 135] on icon at bounding box center [35, 135] width 10 height 14
select select "6346"
select select "service"
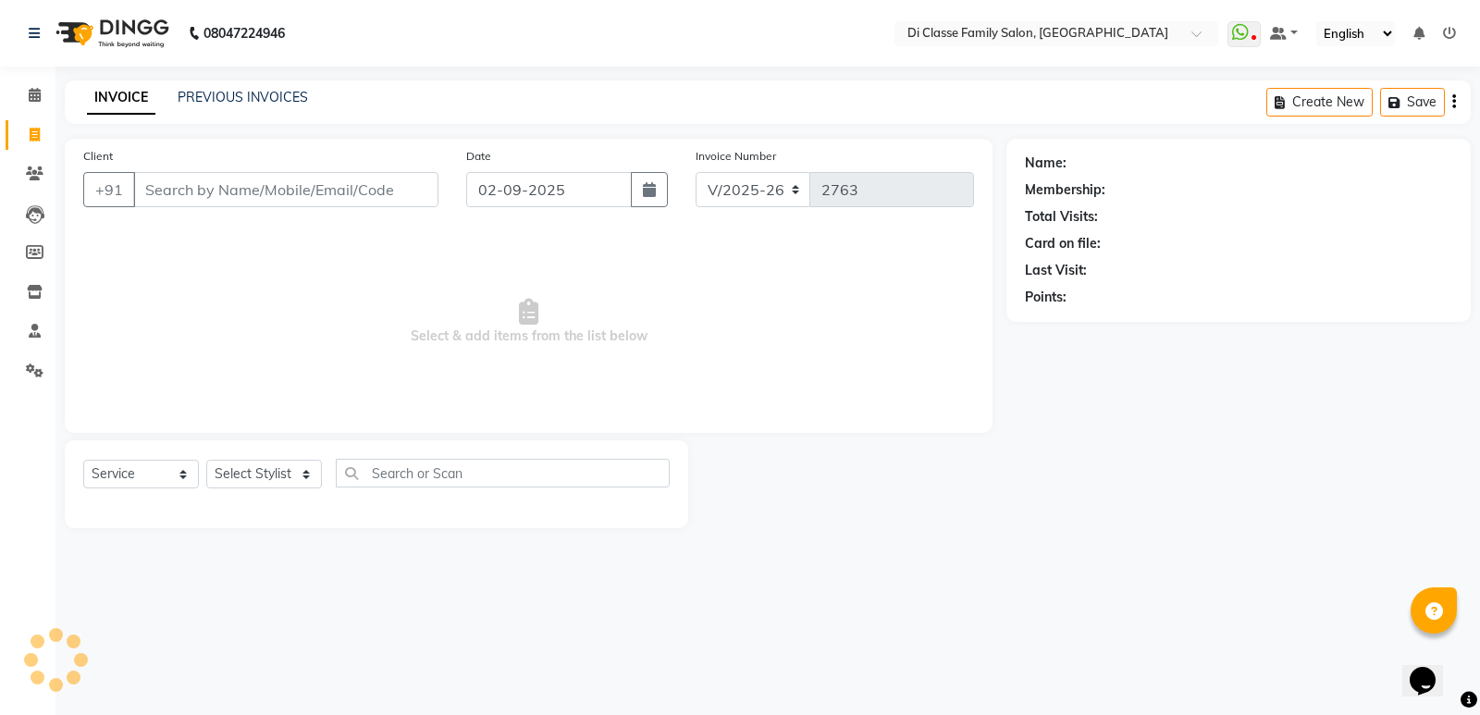
drag, startPoint x: 202, startPoint y: 184, endPoint x: 309, endPoint y: 197, distance: 108.1
click at [205, 187] on input "Client" at bounding box center [285, 189] width 305 height 35
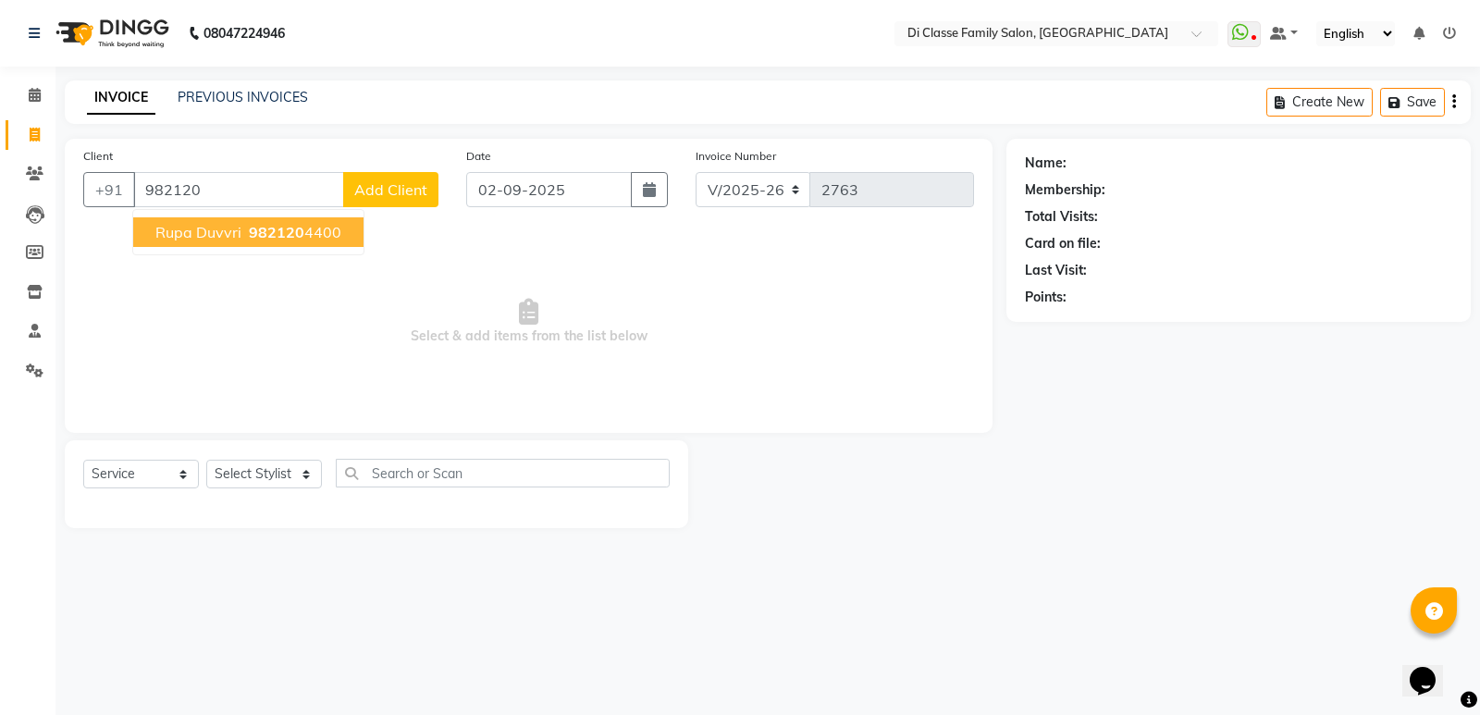
click at [187, 234] on span "Rupa Duvvri" at bounding box center [198, 232] width 86 height 19
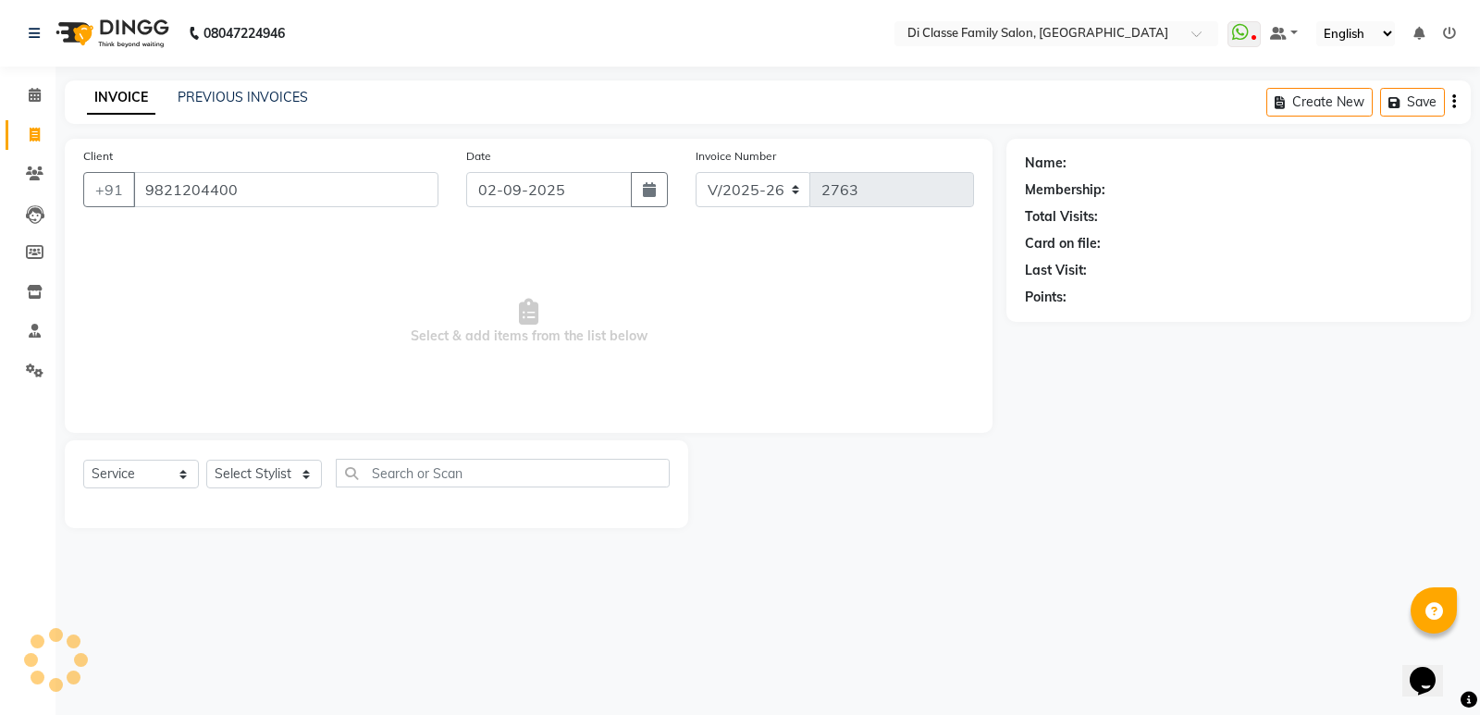
type input "9821204400"
select select "1: Object"
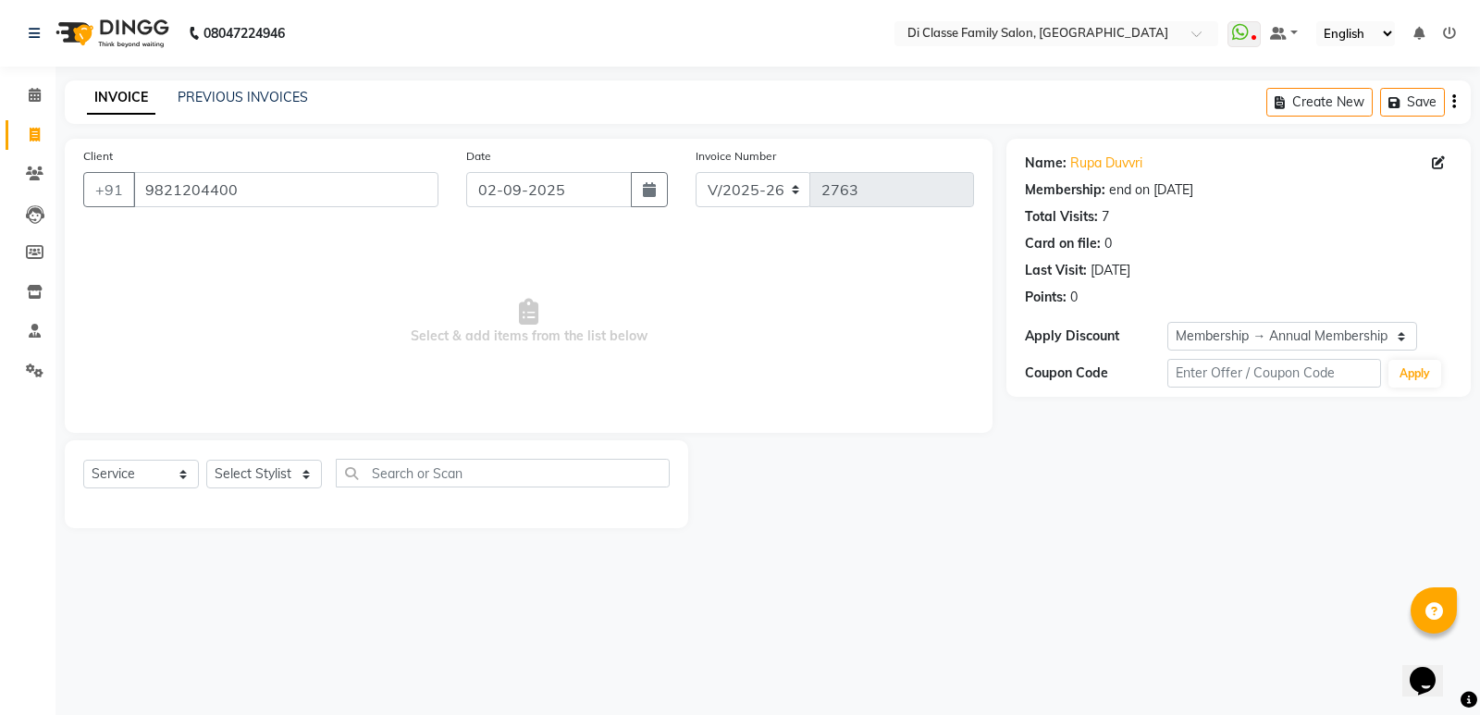
click at [361, 283] on span "Select & add items from the list below" at bounding box center [528, 321] width 891 height 185
click at [268, 475] on select "Select Stylist ADMIN [PERSON_NAME] [PERSON_NAME] [PERSON_NAME] KAPIL [PERSON_NA…" at bounding box center [264, 474] width 116 height 29
select select "61321"
click at [206, 460] on select "Select Stylist ADMIN [PERSON_NAME] [PERSON_NAME] [PERSON_NAME] KAPIL [PERSON_NA…" at bounding box center [264, 474] width 116 height 29
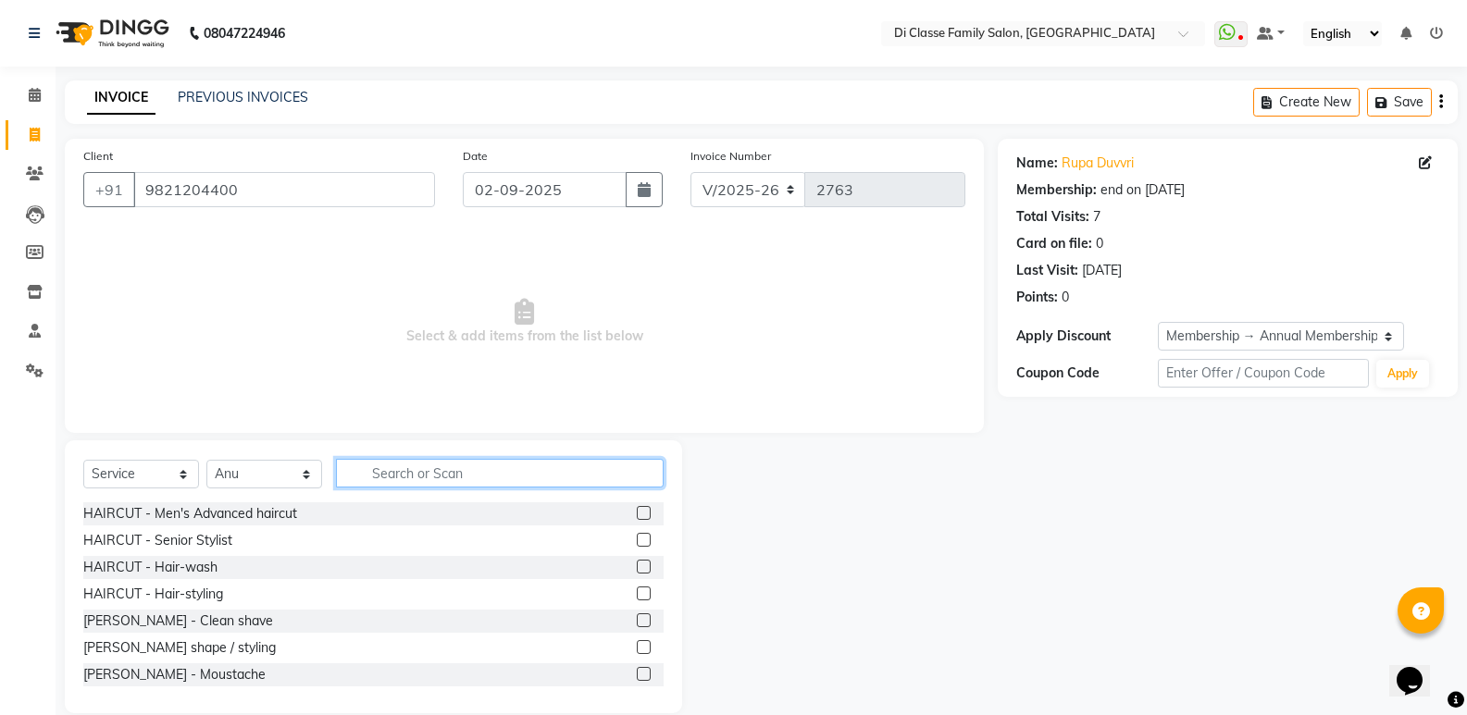
click at [399, 483] on input "text" at bounding box center [500, 473] width 328 height 29
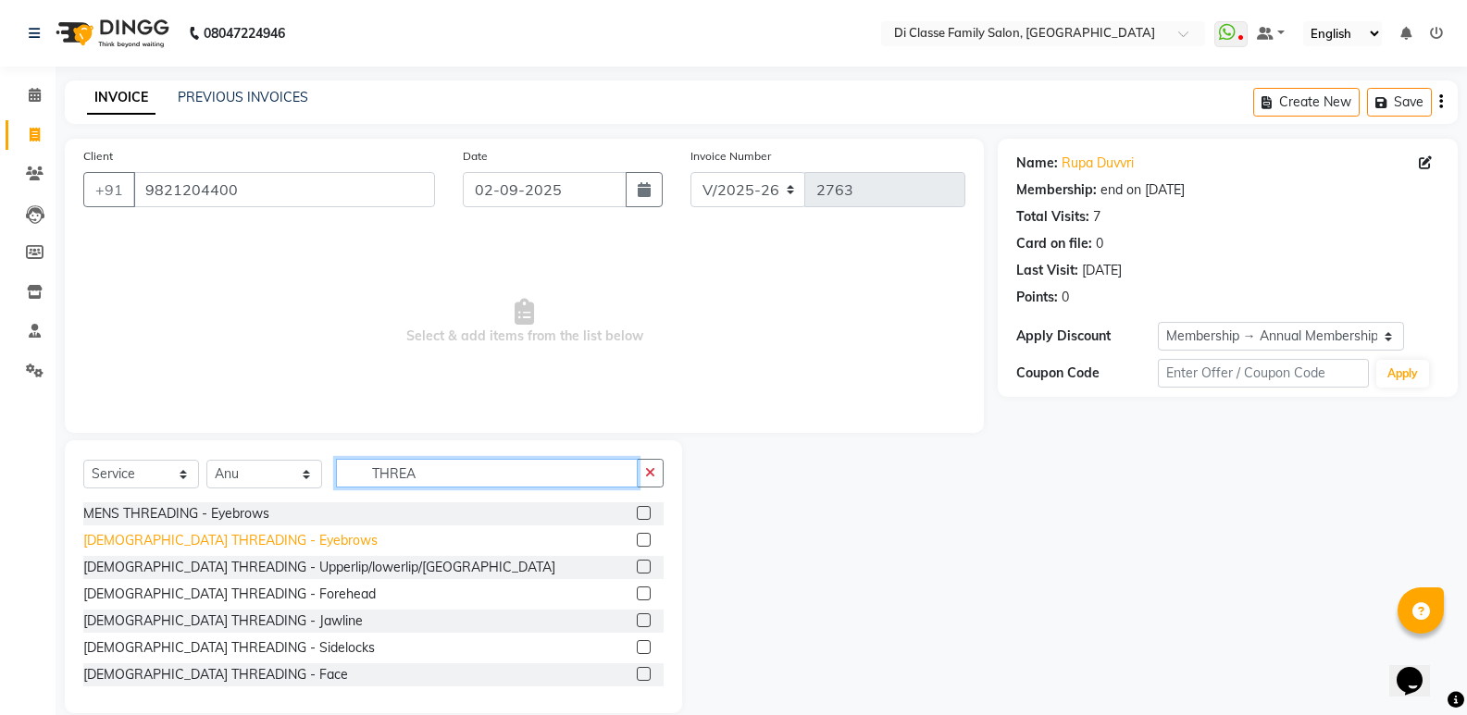
type input "THREA"
click at [253, 539] on div "[DEMOGRAPHIC_DATA] THREADING - Eyebrows" at bounding box center [230, 540] width 294 height 19
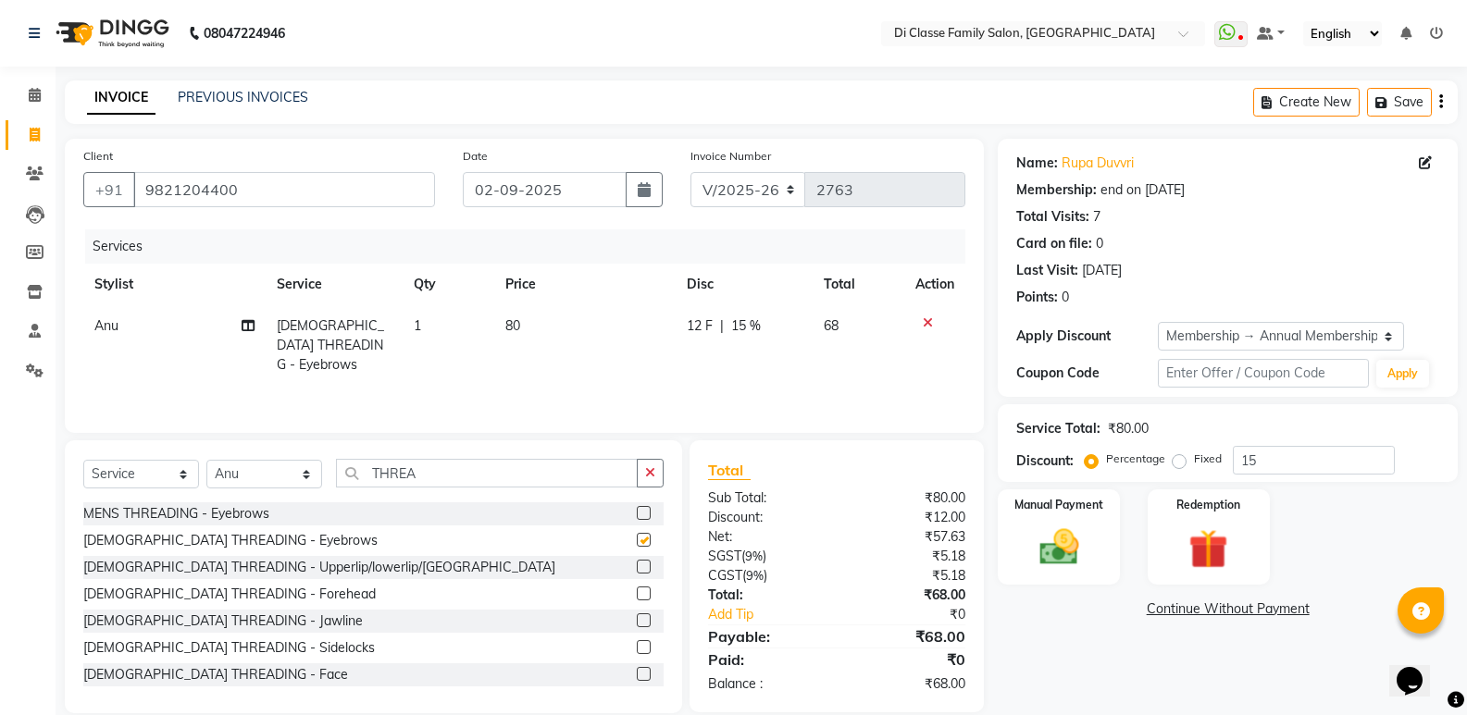
checkbox input "false"
drag, startPoint x: 652, startPoint y: 473, endPoint x: 555, endPoint y: 471, distance: 97.2
click at [650, 473] on icon "button" at bounding box center [650, 472] width 10 height 13
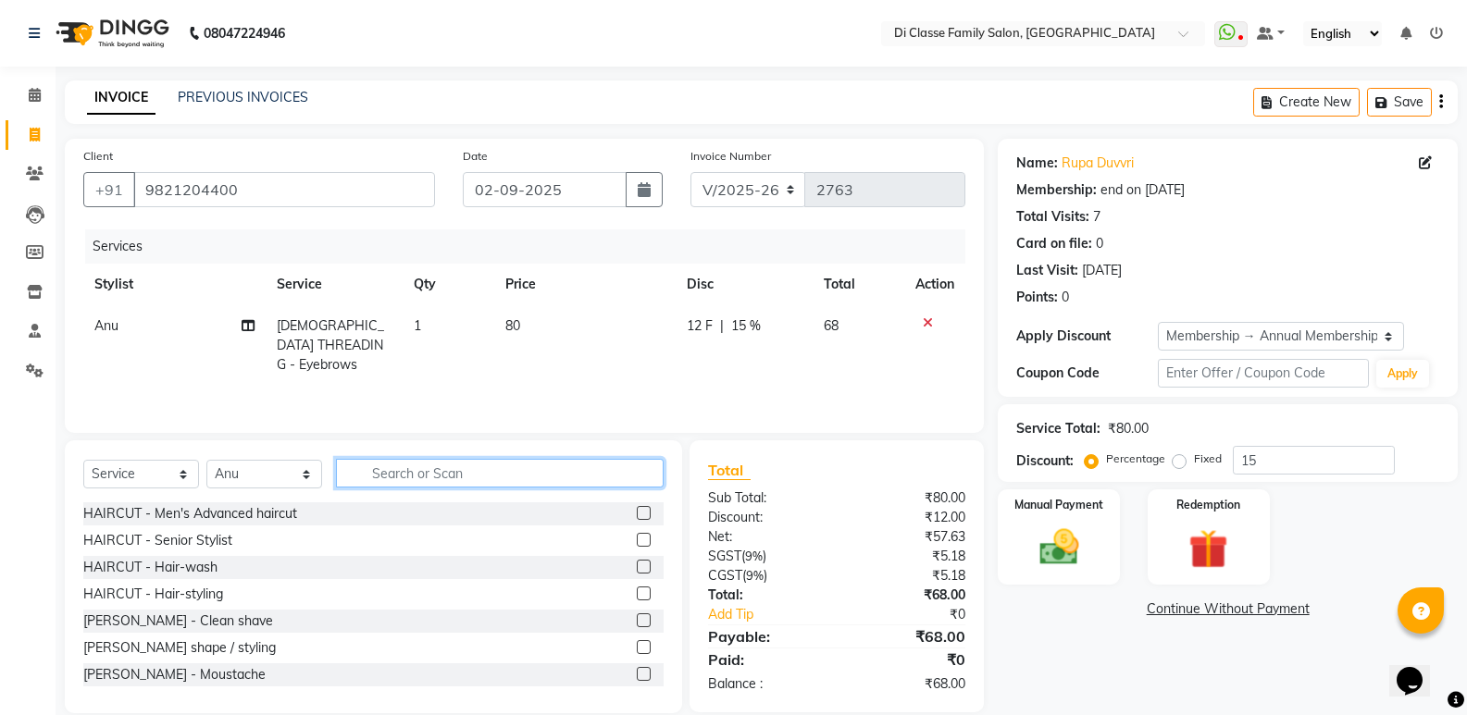
click at [555, 471] on input "text" at bounding box center [500, 473] width 328 height 29
click at [305, 480] on select "Select Stylist ADMIN [PERSON_NAME] [PERSON_NAME] [PERSON_NAME] KAPIL [PERSON_NA…" at bounding box center [264, 474] width 116 height 29
click at [372, 468] on input "text" at bounding box center [500, 473] width 328 height 29
click at [377, 470] on input "[PEEL OFF" at bounding box center [487, 473] width 302 height 29
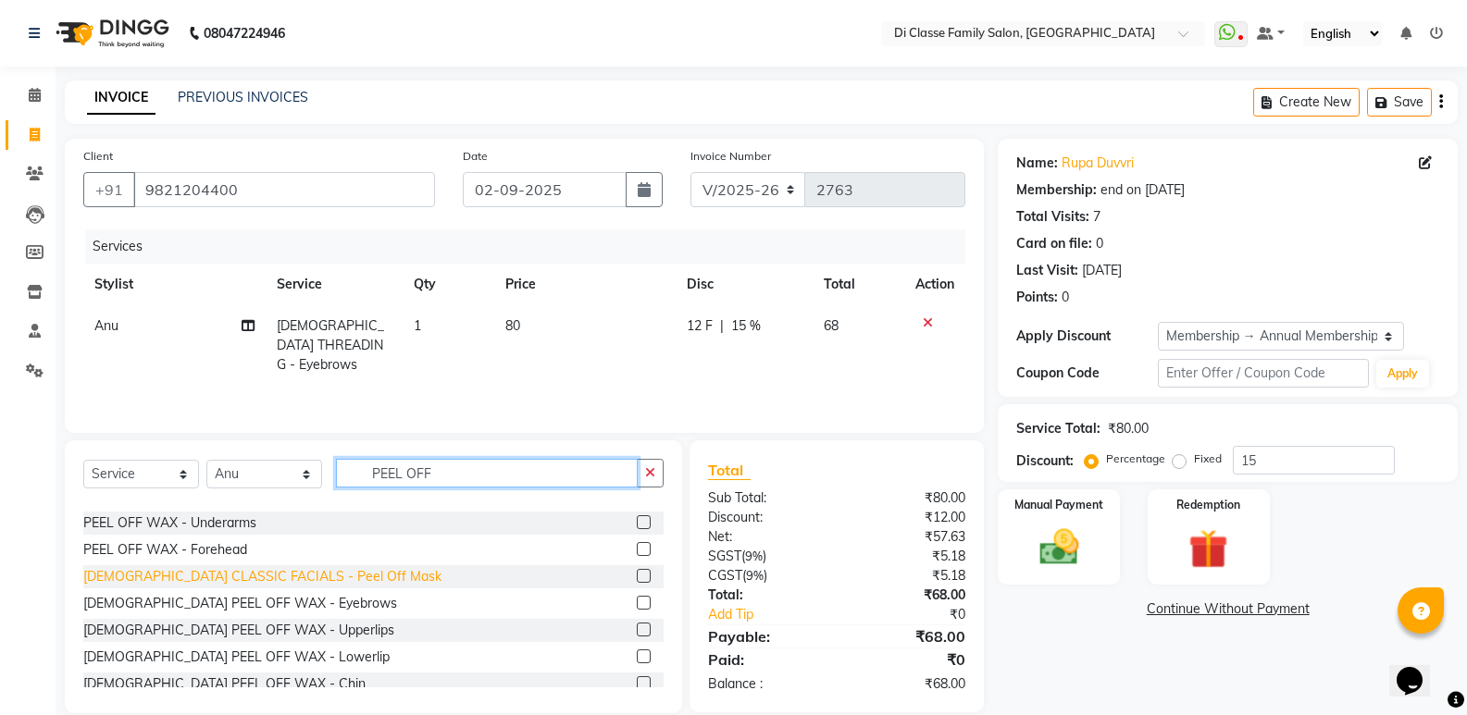
scroll to position [185, 0]
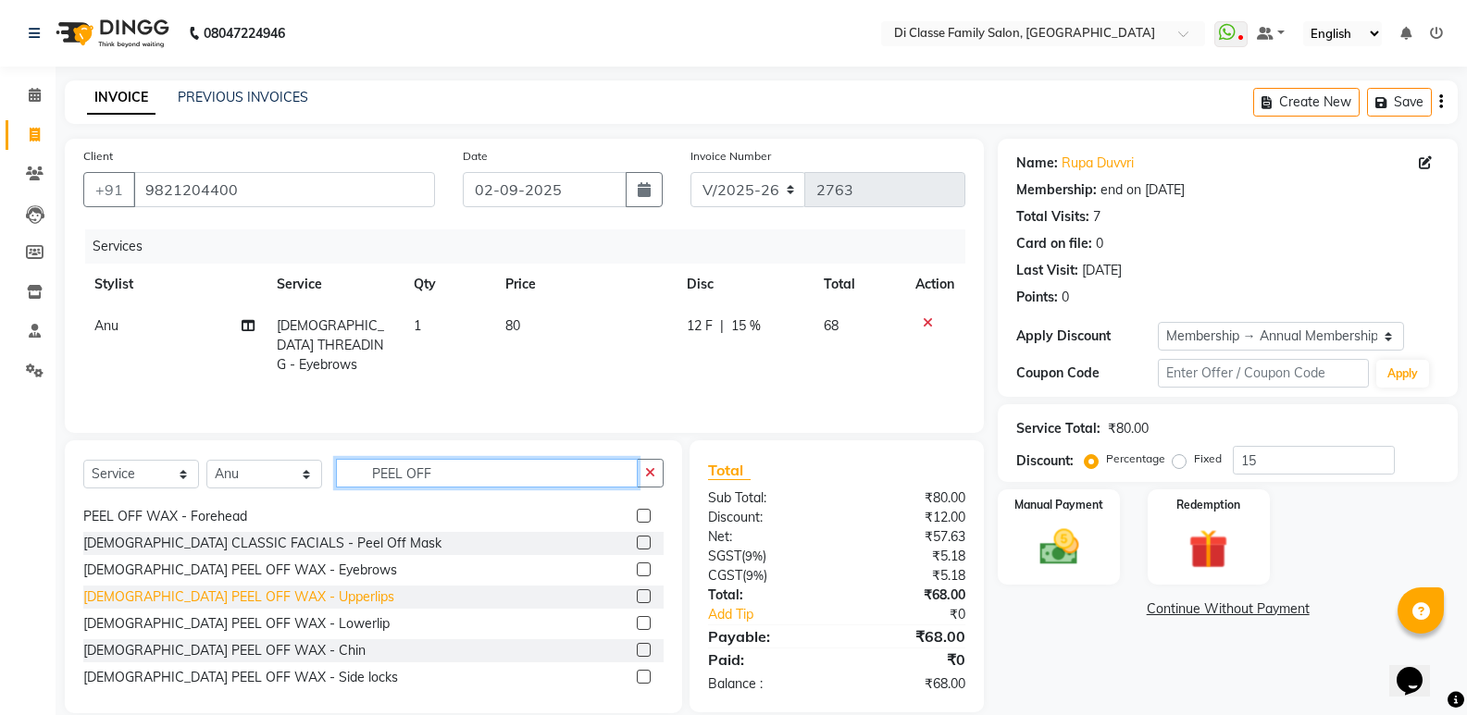
type input "PEEL OFF"
click at [257, 595] on div "[DEMOGRAPHIC_DATA] PEEL OFF WAX - Upperlips" at bounding box center [238, 597] width 311 height 19
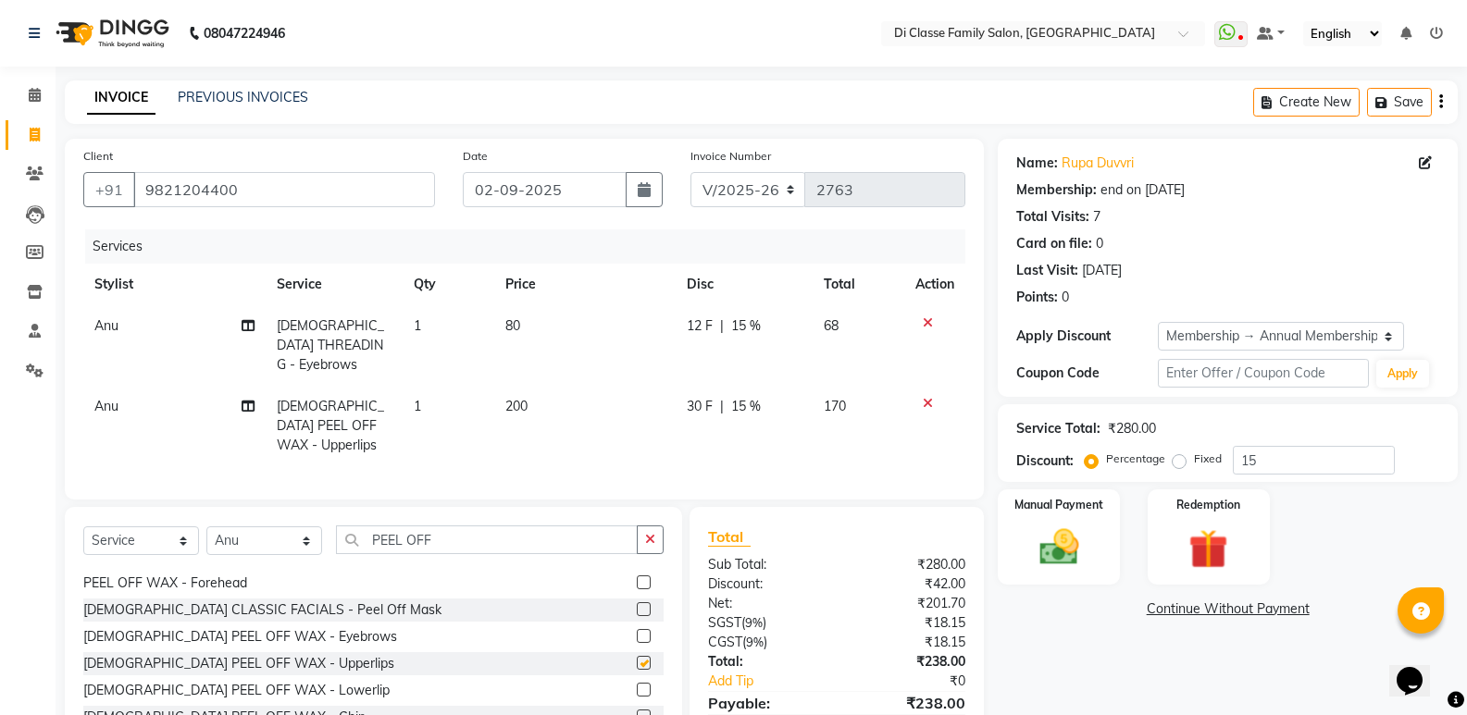
checkbox input "false"
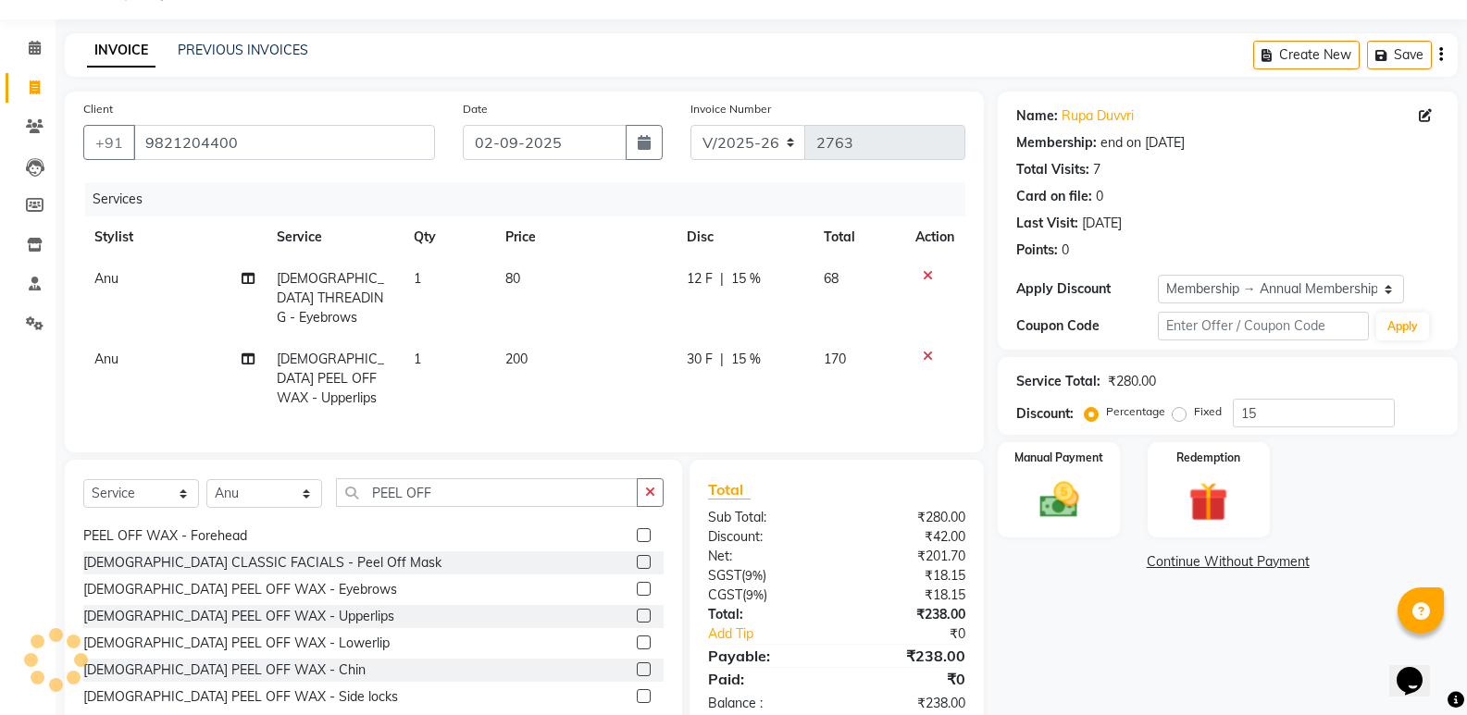
scroll to position [68, 0]
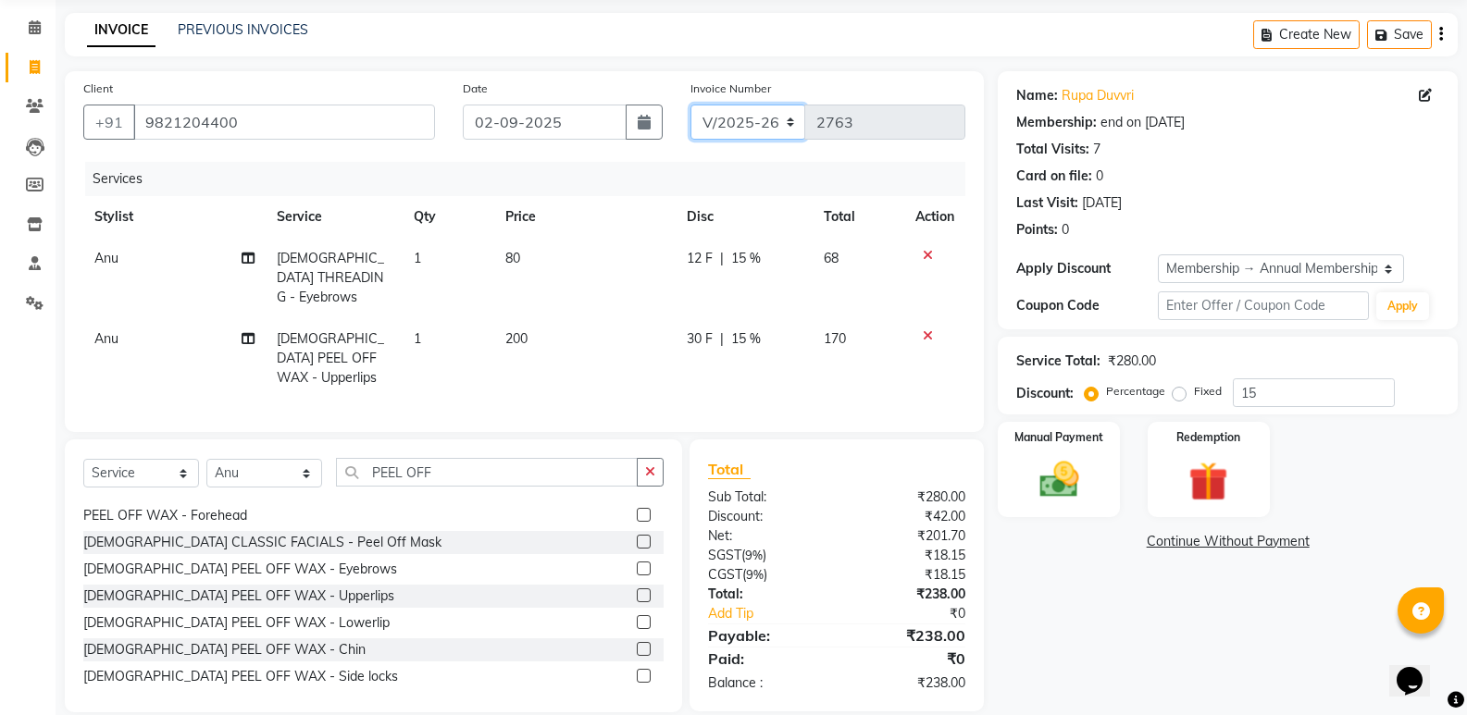
click at [771, 114] on select "INV/2025 V/2025-26" at bounding box center [748, 122] width 116 height 35
select select "8538"
click at [690, 105] on select "INV/2025 V/2025-26" at bounding box center [748, 122] width 116 height 35
type input "0312"
click at [1042, 487] on img at bounding box center [1058, 479] width 66 height 47
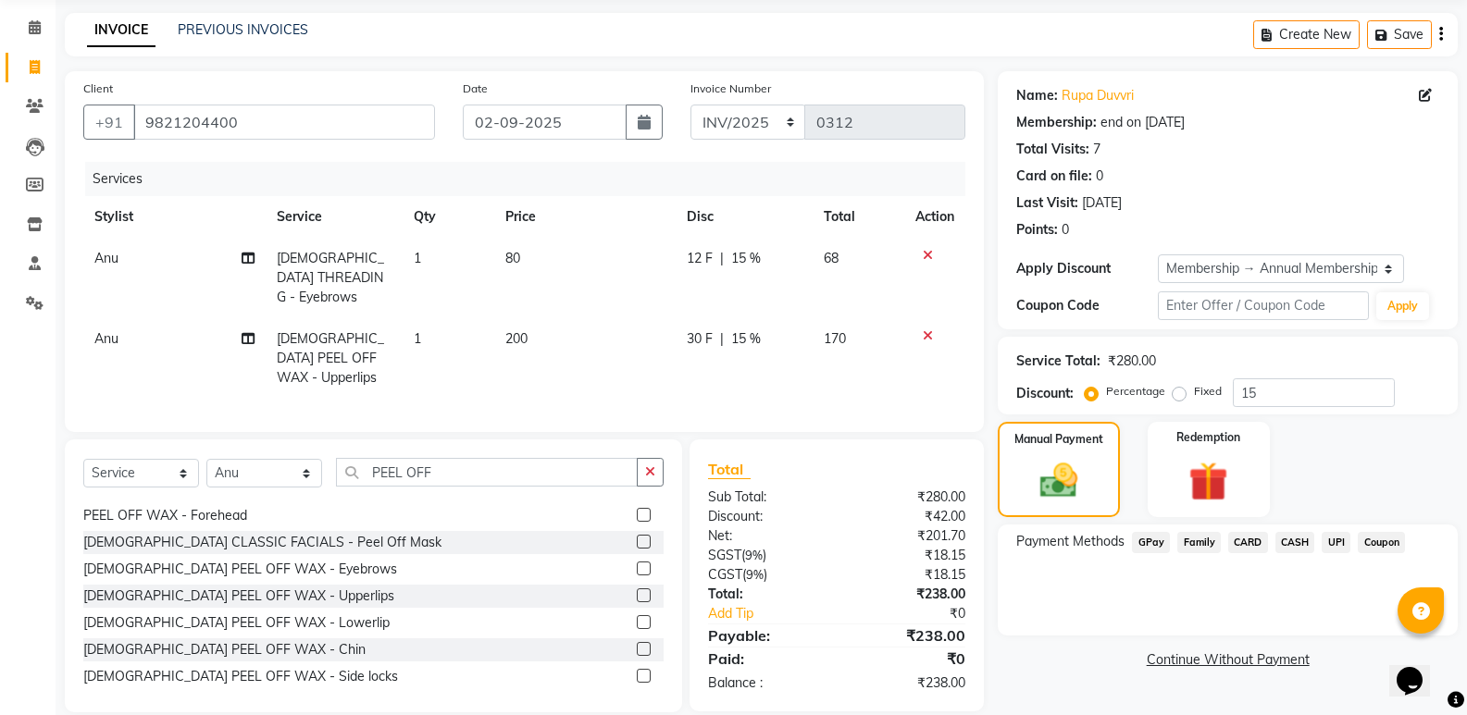
drag, startPoint x: 1287, startPoint y: 531, endPoint x: 1294, endPoint y: 556, distance: 25.8
click at [1288, 532] on span "CASH" at bounding box center [1295, 542] width 40 height 21
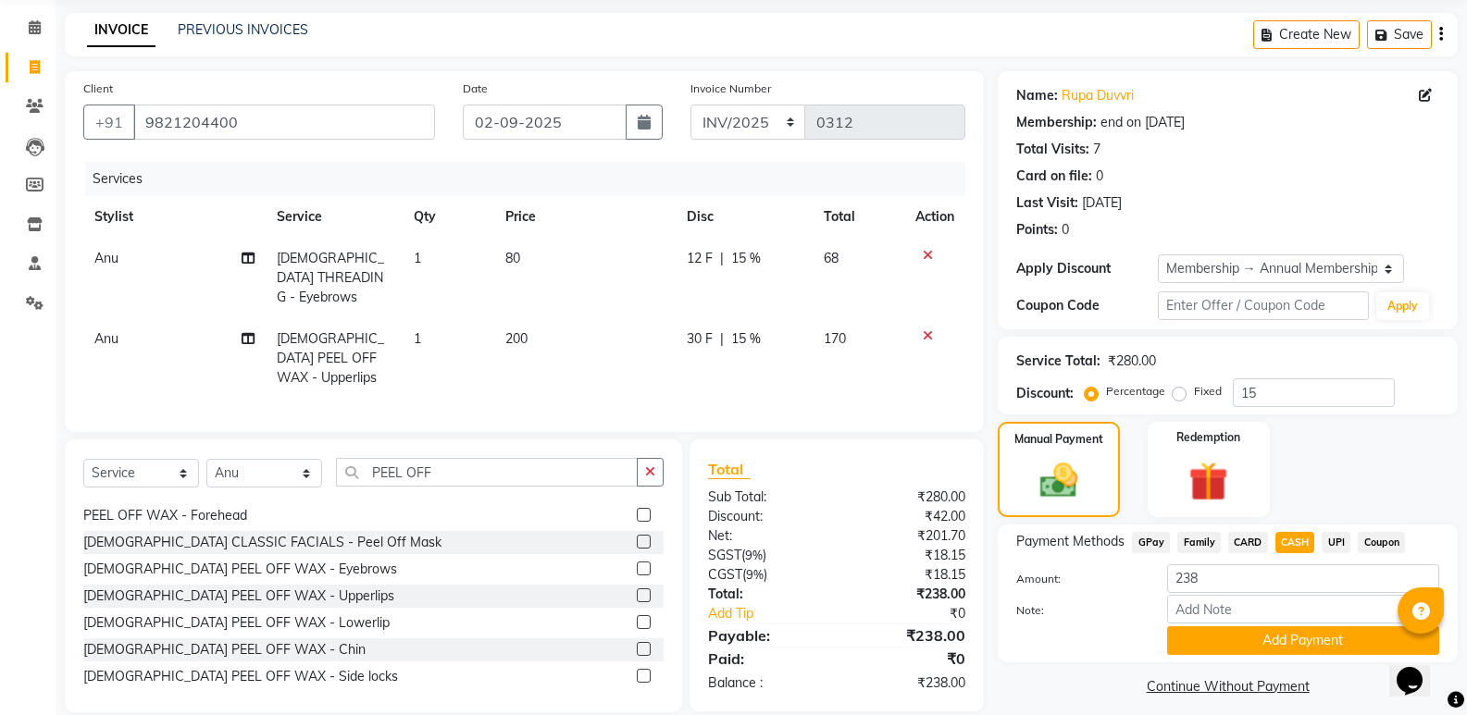
click at [1271, 661] on div "Payment Methods GPay Family CARD CASH UPI Coupon Amount: 238 Note: Add Payment" at bounding box center [1227, 594] width 460 height 138
click at [1270, 649] on button "Add Payment" at bounding box center [1303, 640] width 272 height 29
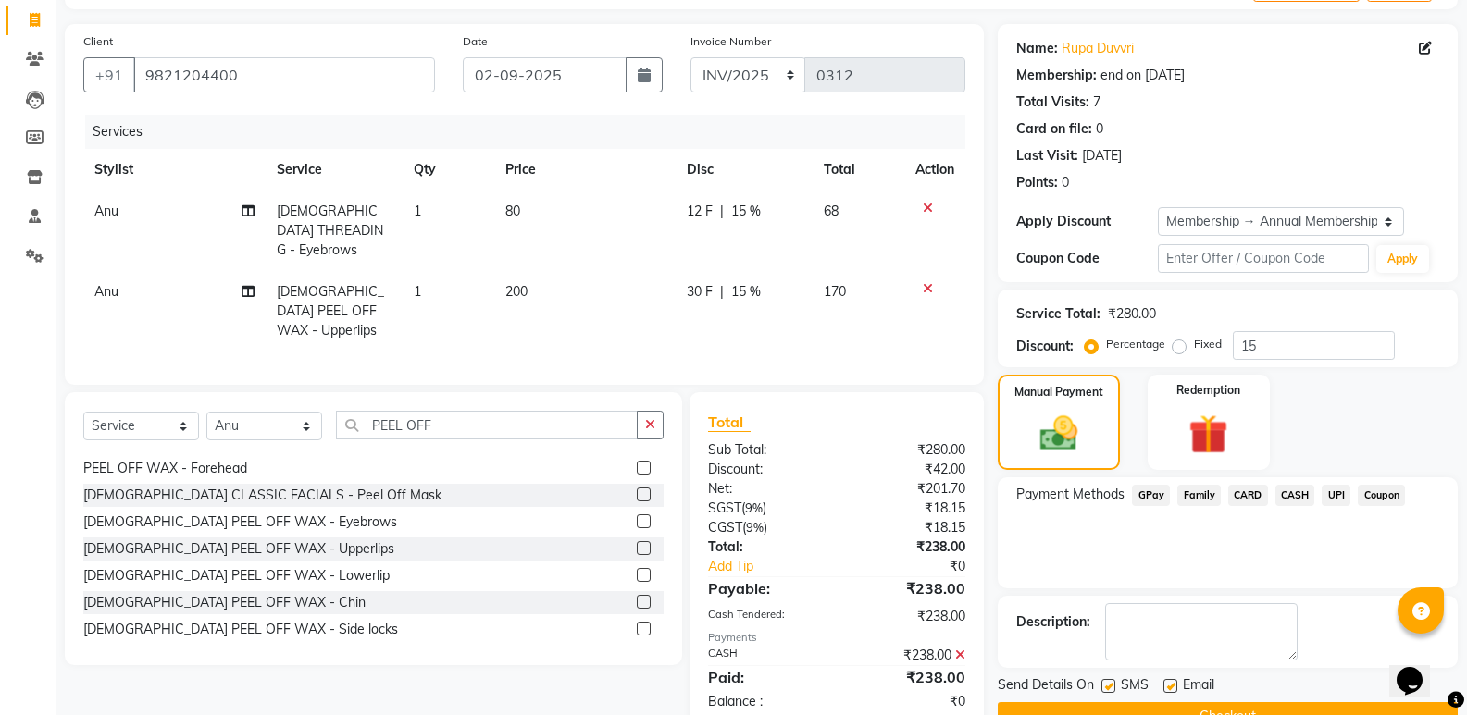
scroll to position [158, 0]
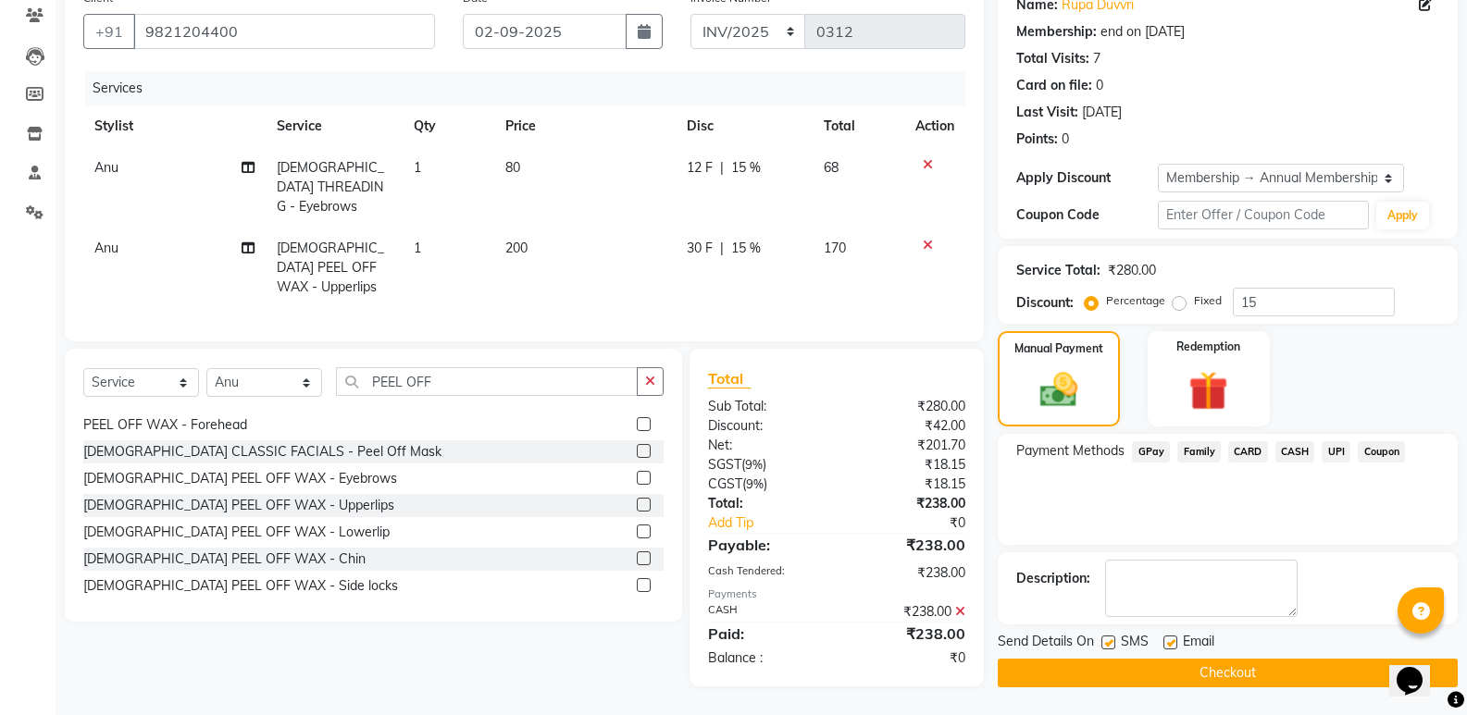
click at [1233, 679] on button "Checkout" at bounding box center [1227, 673] width 460 height 29
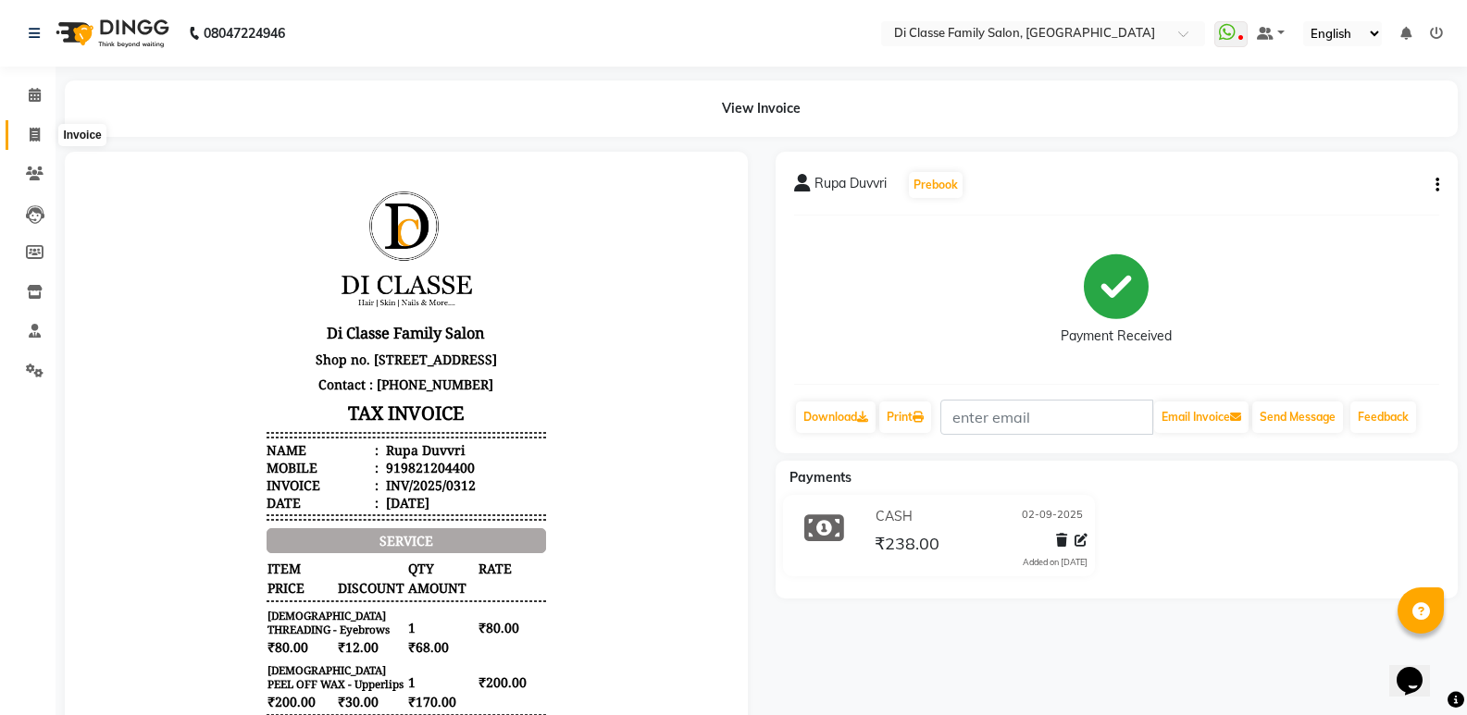
click at [41, 132] on span at bounding box center [35, 135] width 32 height 21
select select "service"
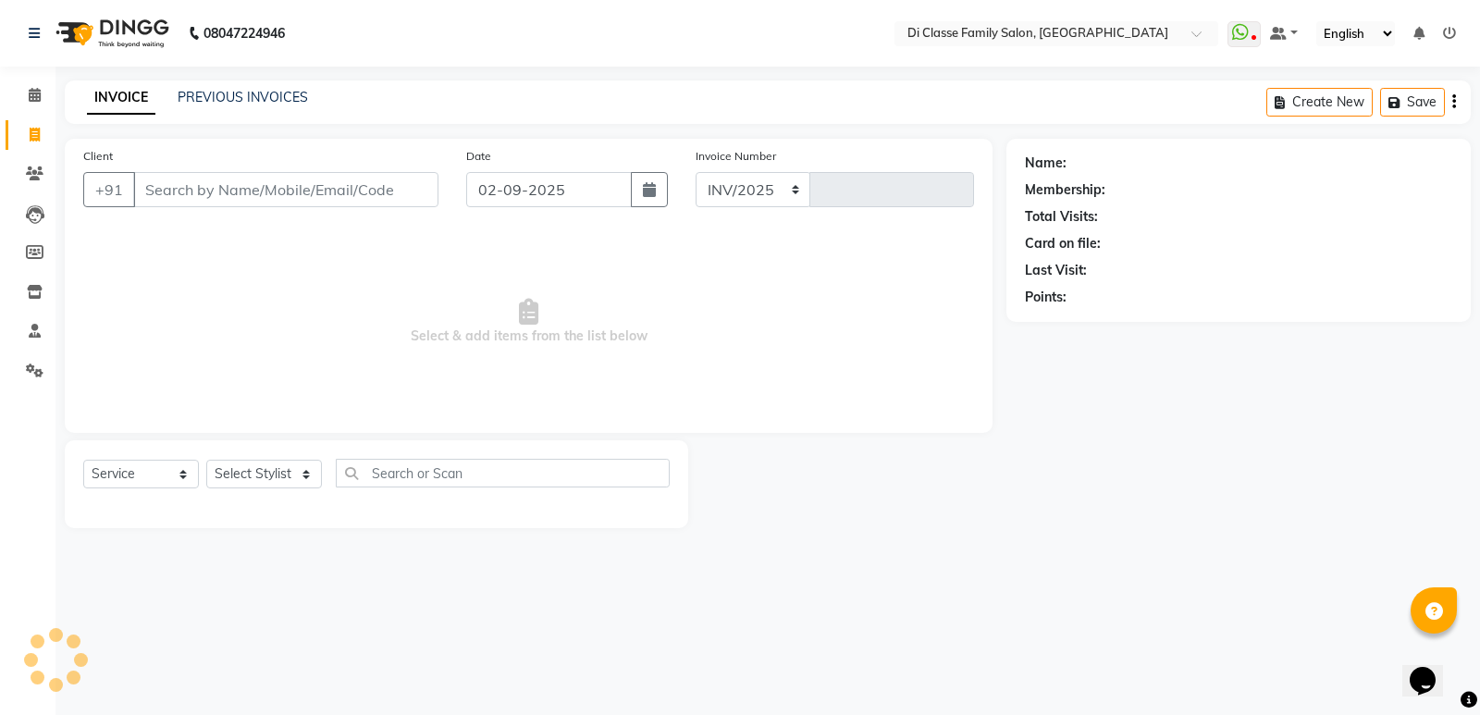
select select "6346"
type input "2763"
click at [231, 476] on select "Select Stylist ADMIN [PERSON_NAME] [PERSON_NAME] [PERSON_NAME] KAPIL [PERSON_NA…" at bounding box center [264, 474] width 116 height 29
select select "47552"
click at [206, 460] on select "Select Stylist ADMIN [PERSON_NAME] [PERSON_NAME] [PERSON_NAME] KAPIL [PERSON_NA…" at bounding box center [264, 474] width 116 height 29
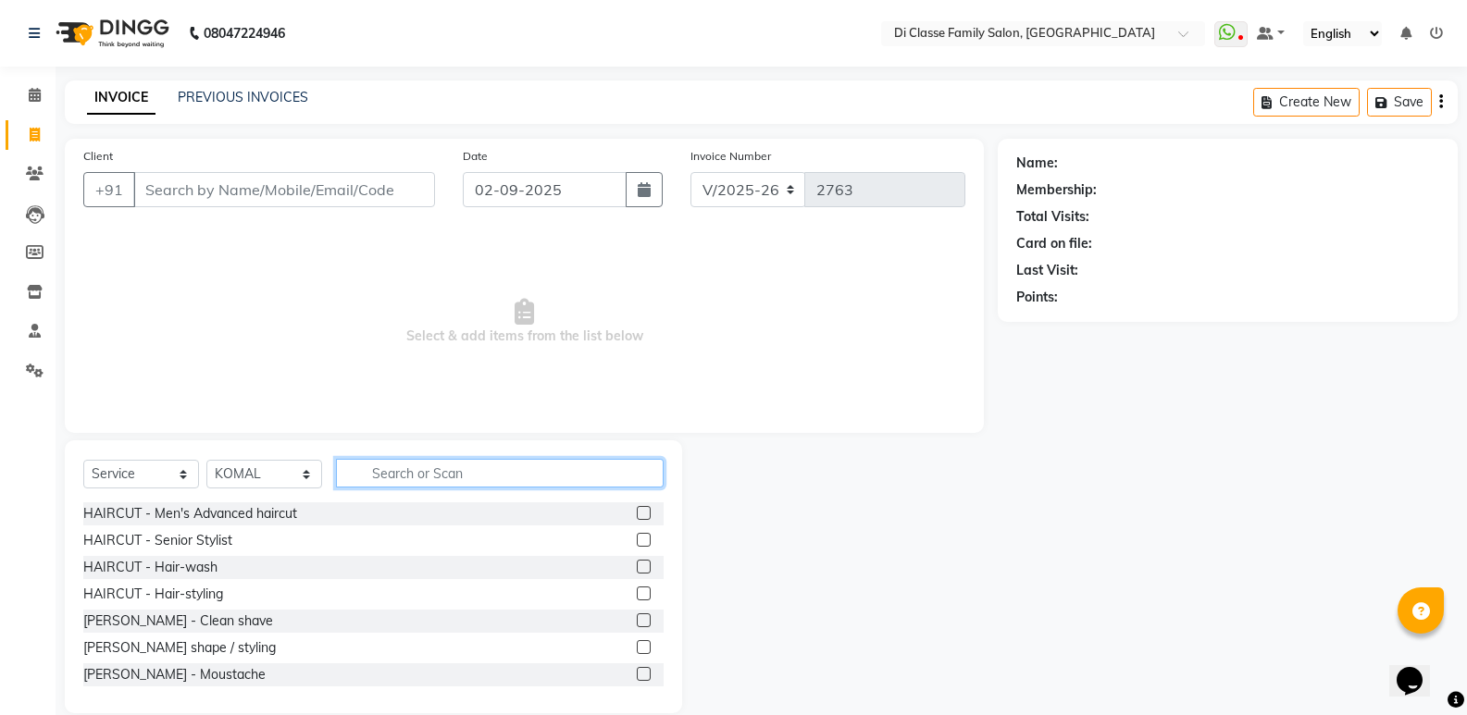
click at [480, 474] on input "text" at bounding box center [500, 473] width 328 height 29
type input "LIPOS"
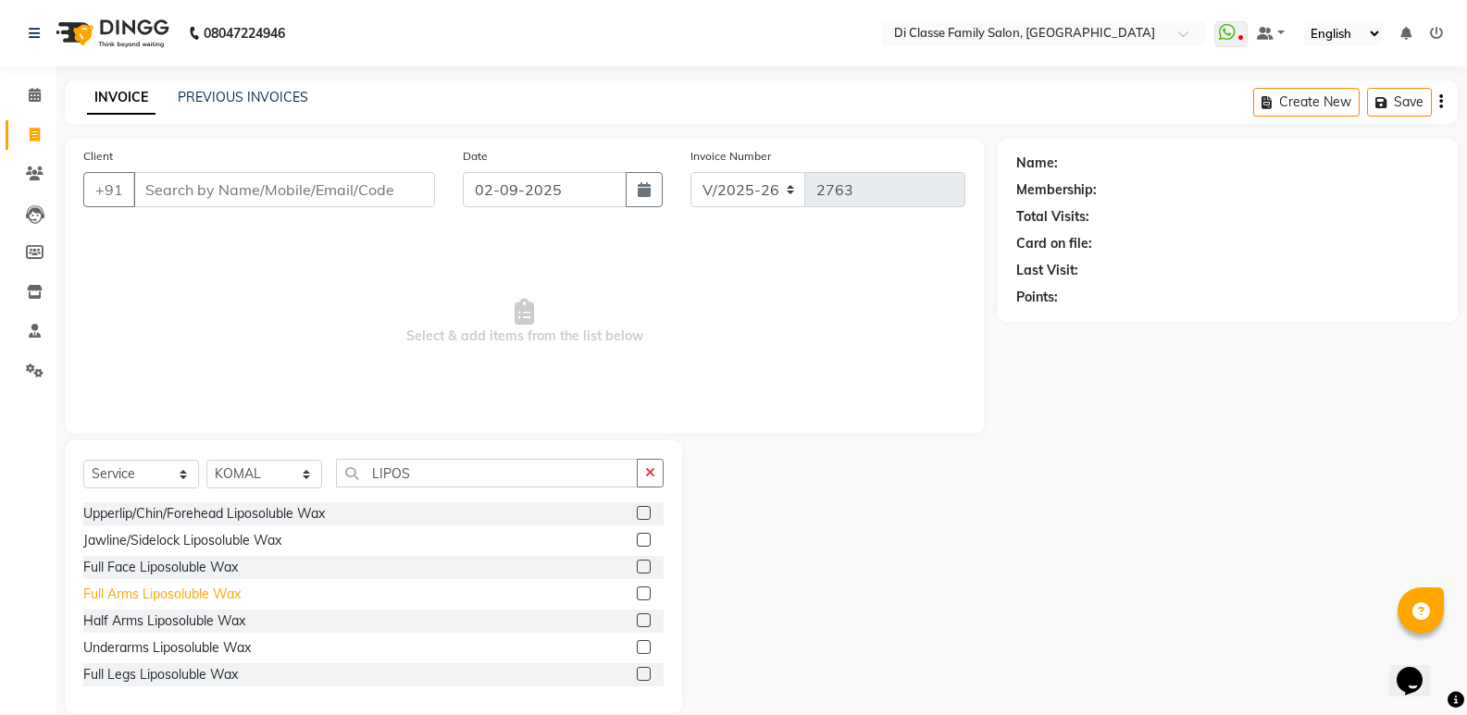
click at [160, 592] on div "Full Arms Liposoluble Wax" at bounding box center [161, 594] width 157 height 19
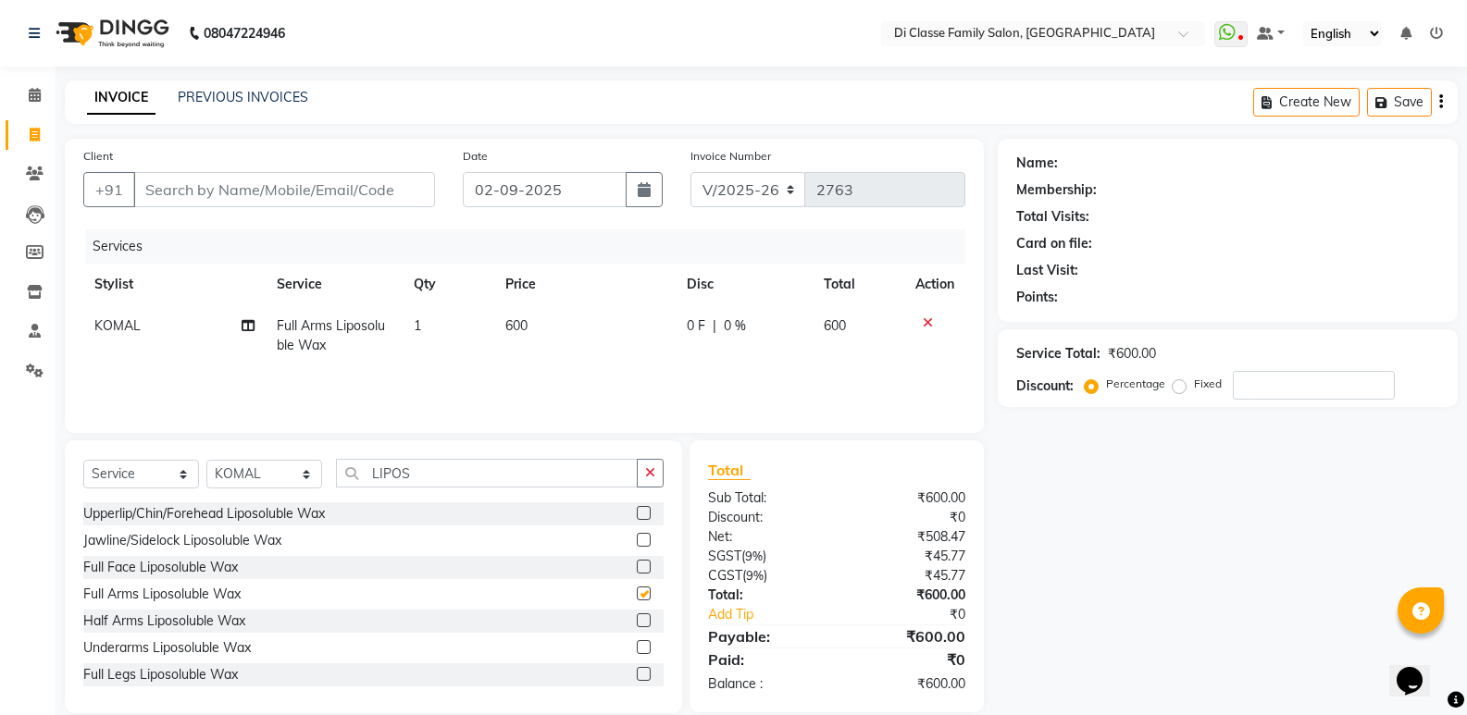
checkbox input "false"
drag, startPoint x: 211, startPoint y: 190, endPoint x: 1264, endPoint y: 314, distance: 1060.3
click at [213, 192] on input "Client" at bounding box center [284, 189] width 302 height 35
type input "8"
type input "0"
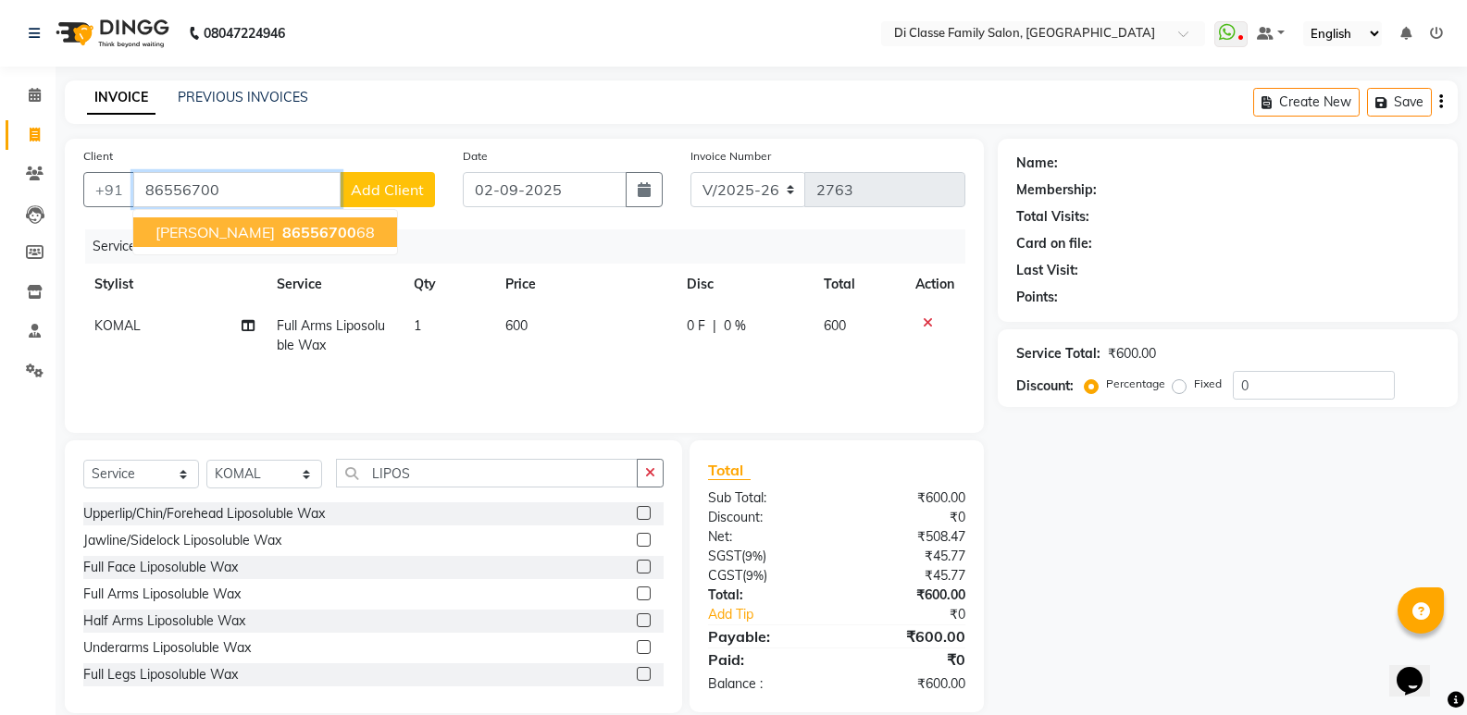
click at [302, 229] on span "86556700" at bounding box center [319, 232] width 74 height 19
type input "8655670068"
select select "1: Object"
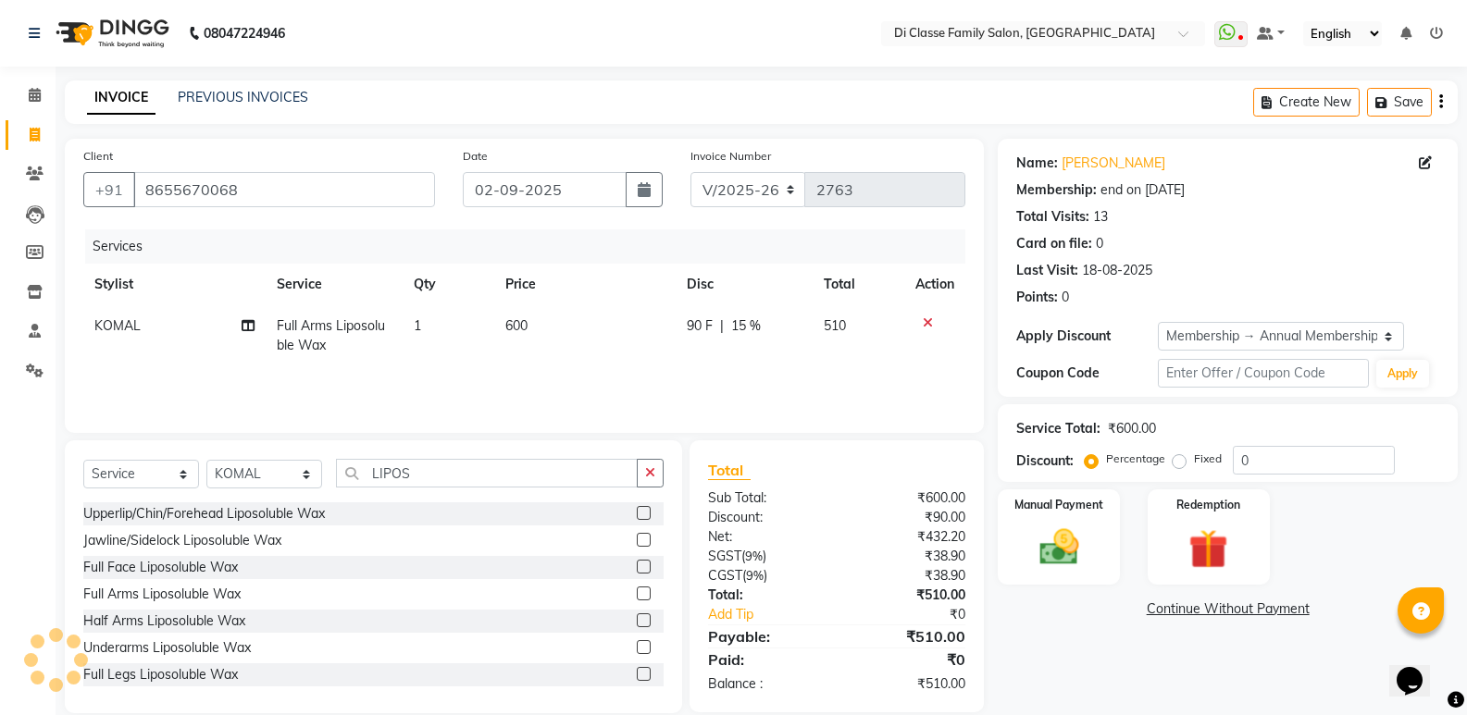
type input "15"
click at [928, 321] on icon at bounding box center [928, 322] width 10 height 13
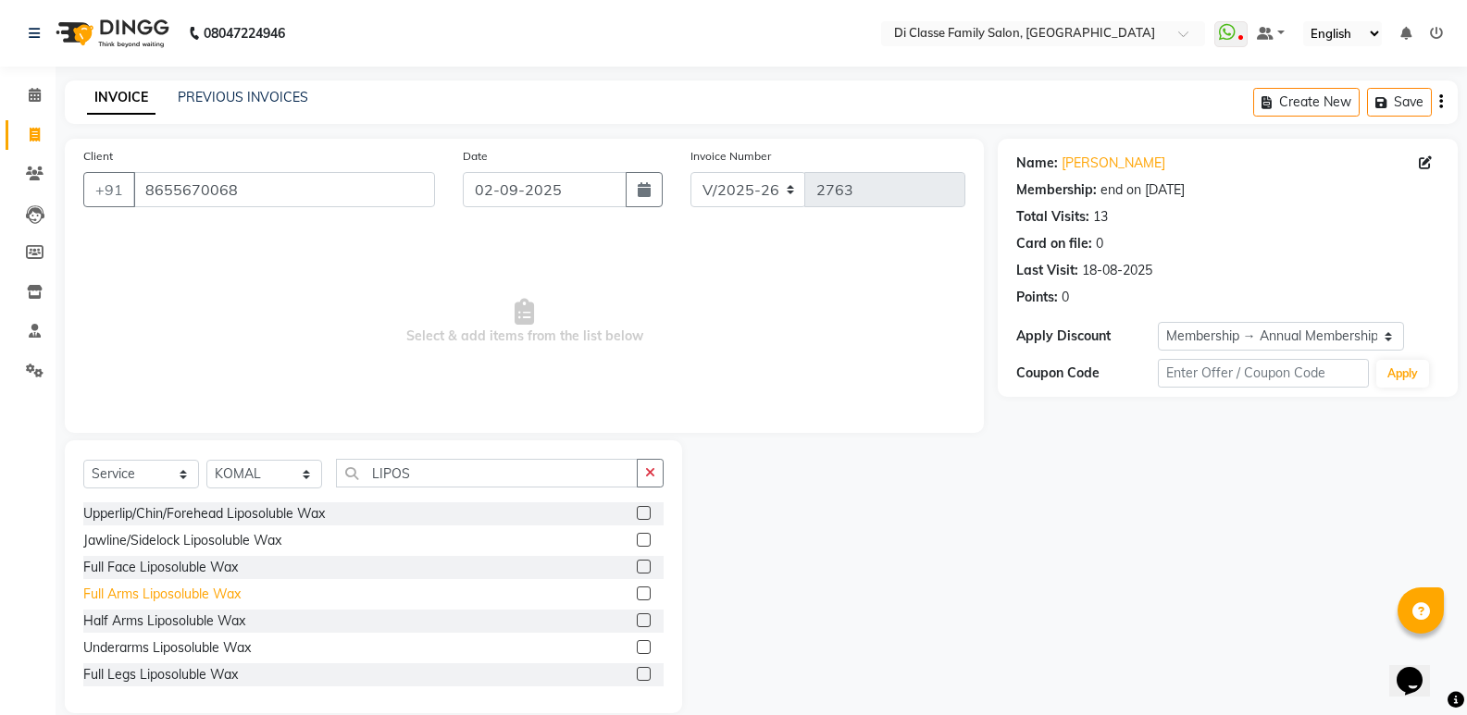
click at [194, 594] on div "Full Arms Liposoluble Wax" at bounding box center [161, 594] width 157 height 19
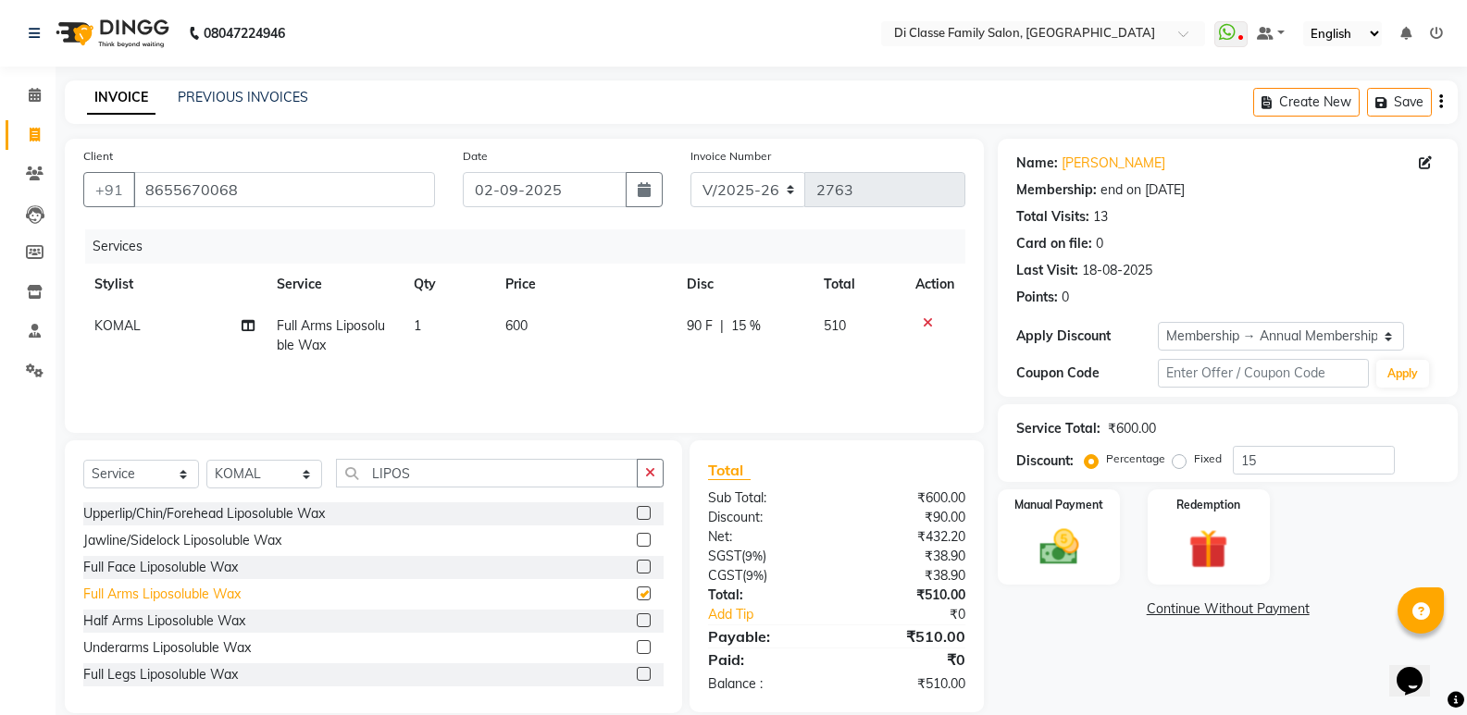
checkbox input "false"
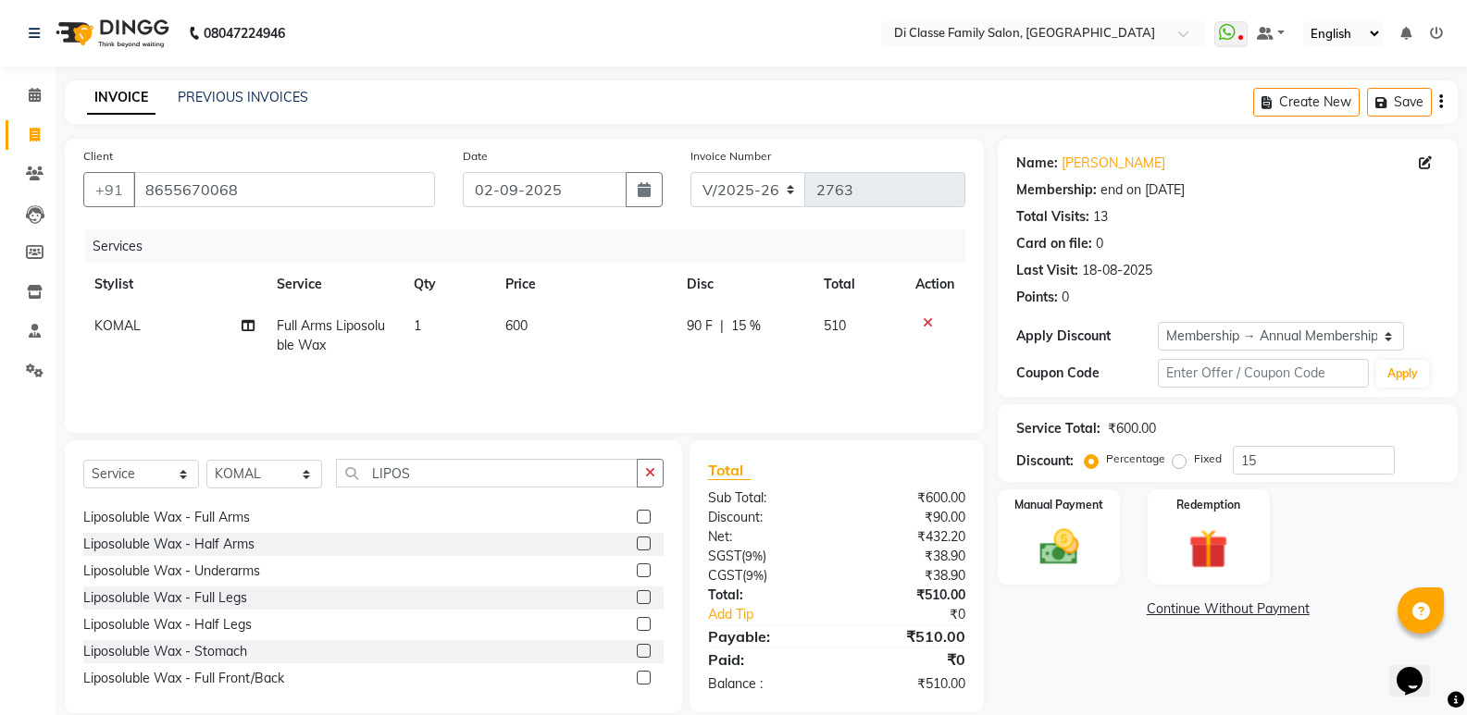
scroll to position [366, 0]
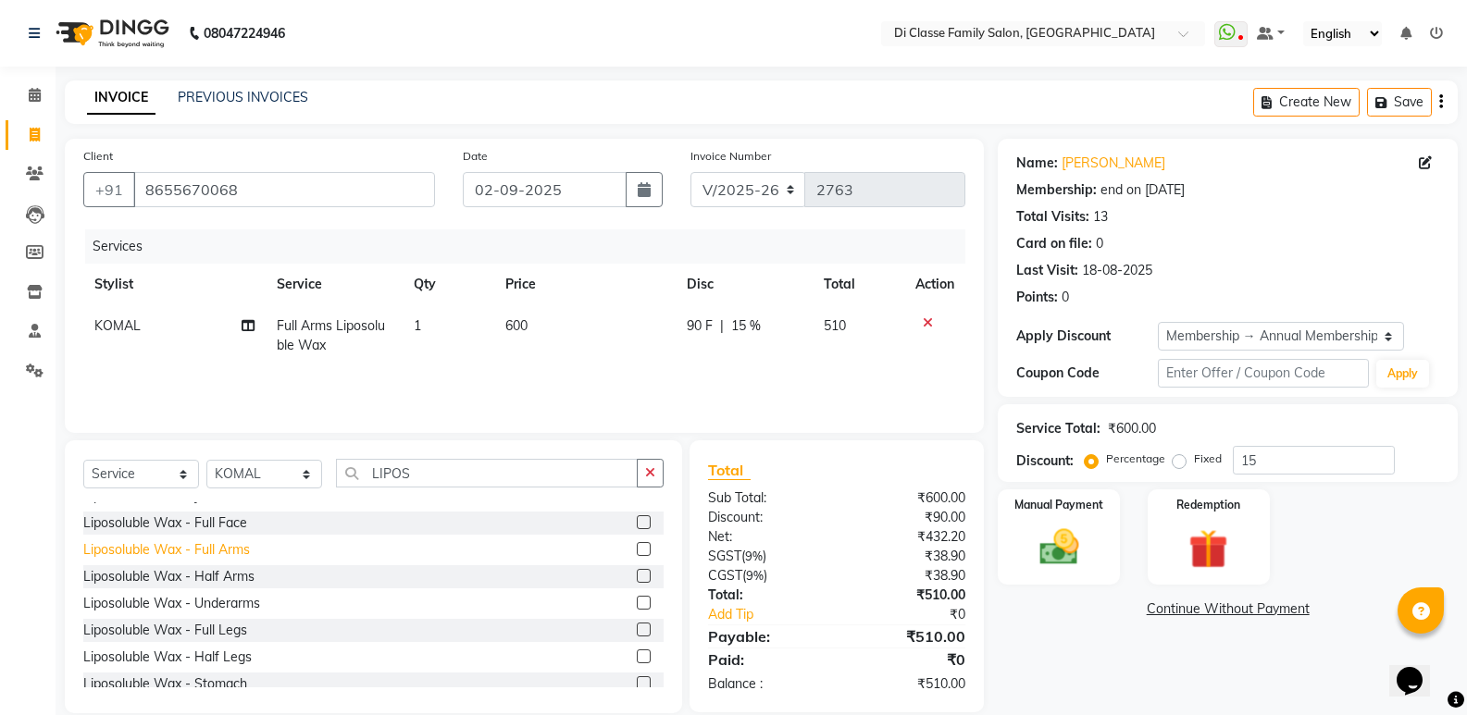
click at [244, 556] on div "Liposoluble Wax - Full Arms" at bounding box center [166, 549] width 167 height 19
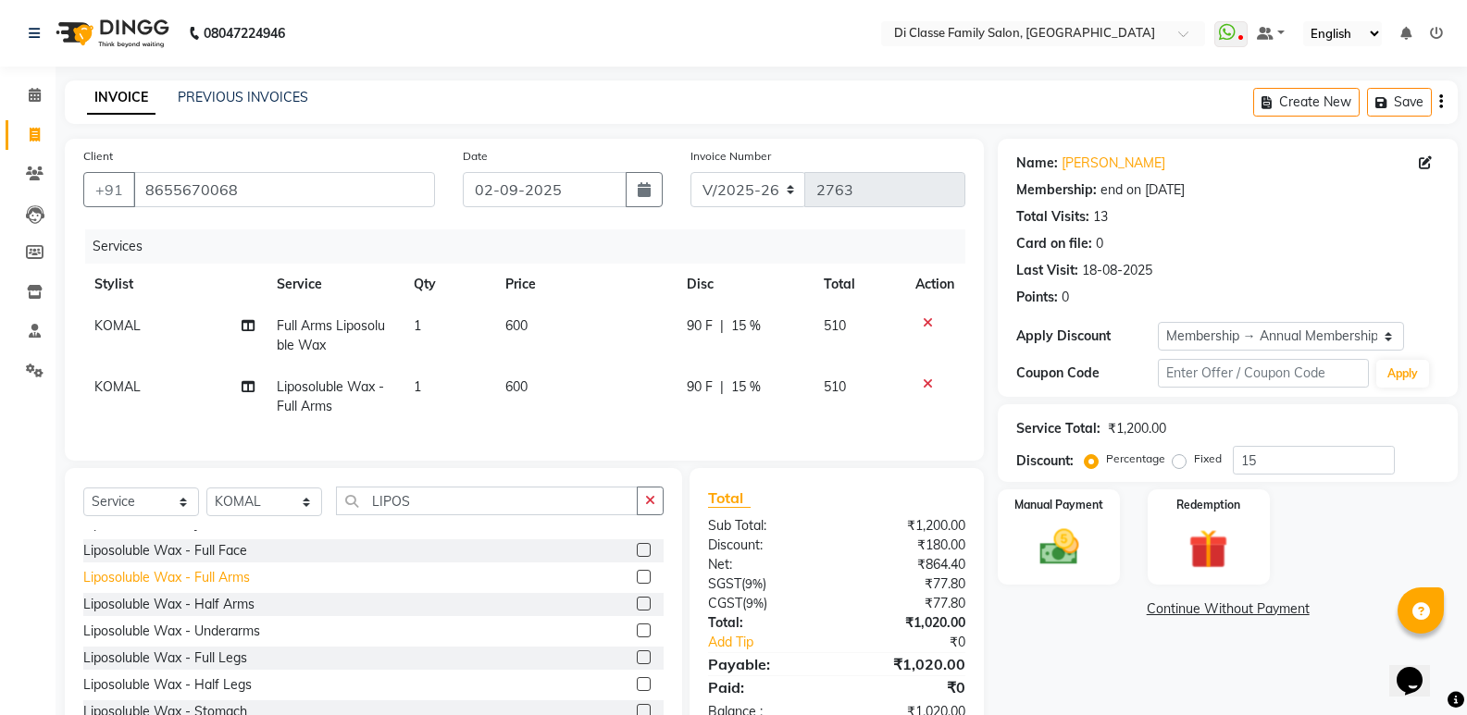
click at [229, 588] on div "Liposoluble Wax - Full Arms" at bounding box center [166, 577] width 167 height 19
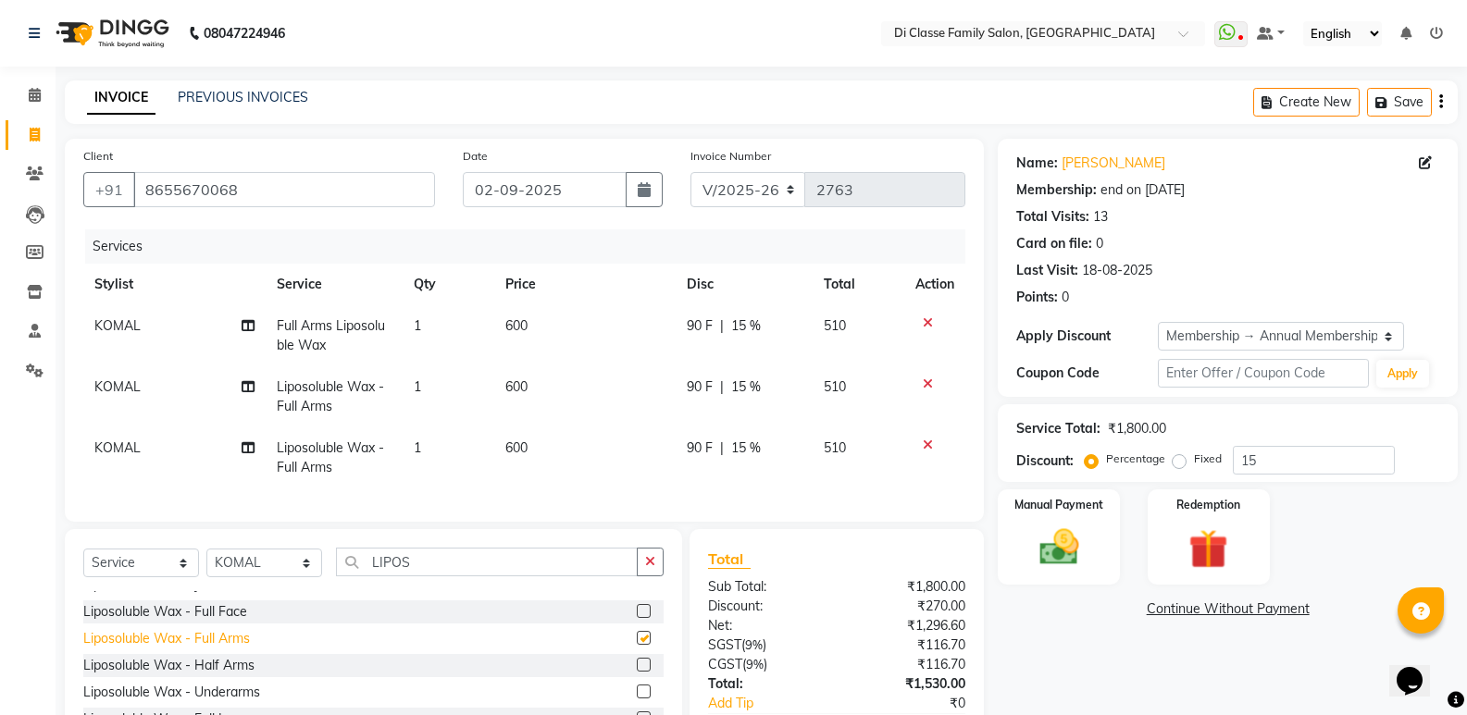
checkbox input "false"
click at [920, 322] on div at bounding box center [934, 322] width 39 height 13
click at [926, 317] on icon at bounding box center [928, 322] width 10 height 13
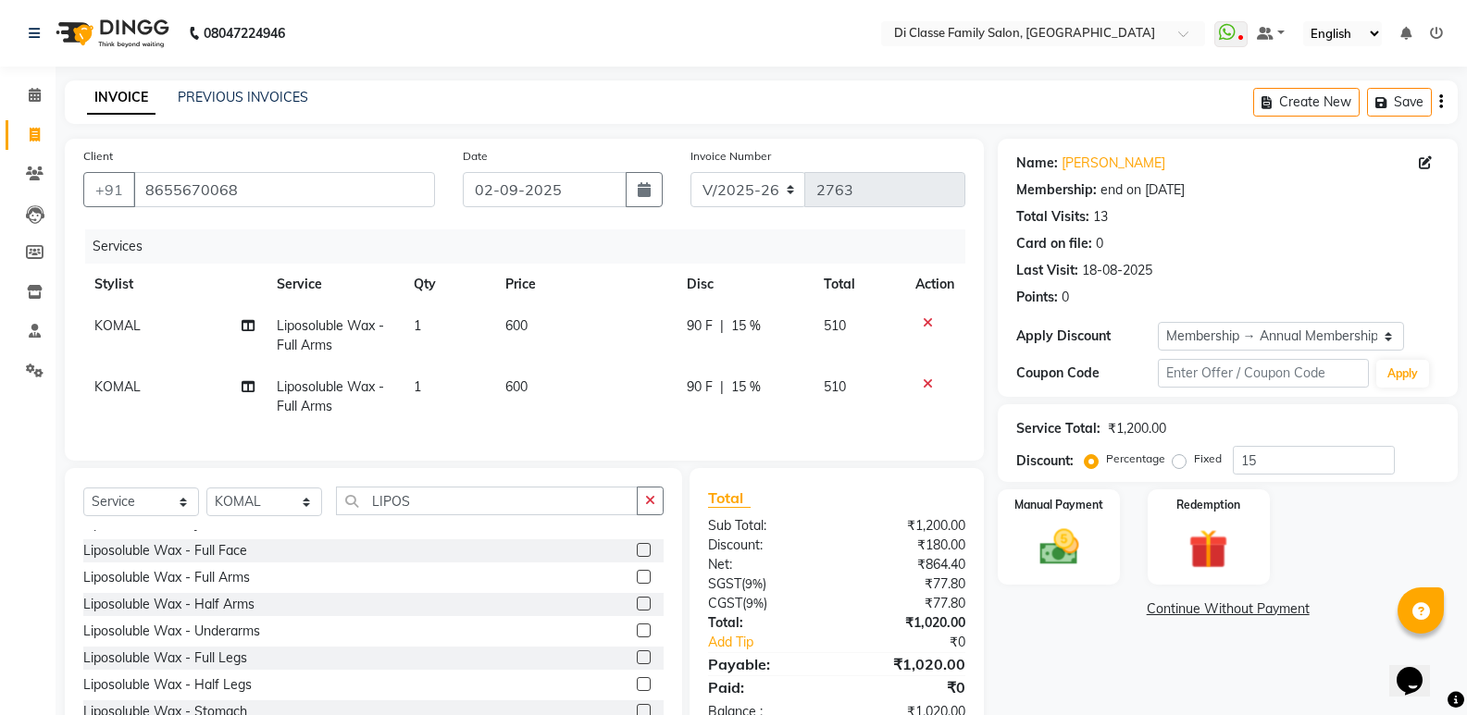
drag, startPoint x: 924, startPoint y: 321, endPoint x: 862, endPoint y: 335, distance: 63.5
click at [926, 322] on icon at bounding box center [928, 322] width 10 height 13
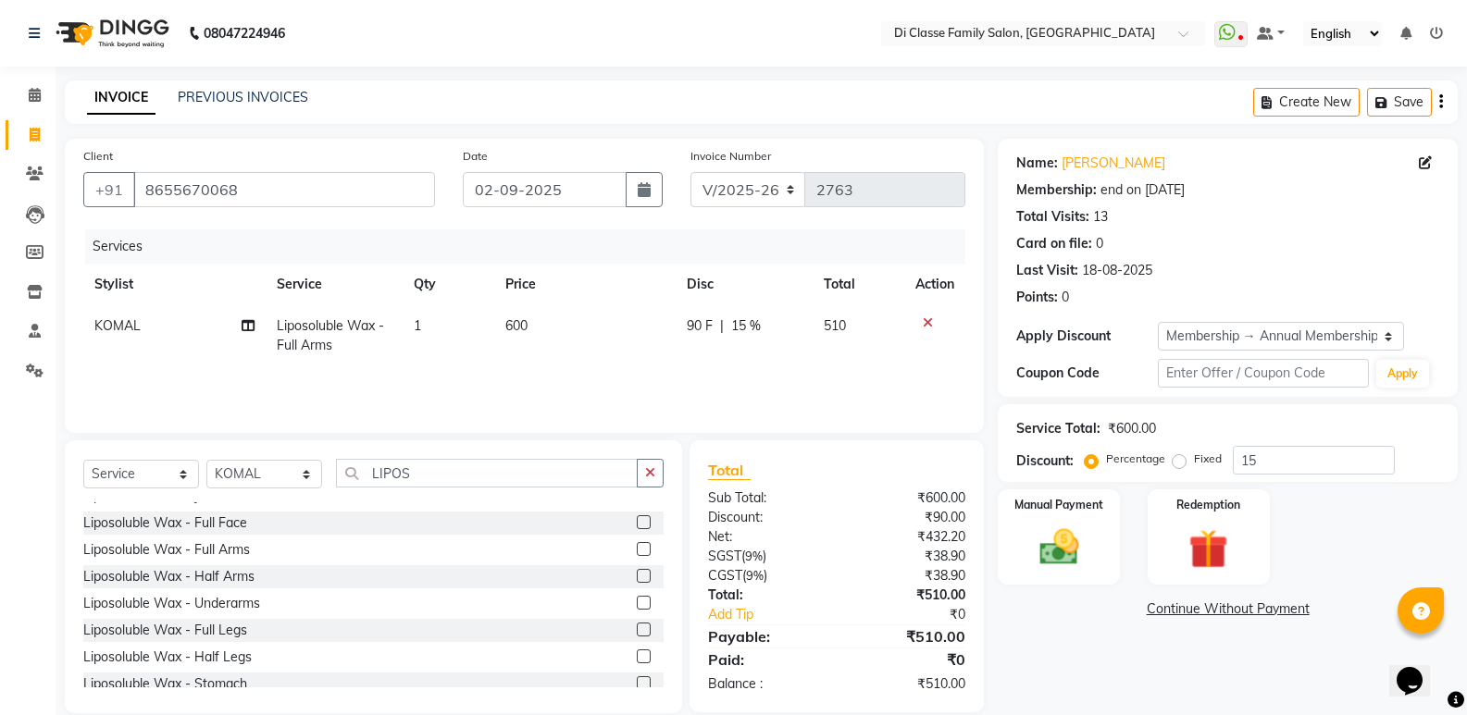
click at [538, 323] on td "600" at bounding box center [584, 335] width 181 height 61
select select "47552"
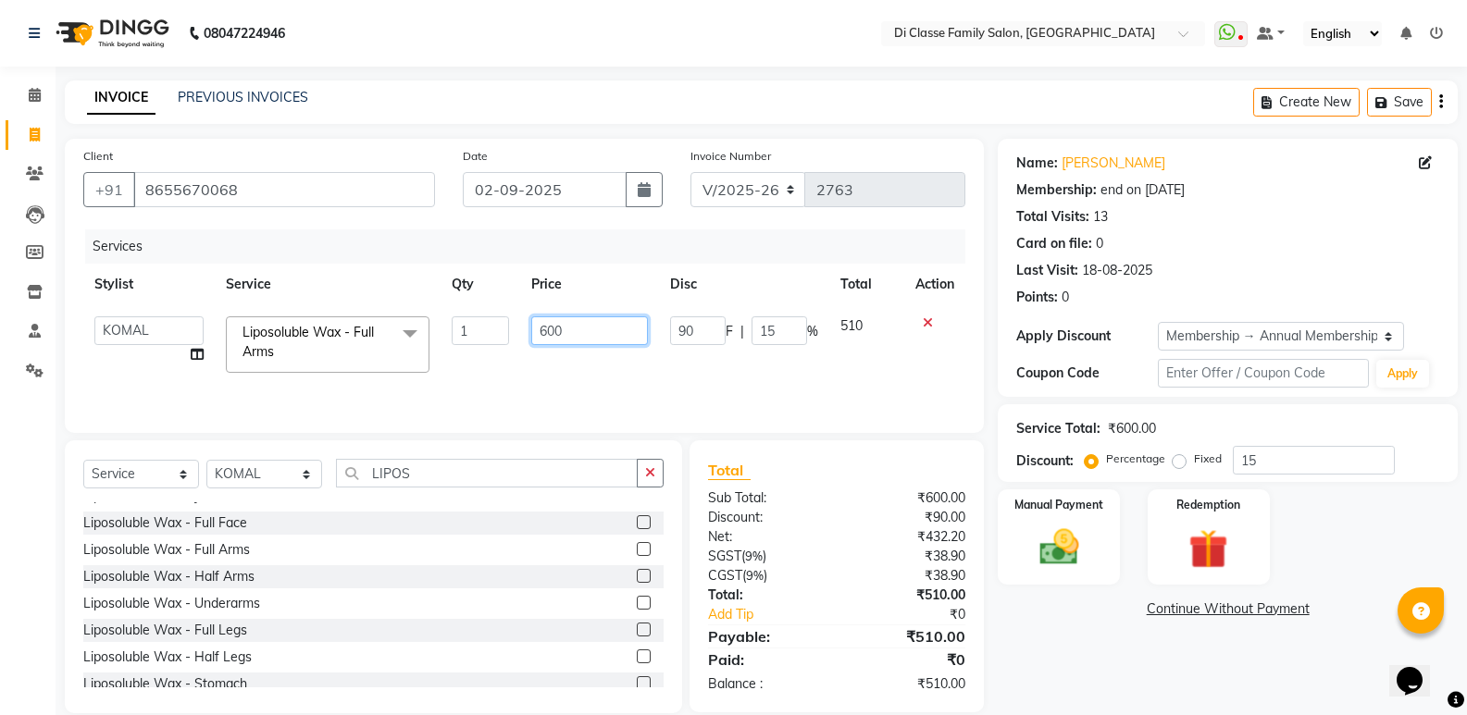
click at [548, 322] on input "600" at bounding box center [589, 330] width 116 height 29
type input "900"
click at [580, 383] on div "Services Stylist Service Qty Price Disc Total Action ADMIN [PERSON_NAME] [PERSO…" at bounding box center [524, 321] width 882 height 185
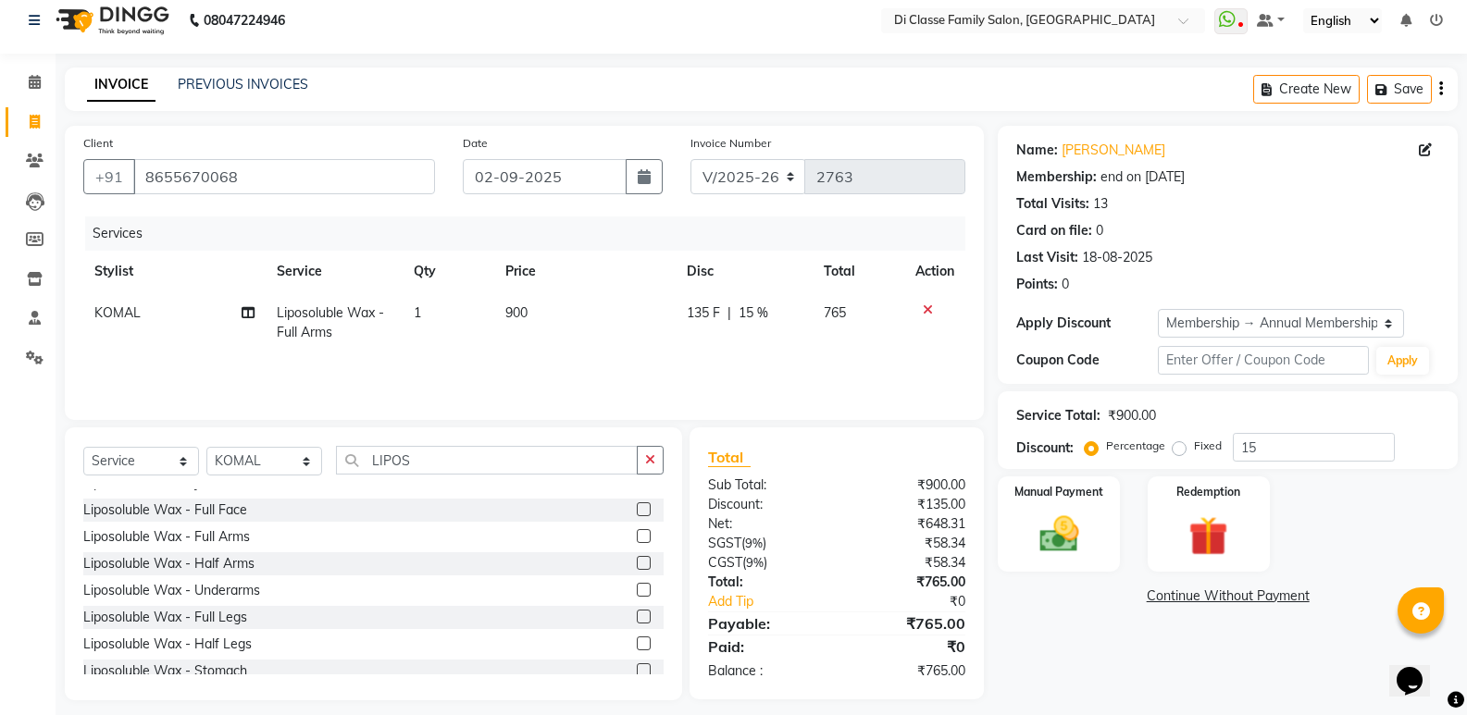
scroll to position [26, 0]
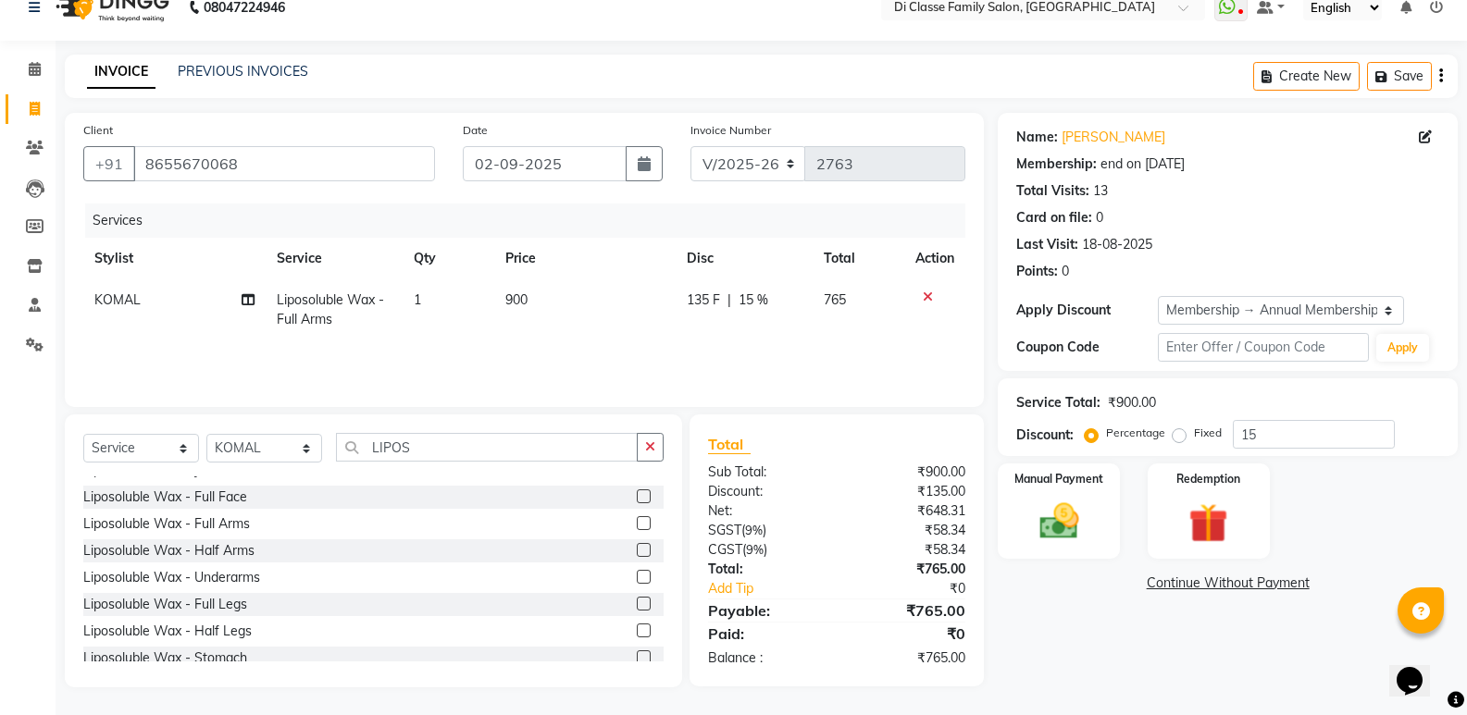
click at [666, 328] on td "900" at bounding box center [584, 309] width 181 height 61
select select "47552"
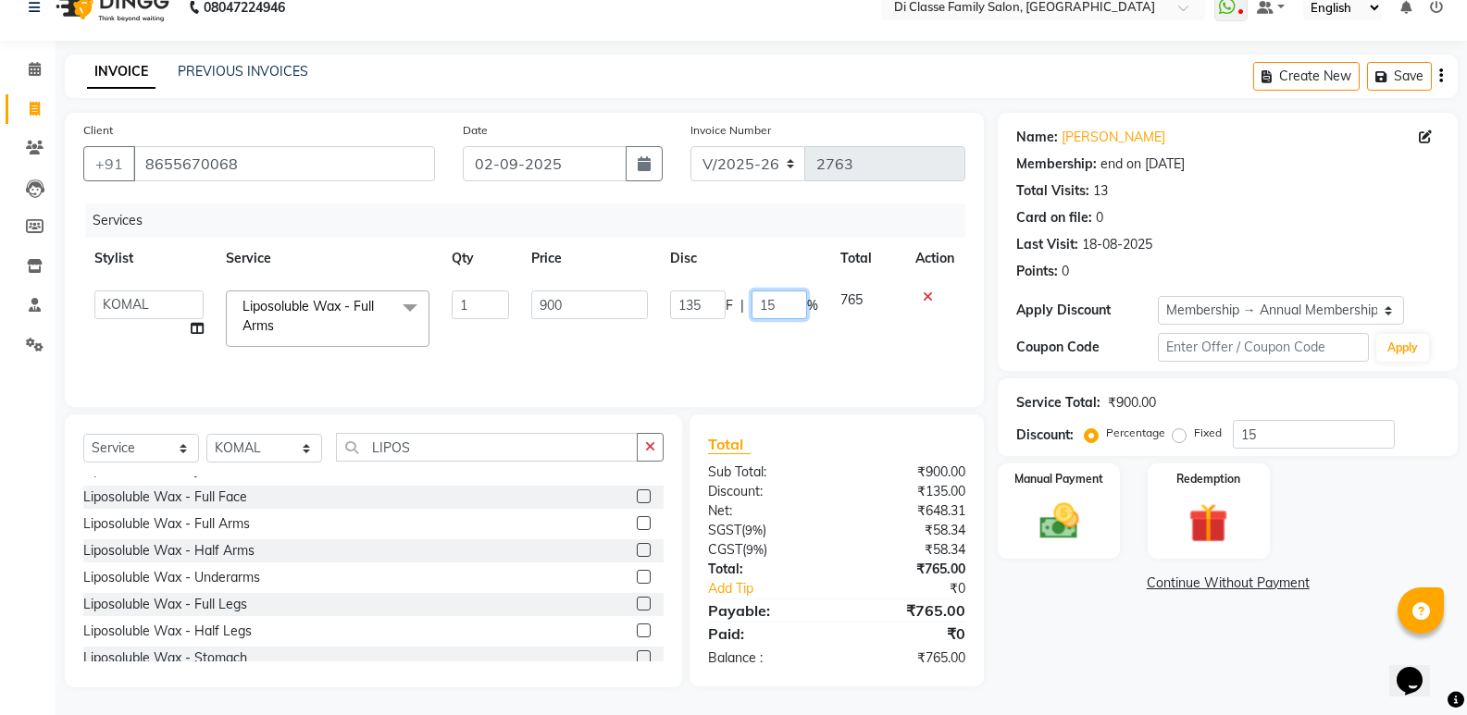
click at [798, 298] on input "15" at bounding box center [779, 305] width 56 height 29
type input "10"
click at [870, 432] on div "Total Sub Total: ₹900.00 Discount: ₹135.00 Net: ₹648.31 SGST ( 9% ) ₹58.34 CGST…" at bounding box center [836, 551] width 294 height 272
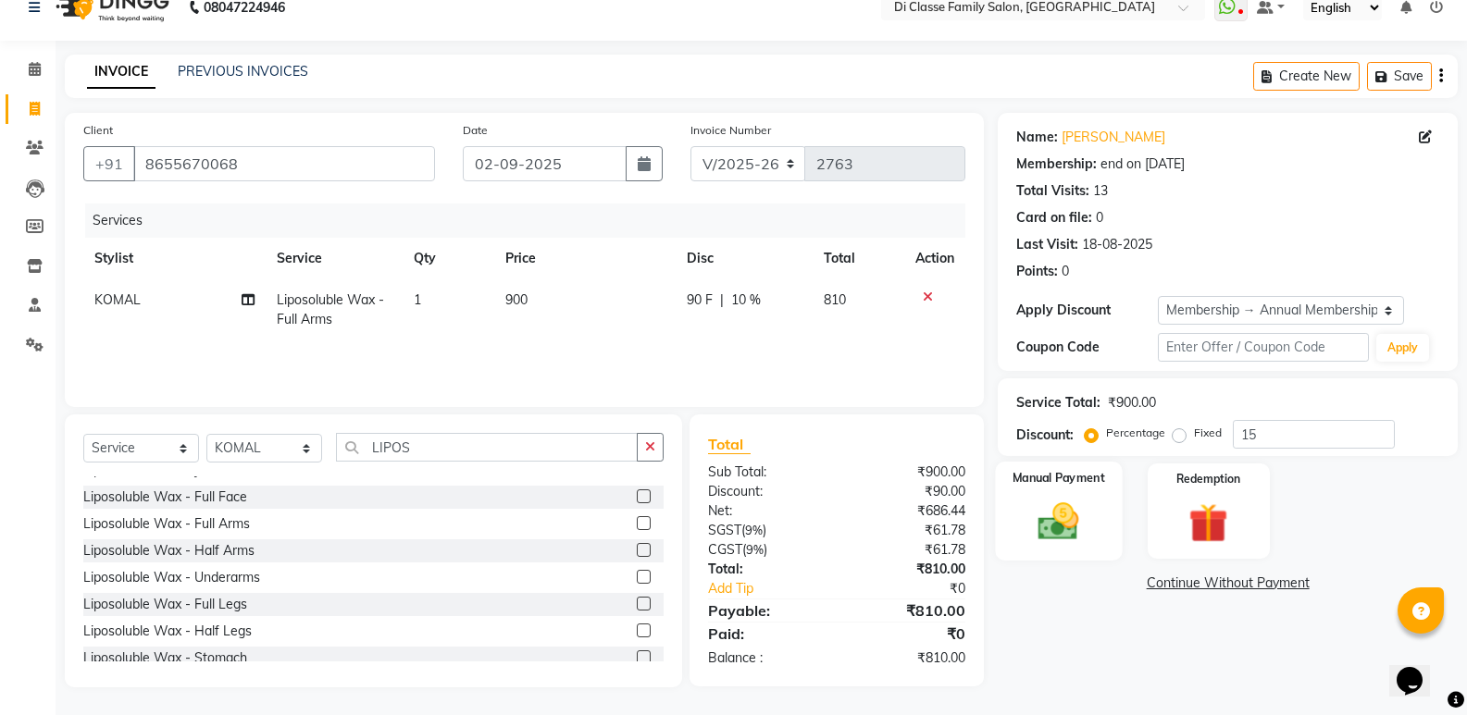
click at [1016, 519] on div "Manual Payment" at bounding box center [1059, 511] width 127 height 99
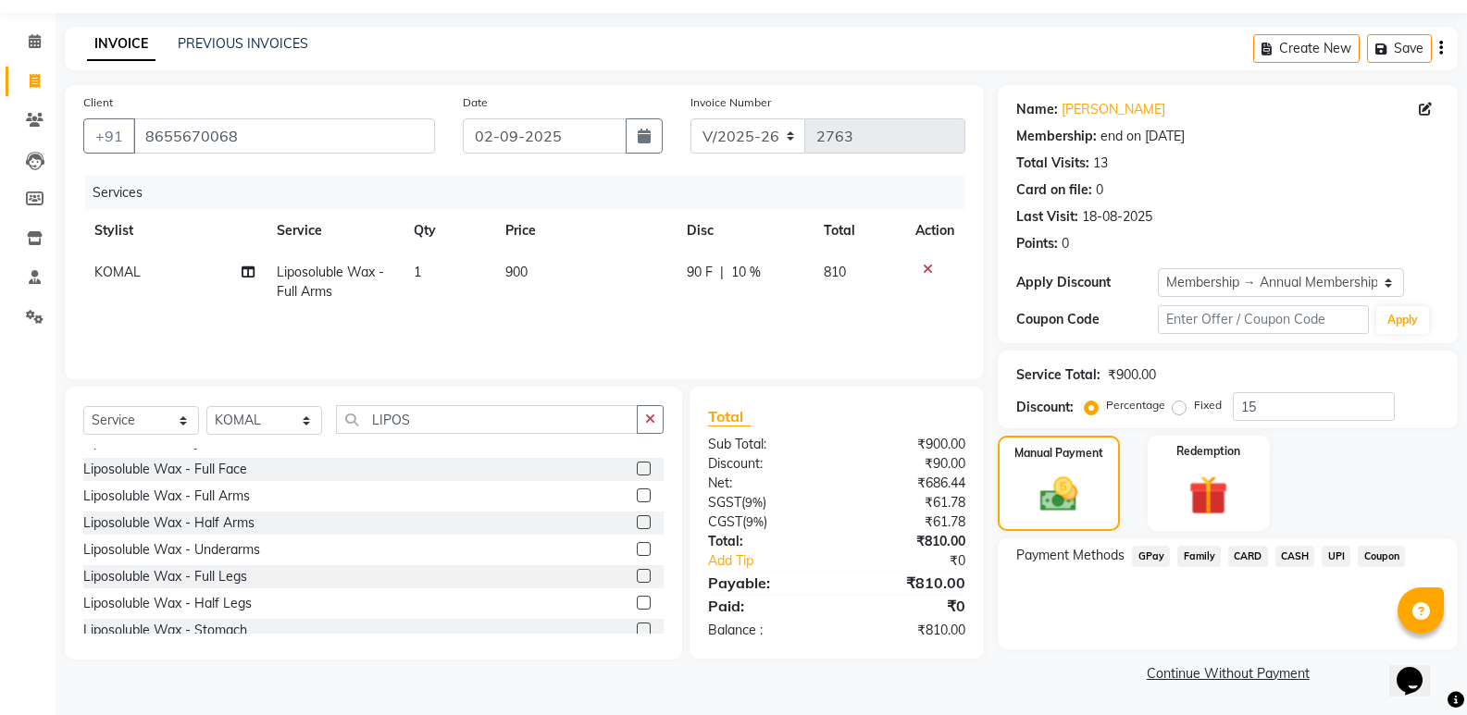
click at [1158, 551] on span "GPay" at bounding box center [1151, 556] width 38 height 21
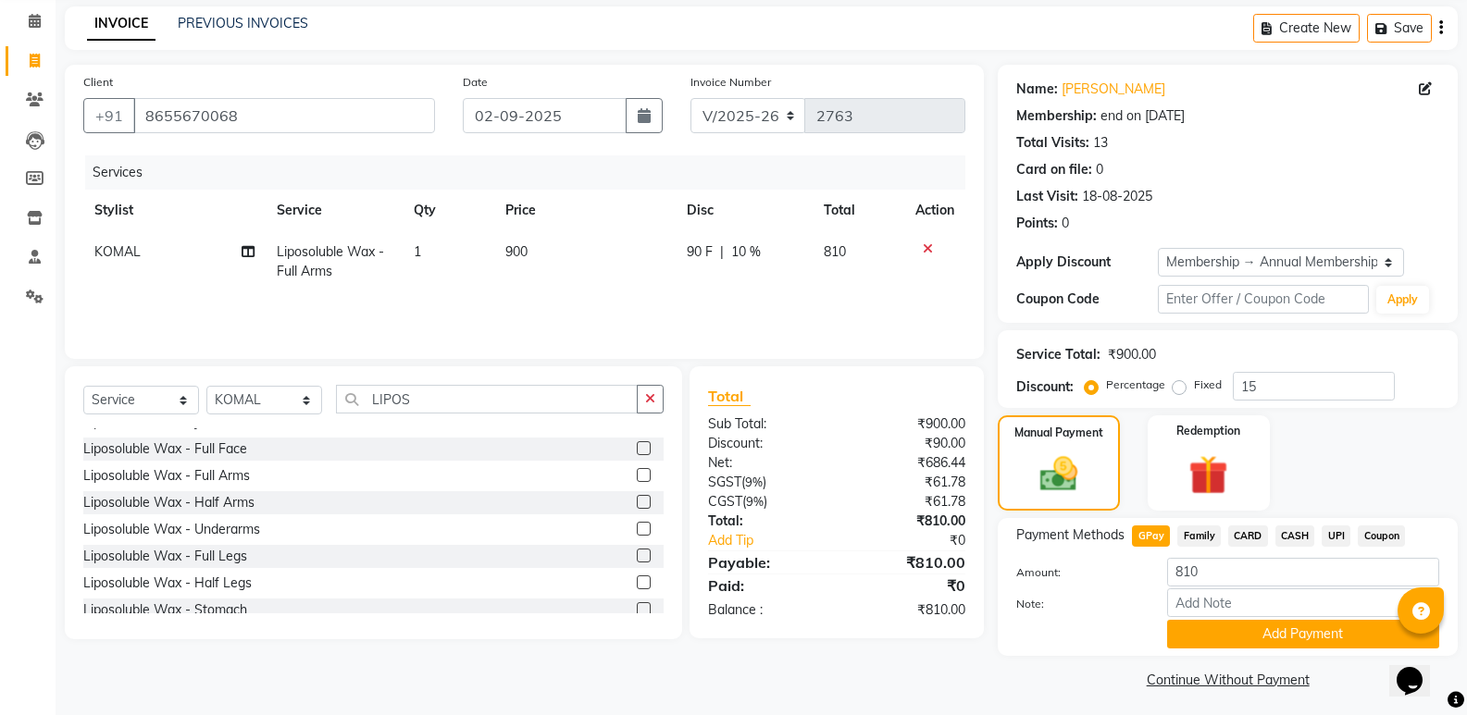
scroll to position [81, 0]
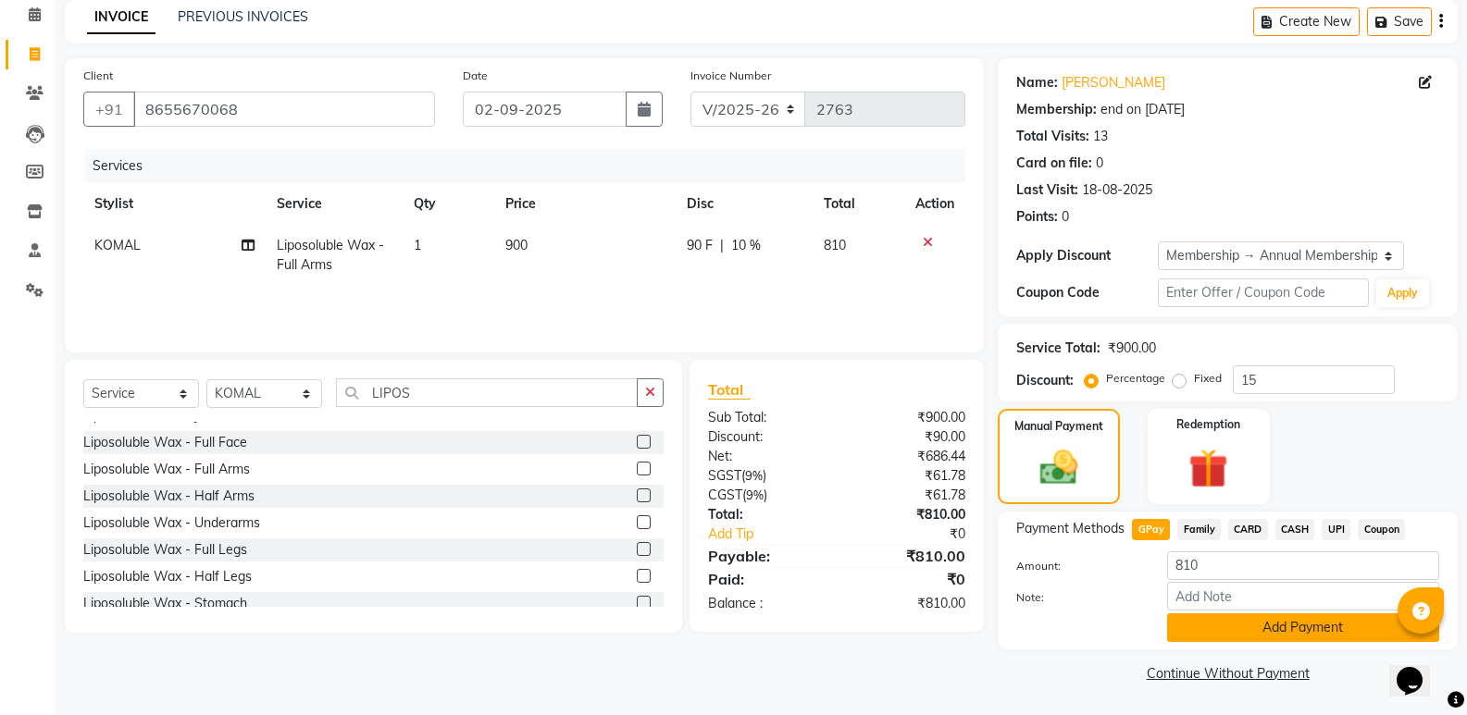
click at [1248, 637] on button "Add Payment" at bounding box center [1303, 627] width 272 height 29
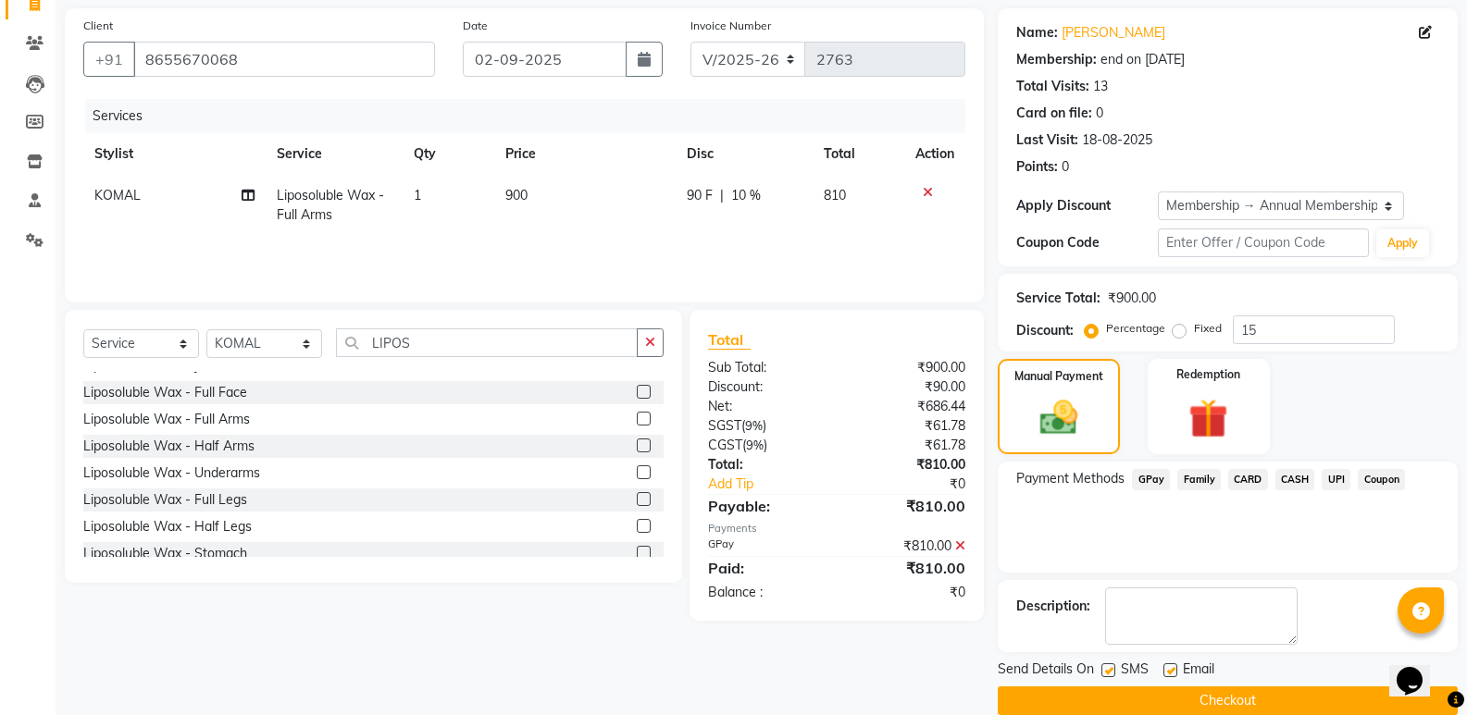
scroll to position [158, 0]
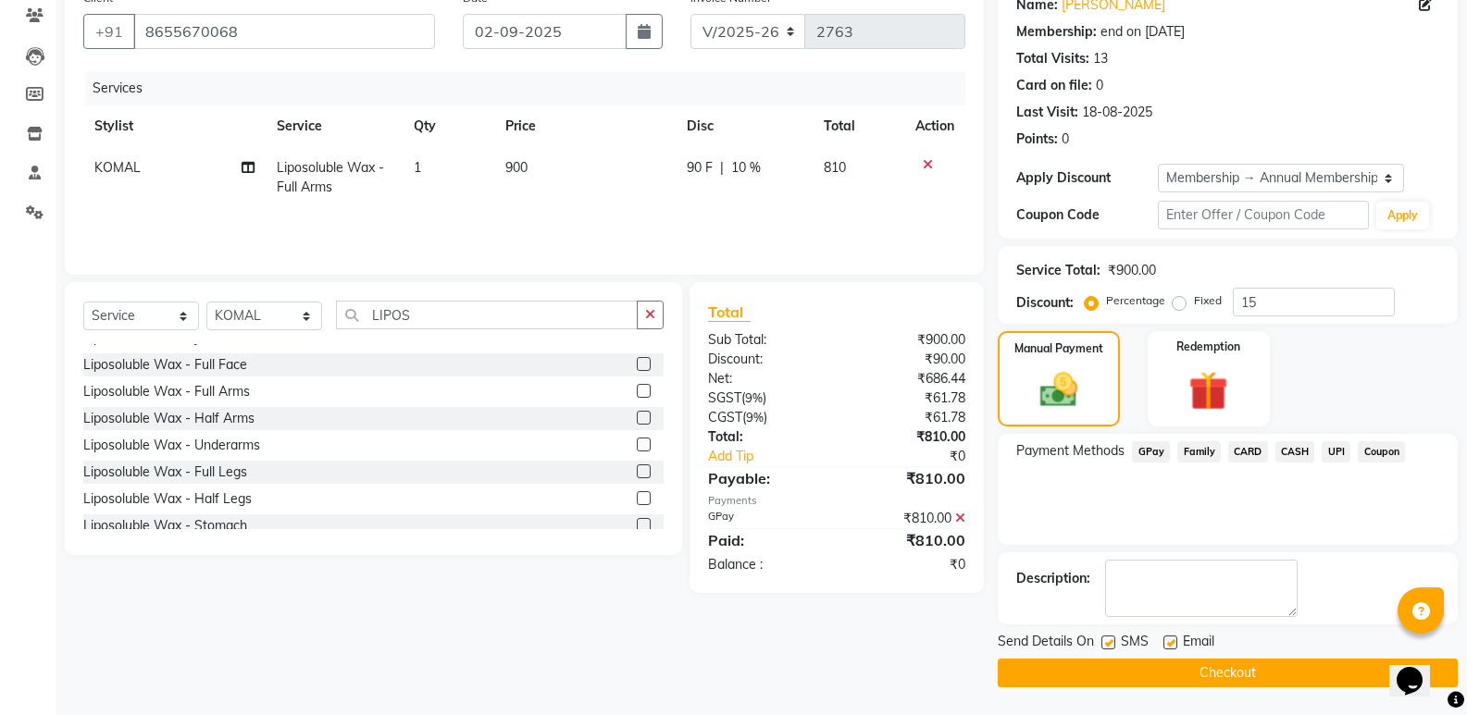
click at [1226, 675] on button "Checkout" at bounding box center [1227, 673] width 460 height 29
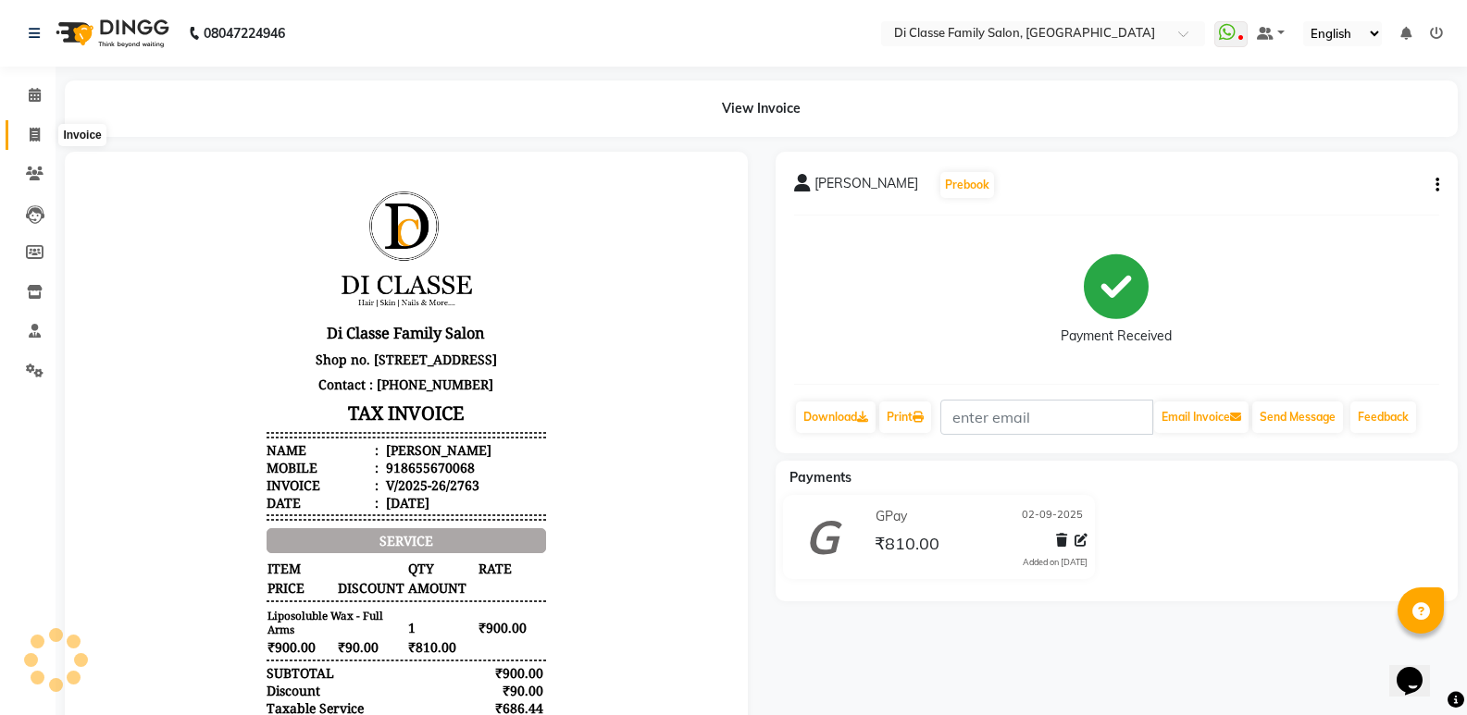
click at [27, 130] on span at bounding box center [35, 135] width 32 height 21
select select "6346"
select select "service"
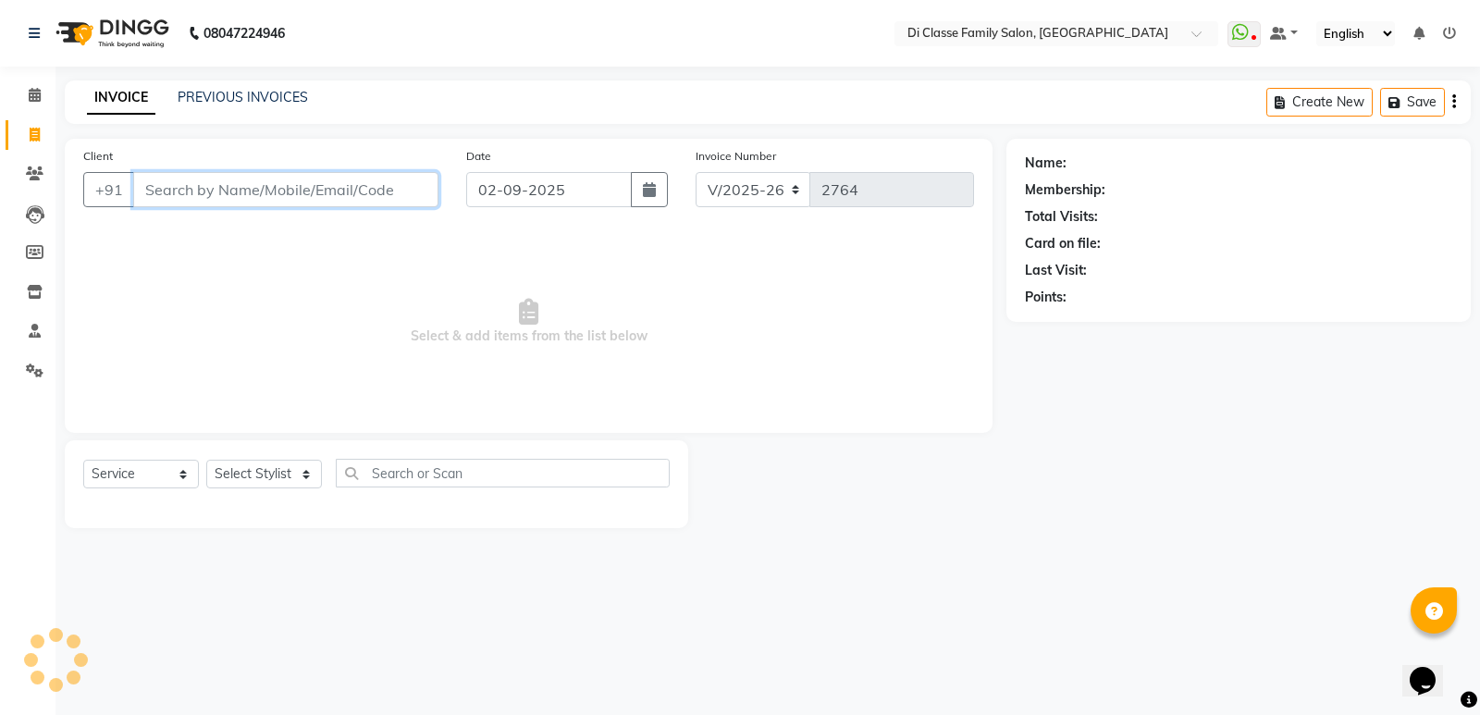
drag, startPoint x: 269, startPoint y: 192, endPoint x: 1328, endPoint y: 214, distance: 1058.8
click at [350, 196] on input "Client" at bounding box center [285, 189] width 305 height 35
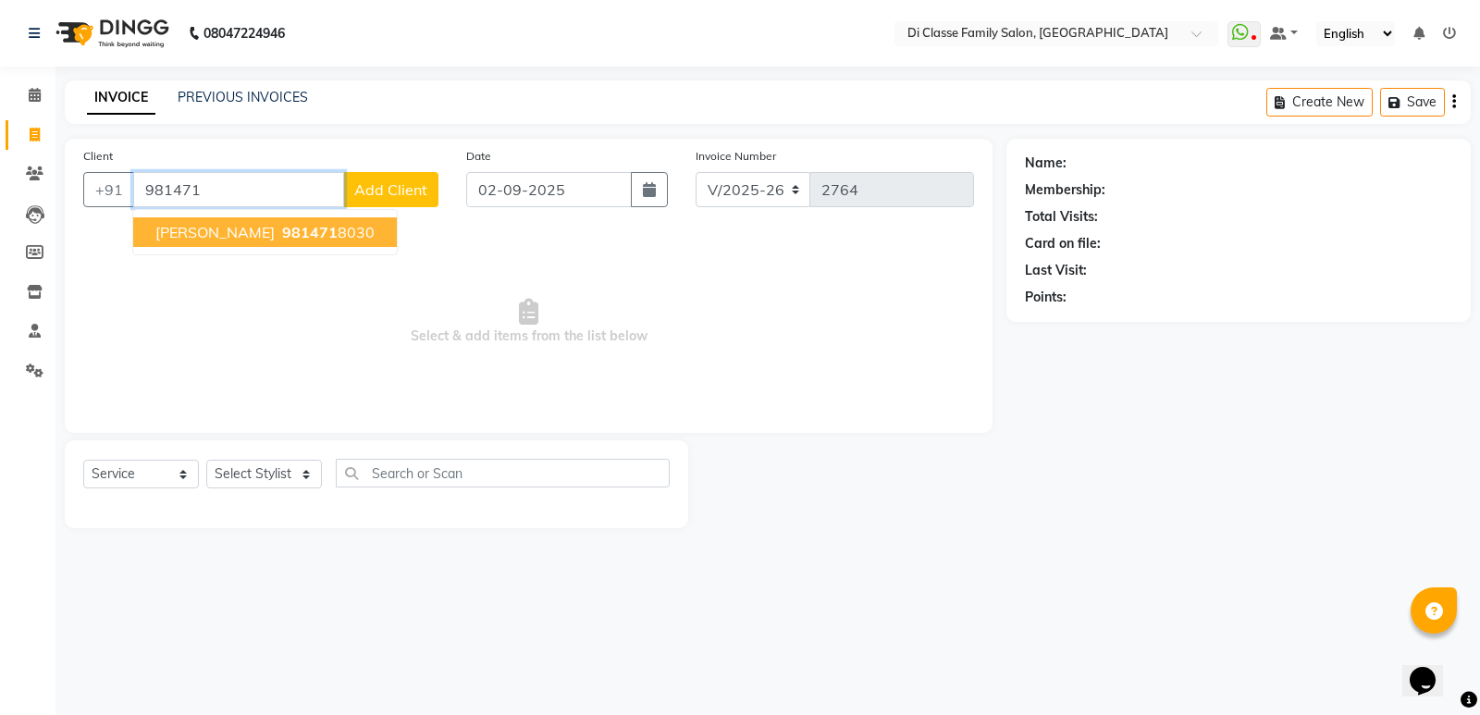
drag, startPoint x: 236, startPoint y: 235, endPoint x: 225, endPoint y: 235, distance: 11.1
click at [235, 235] on span "[PERSON_NAME]" at bounding box center [214, 232] width 119 height 19
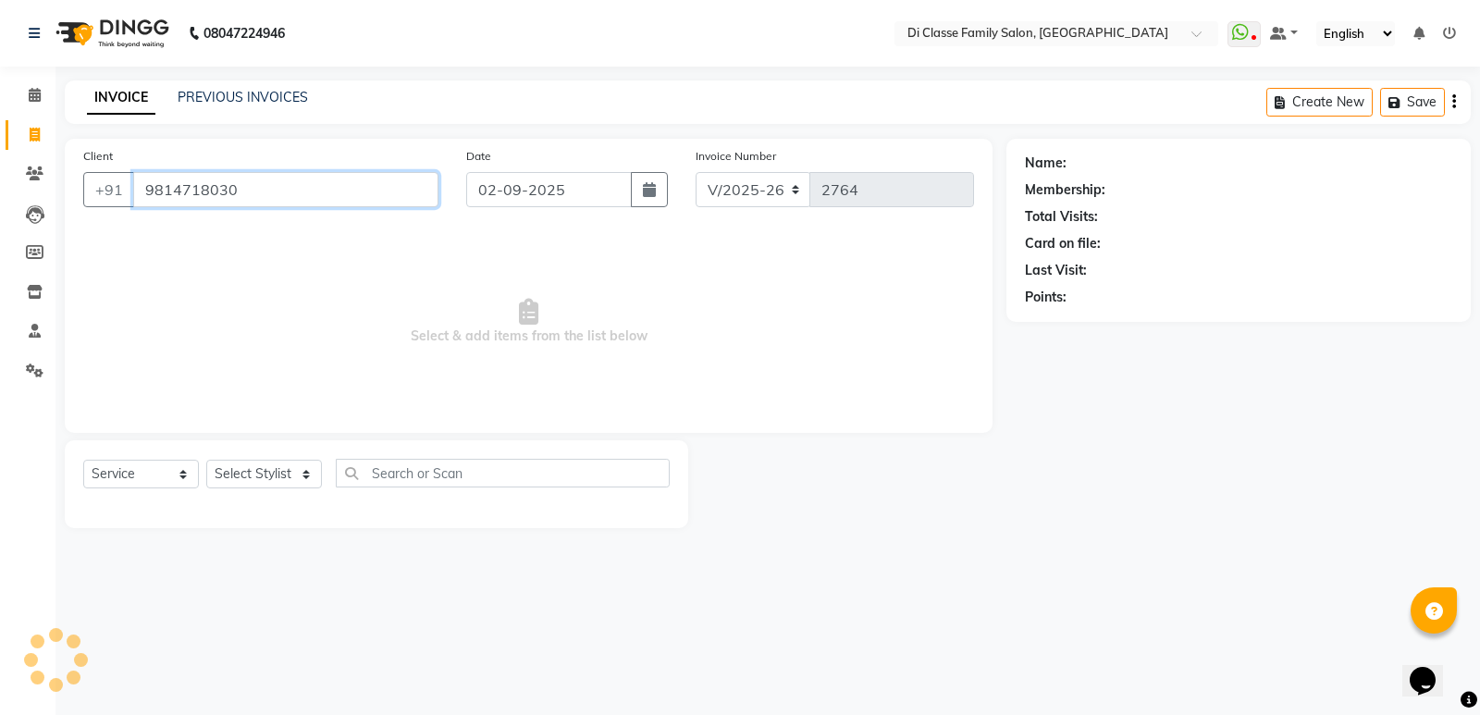
type input "9814718030"
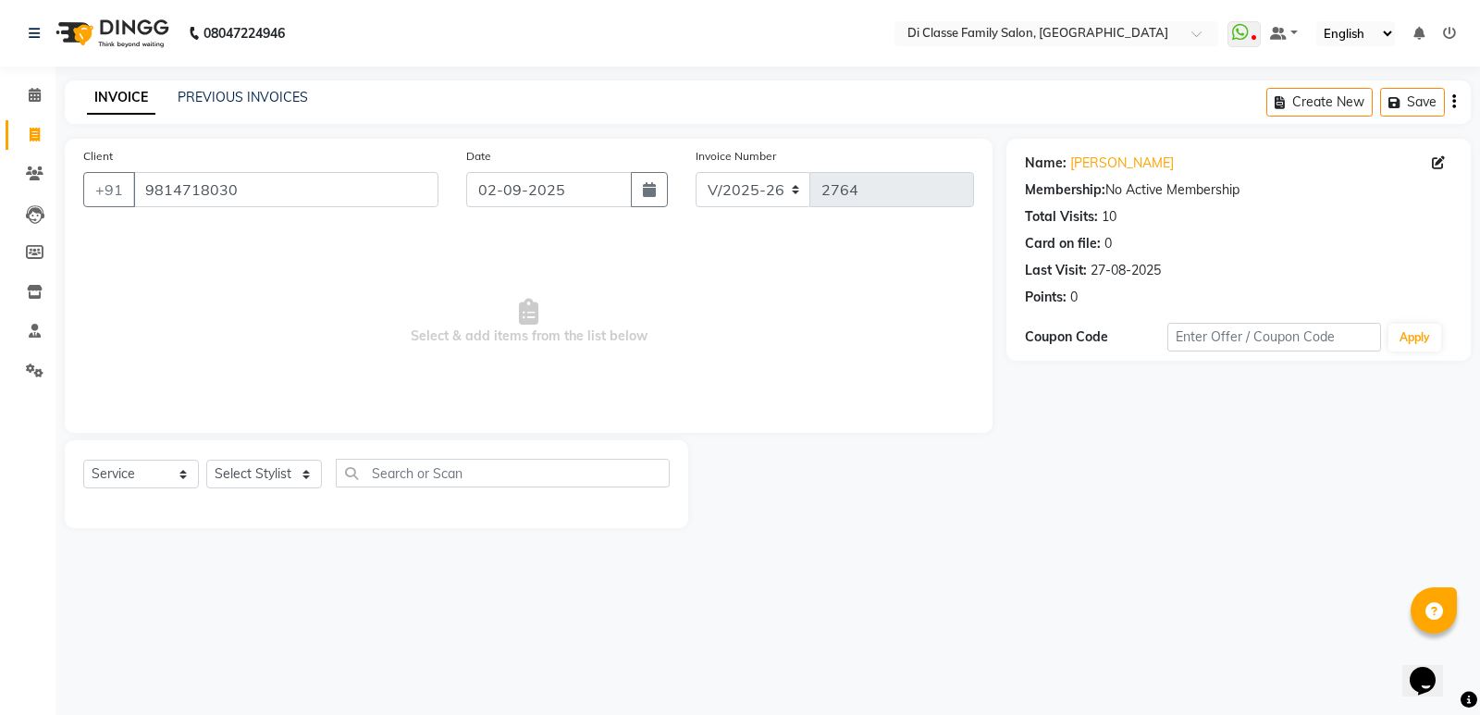
click at [277, 452] on div "Select Service Product Membership Package Voucher Prepaid Gift Card Select Styl…" at bounding box center [377, 484] width 624 height 88
click at [278, 486] on select "Select Stylist ADMIN [PERSON_NAME] [PERSON_NAME] [PERSON_NAME] KAPIL [PERSON_NA…" at bounding box center [264, 474] width 116 height 29
click at [278, 464] on select "Select Stylist ADMIN [PERSON_NAME] [PERSON_NAME] [PERSON_NAME] KAPIL [PERSON_NA…" at bounding box center [264, 474] width 116 height 29
select select "77033"
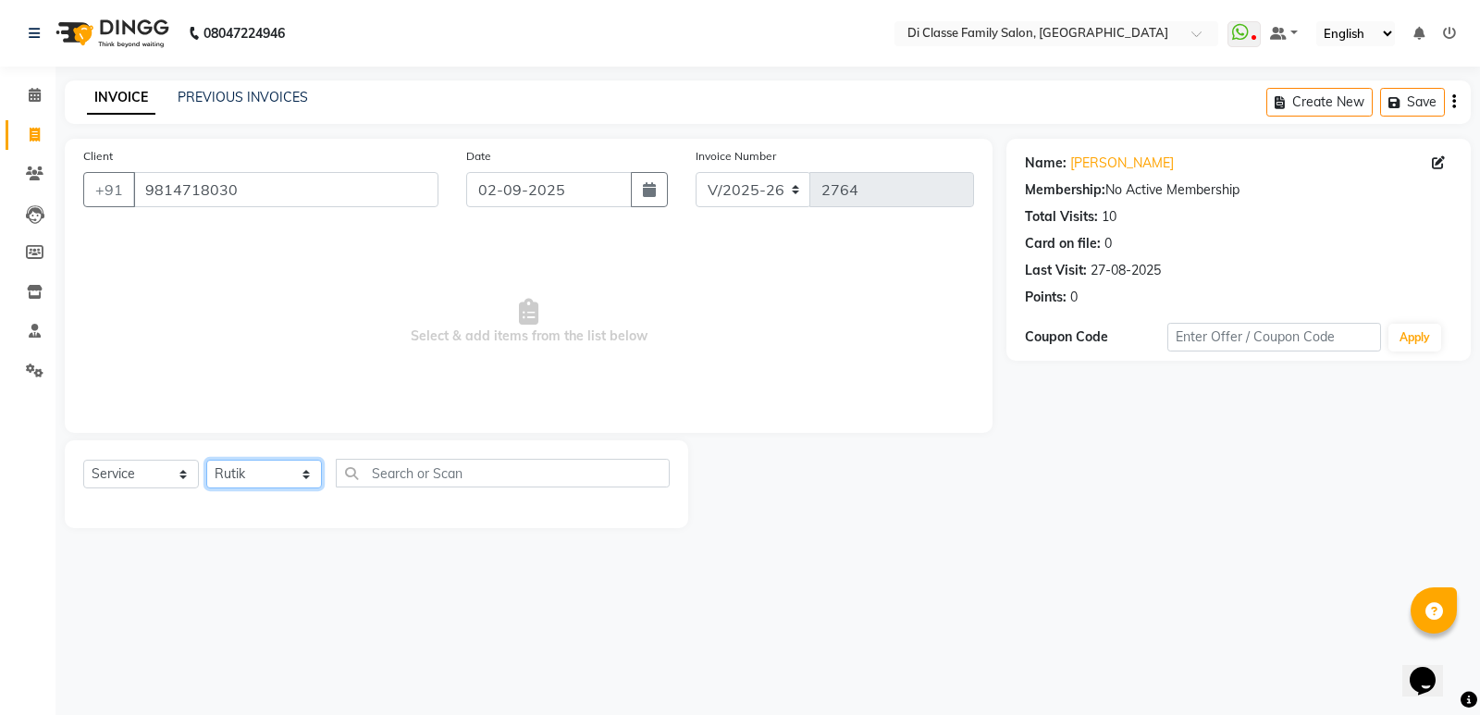
click at [206, 460] on select "Select Stylist ADMIN [PERSON_NAME] [PERSON_NAME] [PERSON_NAME] KAPIL [PERSON_NA…" at bounding box center [264, 474] width 116 height 29
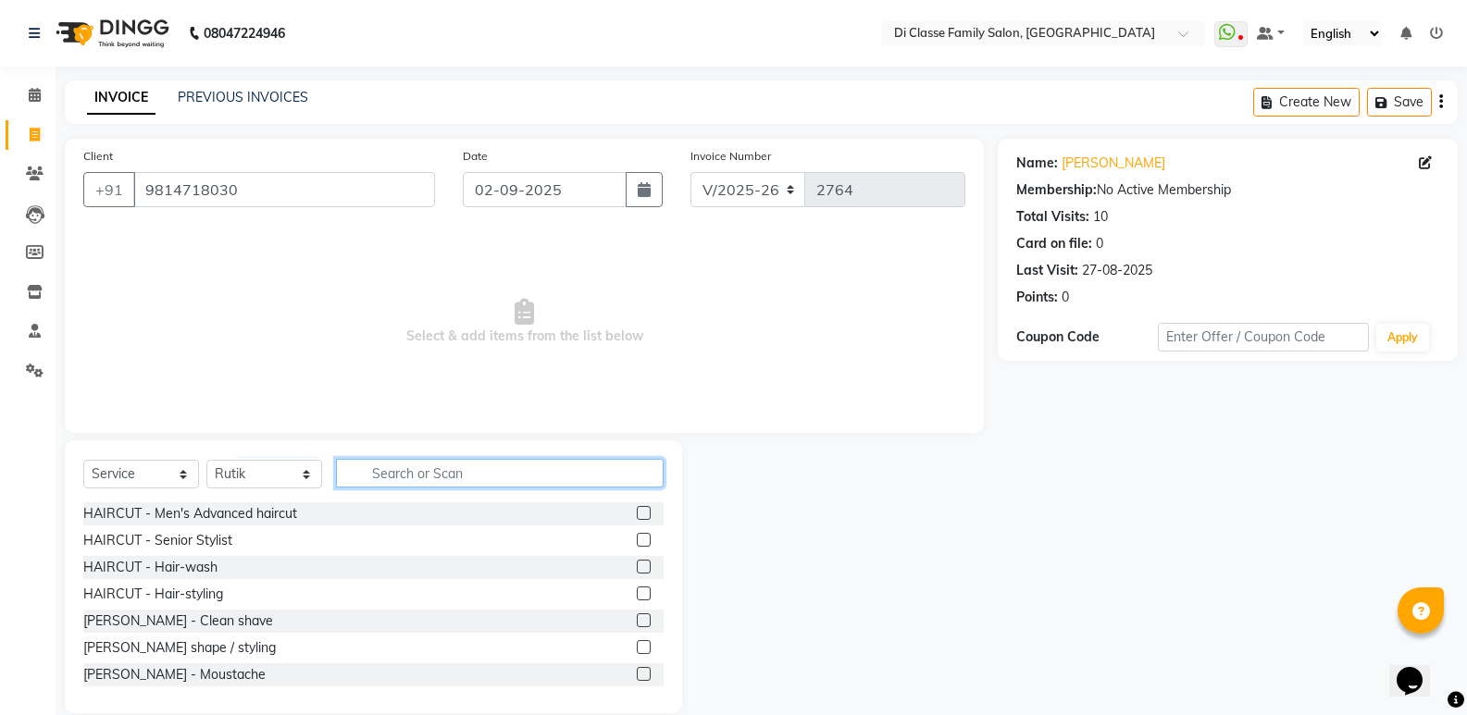
click at [390, 471] on input "text" at bounding box center [500, 473] width 328 height 29
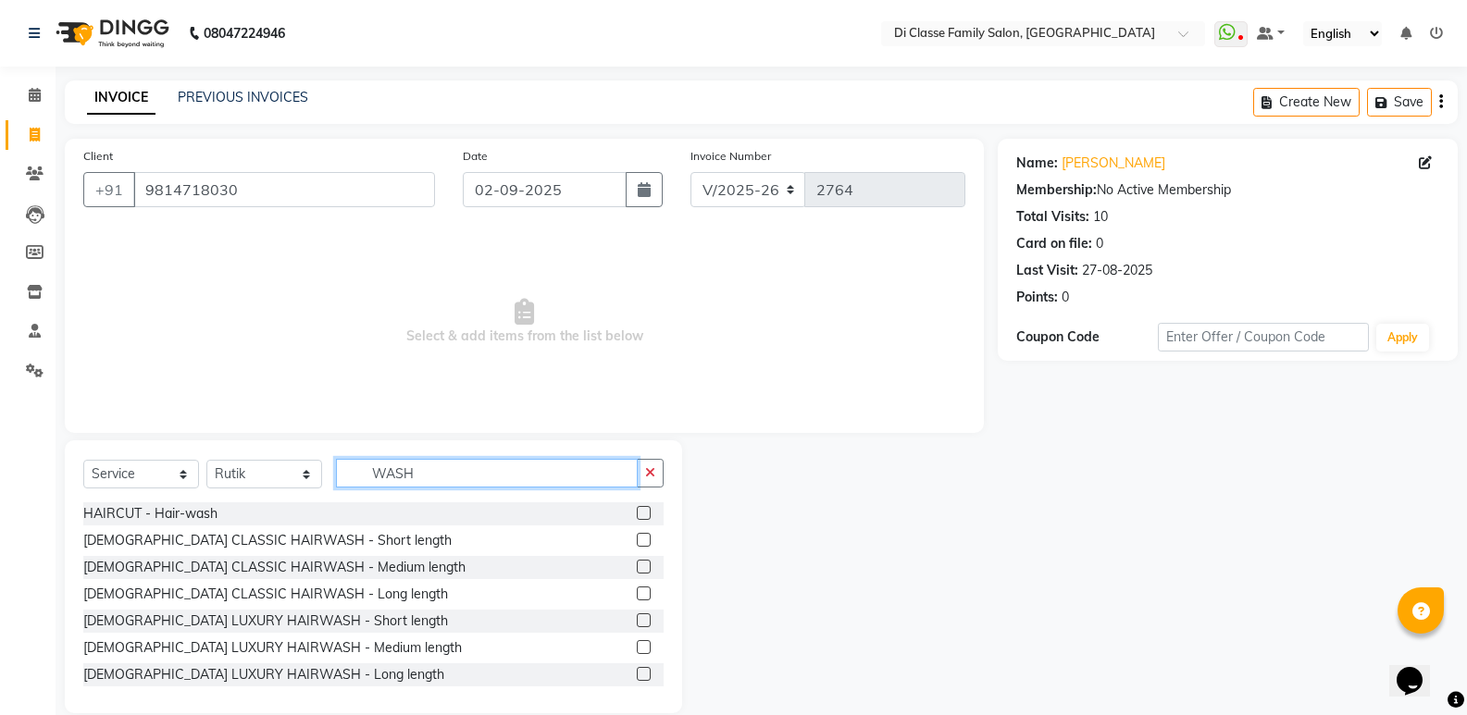
type input "WASH"
drag, startPoint x: 321, startPoint y: 554, endPoint x: 337, endPoint y: 535, distance: 25.0
click at [323, 555] on div "HAIRCUT - Hair-wash [DEMOGRAPHIC_DATA] CLASSIC HAIRWASH - Short length [DEMOGRA…" at bounding box center [373, 594] width 580 height 185
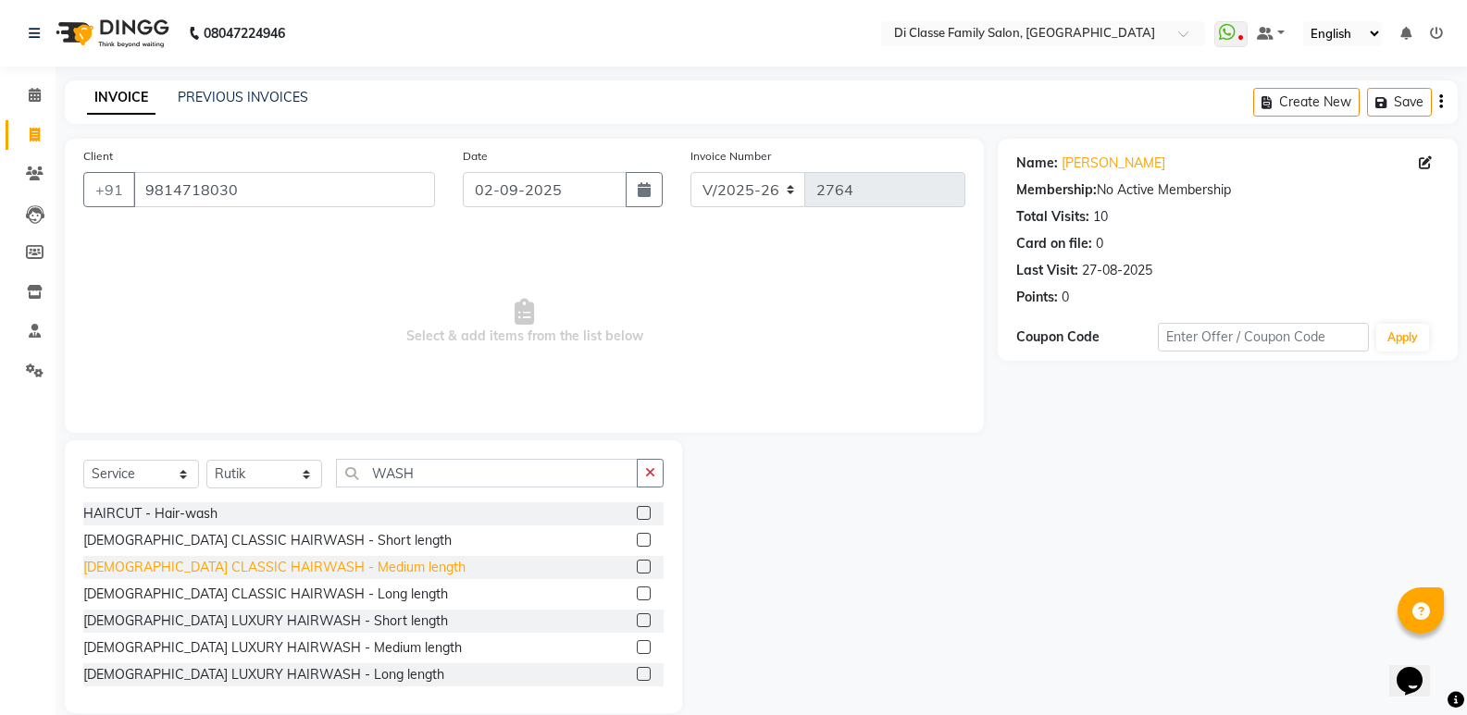
click at [332, 569] on div "[DEMOGRAPHIC_DATA] CLASSIC HAIRWASH - Medium length" at bounding box center [274, 567] width 382 height 19
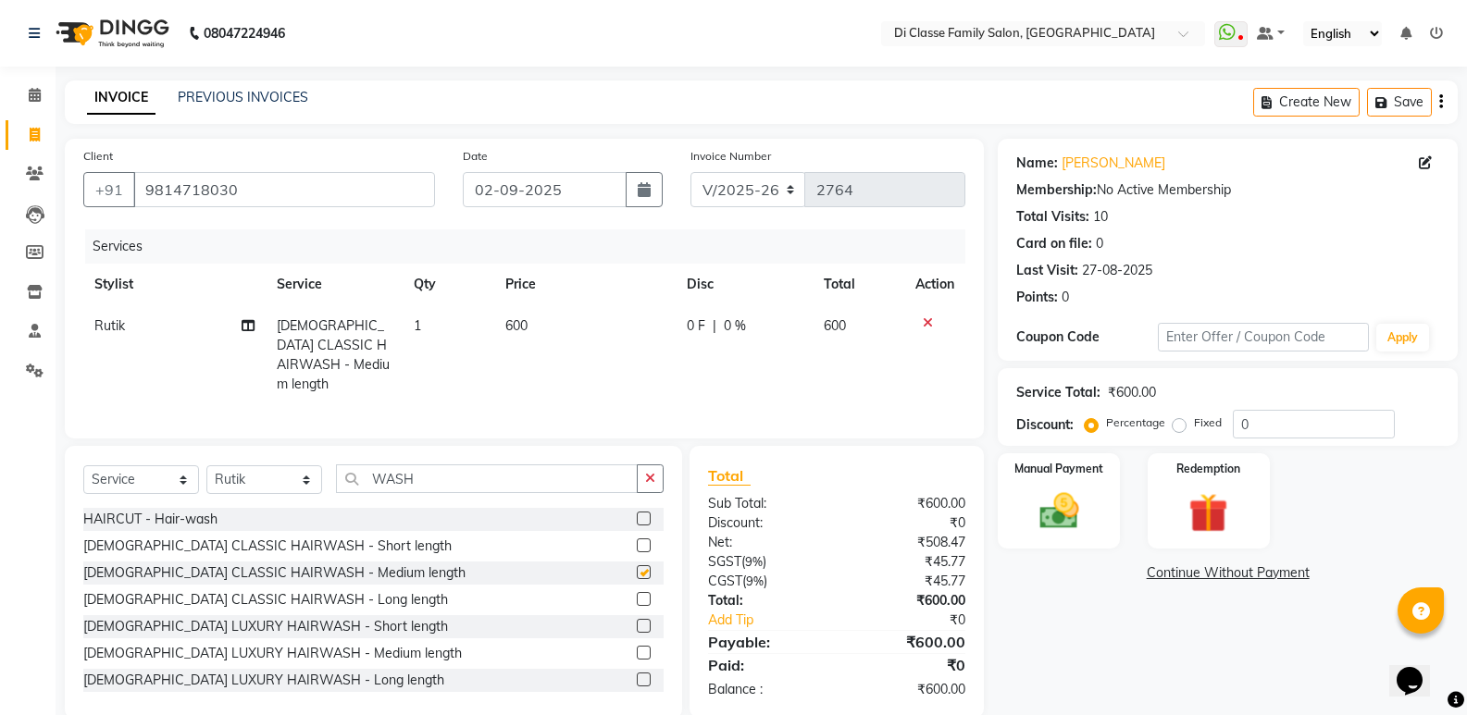
checkbox input "false"
click at [547, 367] on td "600" at bounding box center [585, 355] width 182 height 100
select select "77033"
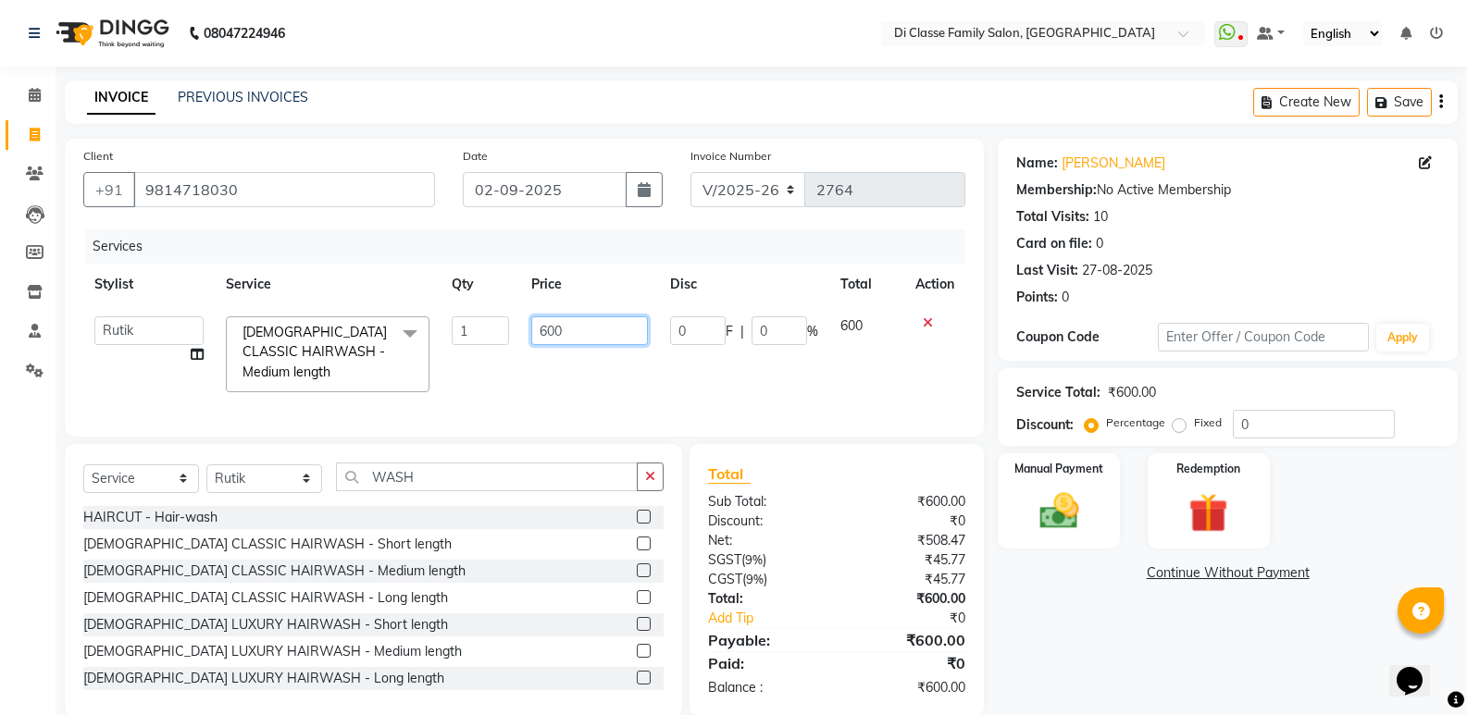
click at [548, 327] on input "600" at bounding box center [589, 330] width 116 height 29
type input "500"
click at [669, 405] on div "Services Stylist Service Qty Price Disc Total Action ADMIN [PERSON_NAME] [PERSO…" at bounding box center [524, 323] width 882 height 189
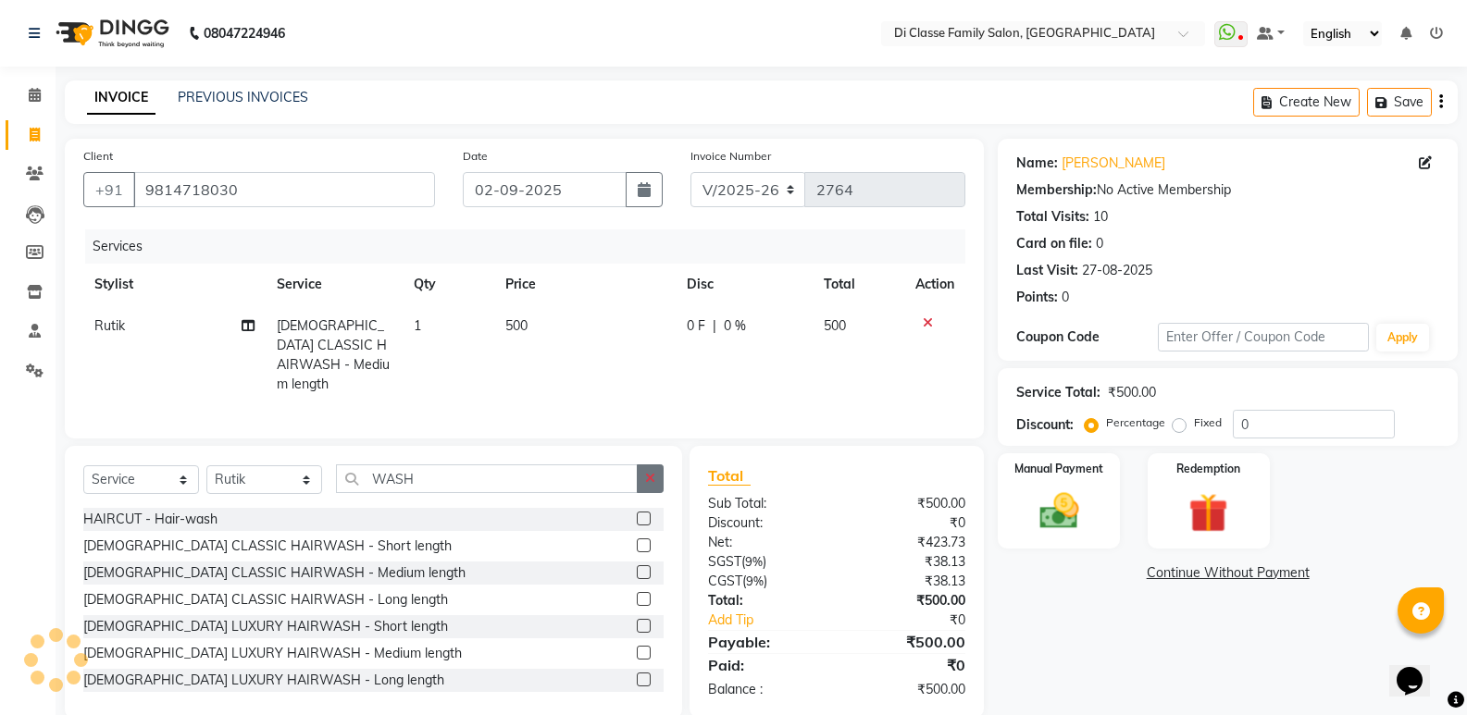
click at [645, 482] on button "button" at bounding box center [650, 479] width 27 height 29
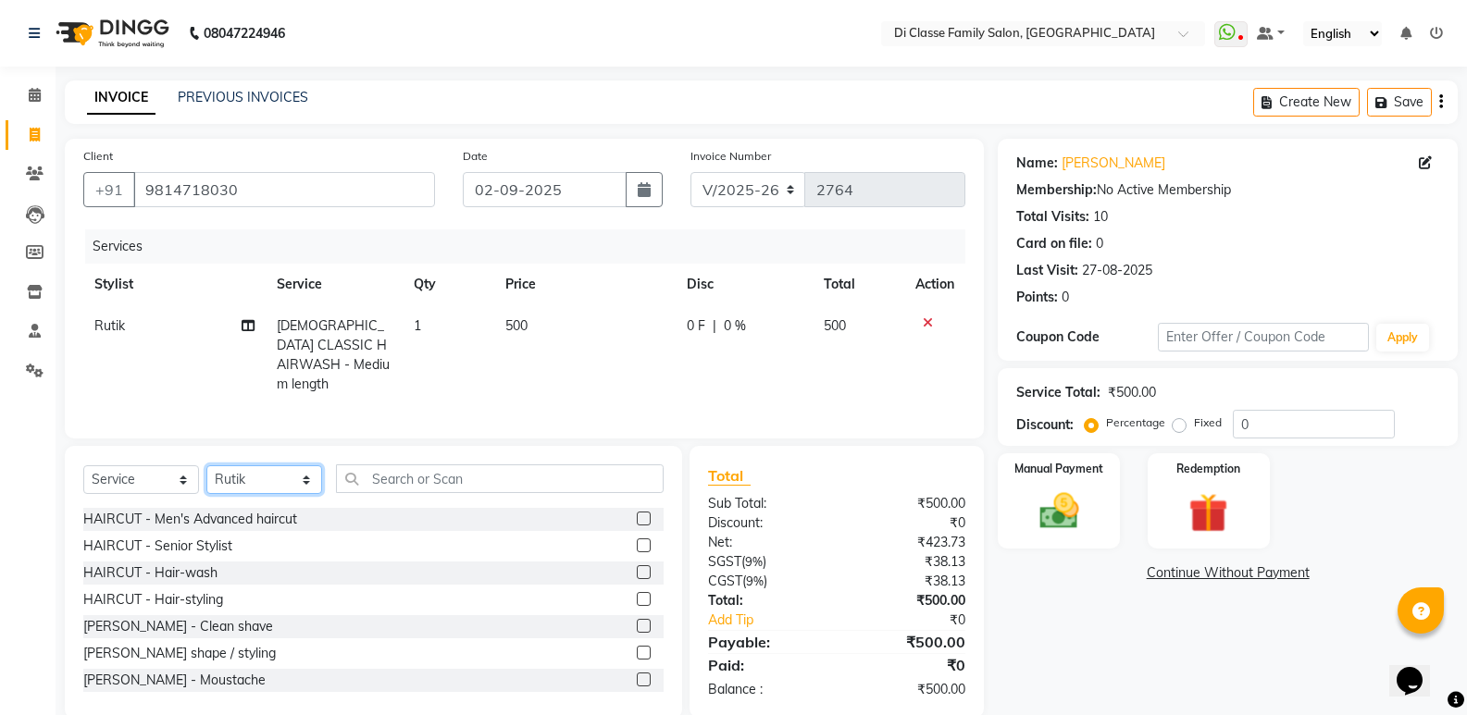
click at [304, 467] on select "Select Stylist ADMIN [PERSON_NAME] [PERSON_NAME] [PERSON_NAME] KAPIL [PERSON_NA…" at bounding box center [264, 479] width 116 height 29
select select "47552"
click at [206, 465] on select "Select Stylist ADMIN [PERSON_NAME] [PERSON_NAME] [PERSON_NAME] KAPIL [PERSON_NA…" at bounding box center [264, 479] width 116 height 29
click at [408, 476] on input "text" at bounding box center [500, 479] width 328 height 29
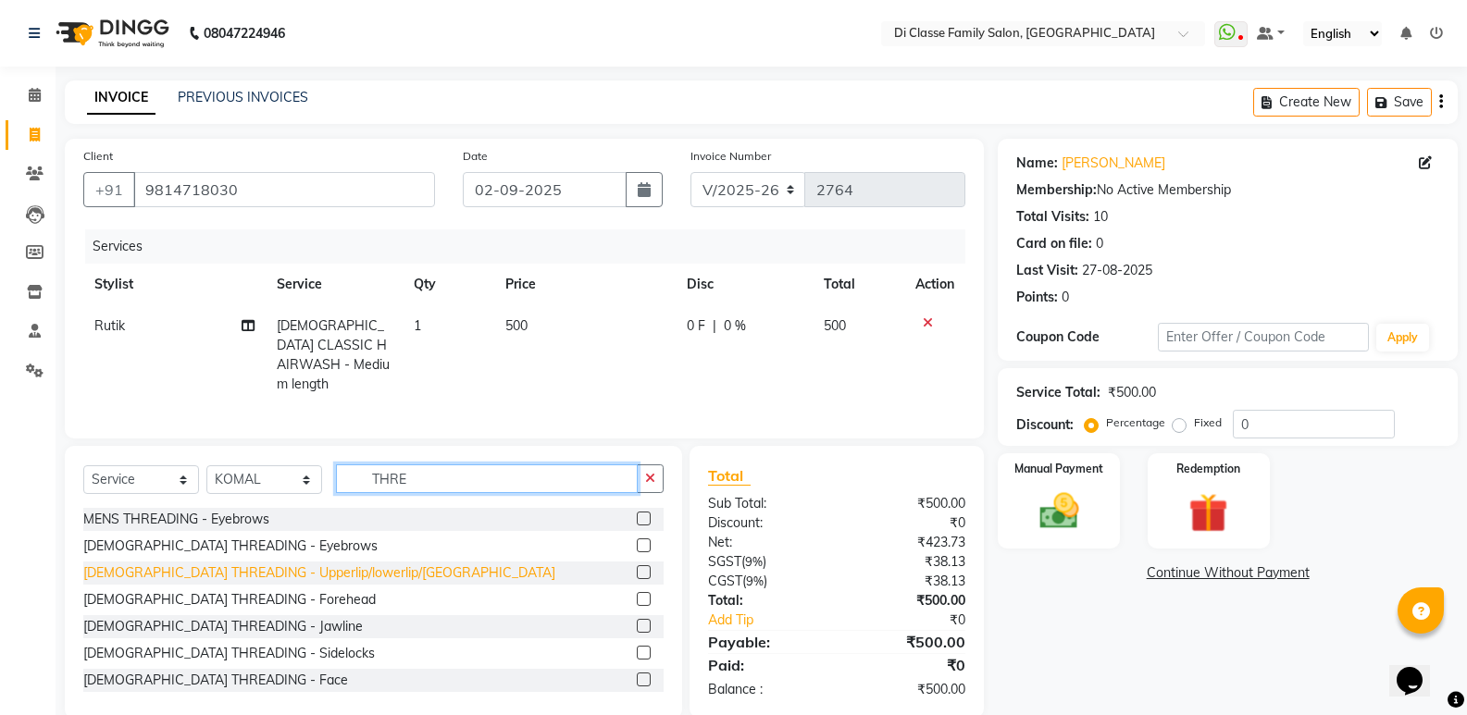
type input "THRE"
click at [228, 564] on div "[DEMOGRAPHIC_DATA] THREADING - Upperlip/lowerlip/[GEOGRAPHIC_DATA]" at bounding box center [319, 573] width 472 height 19
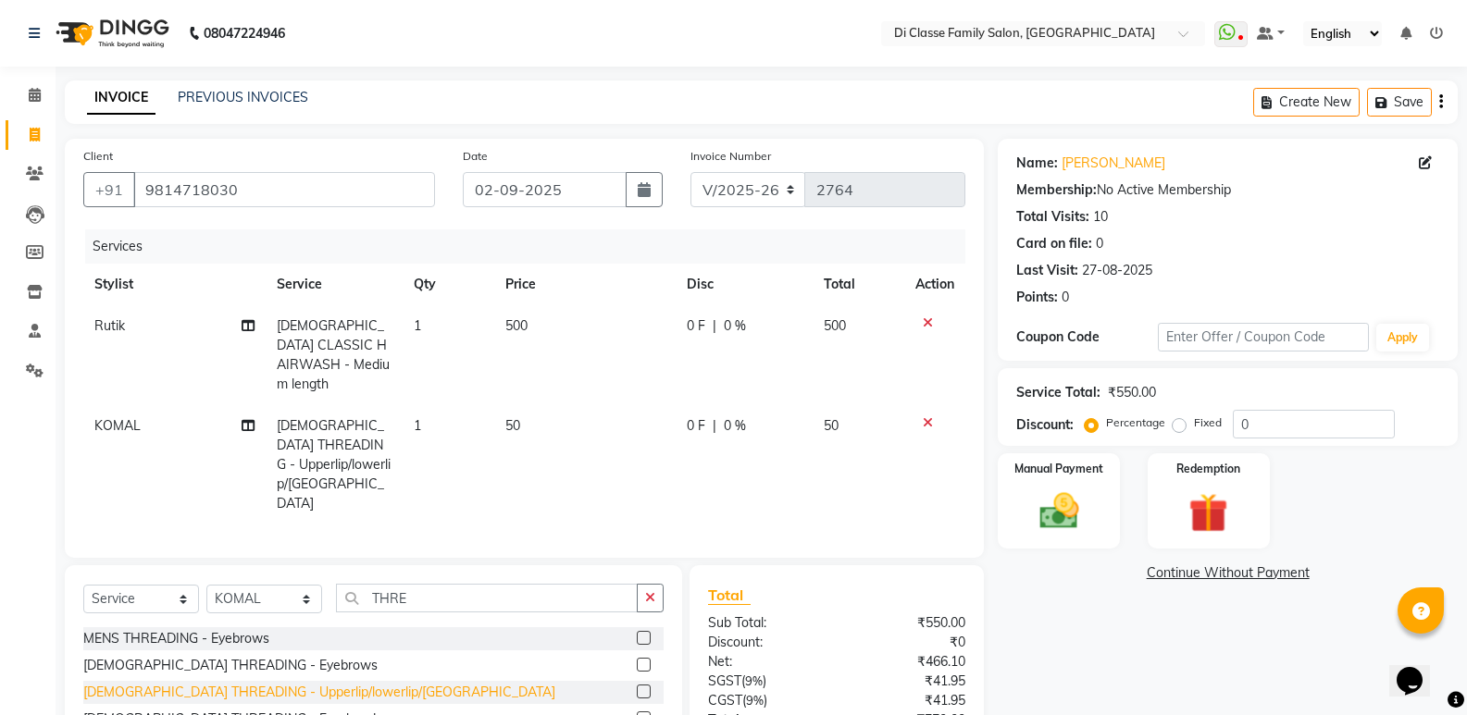
click at [262, 683] on div "[DEMOGRAPHIC_DATA] THREADING - Upperlip/lowerlip/[GEOGRAPHIC_DATA]" at bounding box center [319, 692] width 472 height 19
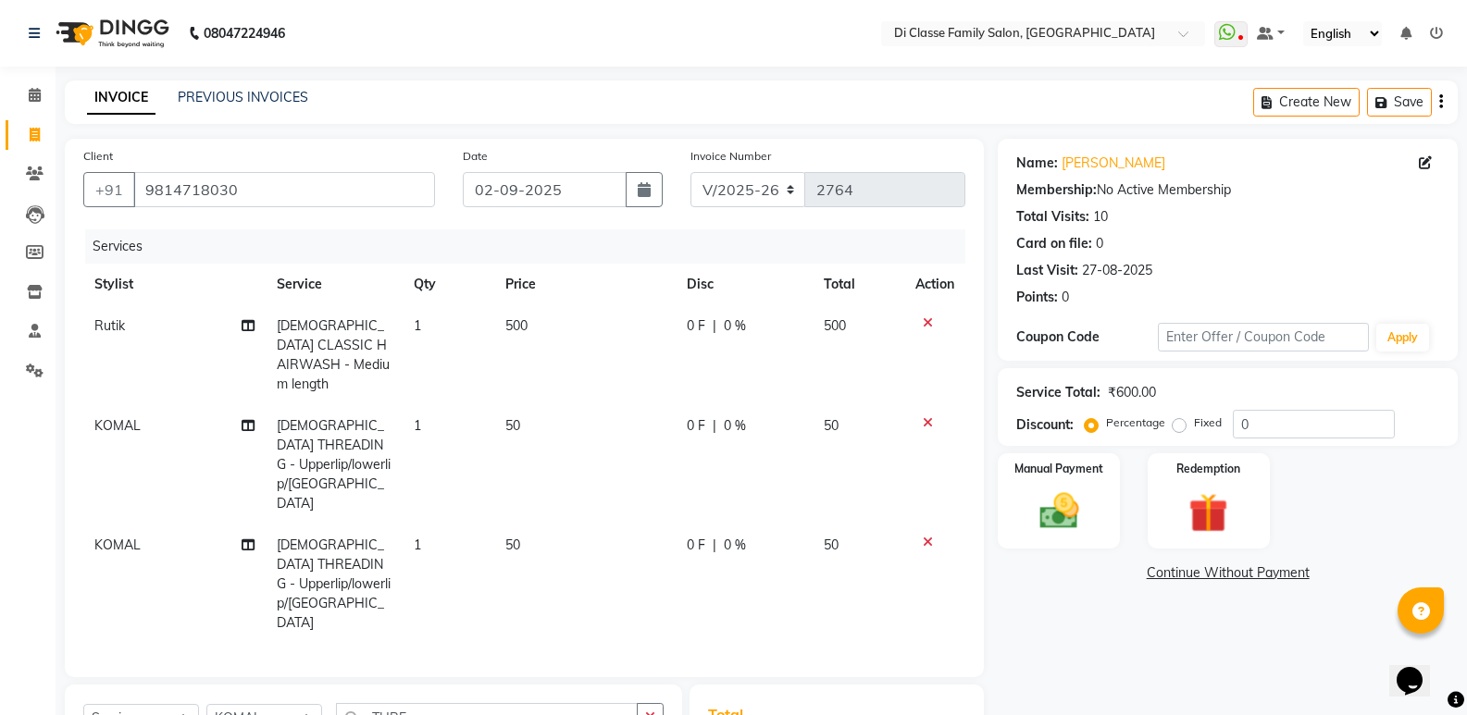
checkbox input "false"
click at [519, 322] on span "500" at bounding box center [516, 325] width 22 height 17
select select "77033"
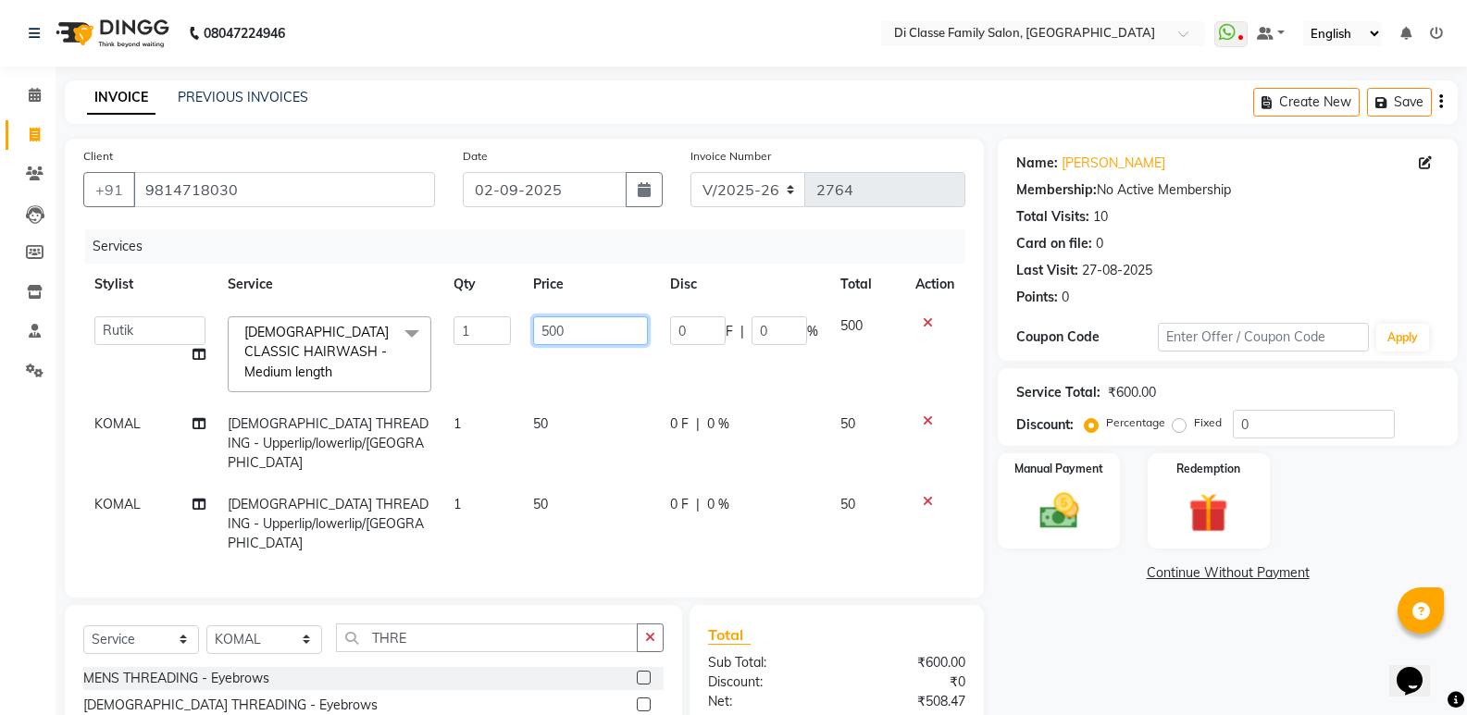
click at [545, 325] on input "500" at bounding box center [590, 330] width 115 height 29
type input "600"
click at [1254, 432] on input "0" at bounding box center [1314, 424] width 162 height 29
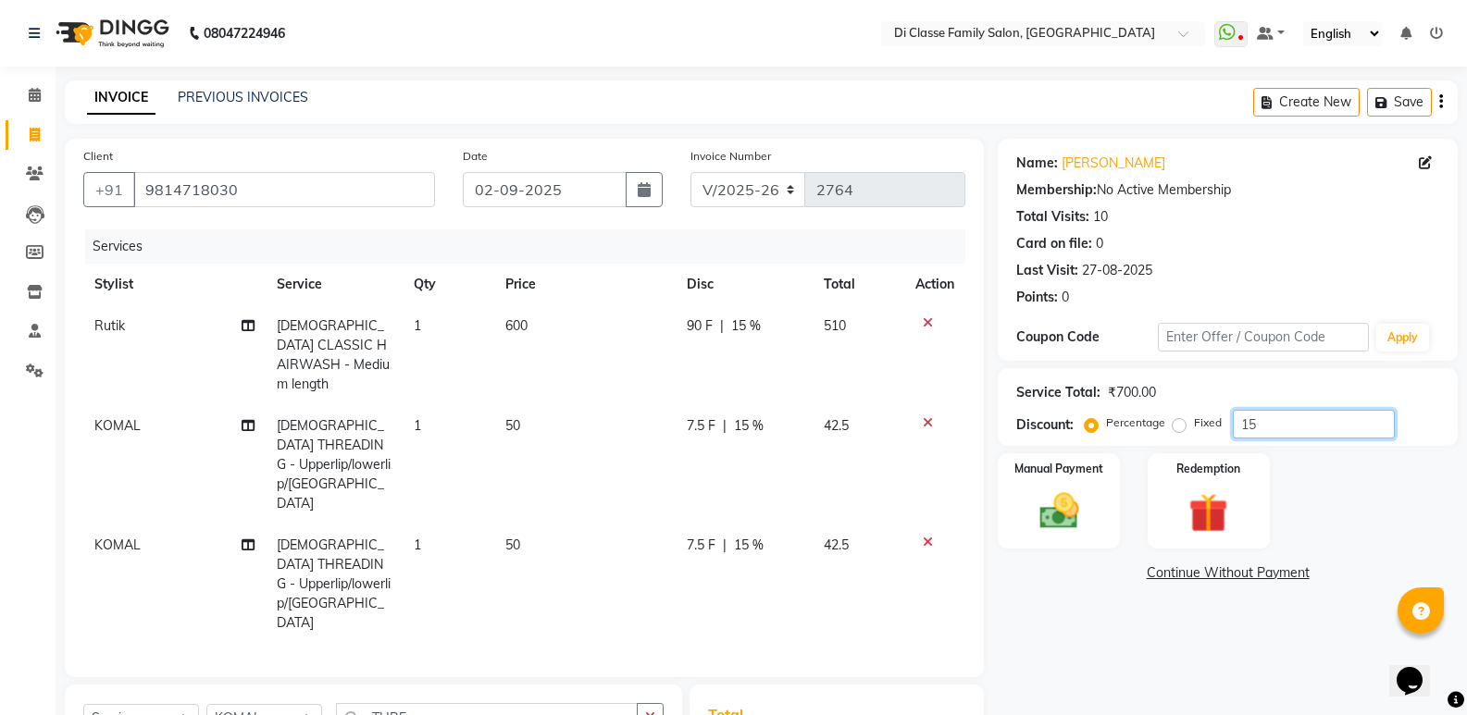
type input "15"
click at [702, 418] on td "7.5 F | 15 %" at bounding box center [743, 464] width 137 height 119
select select "47552"
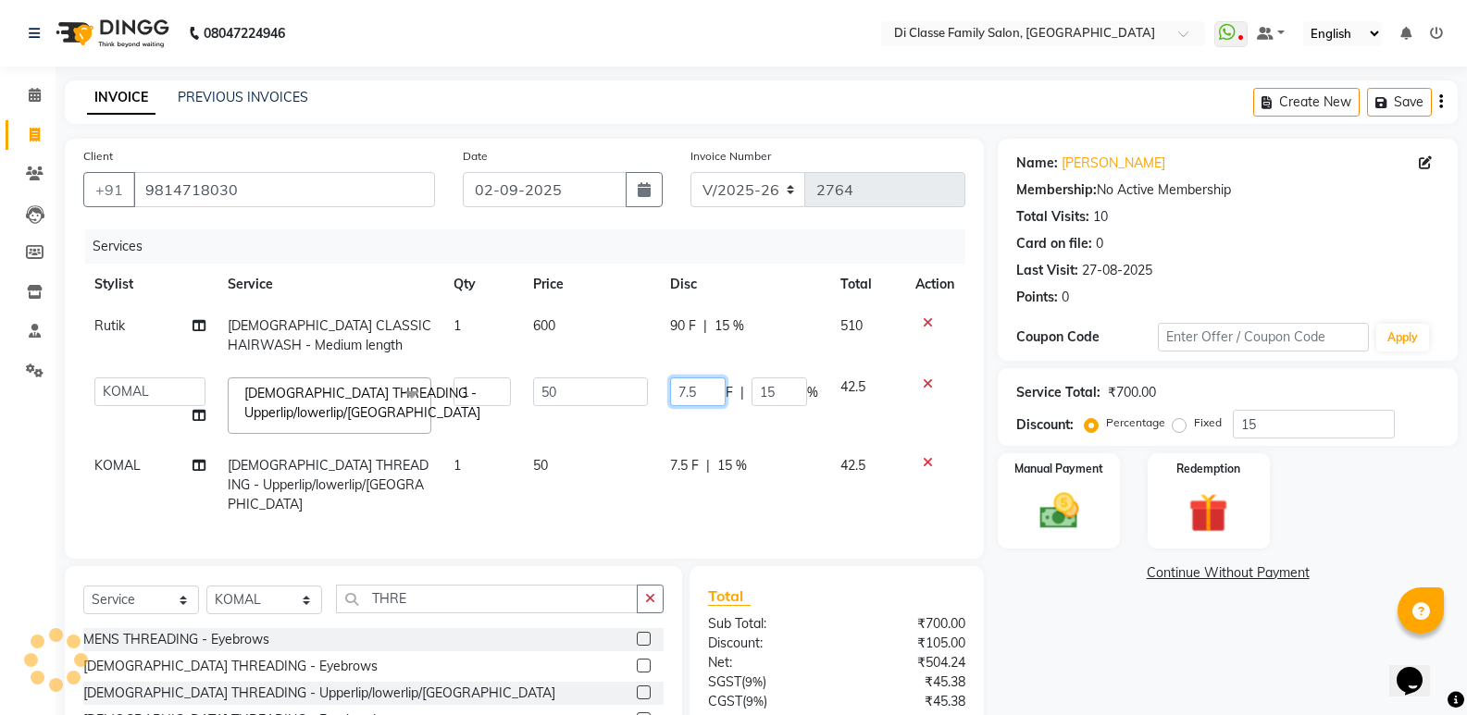
click at [706, 394] on input "7.5" at bounding box center [698, 392] width 56 height 29
type input "7"
type input "8"
click at [705, 480] on td "7.5 F | 15 %" at bounding box center [744, 485] width 170 height 81
select select "47552"
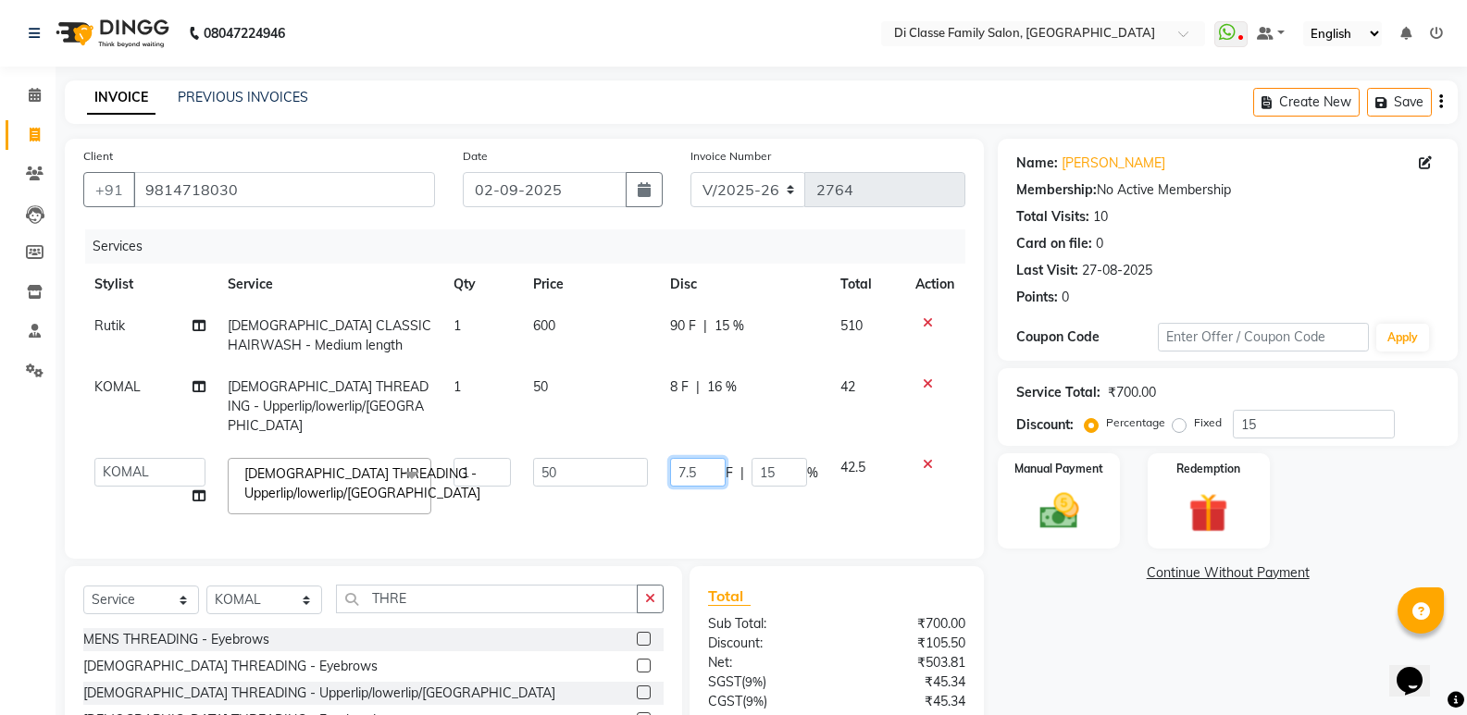
click at [701, 466] on input "7.5" at bounding box center [698, 472] width 56 height 29
type input "7"
type input "8"
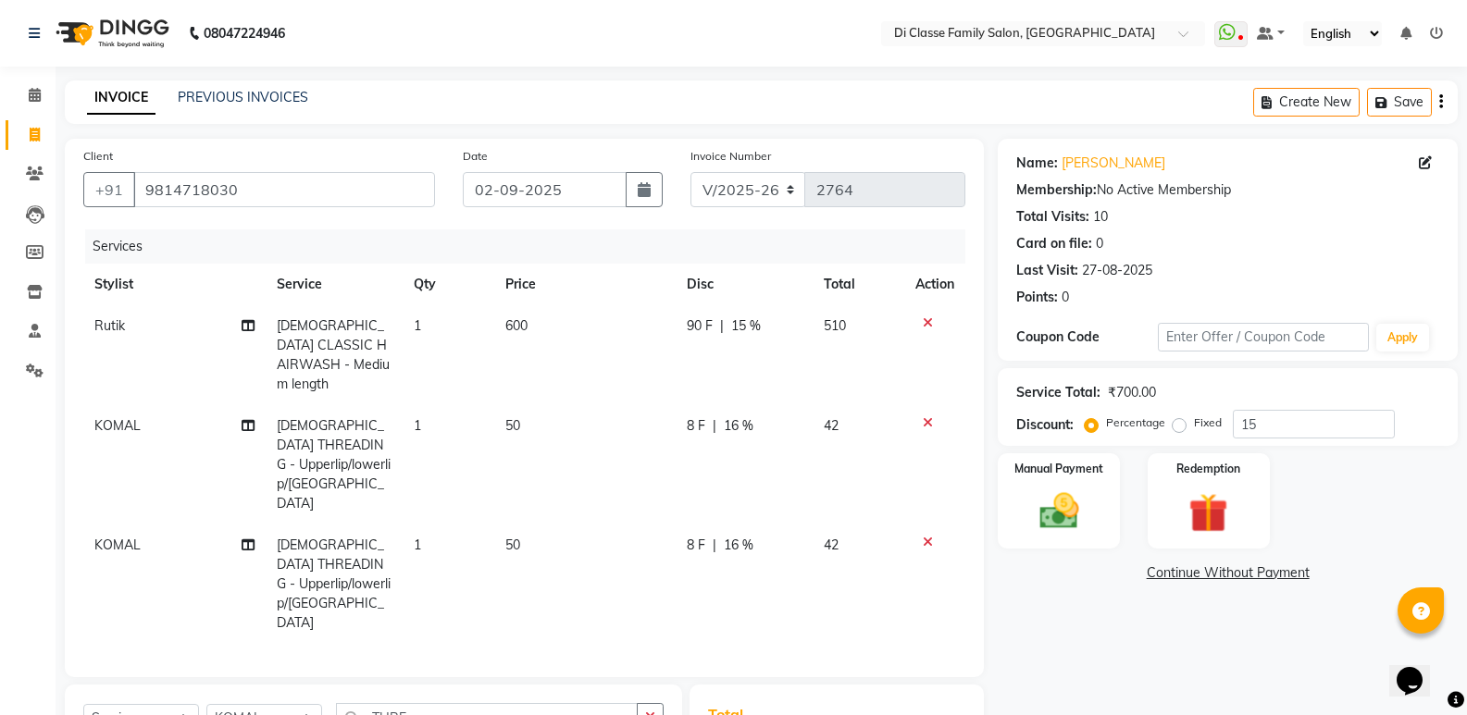
click at [729, 335] on div "90 F | 15 %" at bounding box center [744, 325] width 115 height 19
select select "77033"
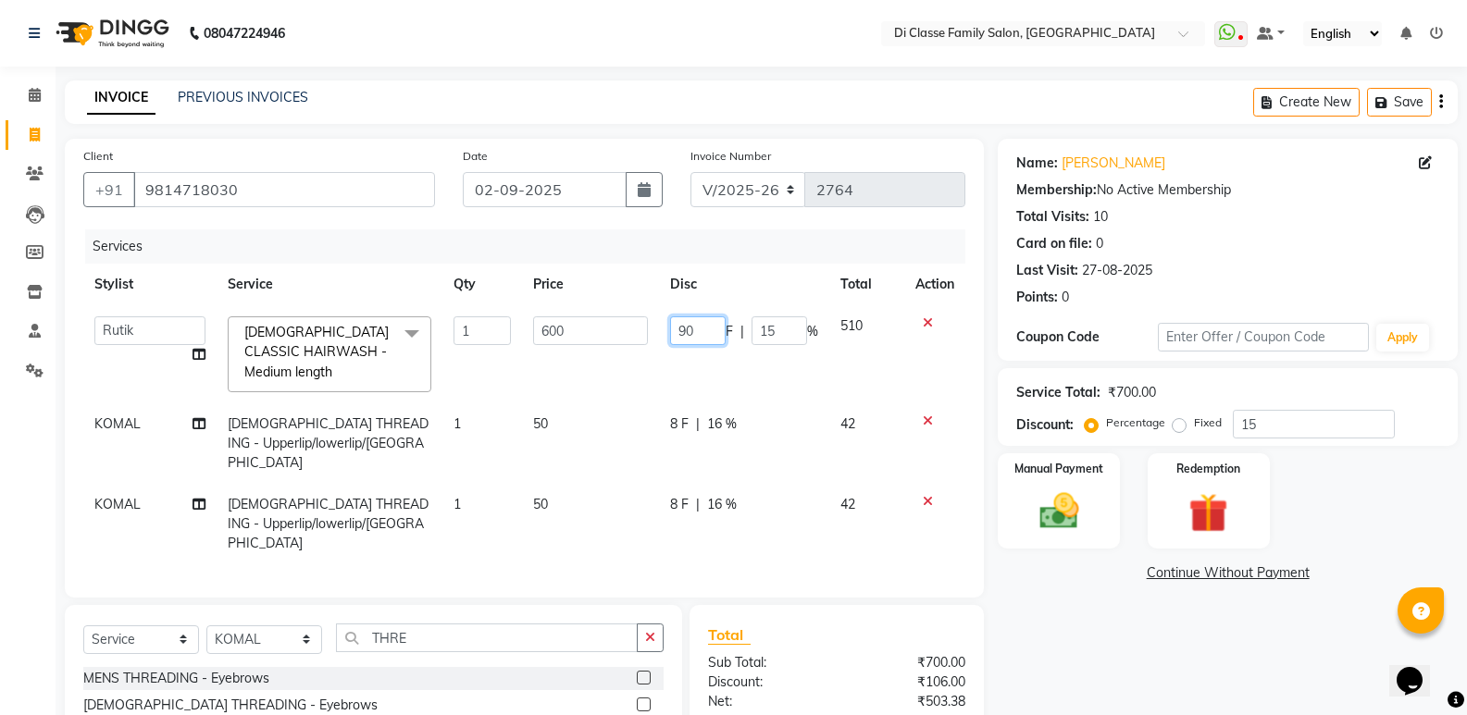
click at [702, 334] on input "90" at bounding box center [698, 330] width 56 height 29
type input "9"
type input "100"
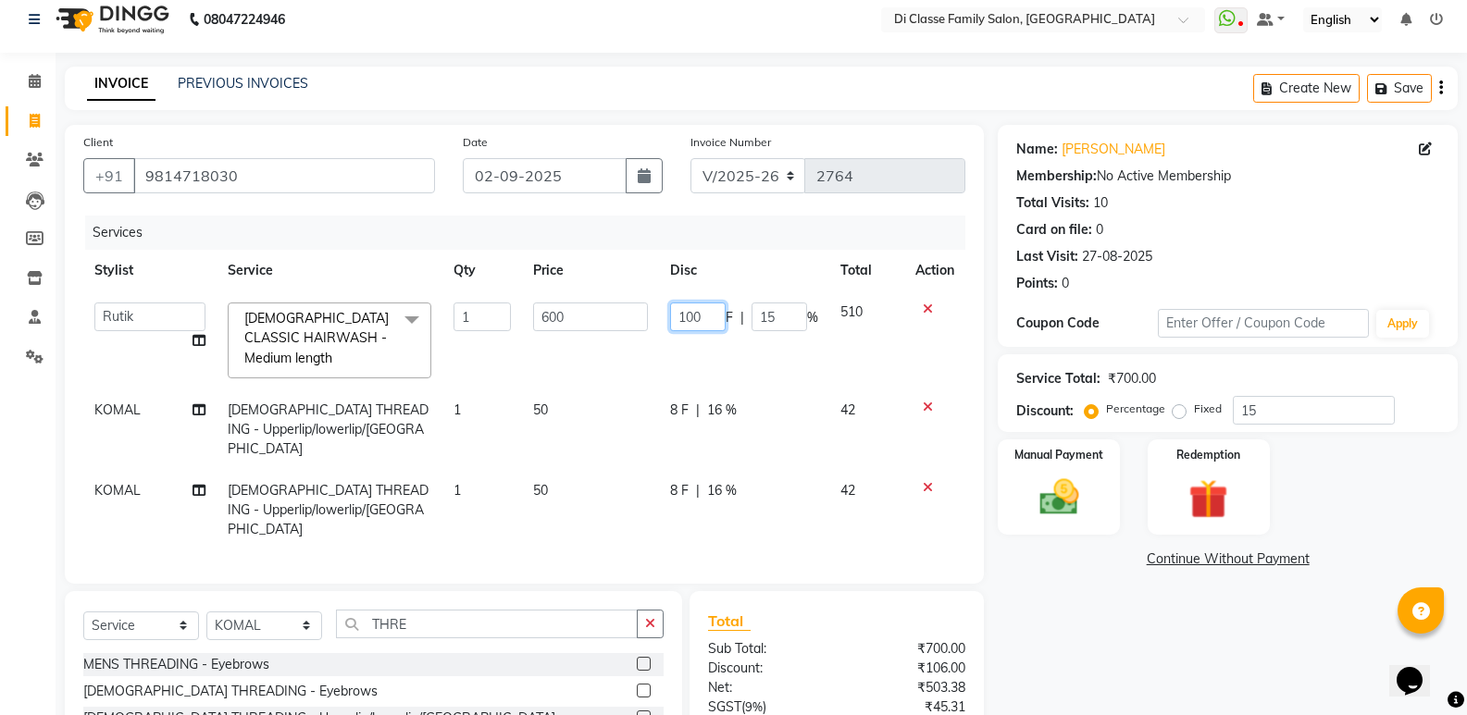
scroll to position [166, 0]
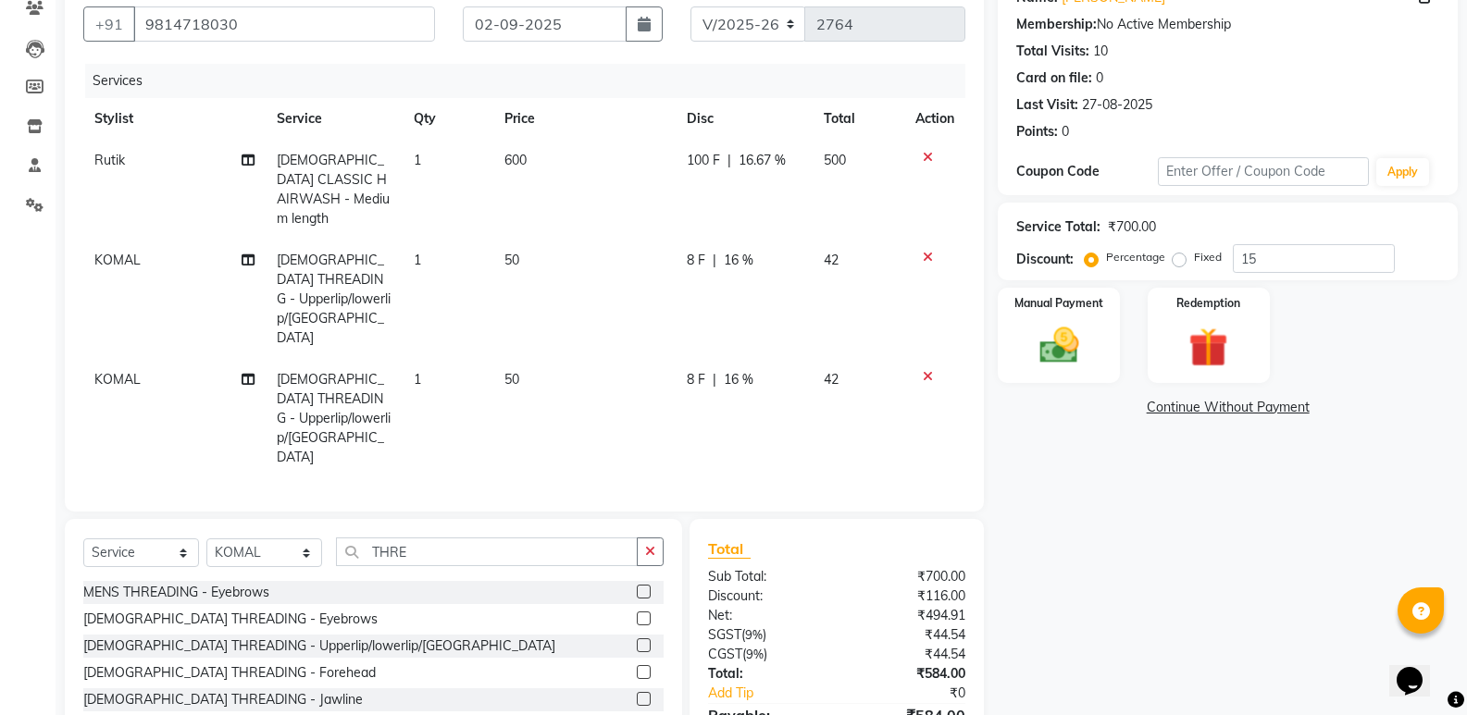
click at [1106, 638] on div "Name: [PERSON_NAME] Membership: No Active Membership Total Visits: 10 Card on f…" at bounding box center [1234, 382] width 474 height 819
click at [1012, 339] on div "Manual Payment" at bounding box center [1059, 335] width 127 height 99
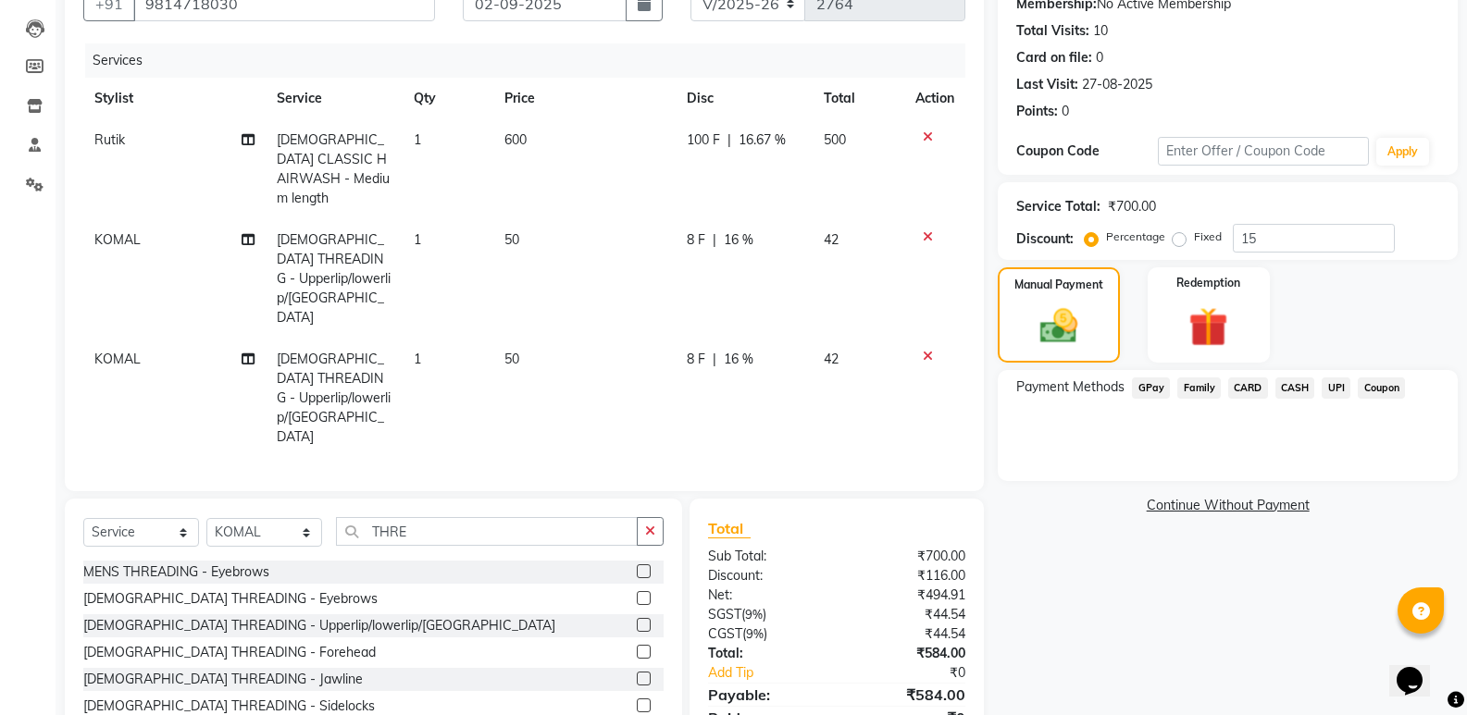
scroll to position [187, 0]
click at [1139, 383] on span "GPay" at bounding box center [1151, 387] width 38 height 21
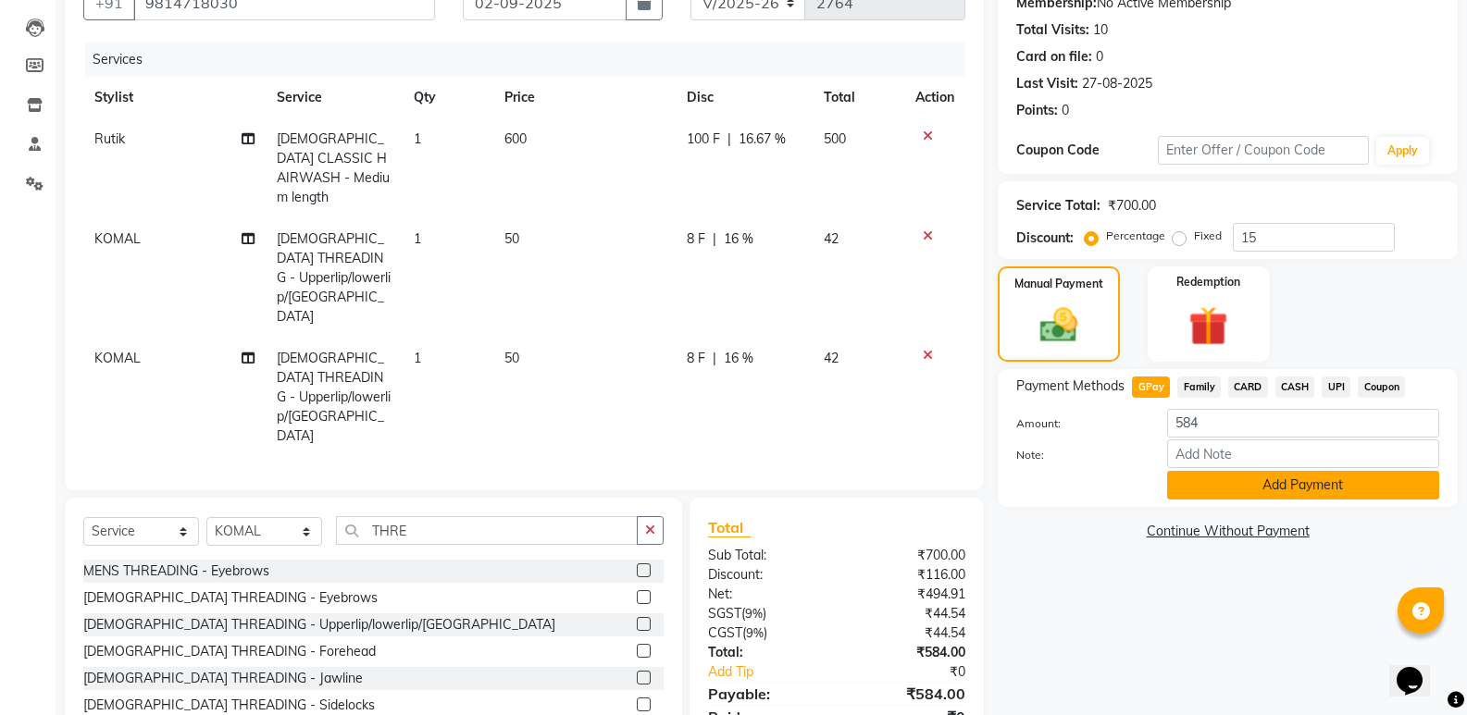
click at [1171, 490] on button "Add Payment" at bounding box center [1303, 485] width 272 height 29
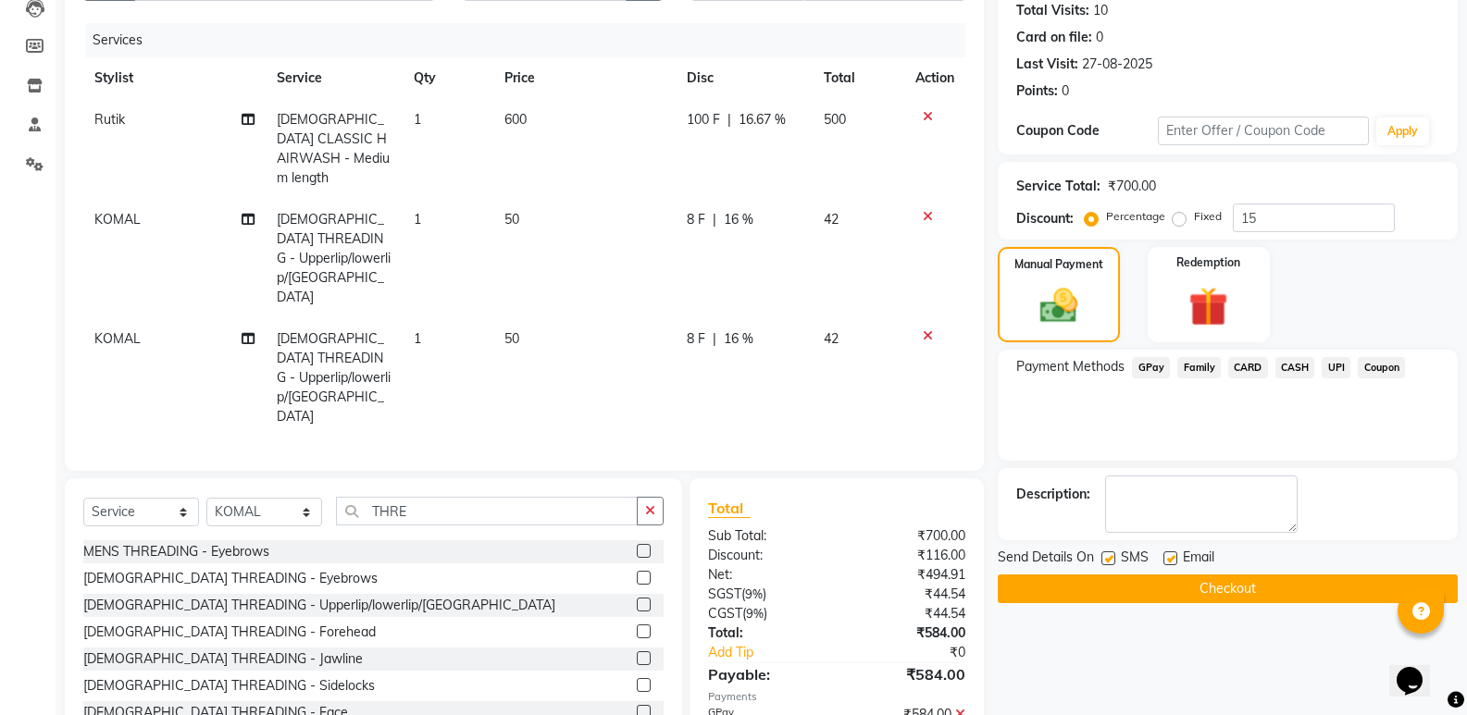
scroll to position [225, 0]
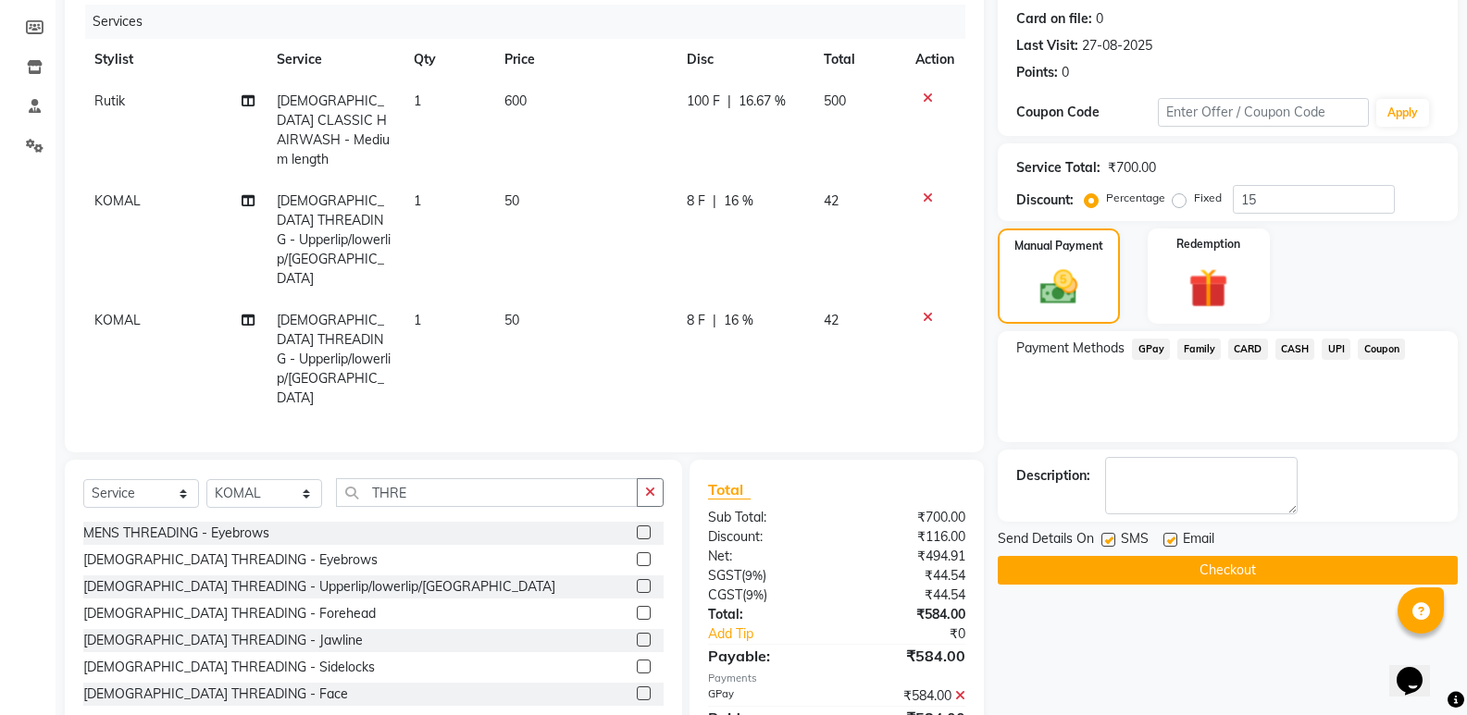
click at [1144, 561] on button "Checkout" at bounding box center [1227, 570] width 460 height 29
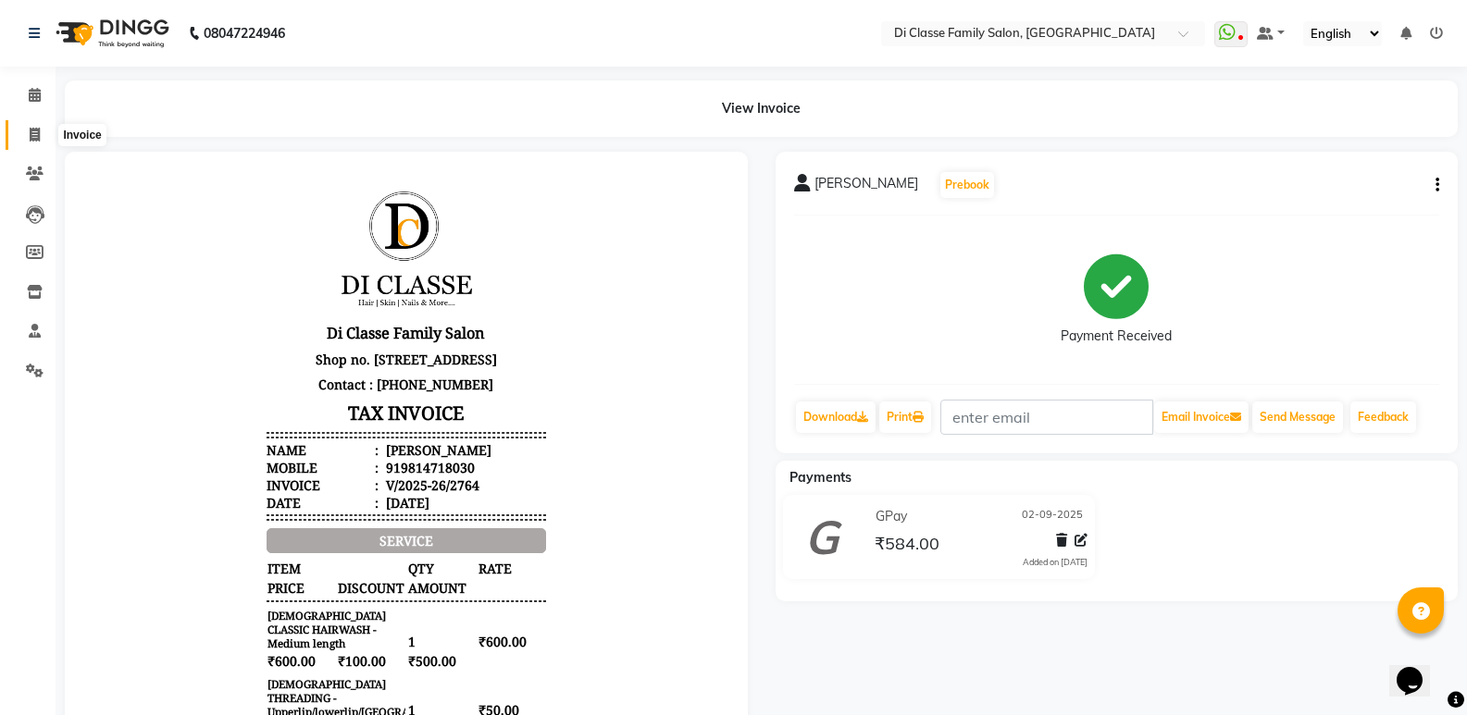
drag, startPoint x: 33, startPoint y: 124, endPoint x: 43, endPoint y: 128, distance: 10.8
click at [34, 126] on span at bounding box center [35, 135] width 32 height 21
select select "6346"
select select "service"
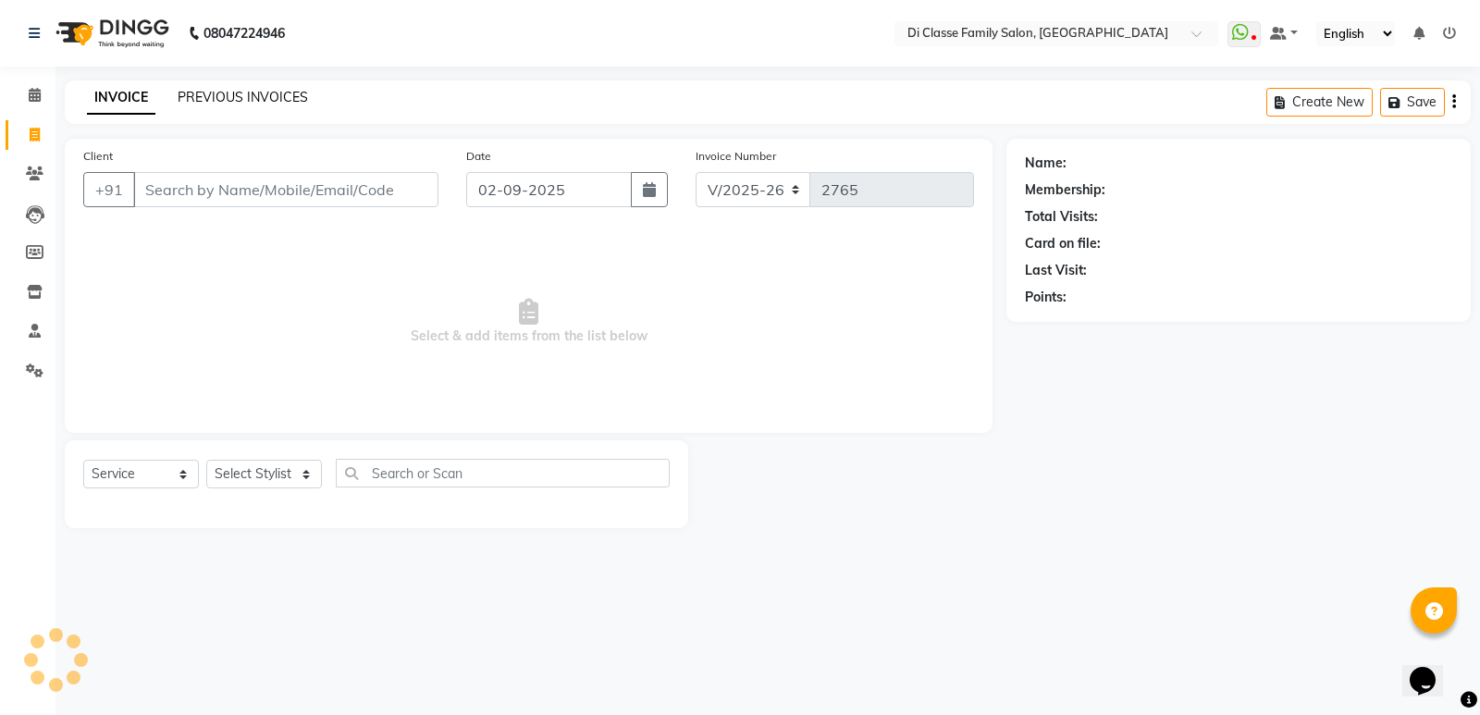
click at [243, 103] on link "PREVIOUS INVOICES" at bounding box center [243, 97] width 130 height 17
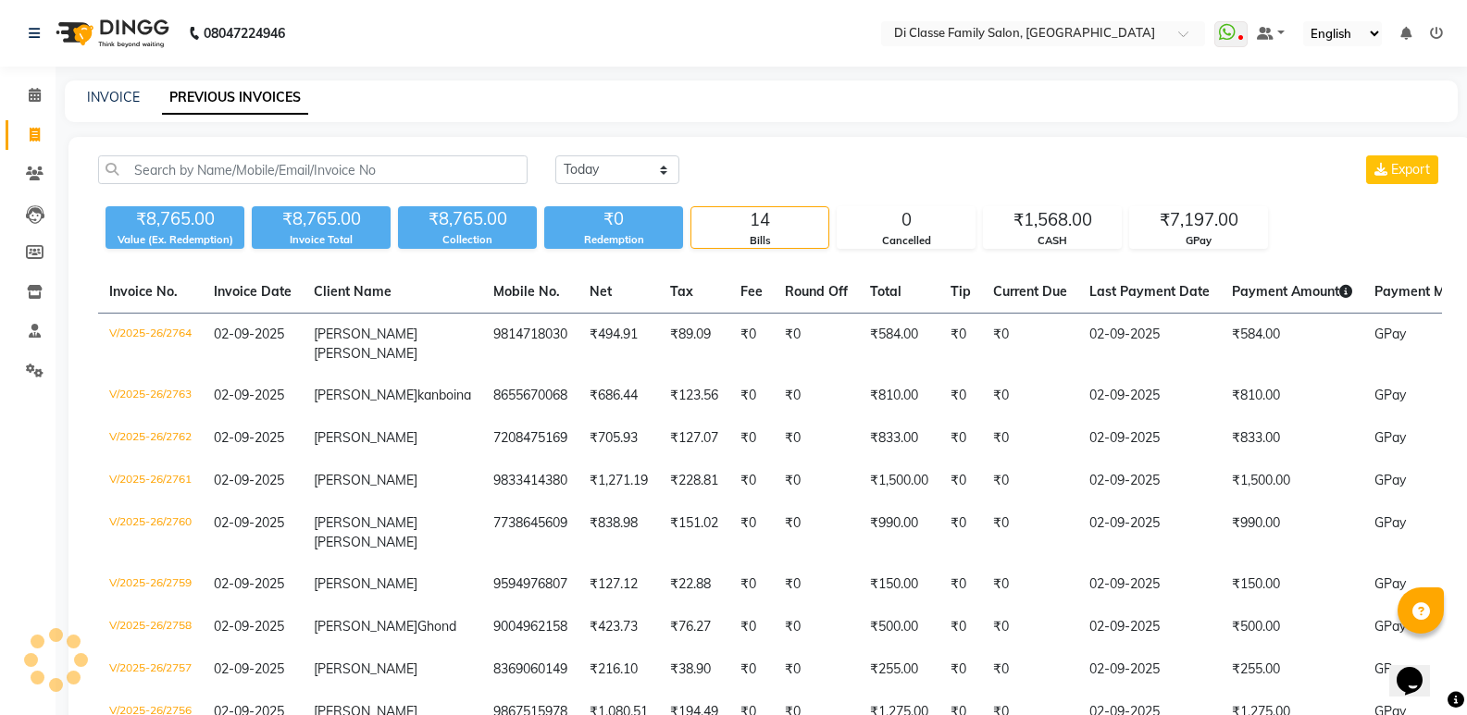
click at [366, 98] on div "INVOICE PREVIOUS INVOICES" at bounding box center [750, 97] width 1370 height 19
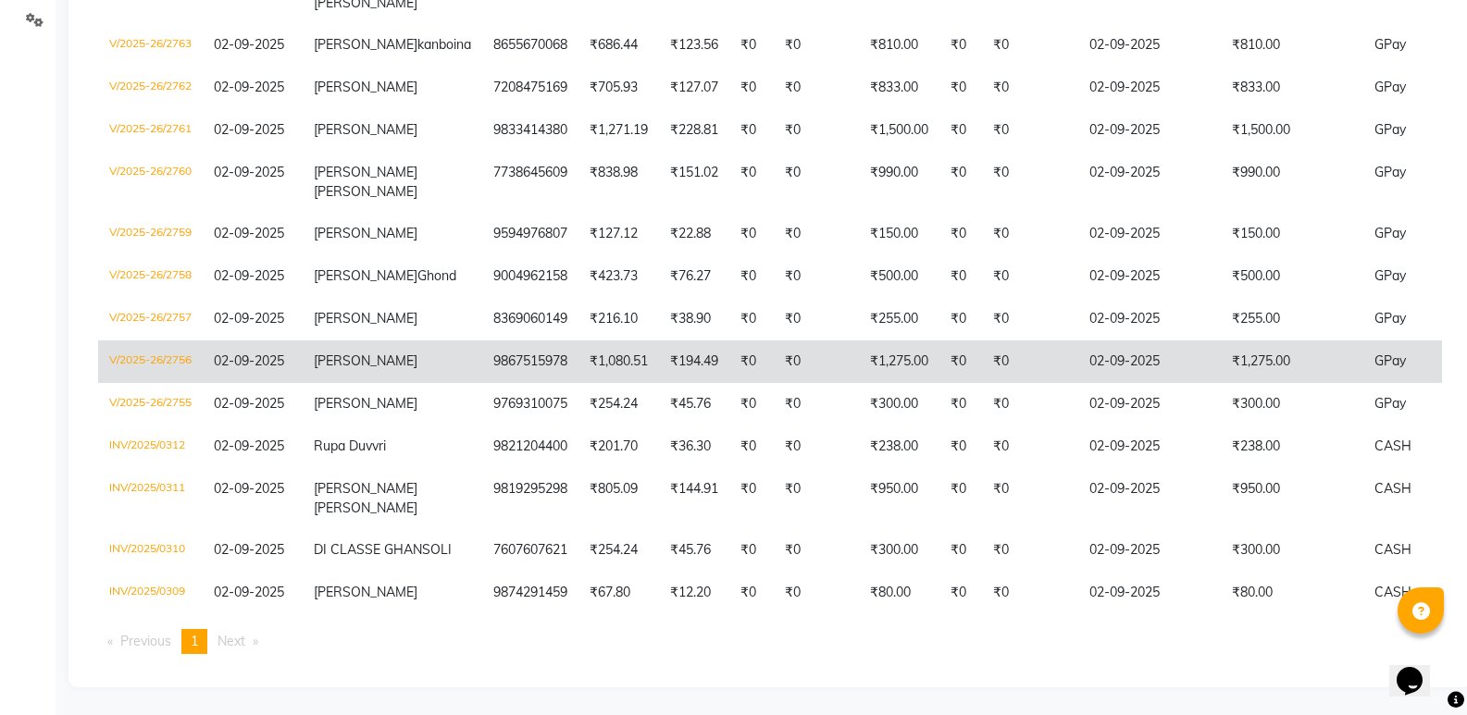
scroll to position [494, 0]
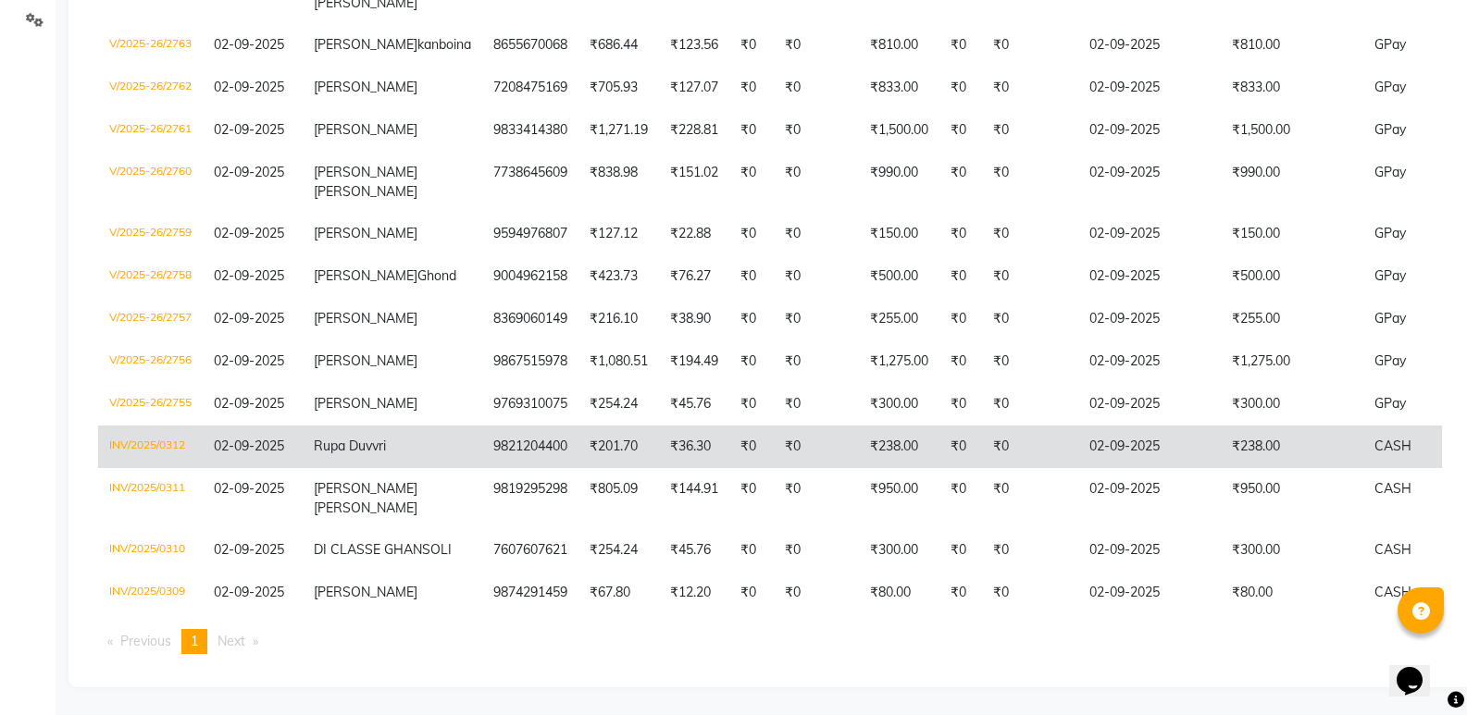
click at [659, 426] on td "₹36.30" at bounding box center [694, 447] width 70 height 43
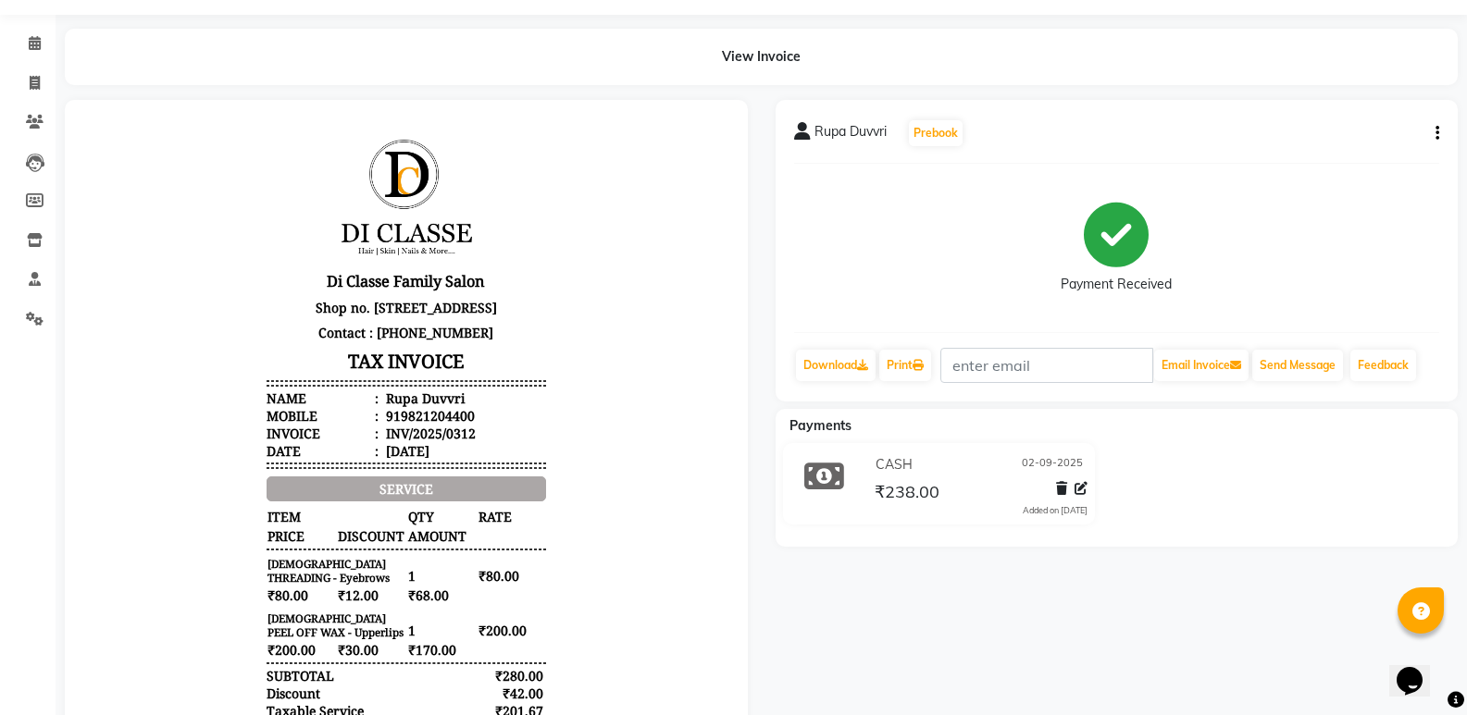
scroll to position [93, 0]
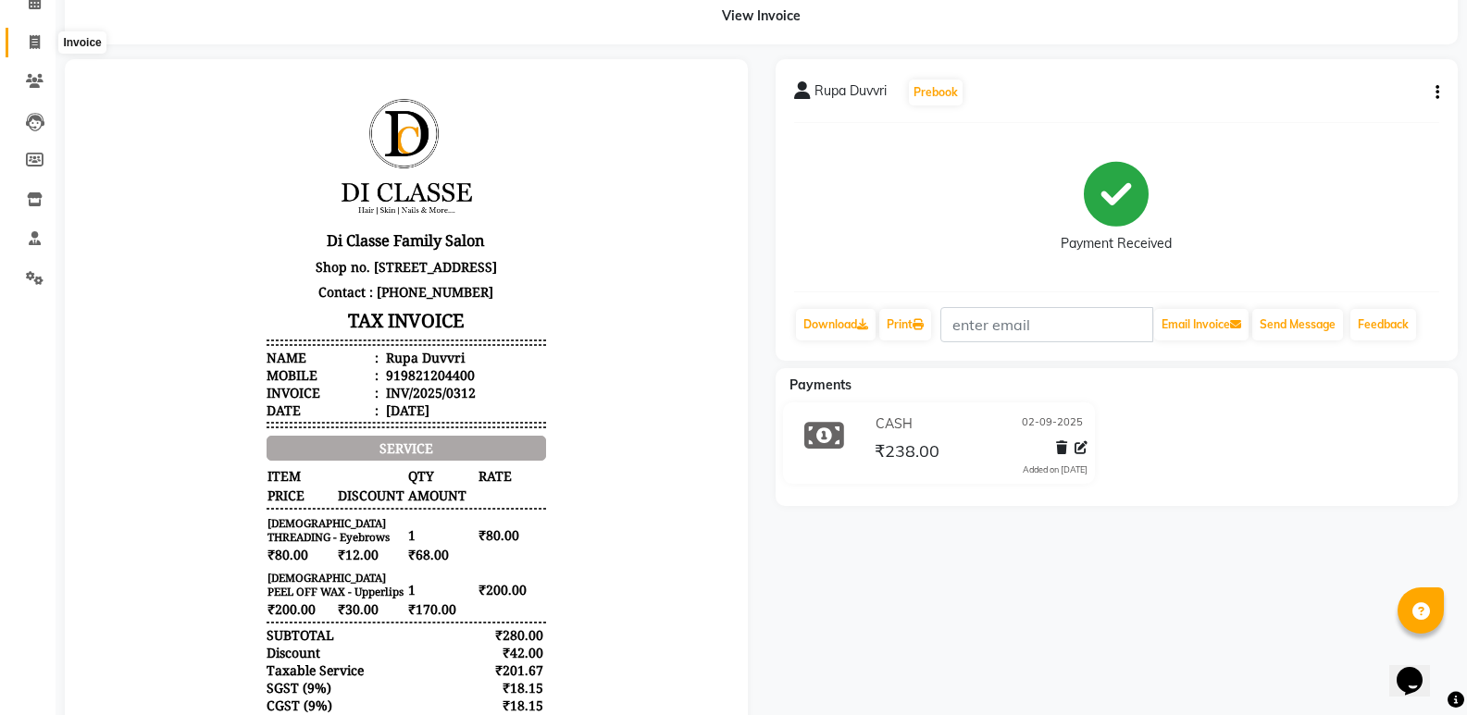
click at [34, 44] on icon at bounding box center [35, 42] width 10 height 14
select select "6346"
select select "service"
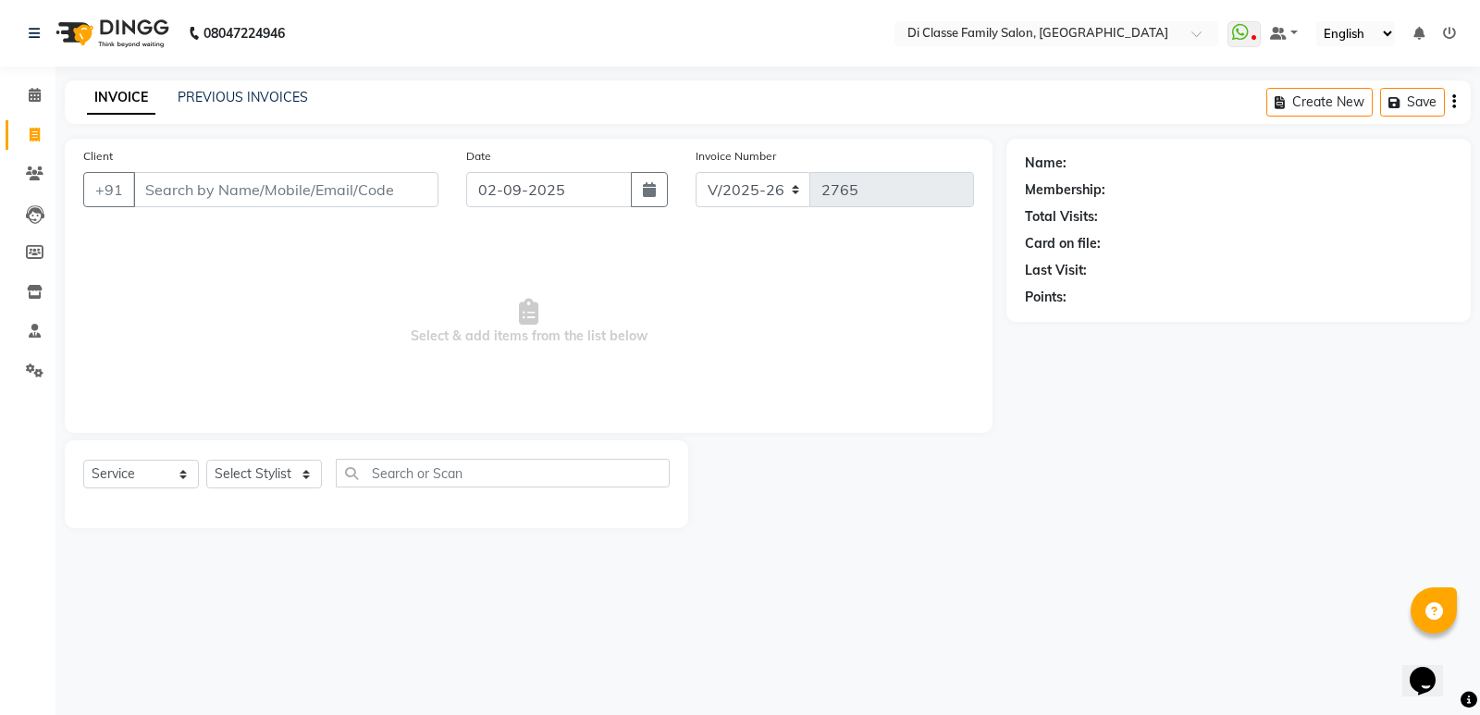
click at [251, 290] on span "Select & add items from the list below" at bounding box center [528, 321] width 891 height 185
click at [241, 100] on link "PREVIOUS INVOICES" at bounding box center [243, 97] width 130 height 17
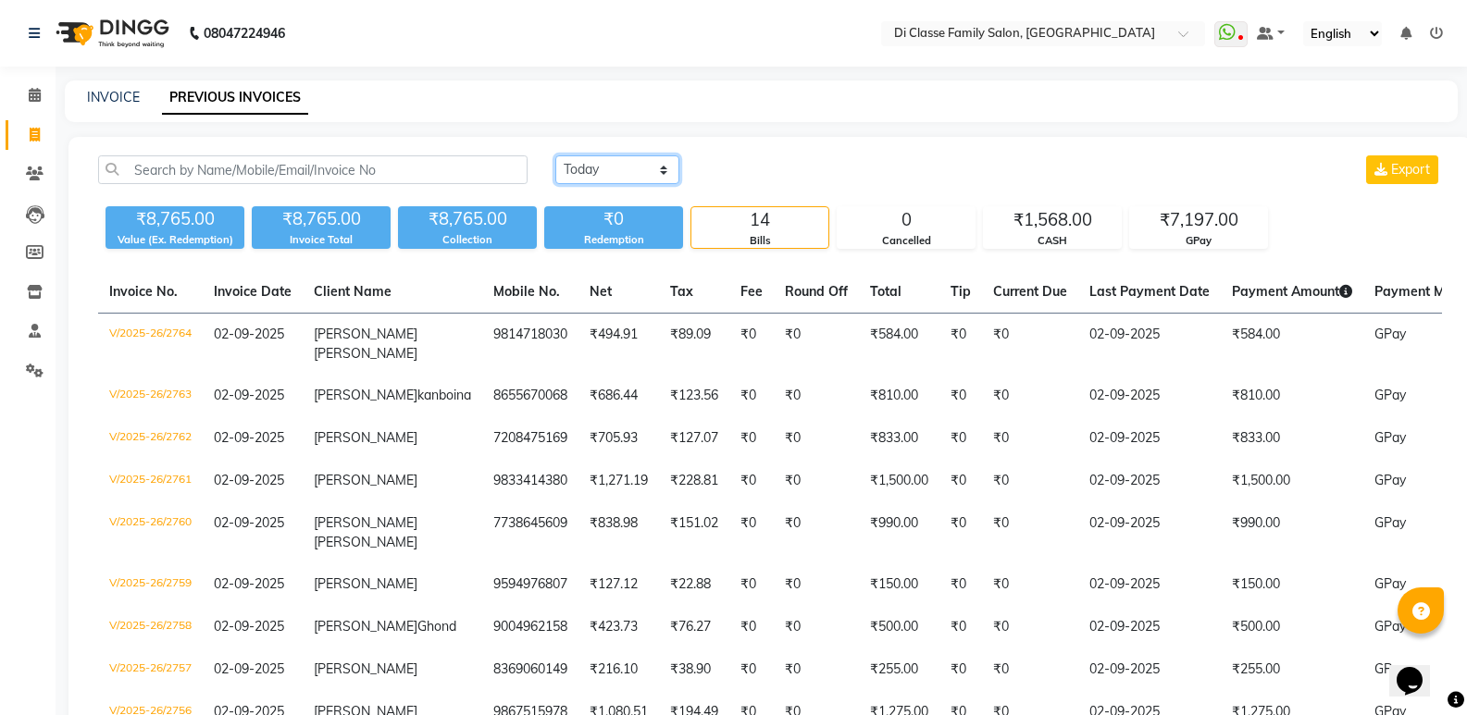
click at [598, 179] on select "Today Yesterday Custom Range" at bounding box center [617, 169] width 124 height 29
select select "range"
click at [555, 155] on select "Today Yesterday Custom Range" at bounding box center [617, 169] width 124 height 29
click at [804, 170] on input "02-09-2025" at bounding box center [768, 170] width 130 height 26
select select "9"
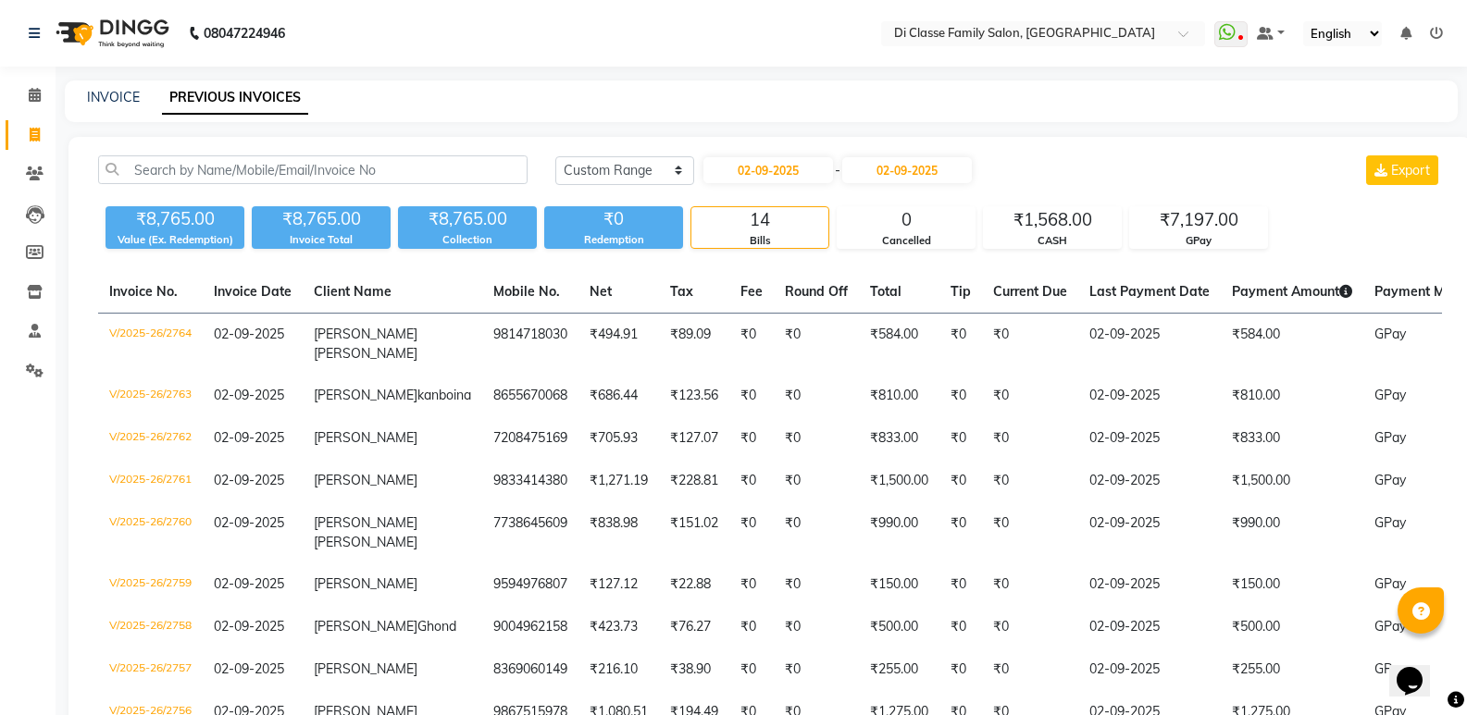
select select "2025"
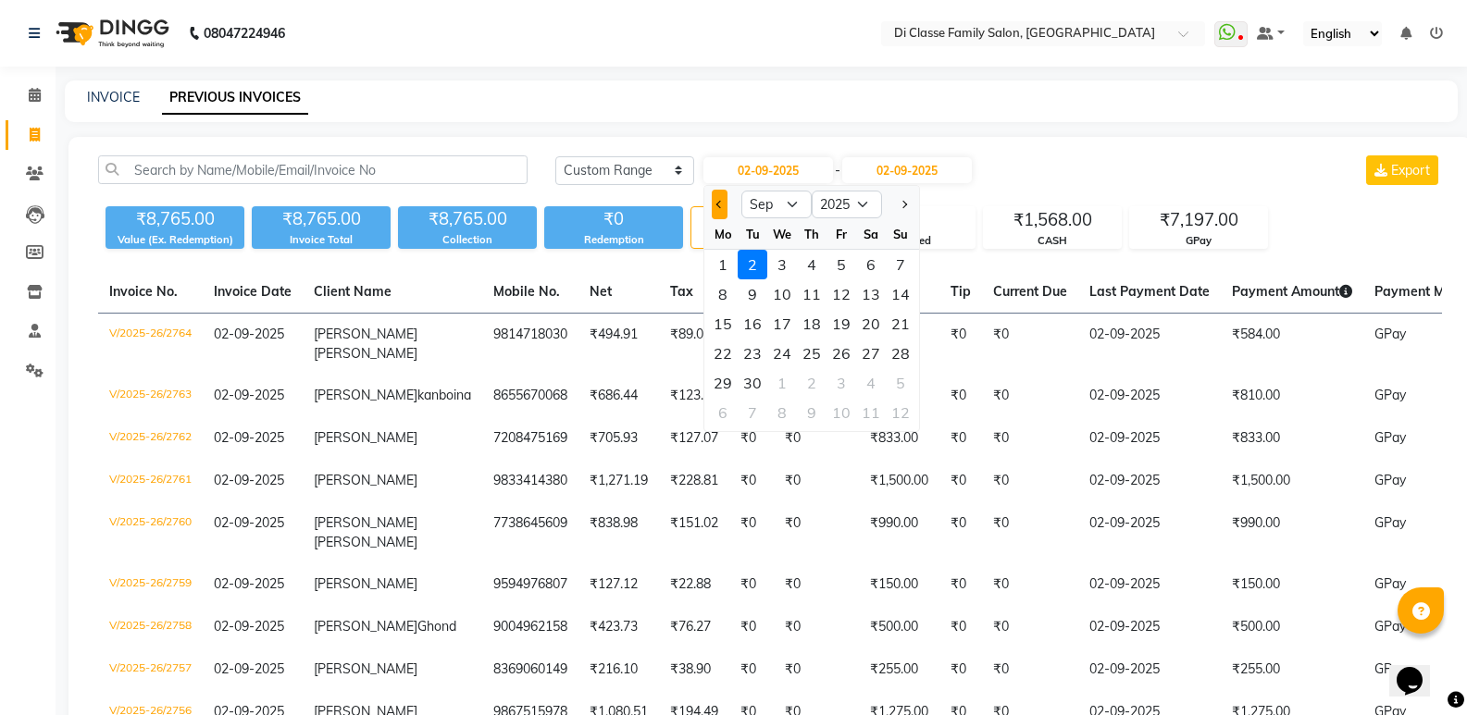
click at [718, 211] on button "Previous month" at bounding box center [720, 205] width 16 height 30
select select "8"
click at [877, 357] on div "23" at bounding box center [871, 354] width 30 height 30
type input "23-08-2025"
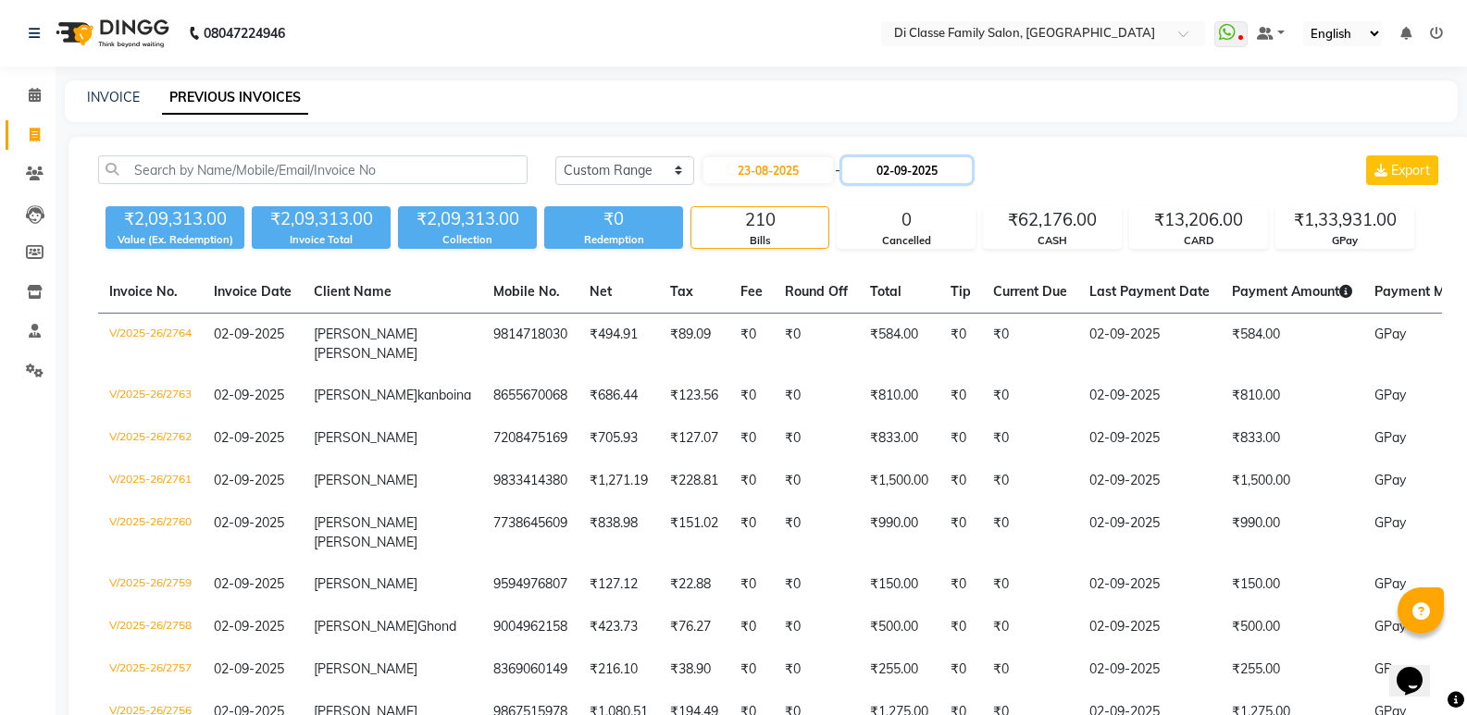
click at [925, 171] on input "02-09-2025" at bounding box center [907, 170] width 130 height 26
select select "9"
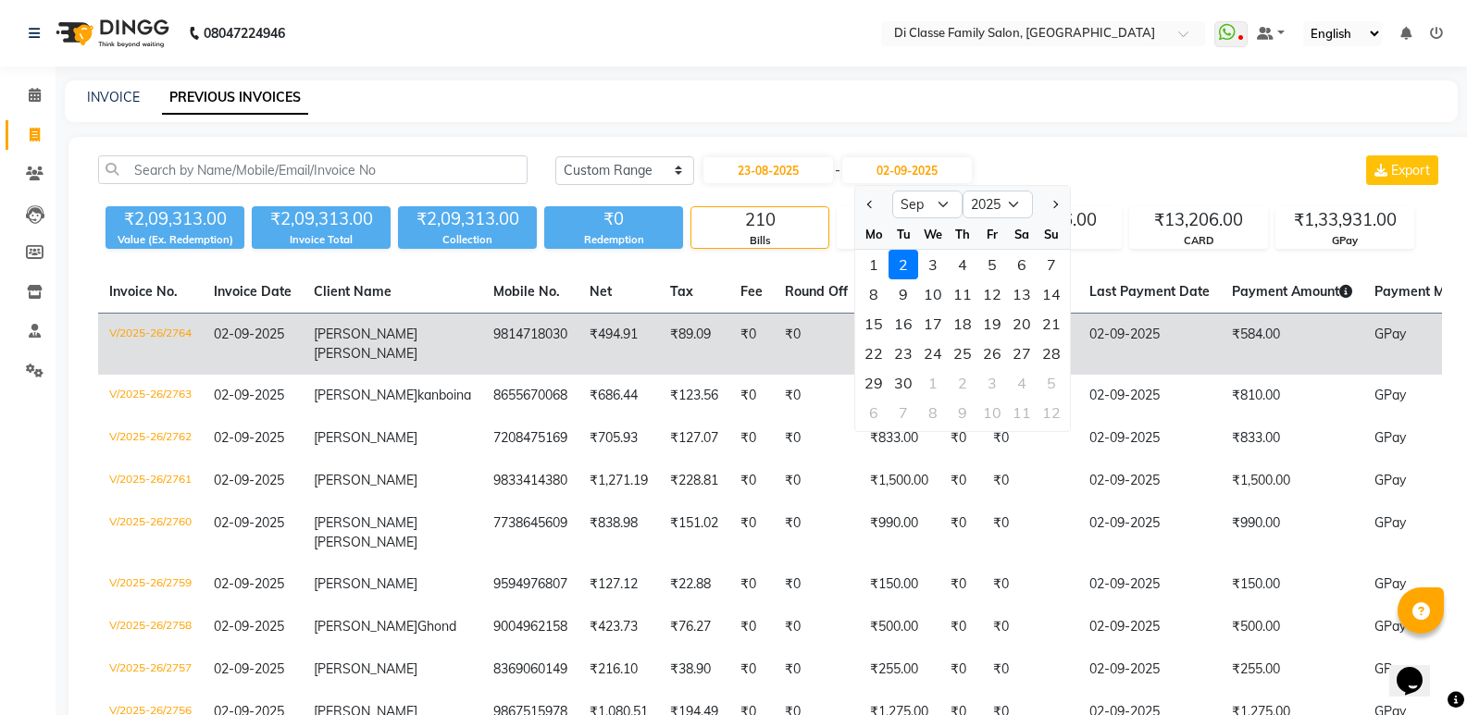
click at [903, 353] on div "23" at bounding box center [903, 354] width 30 height 30
type input "23-09-2025"
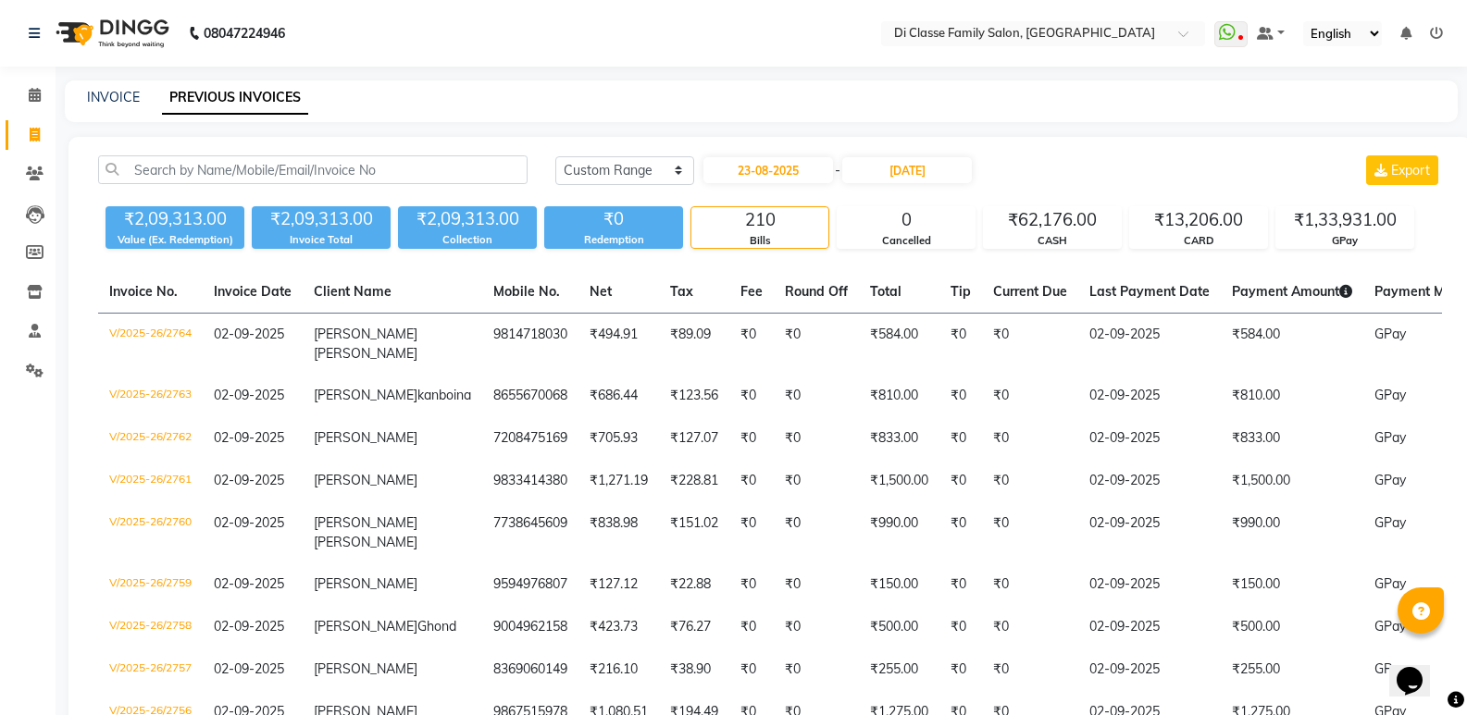
click at [885, 180] on input "23-09-2025" at bounding box center [907, 170] width 130 height 26
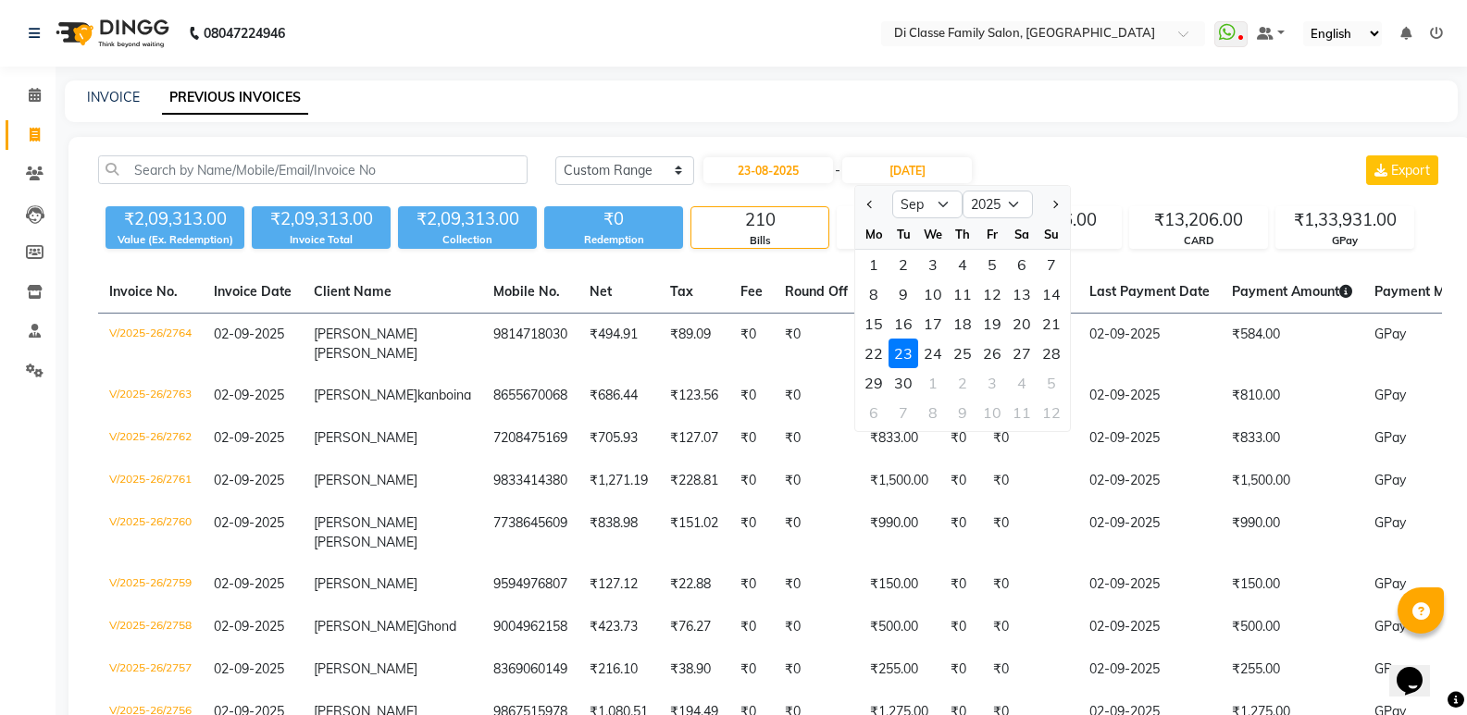
click at [871, 207] on span "Previous month" at bounding box center [870, 204] width 7 height 7
select select "8"
click at [1023, 364] on div "23" at bounding box center [1022, 354] width 30 height 30
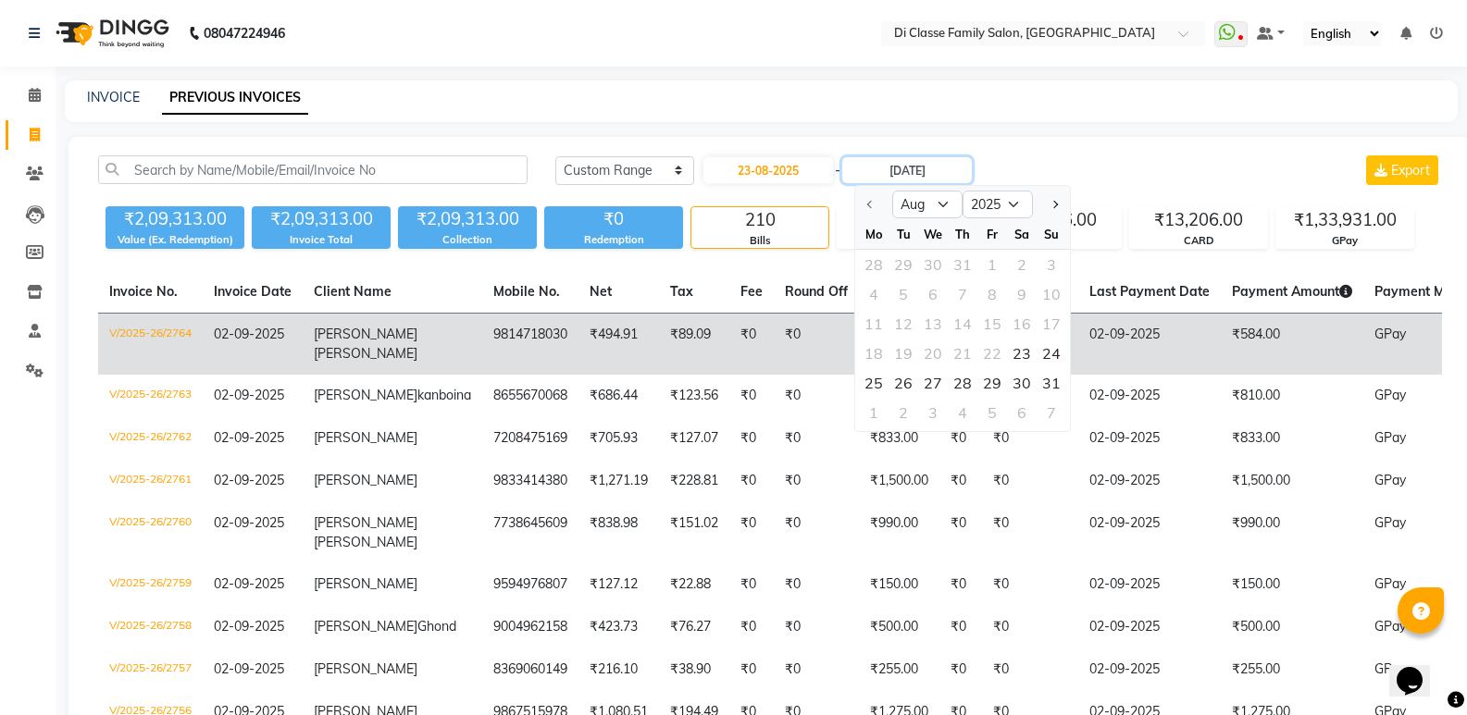
type input "23-08-2025"
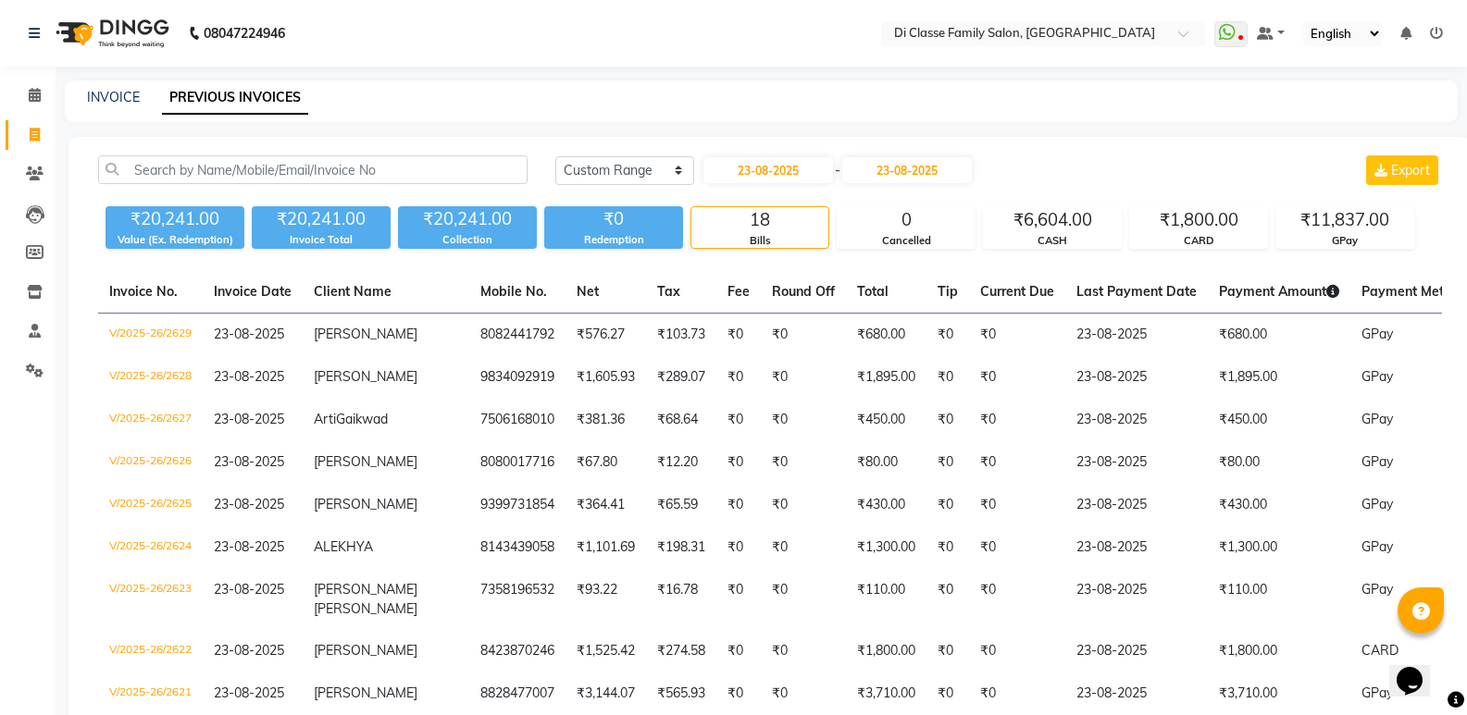
click at [1088, 197] on div "Today Yesterday Custom Range 23-08-2025 - 23-08-2025 Export" at bounding box center [998, 176] width 914 height 43
click at [114, 98] on link "INVOICE" at bounding box center [113, 97] width 53 height 17
select select "6346"
select select "service"
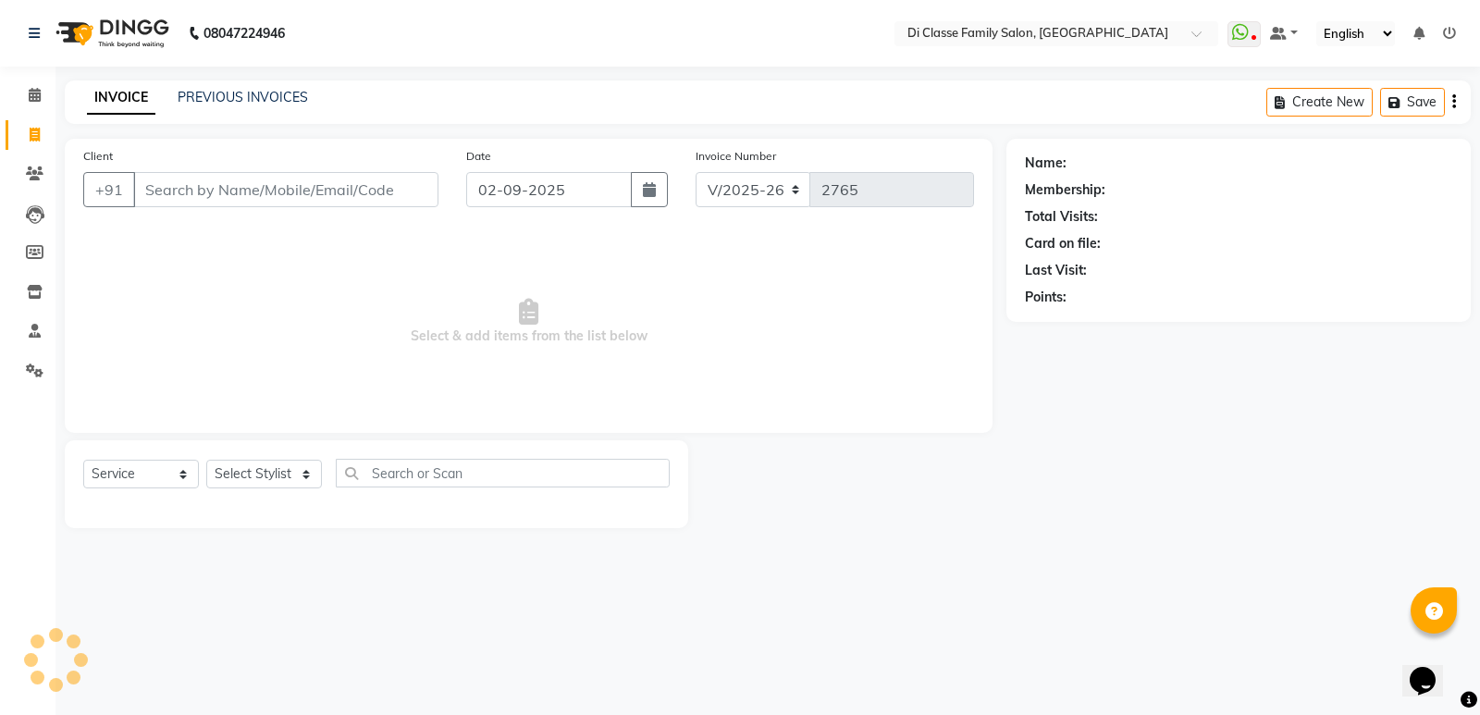
drag, startPoint x: 266, startPoint y: 187, endPoint x: 537, endPoint y: 186, distance: 271.1
click at [316, 187] on input "Client" at bounding box center [285, 189] width 305 height 35
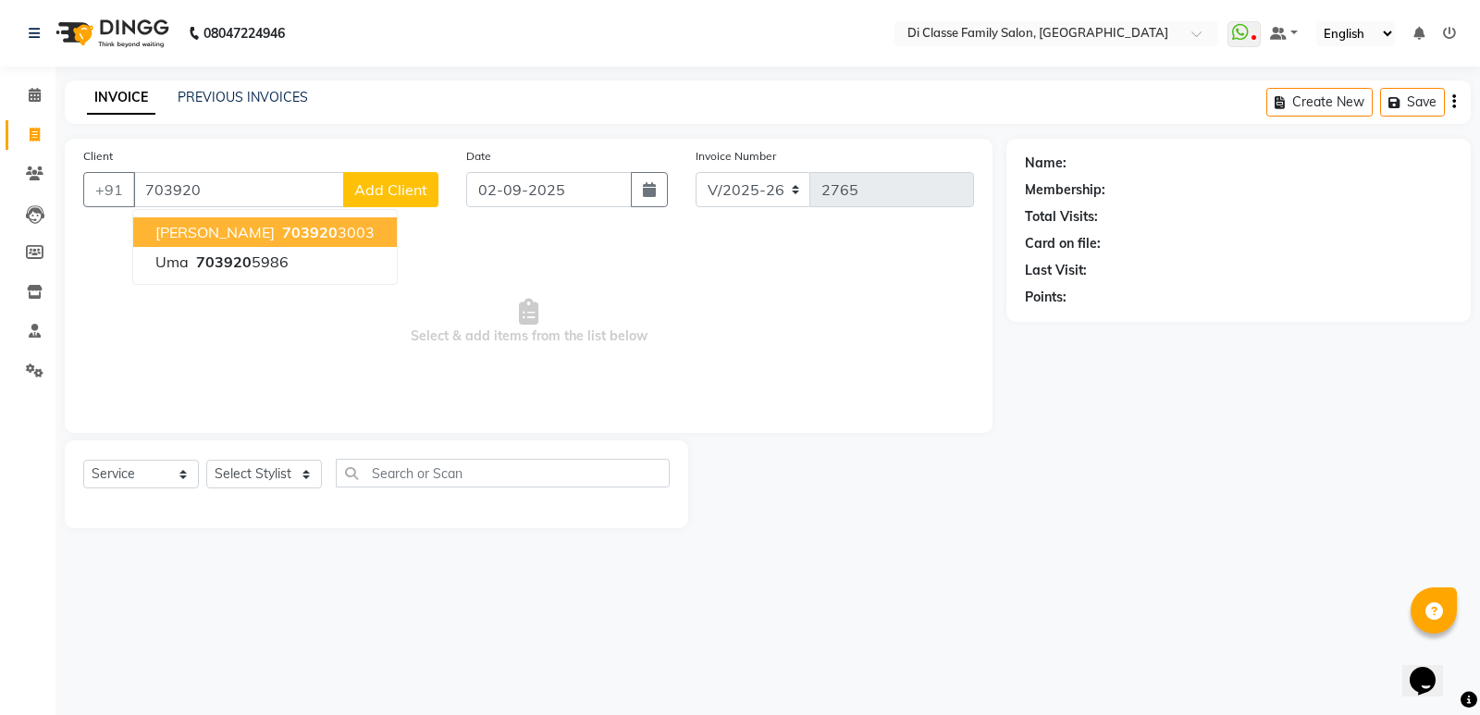
click at [291, 220] on button "Sujal Mhatre 703920 3003" at bounding box center [265, 232] width 264 height 30
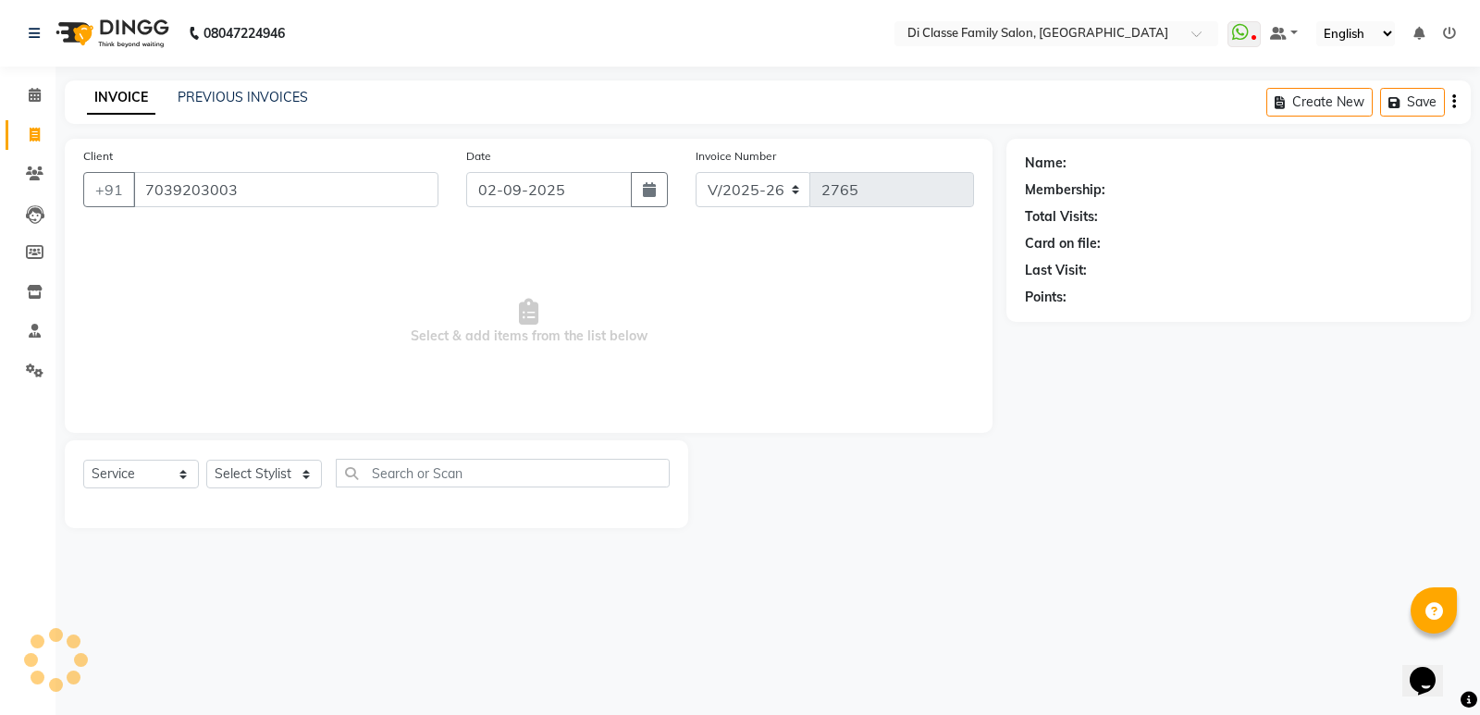
type input "7039203003"
select select "1: Object"
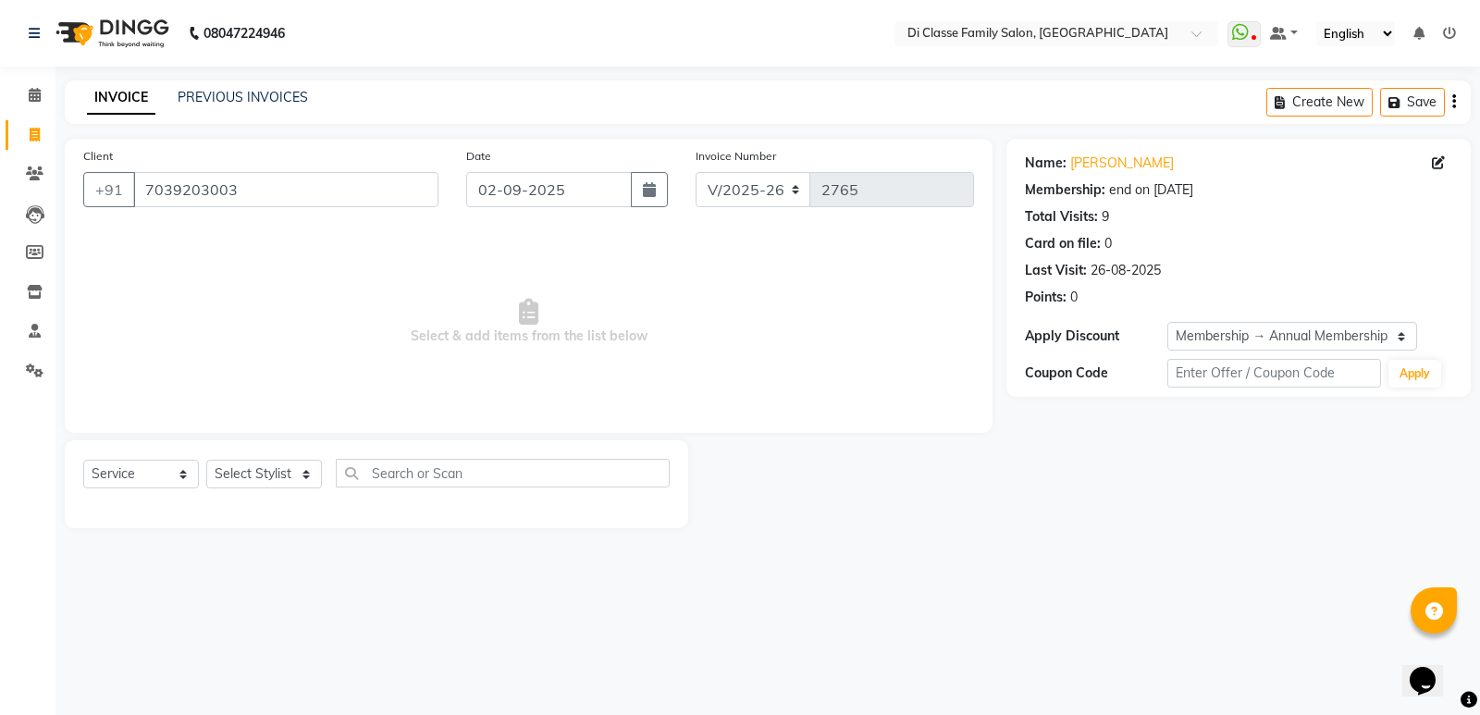
click at [271, 466] on div "Select Service Product Membership Package Voucher Prepaid Gift Card Select Styl…" at bounding box center [377, 484] width 624 height 88
click at [271, 466] on select "Select Stylist ADMIN [PERSON_NAME] [PERSON_NAME] [PERSON_NAME] KAPIL [PERSON_NA…" at bounding box center [264, 474] width 116 height 29
select select "50058"
click at [206, 460] on select "Select Stylist ADMIN [PERSON_NAME] [PERSON_NAME] [PERSON_NAME] KAPIL [PERSON_NA…" at bounding box center [264, 474] width 116 height 29
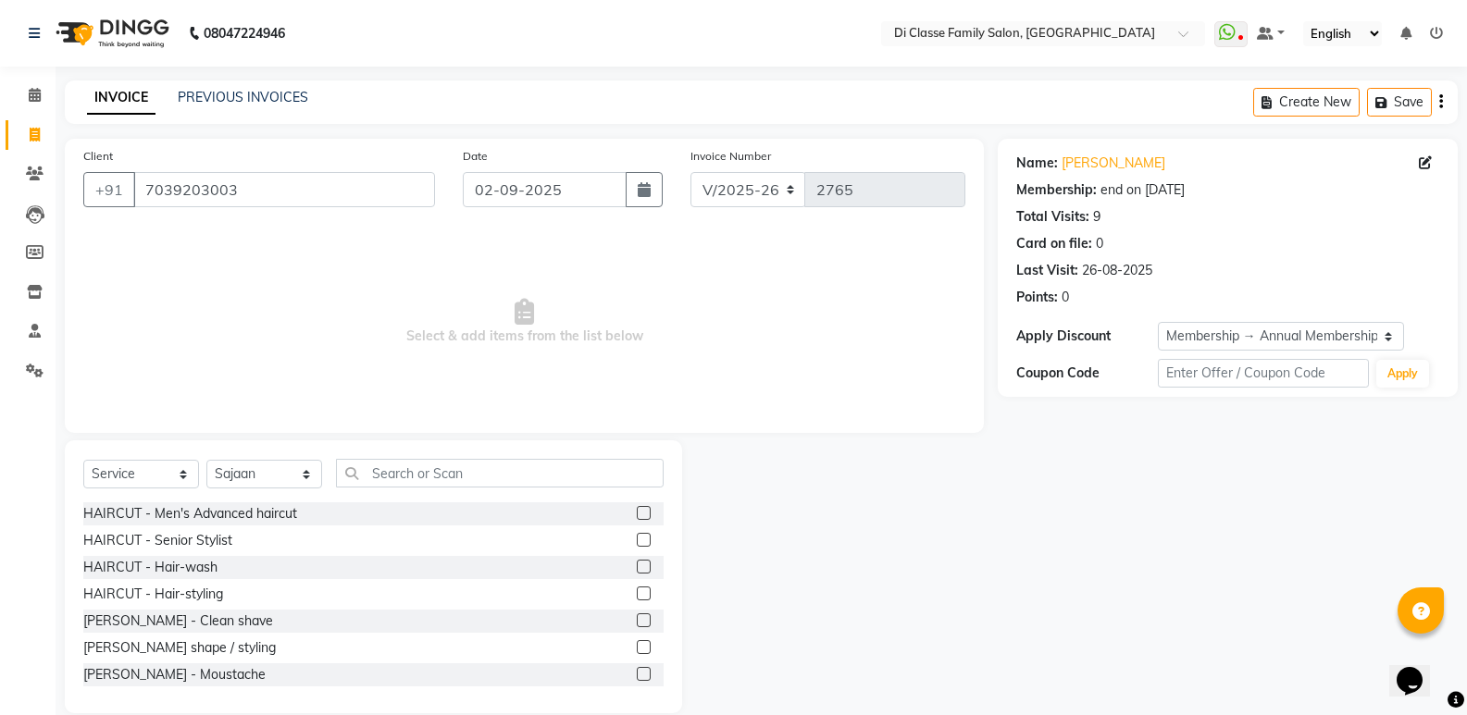
drag, startPoint x: 226, startPoint y: 509, endPoint x: 239, endPoint y: 499, distance: 16.5
click at [226, 507] on div "HAIRCUT - Men's Advanced haircut" at bounding box center [190, 513] width 214 height 19
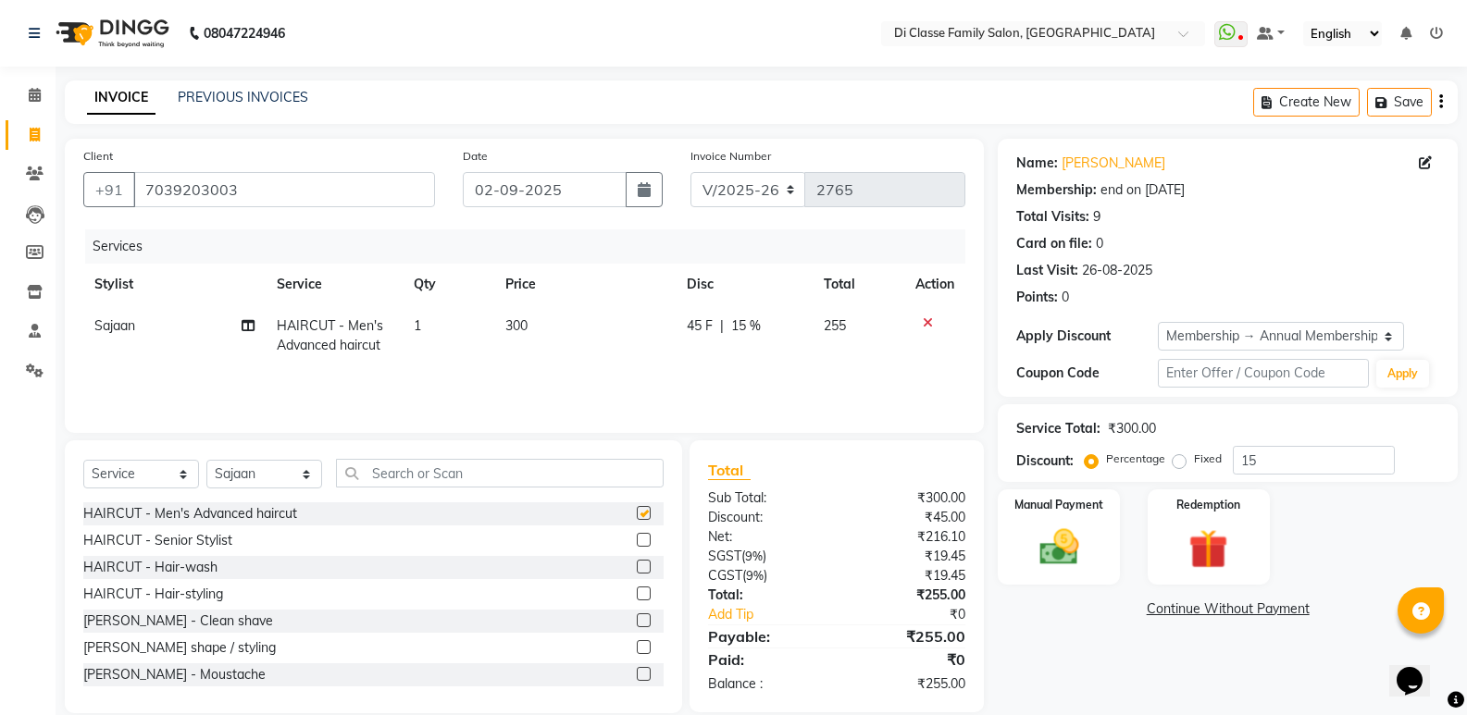
checkbox input "false"
drag, startPoint x: 461, startPoint y: 390, endPoint x: 509, endPoint y: 320, distance: 85.2
click at [468, 385] on div "Services Stylist Service Qty Price Disc Total Action Sajaan HAIRCUT - Men's Adv…" at bounding box center [524, 321] width 882 height 185
click at [592, 326] on td "300" at bounding box center [585, 335] width 182 height 61
select select "50058"
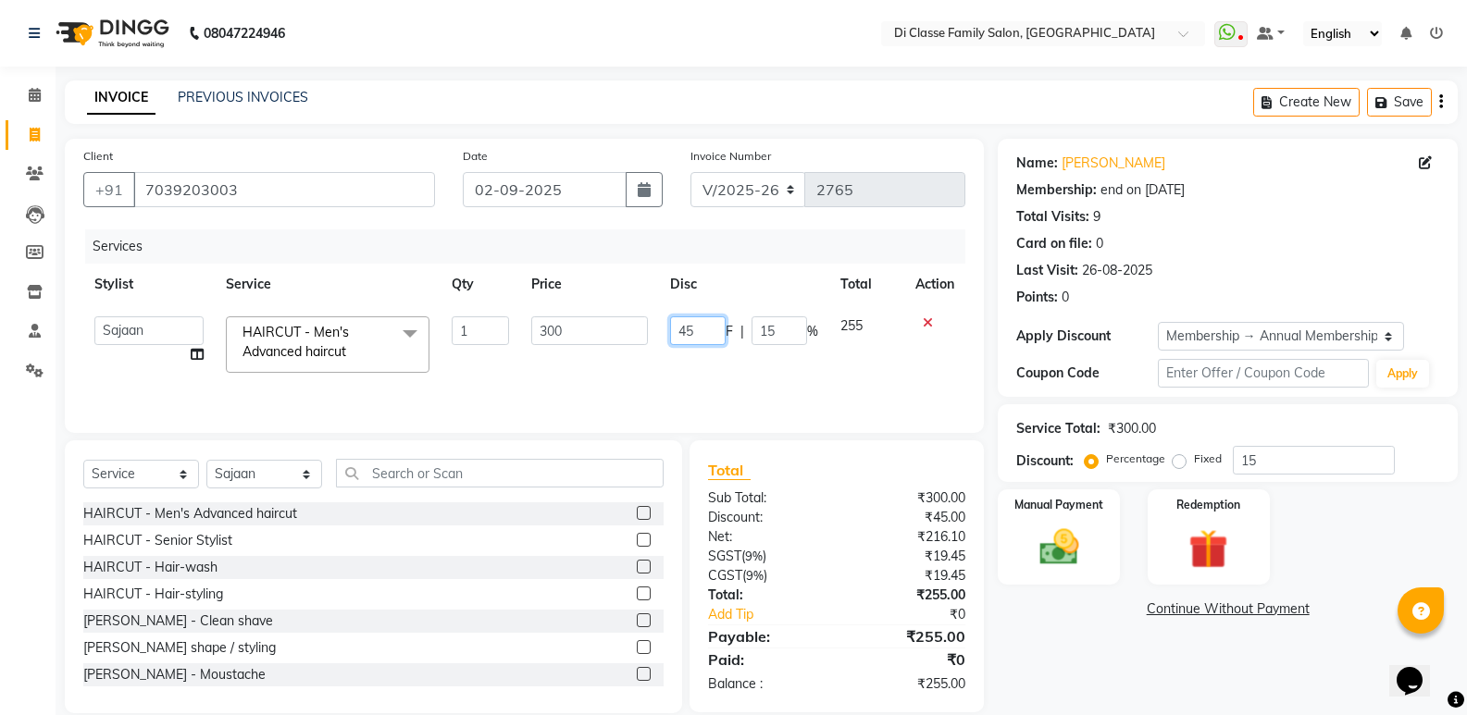
click at [676, 326] on input "45" at bounding box center [698, 330] width 56 height 29
click at [678, 326] on input "45" at bounding box center [698, 330] width 56 height 29
click at [684, 328] on input "45" at bounding box center [698, 330] width 56 height 29
type input "5"
type input "100"
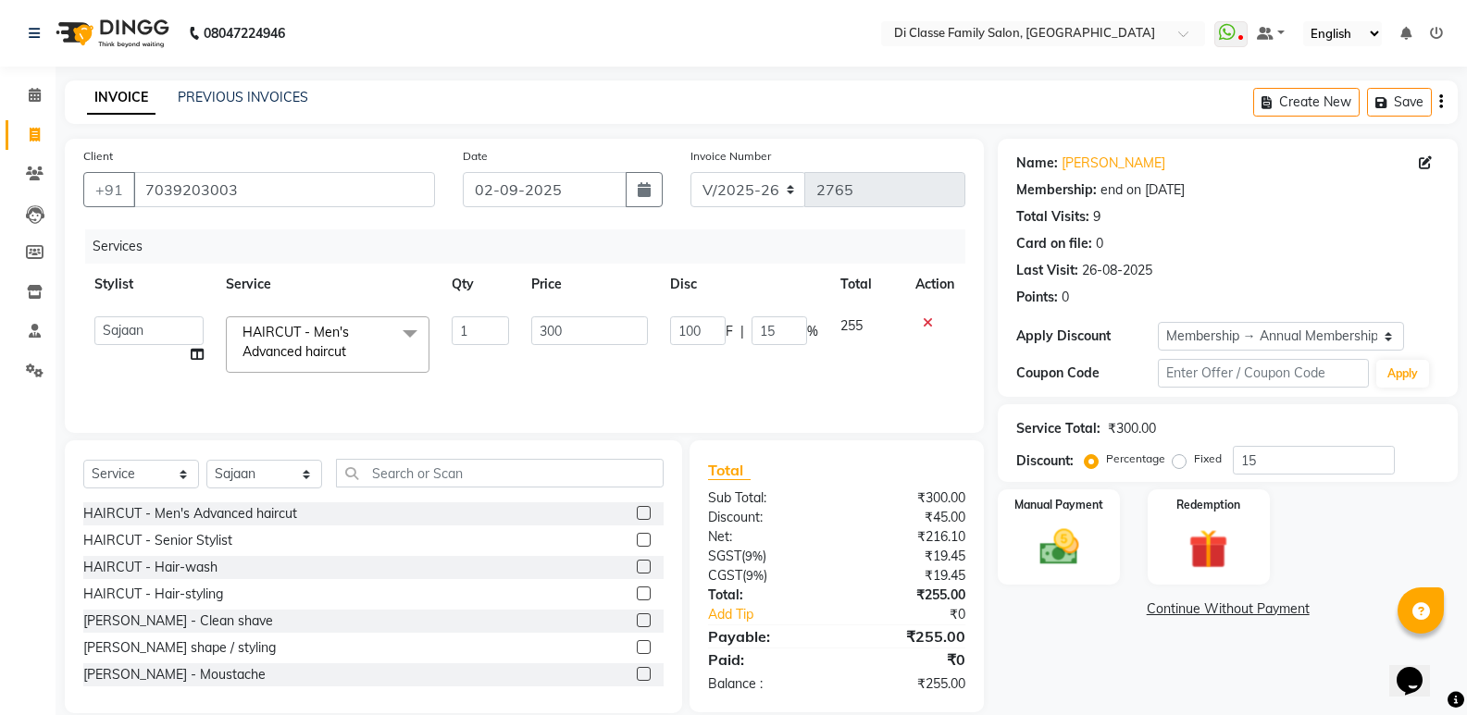
click at [695, 359] on td "100 F | 15 %" at bounding box center [744, 344] width 170 height 79
select select "50058"
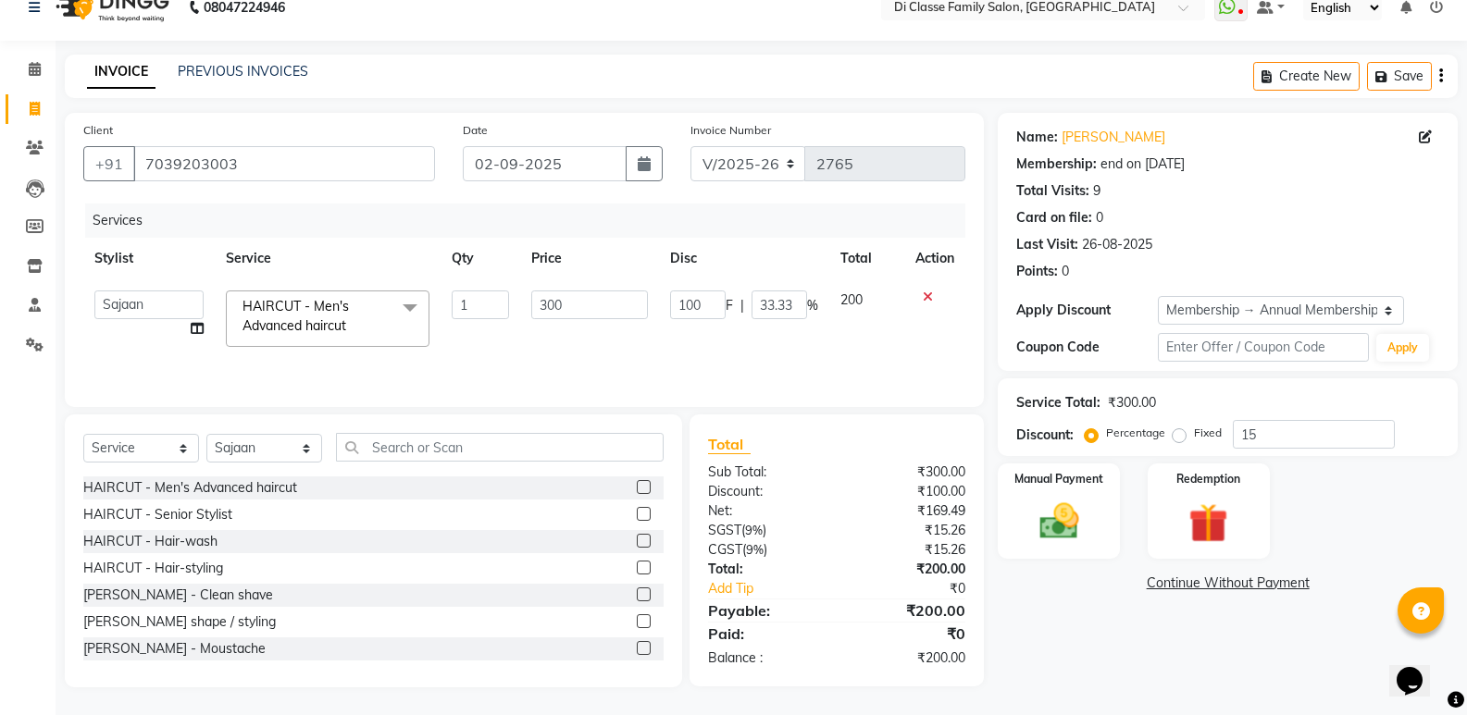
click at [1108, 645] on div "Name: Sujal Mhatre Membership: end on 16-07-2026 Total Visits: 9 Card on file: …" at bounding box center [1234, 400] width 474 height 575
click at [1065, 526] on img at bounding box center [1058, 521] width 66 height 47
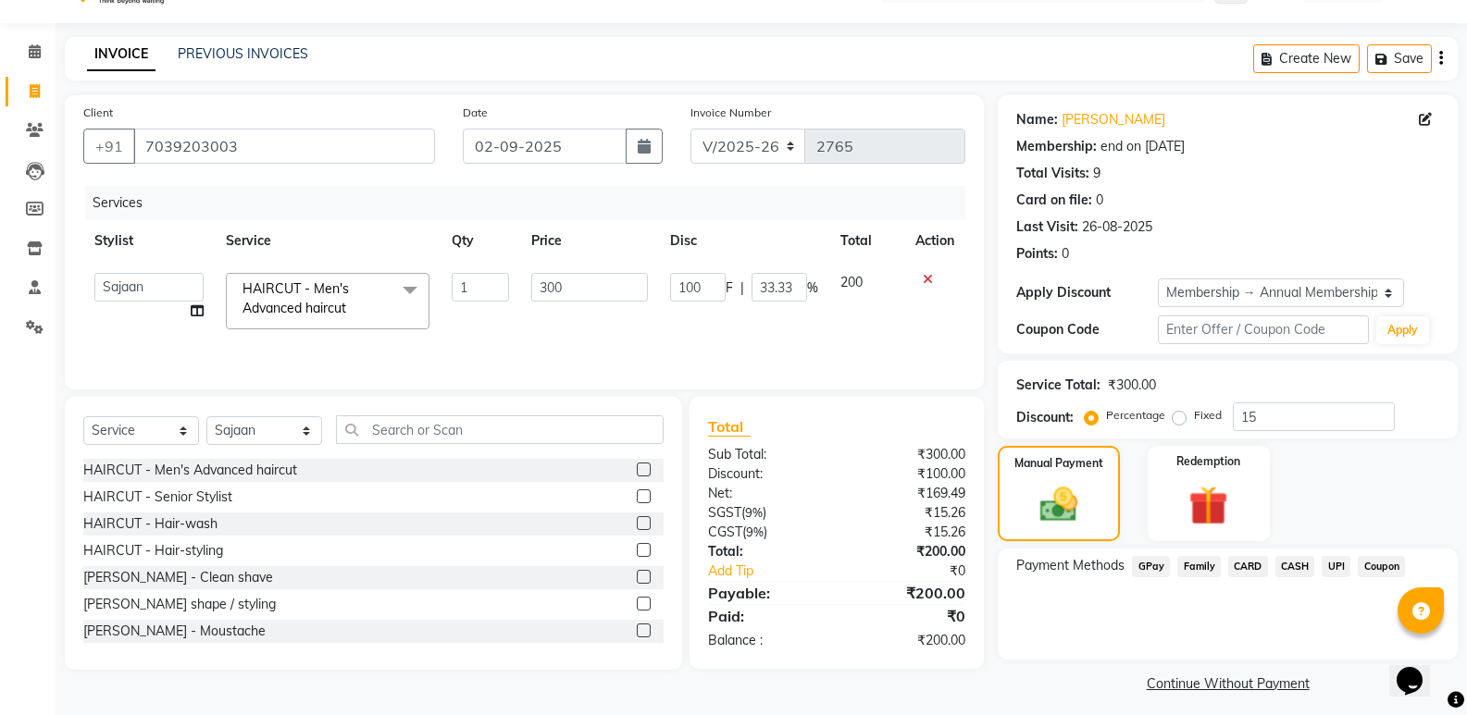
scroll to position [54, 0]
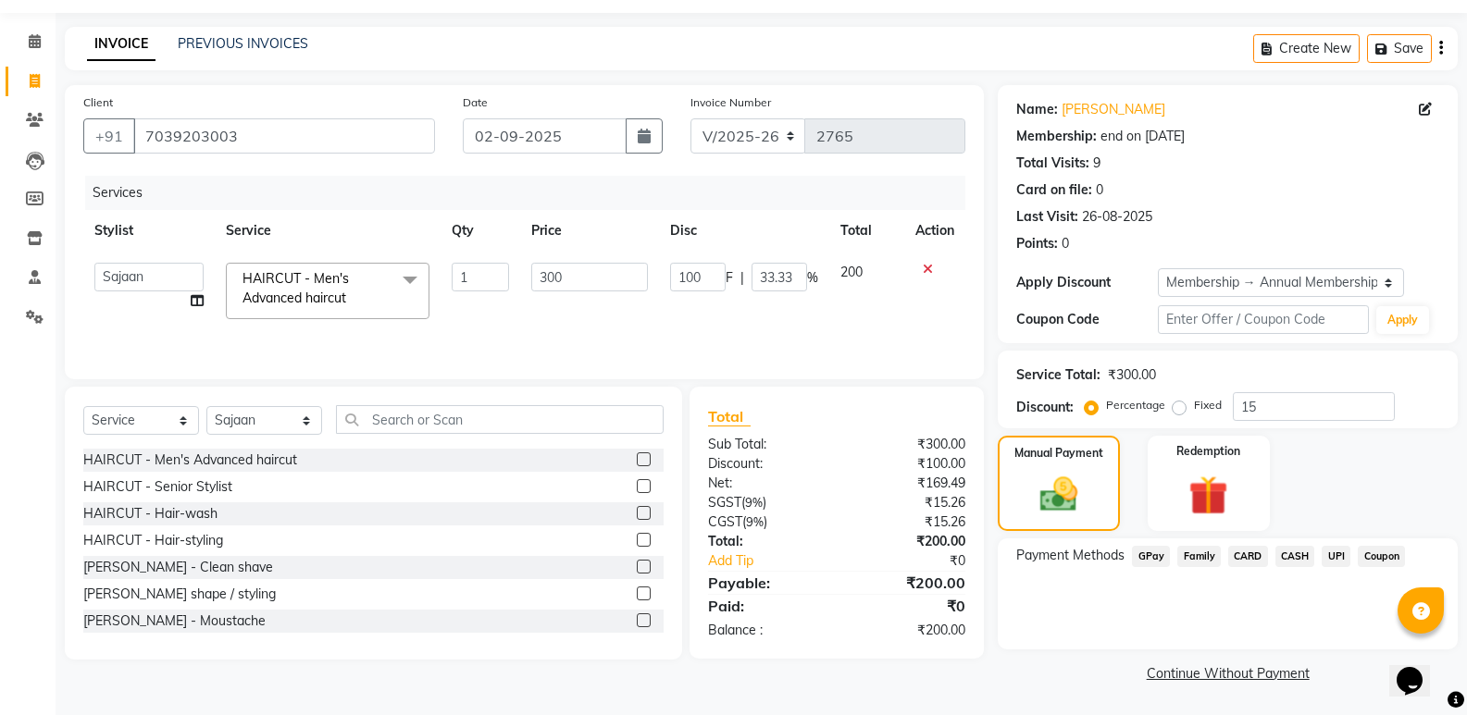
click at [1157, 562] on span "GPay" at bounding box center [1151, 556] width 38 height 21
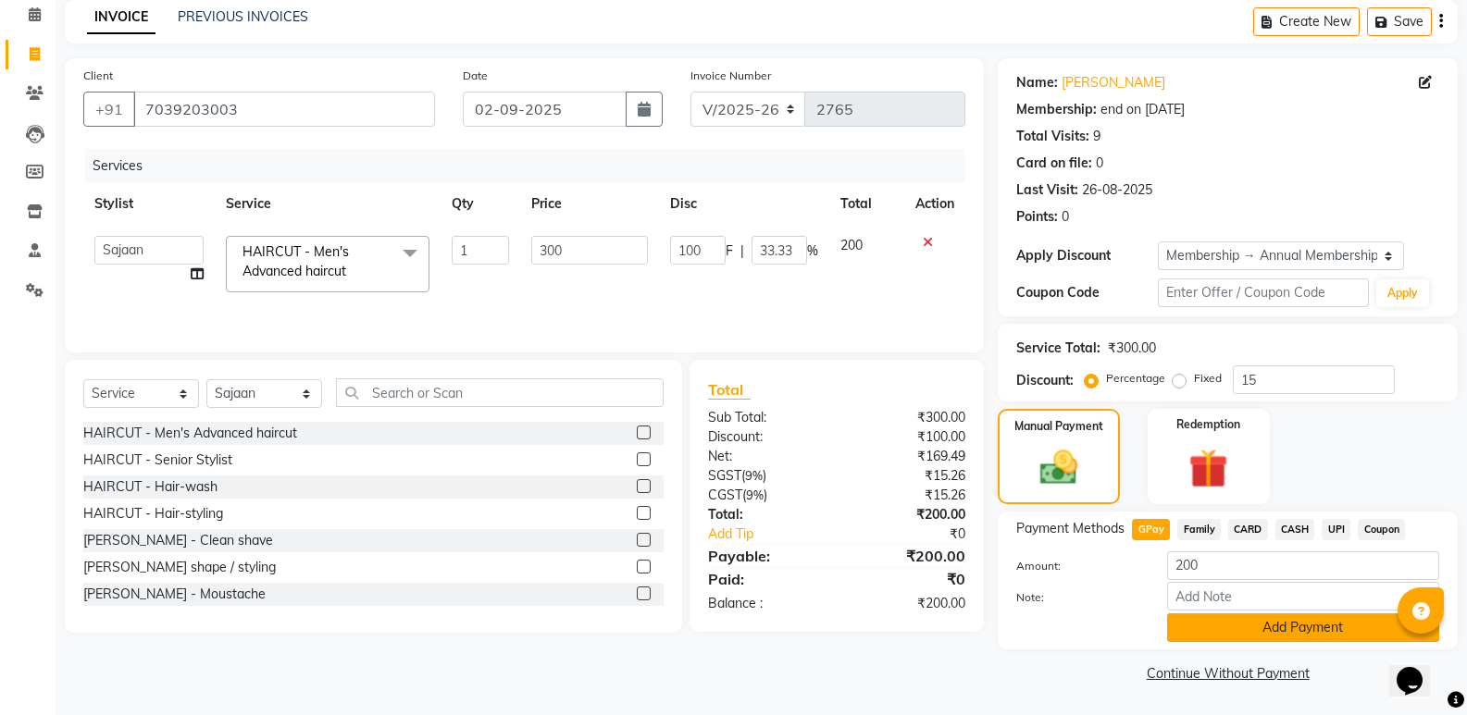
click at [1209, 634] on button "Add Payment" at bounding box center [1303, 627] width 272 height 29
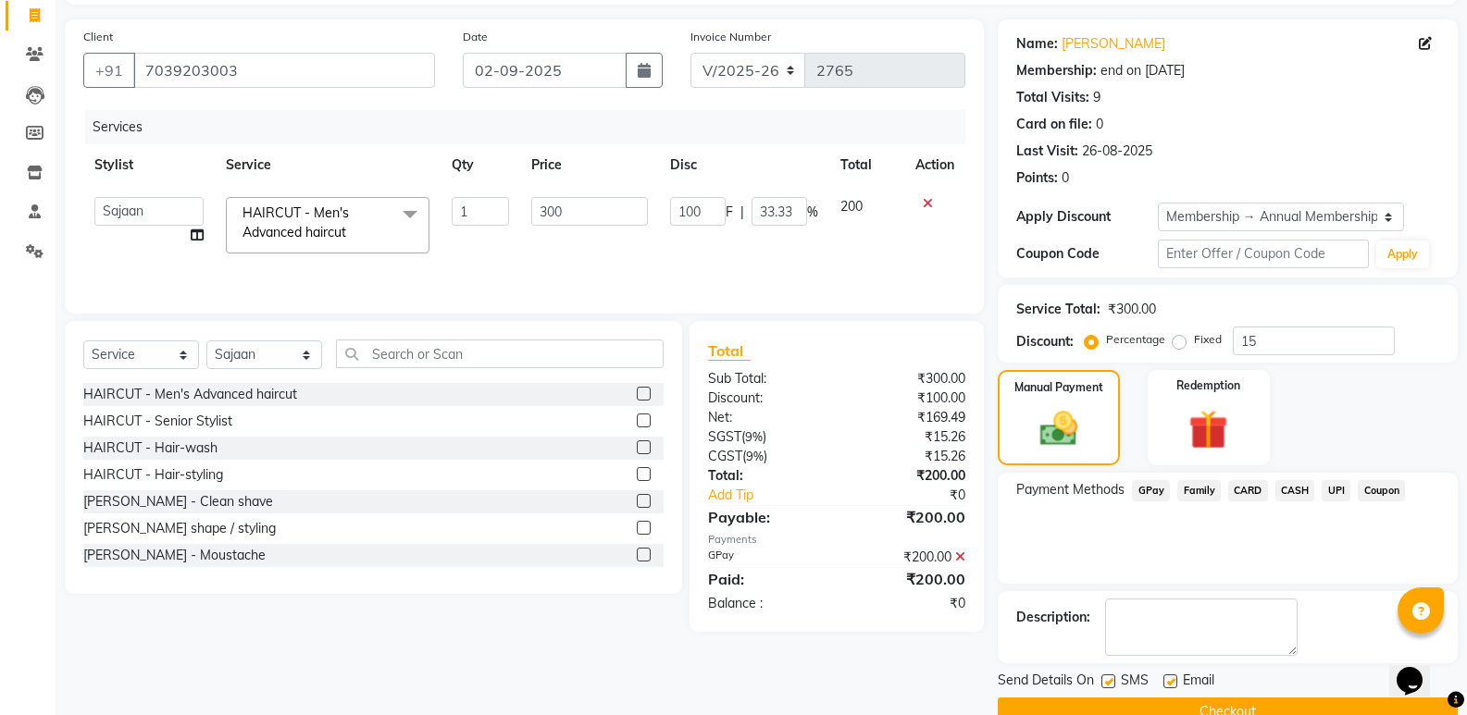
scroll to position [158, 0]
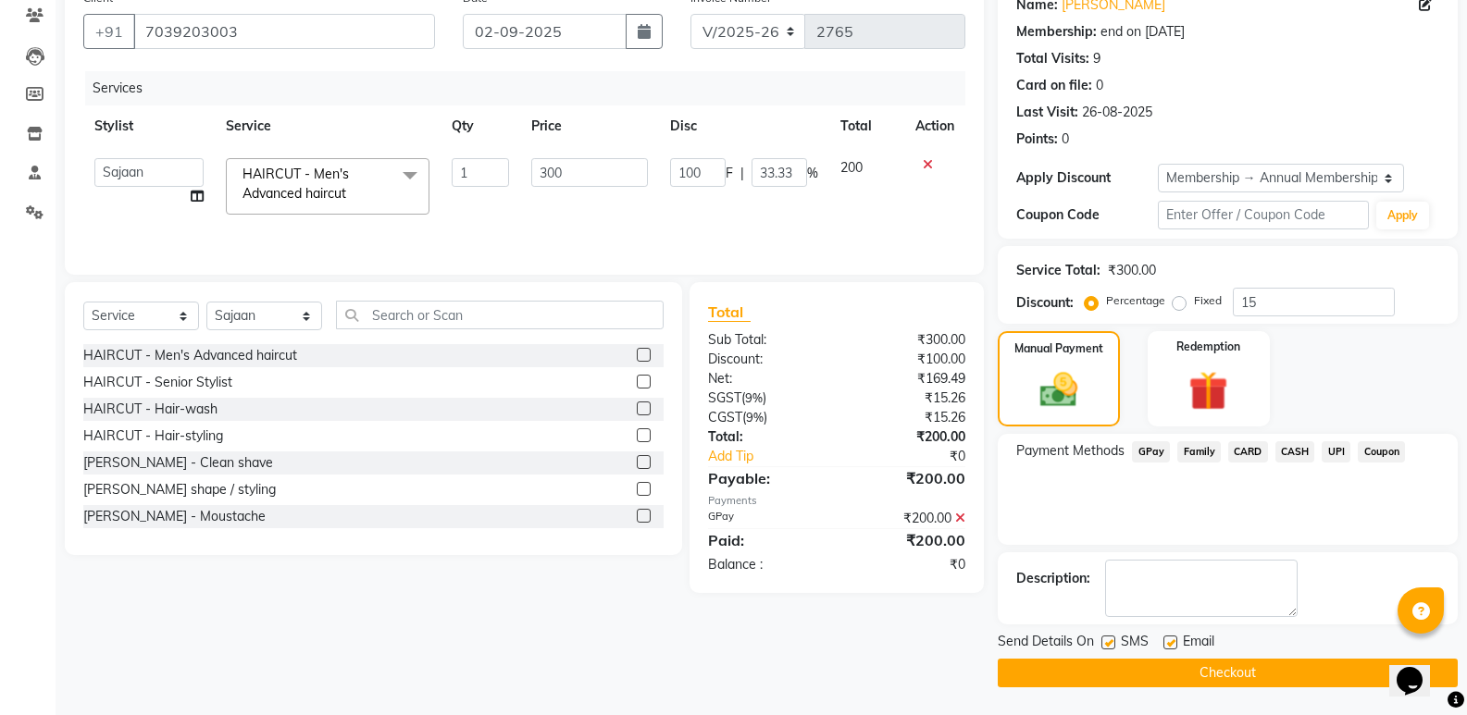
click at [1181, 674] on button "Checkout" at bounding box center [1227, 673] width 460 height 29
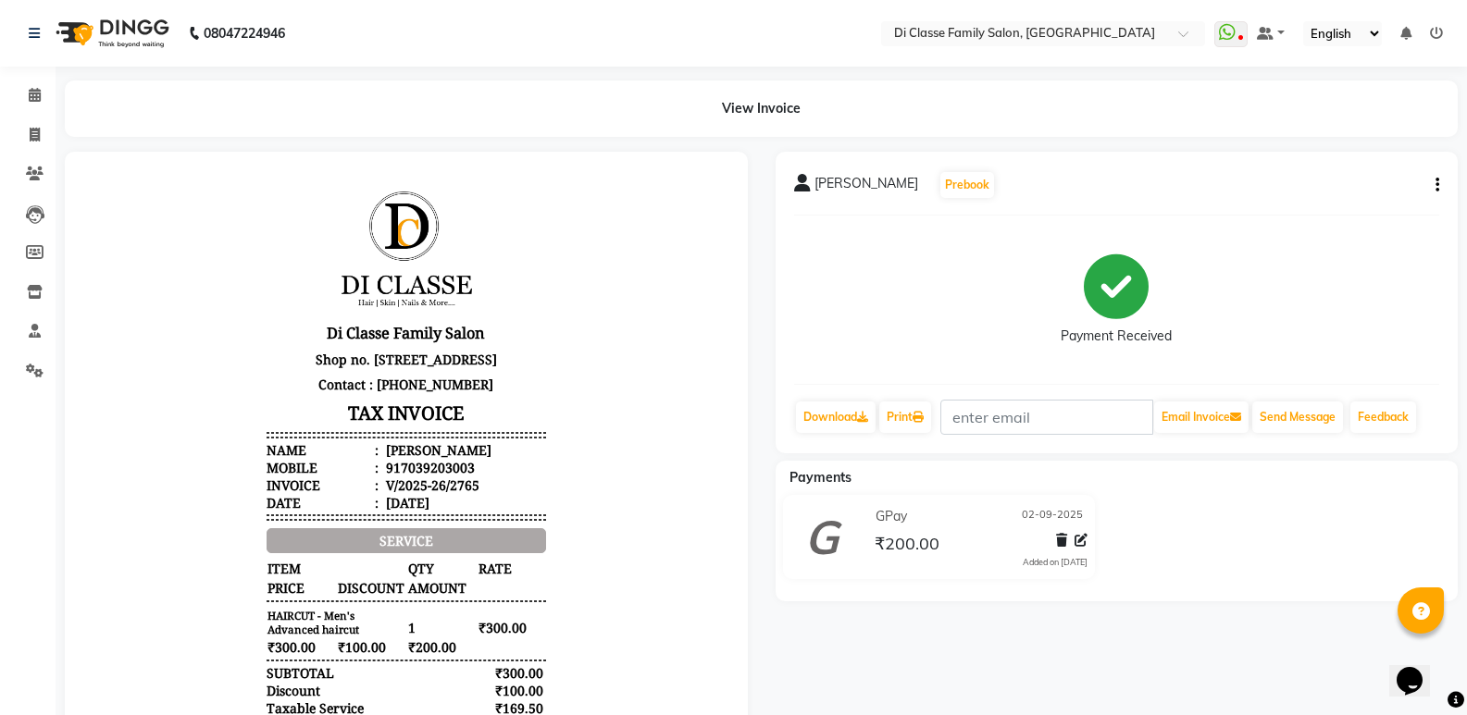
click at [155, 210] on body "Di Classe Family Salon Shop no. 30, gold crest residency, sector 11, Ghansoli, …" at bounding box center [406, 530] width 631 height 704
